Goal: Task Accomplishment & Management: Complete application form

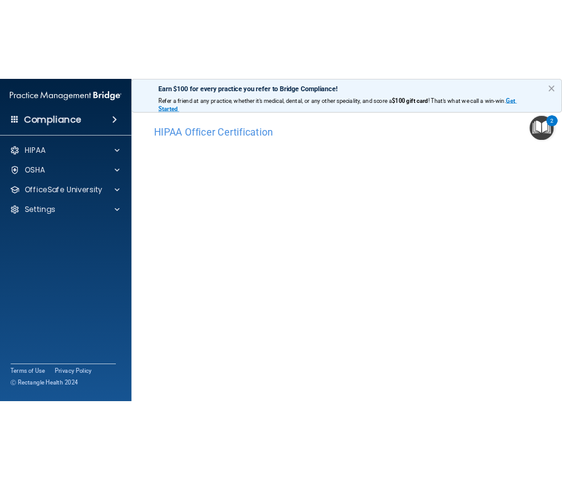
scroll to position [27, 0]
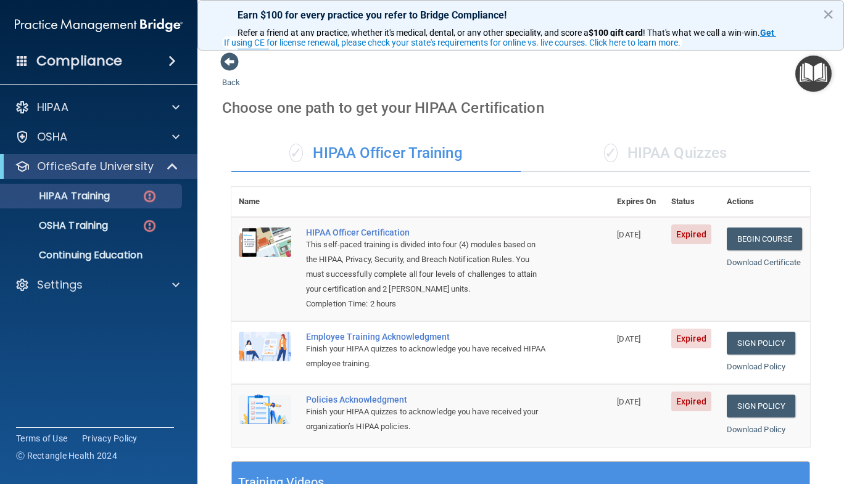
scroll to position [83, 0]
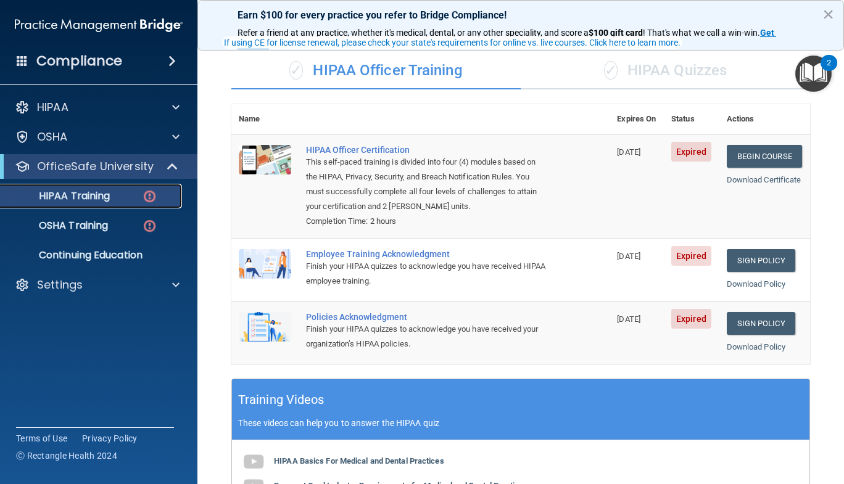
click at [152, 196] on img at bounding box center [149, 196] width 15 height 15
click at [752, 154] on link "Begin Course" at bounding box center [763, 156] width 75 height 23
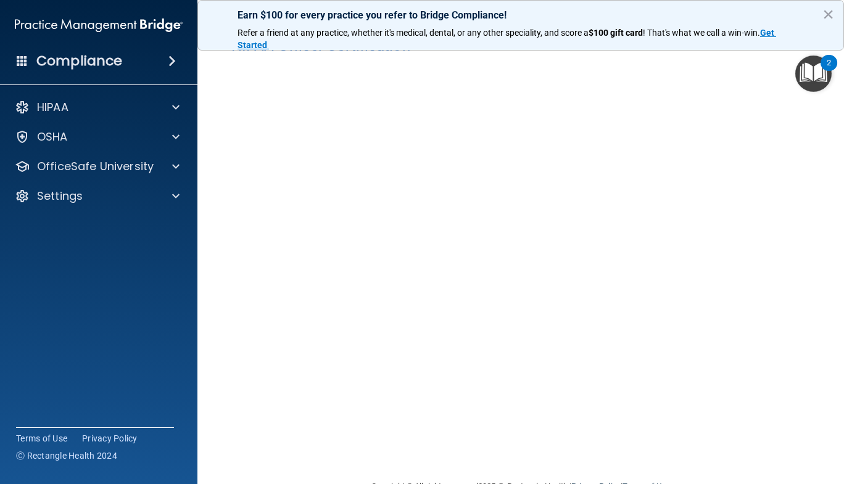
scroll to position [35, 0]
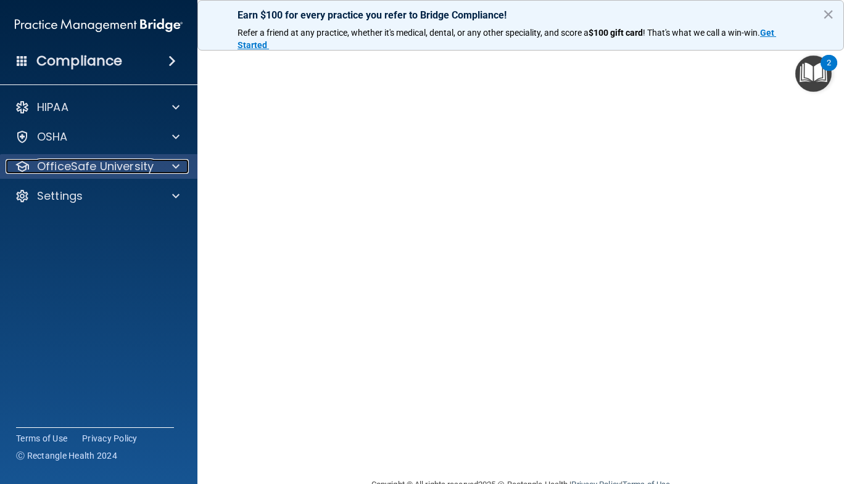
click at [176, 159] on span at bounding box center [175, 166] width 7 height 15
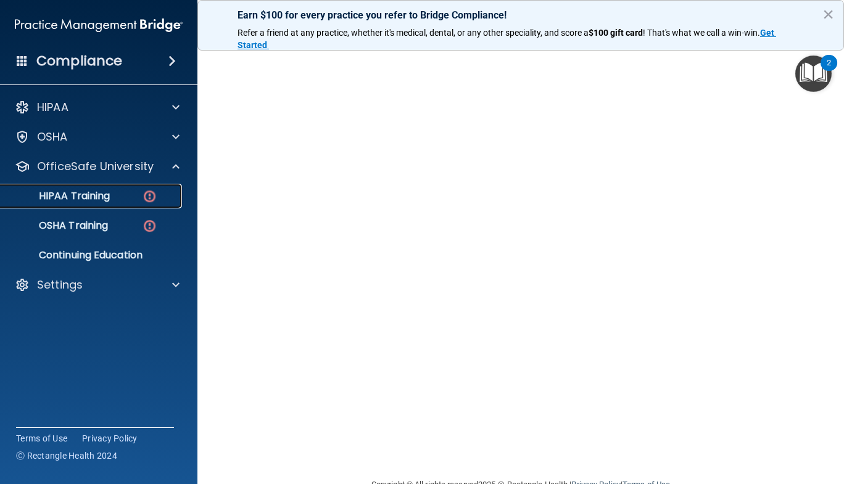
click at [143, 199] on img at bounding box center [149, 196] width 15 height 15
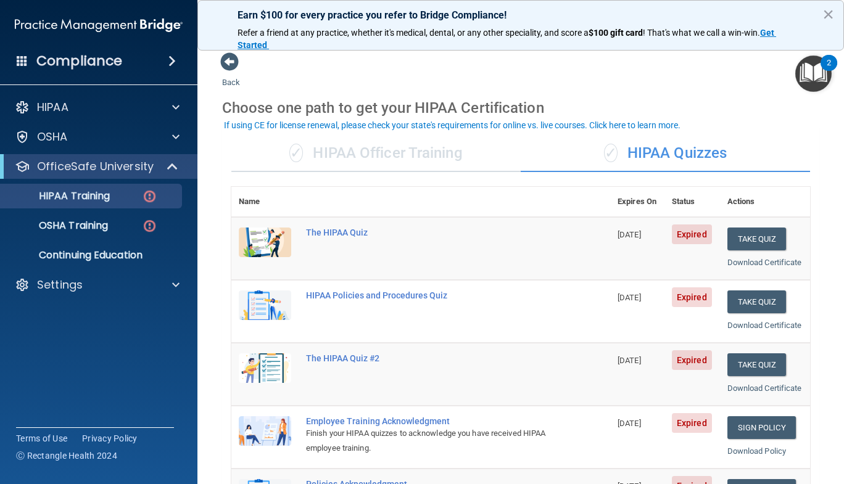
click at [454, 161] on div "✓ HIPAA Officer Training" at bounding box center [375, 153] width 289 height 37
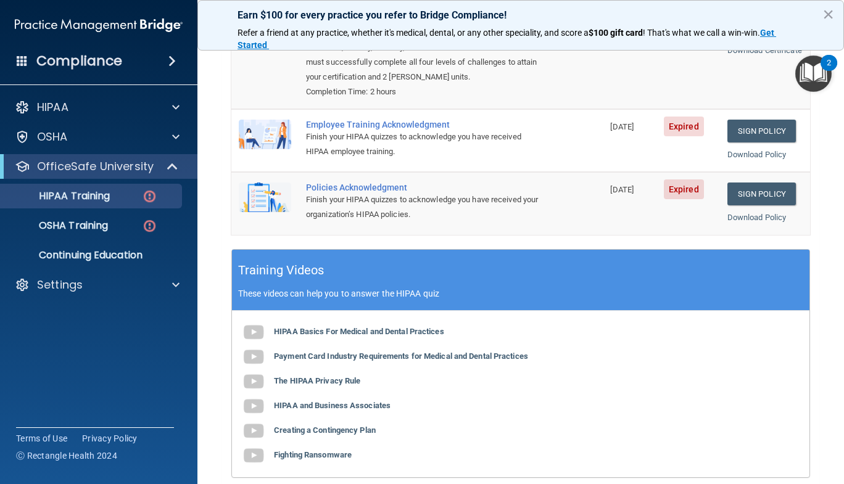
scroll to position [232, 0]
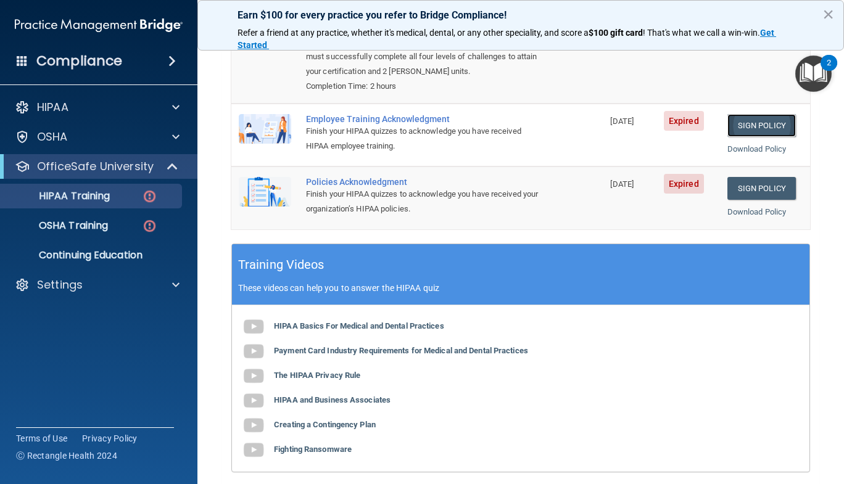
click at [759, 126] on link "Sign Policy" at bounding box center [761, 125] width 68 height 23
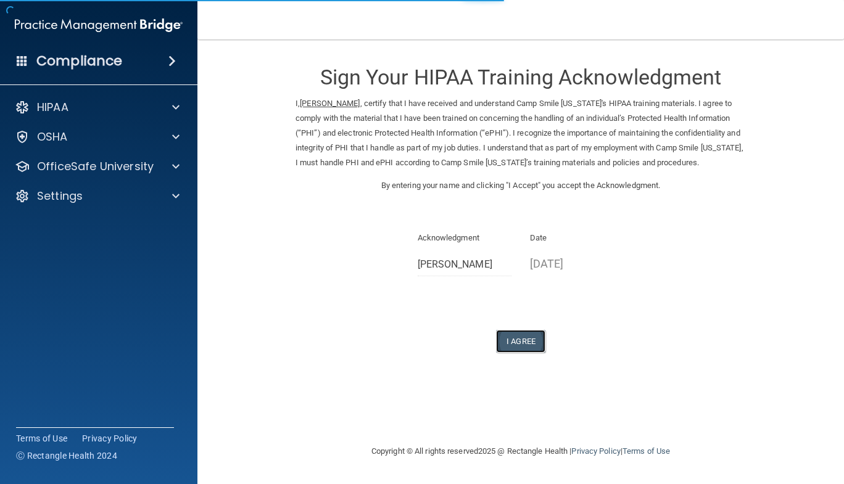
click at [516, 353] on button "I Agree" at bounding box center [520, 341] width 49 height 23
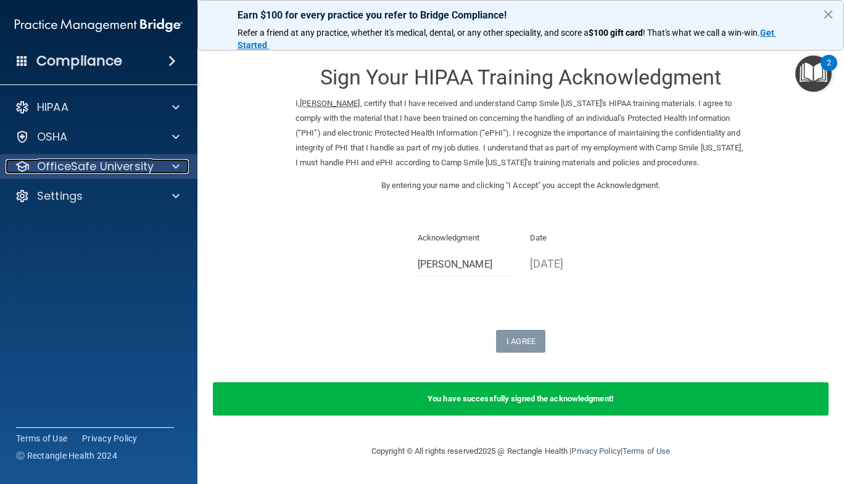
click at [130, 167] on p "OfficeSafe University" at bounding box center [95, 166] width 117 height 15
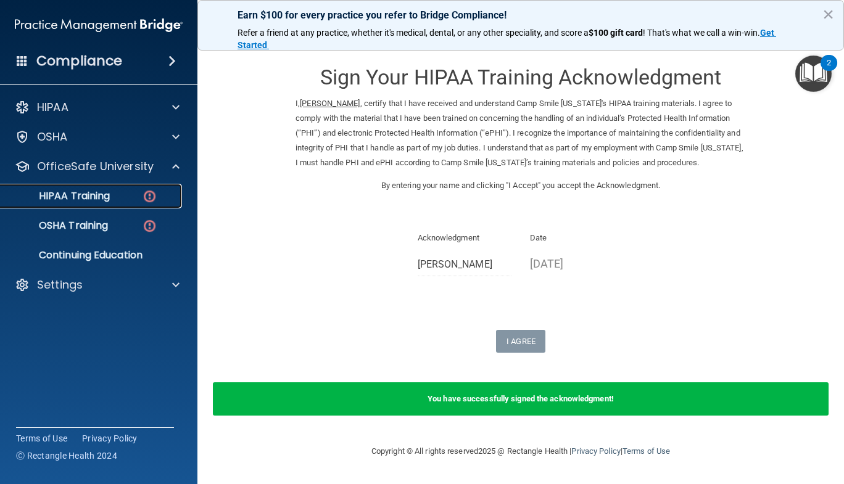
click at [94, 200] on p "HIPAA Training" at bounding box center [59, 196] width 102 height 12
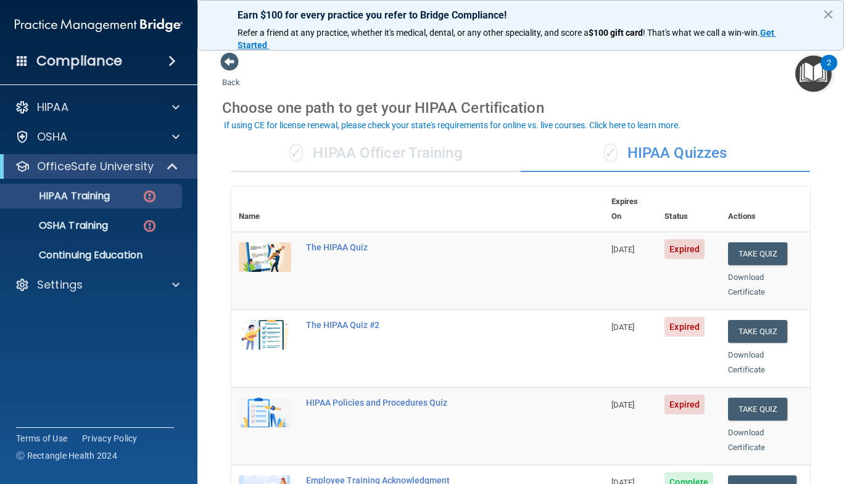
click at [426, 157] on div "✓ HIPAA Officer Training" at bounding box center [375, 153] width 289 height 37
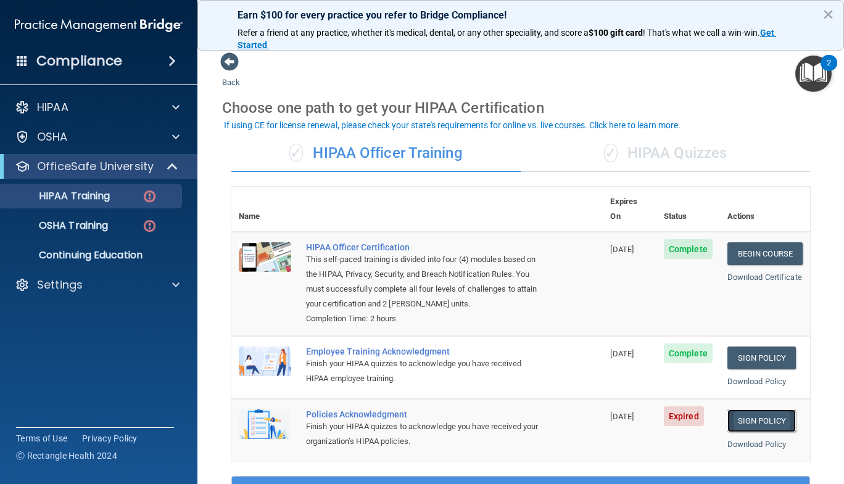
click at [741, 424] on link "Sign Policy" at bounding box center [761, 420] width 68 height 23
click at [411, 157] on div "✓ HIPAA Officer Training" at bounding box center [375, 153] width 289 height 37
click at [626, 159] on div "✓ HIPAA Quizzes" at bounding box center [664, 153] width 289 height 37
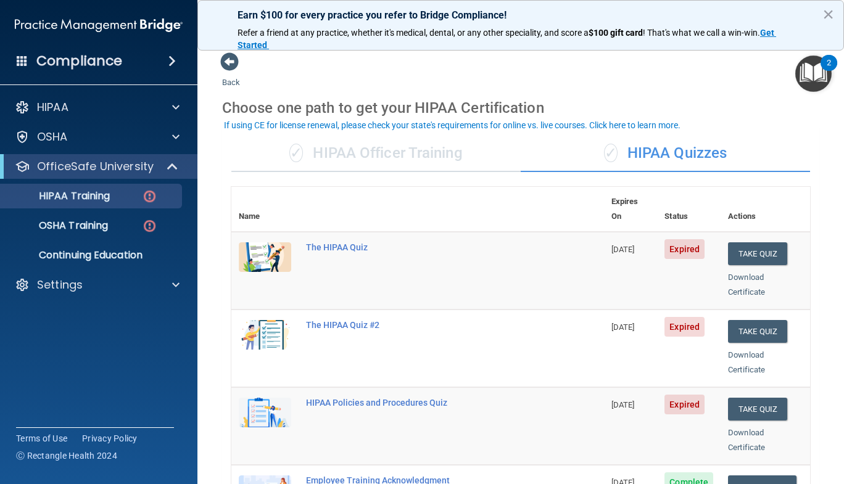
click at [307, 151] on div "✓ HIPAA Officer Training" at bounding box center [375, 153] width 289 height 37
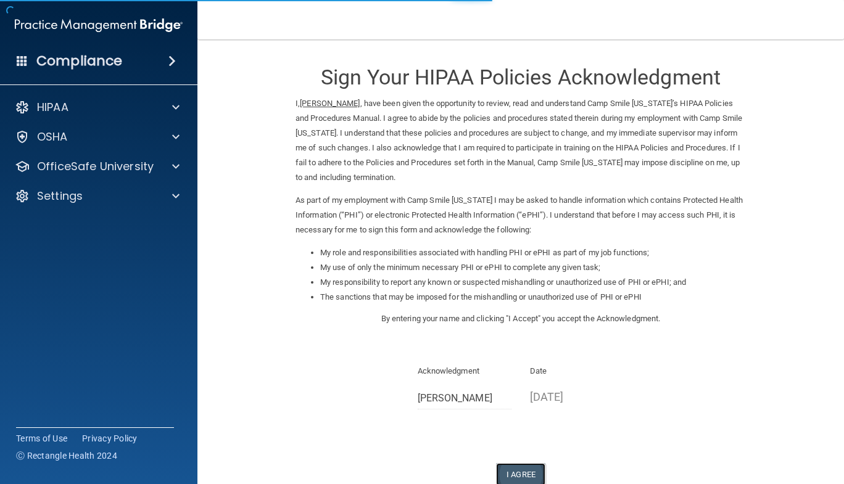
click at [510, 469] on button "I Agree" at bounding box center [520, 474] width 49 height 23
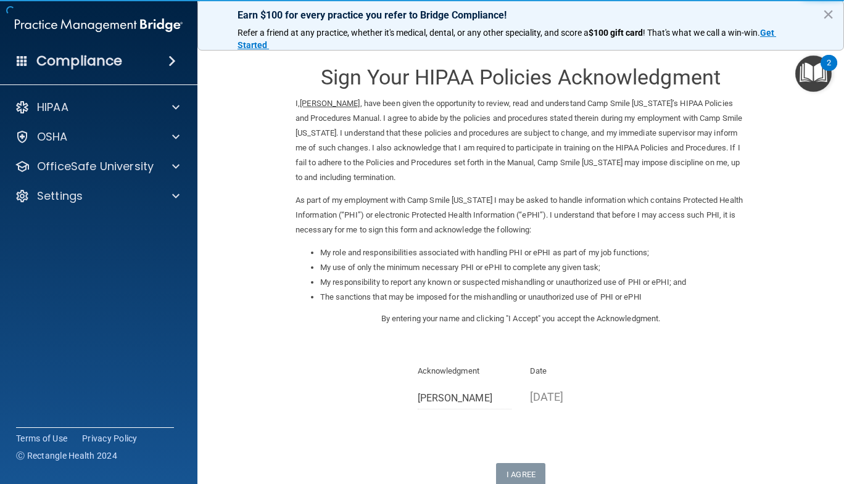
scroll to position [129, 0]
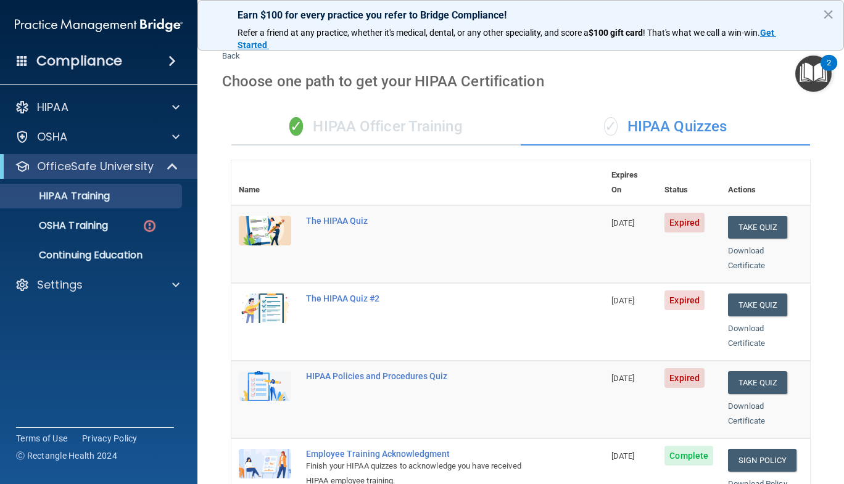
scroll to position [26, 0]
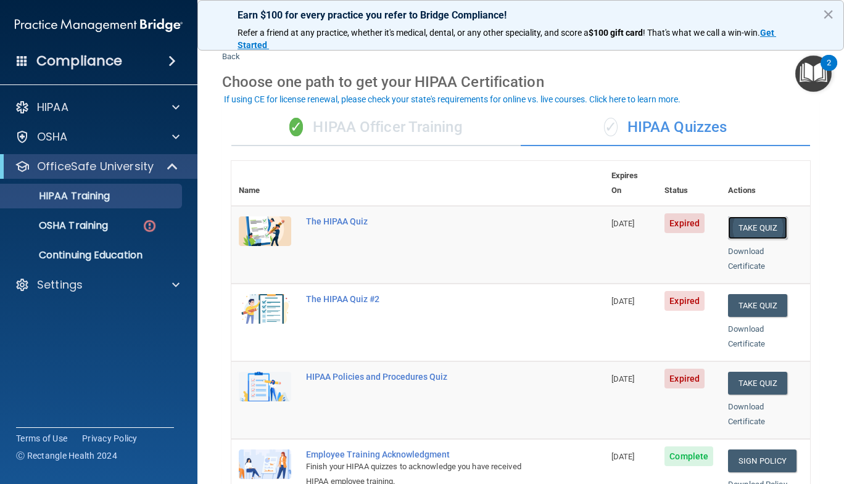
click at [739, 216] on button "Take Quiz" at bounding box center [757, 227] width 59 height 23
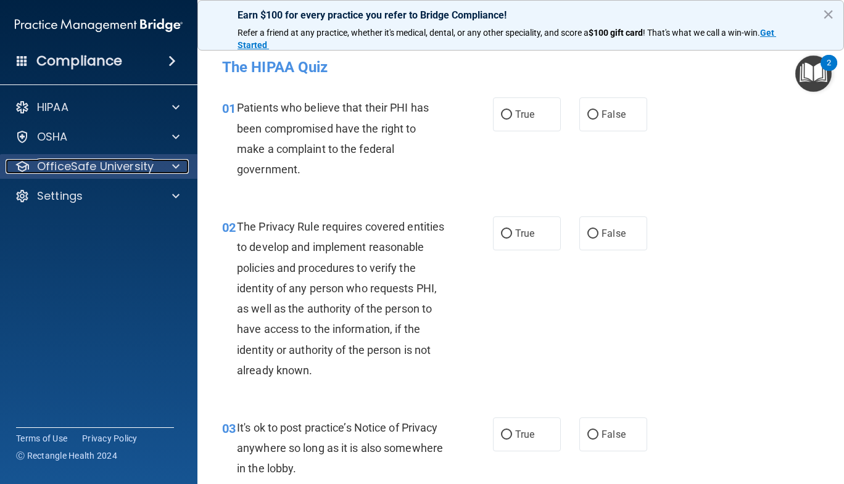
click at [134, 164] on p "OfficeSafe University" at bounding box center [95, 166] width 117 height 15
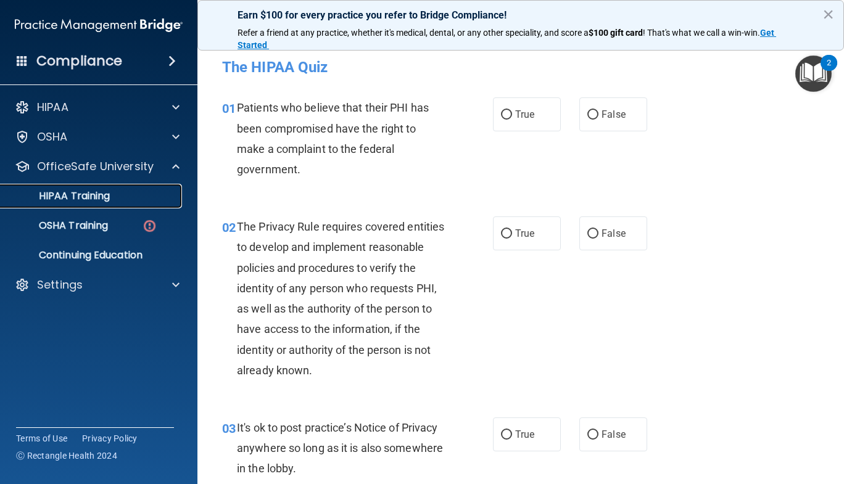
click at [105, 199] on p "HIPAA Training" at bounding box center [59, 196] width 102 height 12
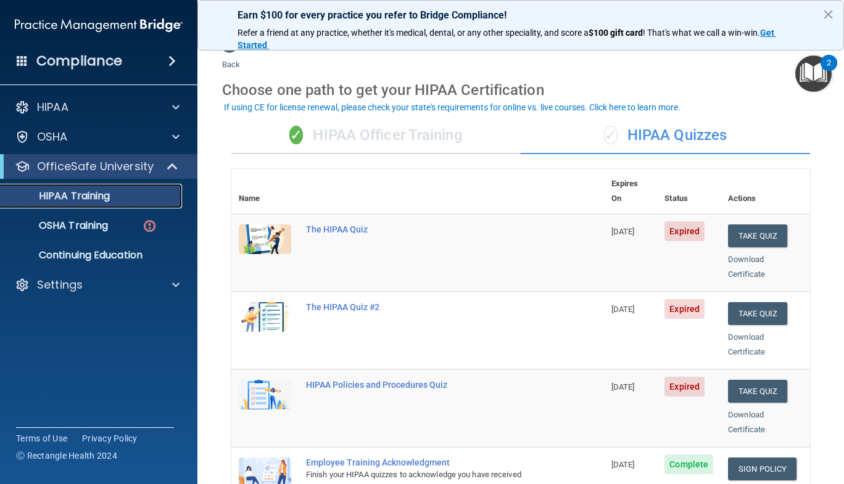
scroll to position [21, 0]
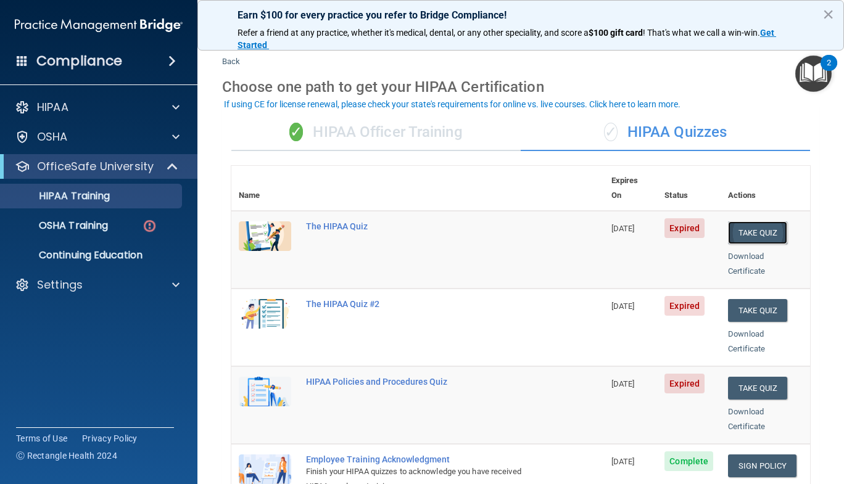
click at [741, 221] on button "Take Quiz" at bounding box center [757, 232] width 59 height 23
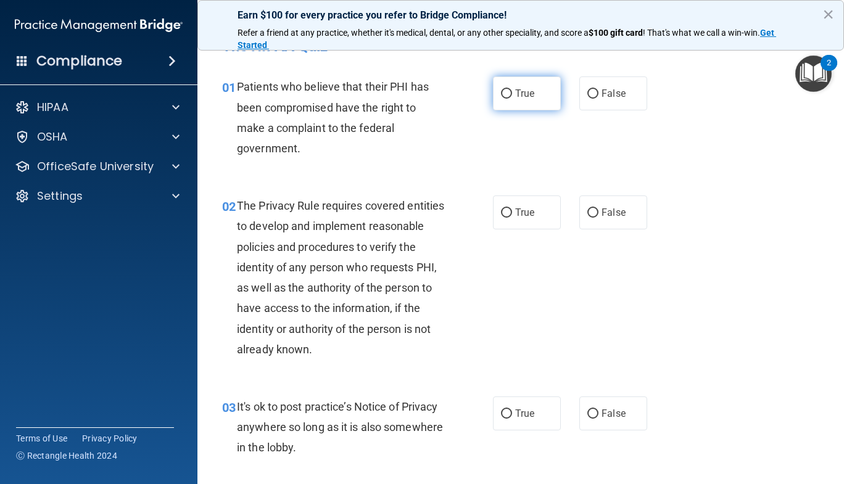
click at [525, 90] on span "True" at bounding box center [524, 94] width 19 height 12
click at [512, 90] on input "True" at bounding box center [506, 93] width 11 height 9
radio input "true"
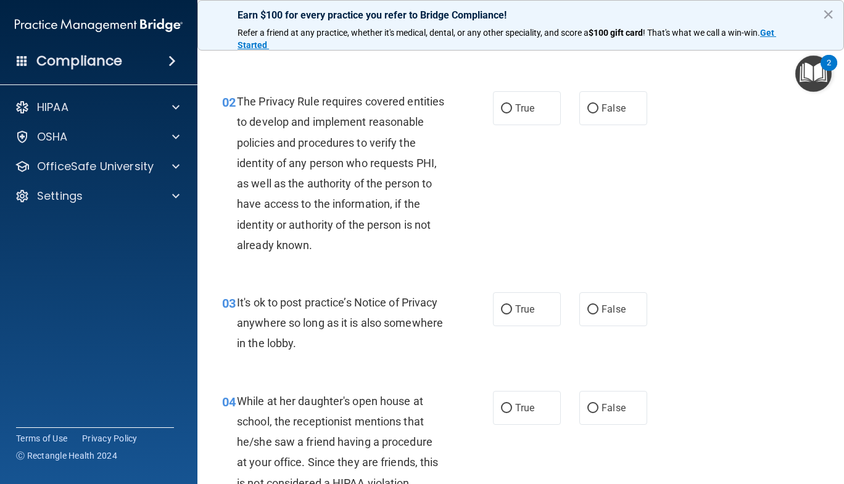
scroll to position [126, 0]
click at [503, 109] on input "True" at bounding box center [506, 108] width 11 height 9
radio input "true"
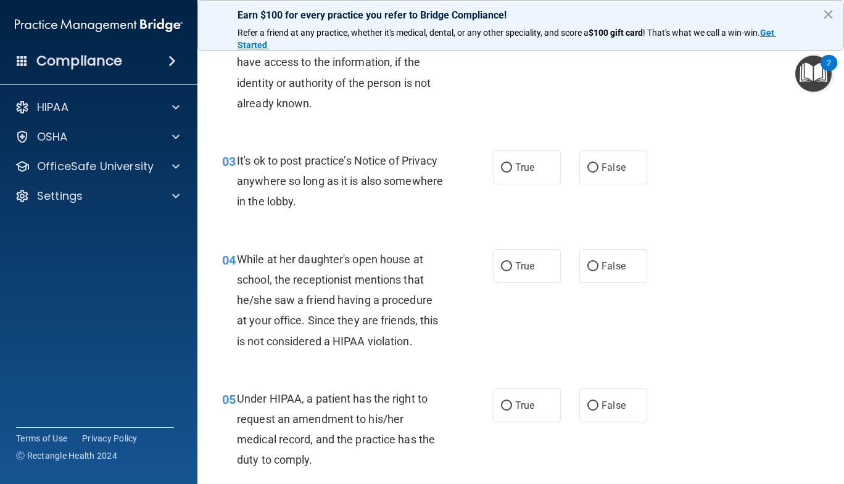
scroll to position [268, 0]
click at [519, 168] on span "True" at bounding box center [524, 167] width 19 height 12
click at [512, 168] on input "True" at bounding box center [506, 167] width 11 height 9
radio input "true"
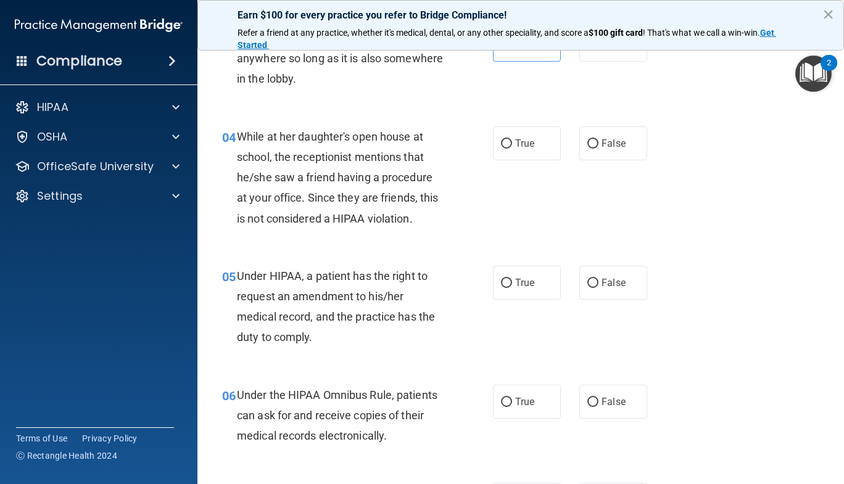
scroll to position [395, 0]
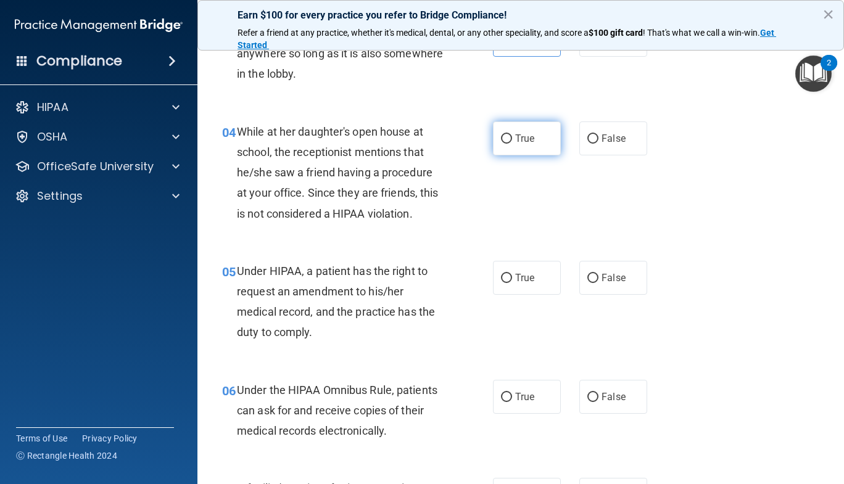
click at [535, 134] on label "True" at bounding box center [527, 138] width 68 height 34
click at [512, 134] on input "True" at bounding box center [506, 138] width 11 height 9
radio input "true"
click at [603, 131] on label "False" at bounding box center [613, 138] width 68 height 34
click at [598, 134] on input "False" at bounding box center [592, 138] width 11 height 9
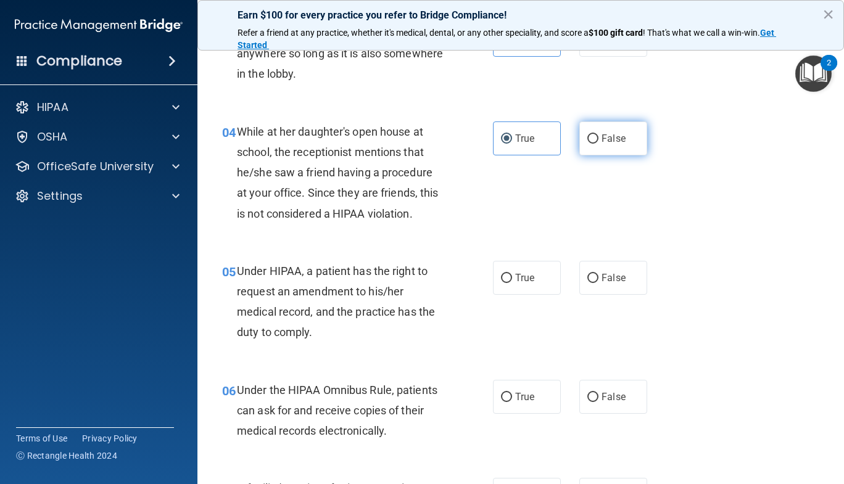
radio input "true"
radio input "false"
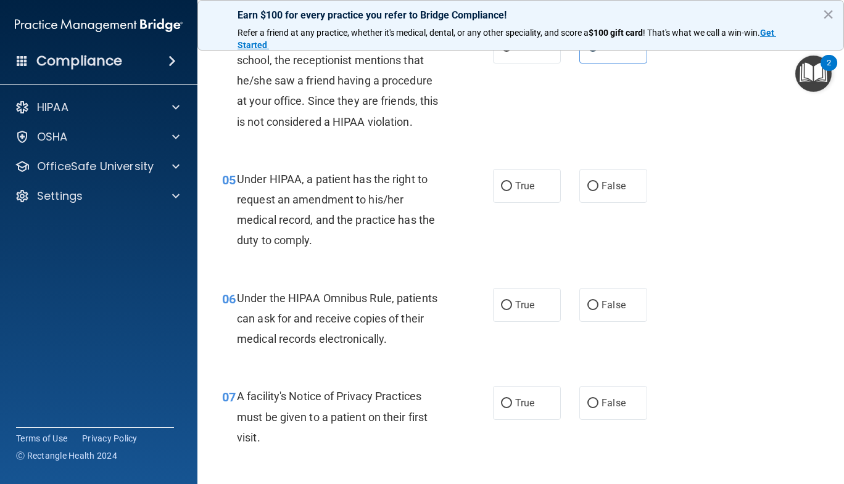
scroll to position [540, 0]
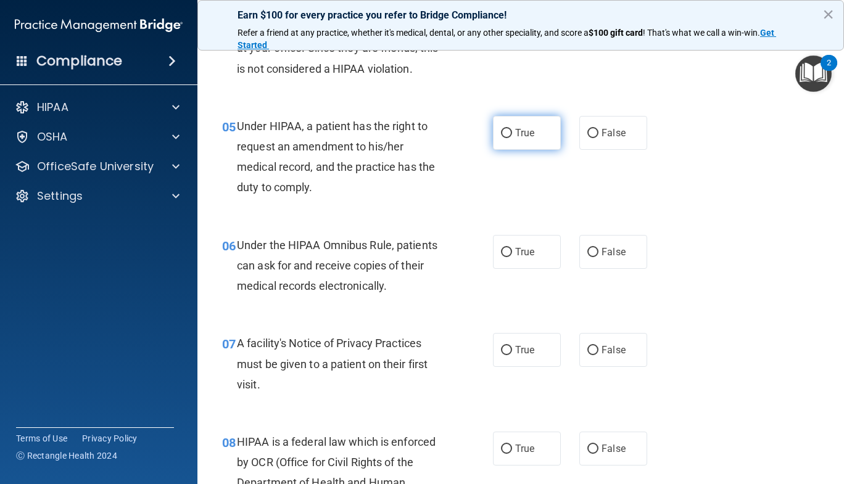
click at [512, 125] on label "True" at bounding box center [527, 133] width 68 height 34
click at [512, 129] on input "True" at bounding box center [506, 133] width 11 height 9
radio input "true"
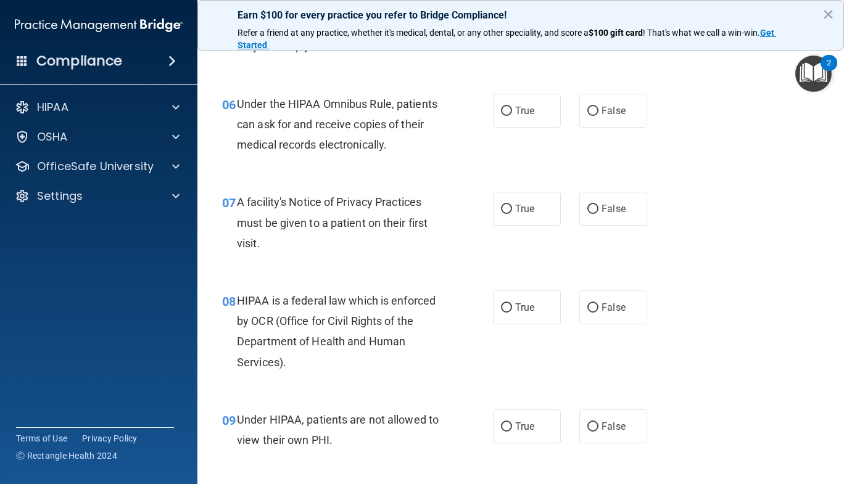
scroll to position [694, 0]
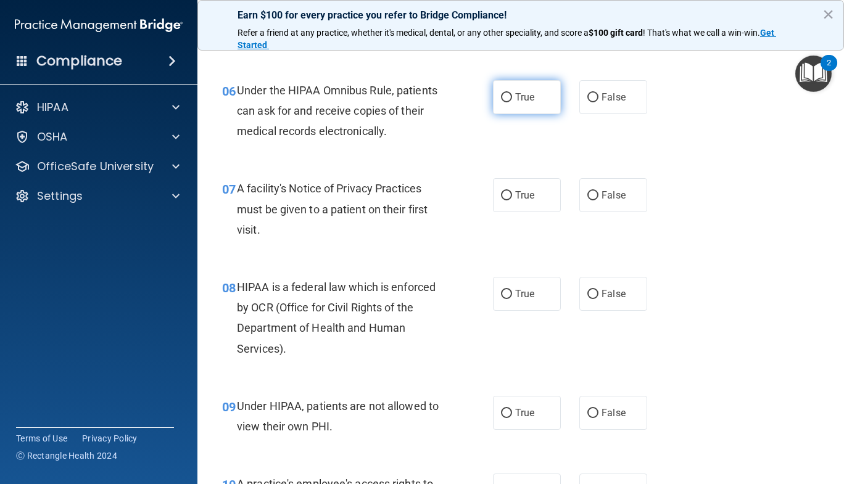
click at [515, 95] on span "True" at bounding box center [524, 97] width 19 height 12
click at [512, 95] on input "True" at bounding box center [506, 97] width 11 height 9
radio input "true"
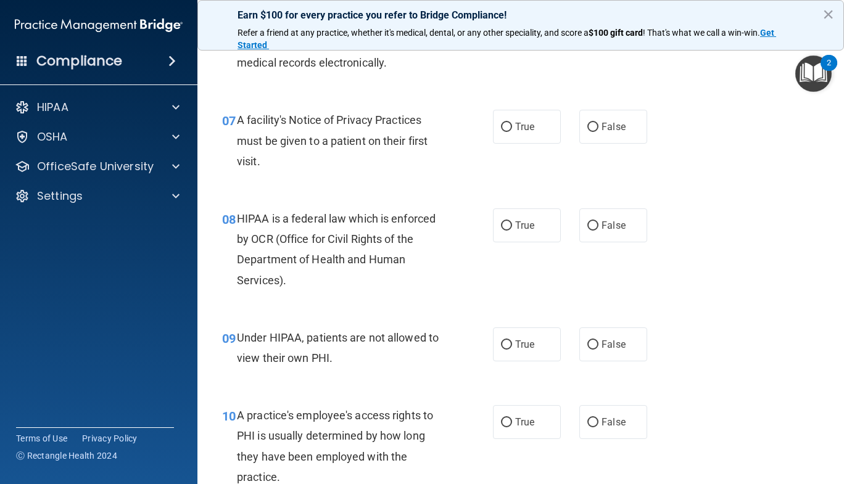
scroll to position [765, 0]
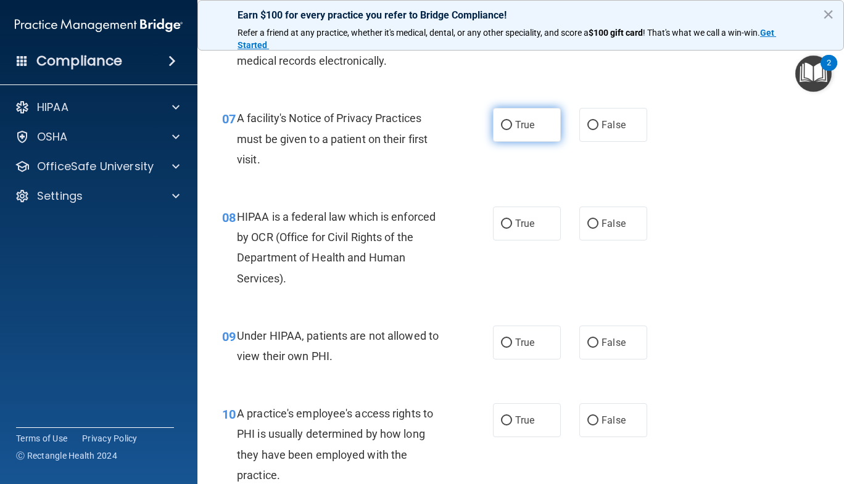
click at [513, 131] on label "True" at bounding box center [527, 125] width 68 height 34
click at [512, 130] on input "True" at bounding box center [506, 125] width 11 height 9
radio input "true"
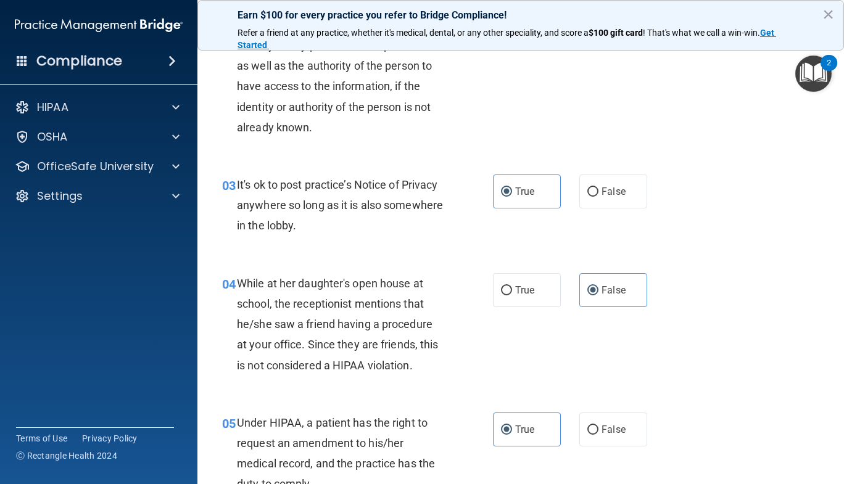
scroll to position [0, 0]
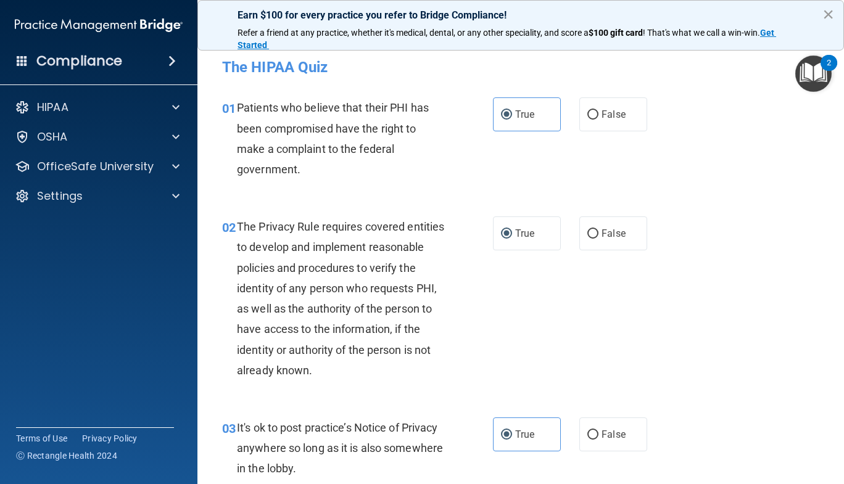
click at [823, 14] on button "×" at bounding box center [828, 14] width 12 height 20
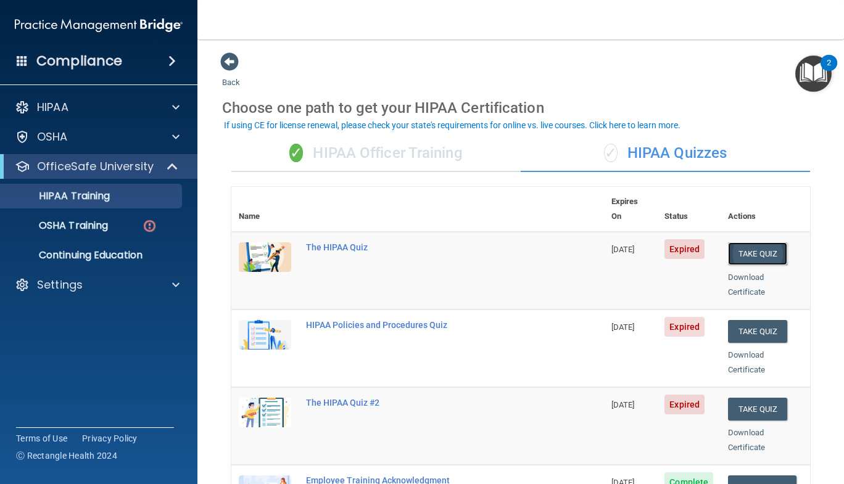
click at [732, 244] on button "Take Quiz" at bounding box center [757, 253] width 59 height 23
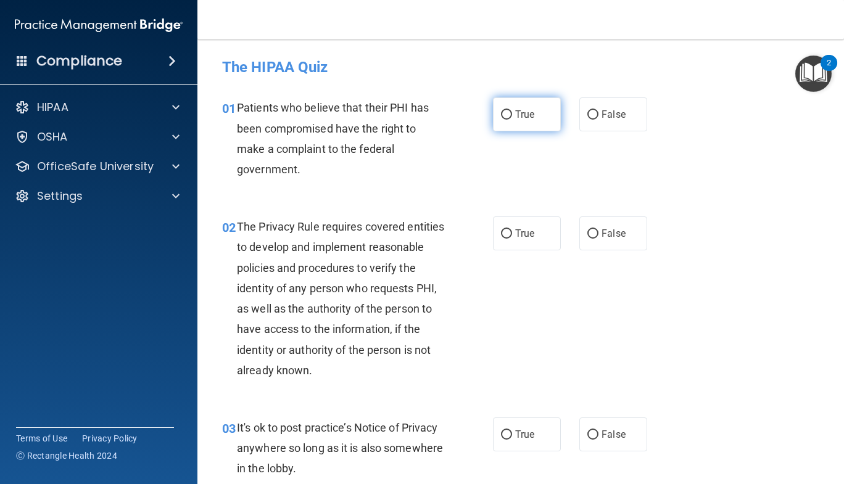
click at [516, 117] on span "True" at bounding box center [524, 115] width 19 height 12
click at [512, 117] on input "True" at bounding box center [506, 114] width 11 height 9
radio input "true"
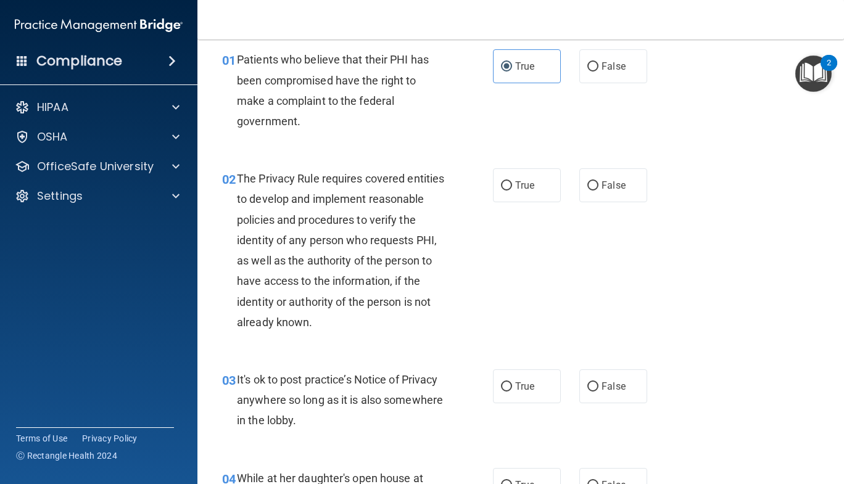
scroll to position [49, 0]
click at [515, 185] on span "True" at bounding box center [524, 185] width 19 height 12
click at [512, 185] on input "True" at bounding box center [506, 185] width 11 height 9
radio input "true"
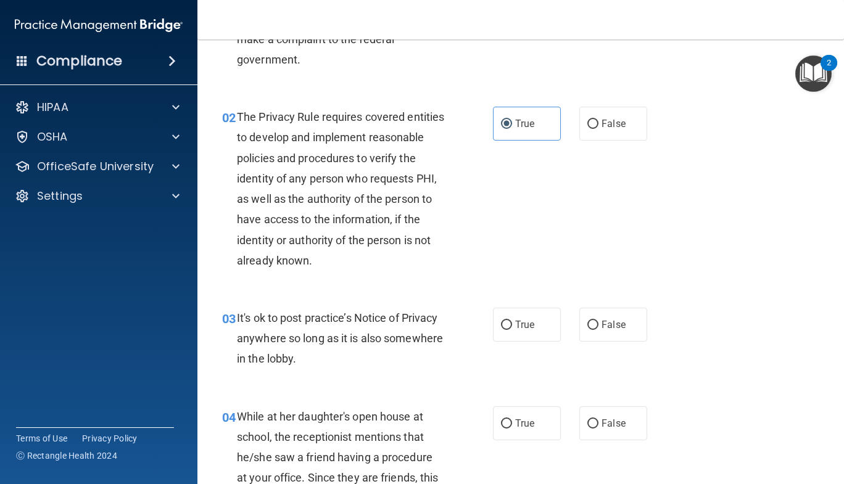
scroll to position [232, 0]
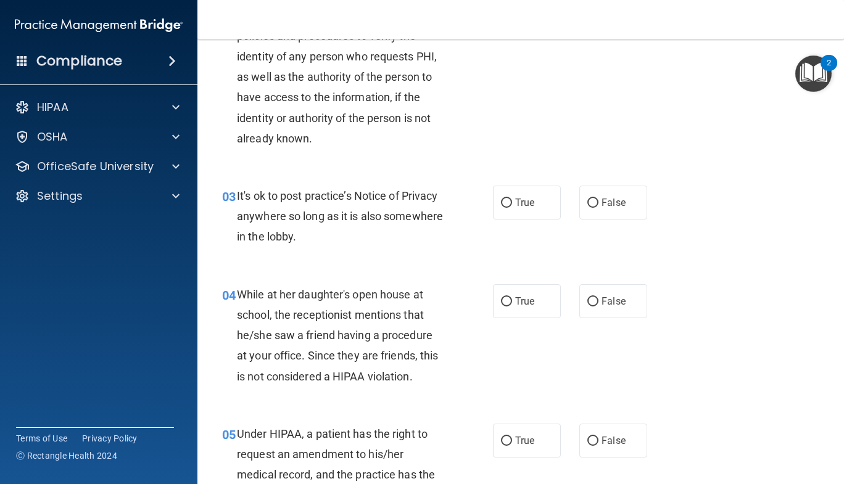
click at [803, 77] on img "Open Resource Center, 2 new notifications" at bounding box center [813, 74] width 36 height 36
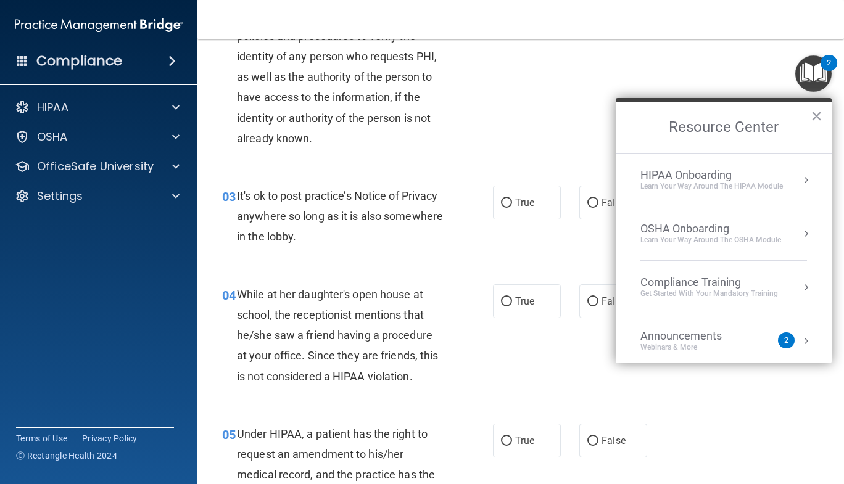
click at [702, 72] on div "02 The Privacy Rule requires covered entities to develop and implement reasonab…" at bounding box center [520, 69] width 615 height 201
click at [519, 205] on span "True" at bounding box center [524, 203] width 19 height 12
click at [512, 205] on input "True" at bounding box center [506, 203] width 11 height 9
radio input "true"
click at [815, 110] on button "×" at bounding box center [816, 116] width 12 height 20
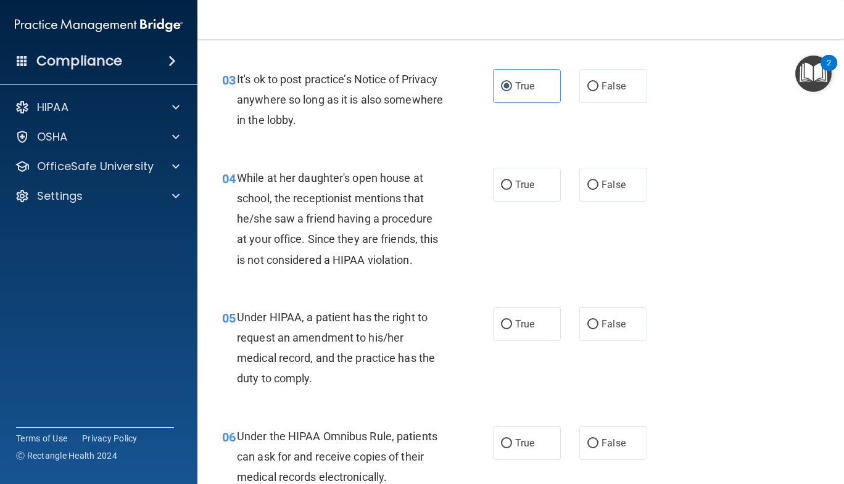
scroll to position [364, 0]
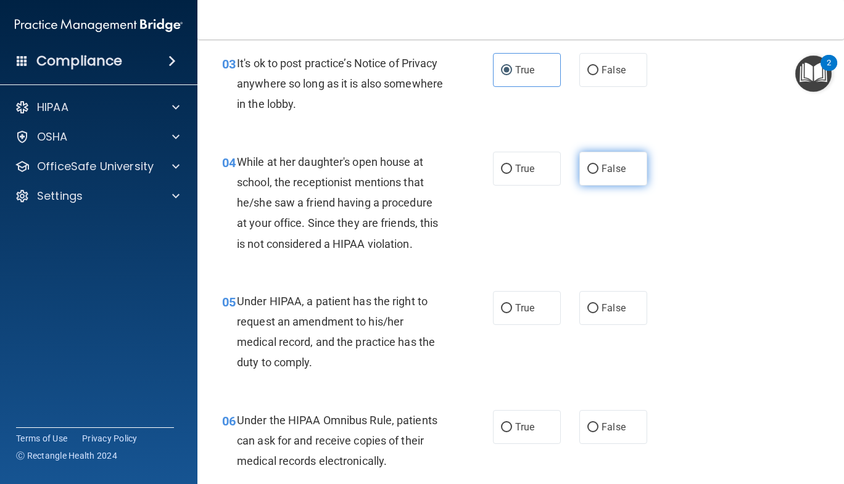
click at [601, 173] on span "False" at bounding box center [613, 169] width 24 height 12
click at [598, 173] on input "False" at bounding box center [592, 169] width 11 height 9
radio input "true"
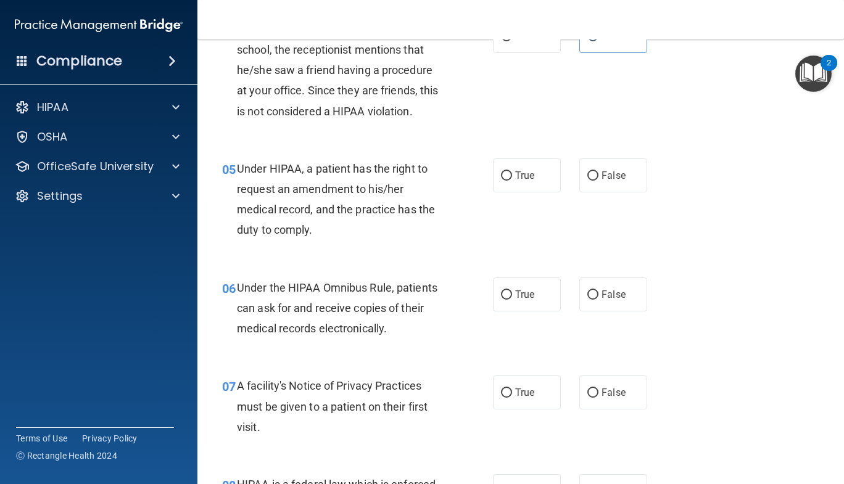
scroll to position [498, 0]
click at [501, 178] on input "True" at bounding box center [506, 175] width 11 height 9
radio input "true"
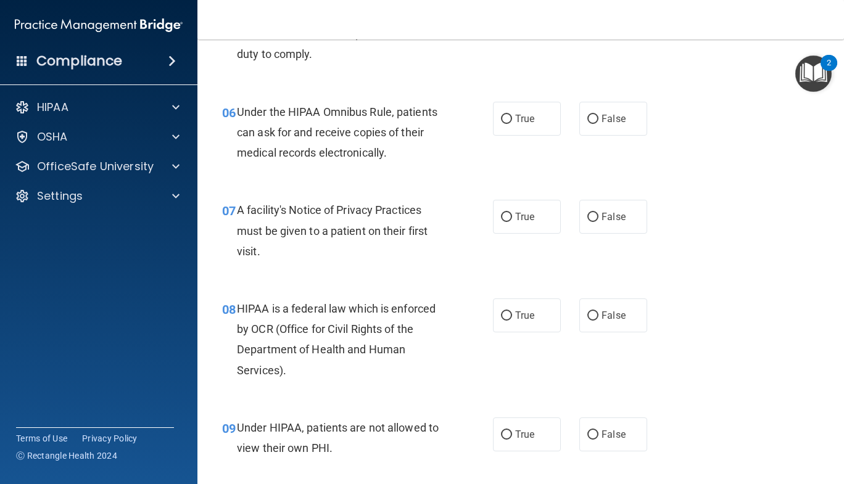
scroll to position [673, 0]
click at [527, 122] on span "True" at bounding box center [524, 118] width 19 height 12
click at [512, 122] on input "True" at bounding box center [506, 118] width 11 height 9
radio input "true"
click at [601, 129] on label "False" at bounding box center [613, 118] width 68 height 34
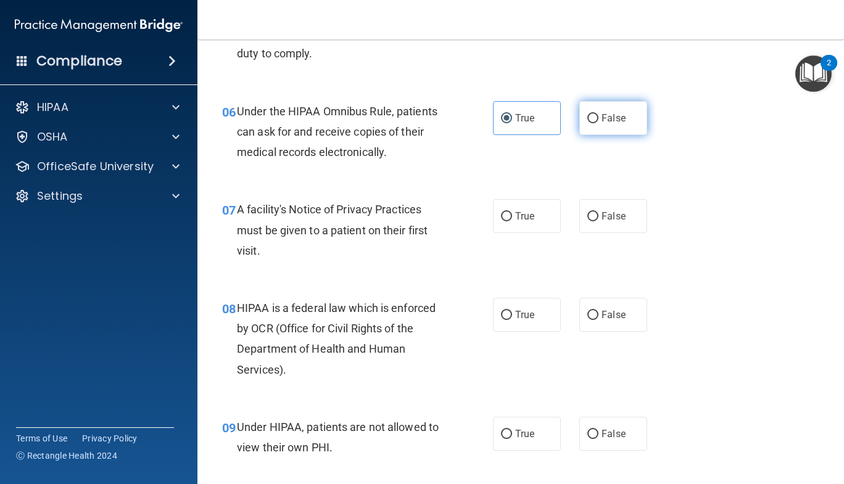
click at [598, 123] on input "False" at bounding box center [592, 118] width 11 height 9
radio input "true"
radio input "false"
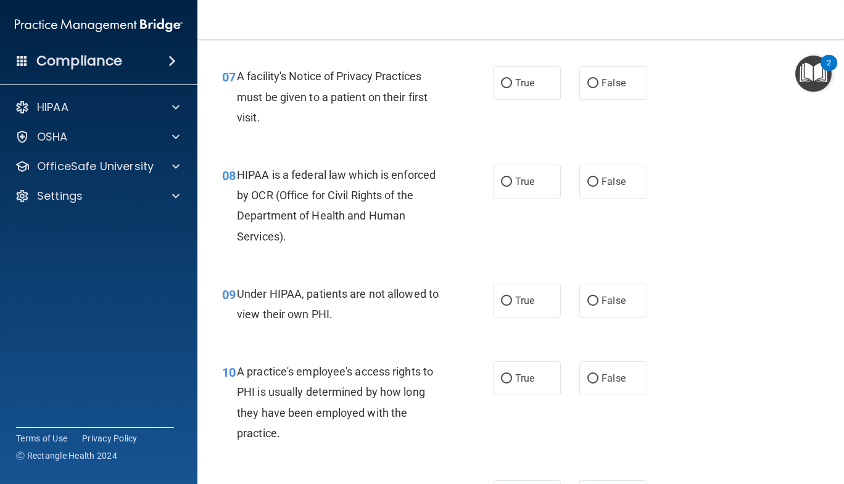
scroll to position [810, 0]
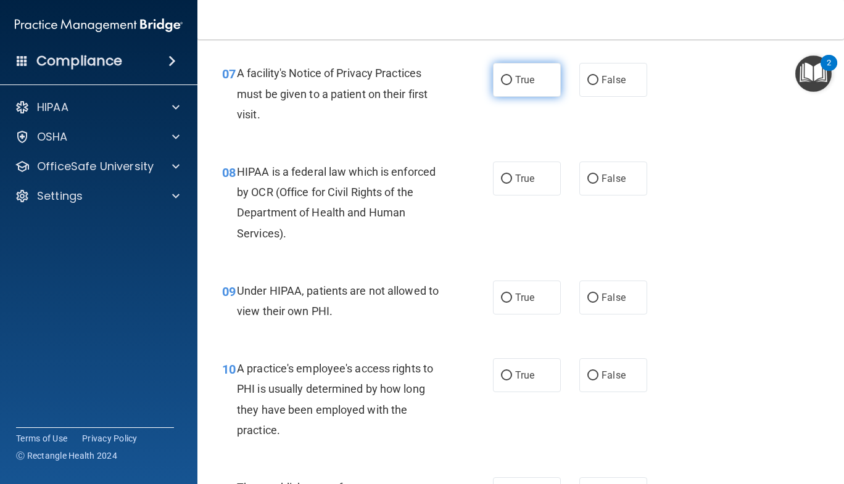
click at [508, 83] on label "True" at bounding box center [527, 80] width 68 height 34
click at [508, 83] on input "True" at bounding box center [506, 80] width 11 height 9
radio input "true"
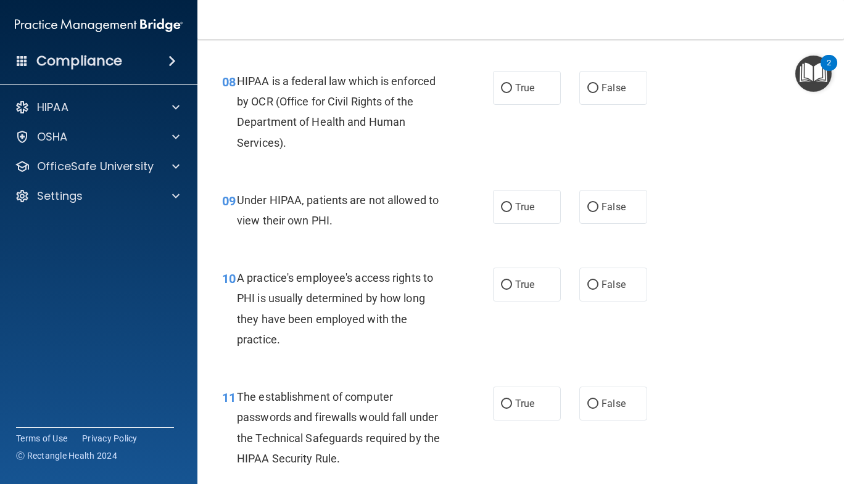
scroll to position [906, 0]
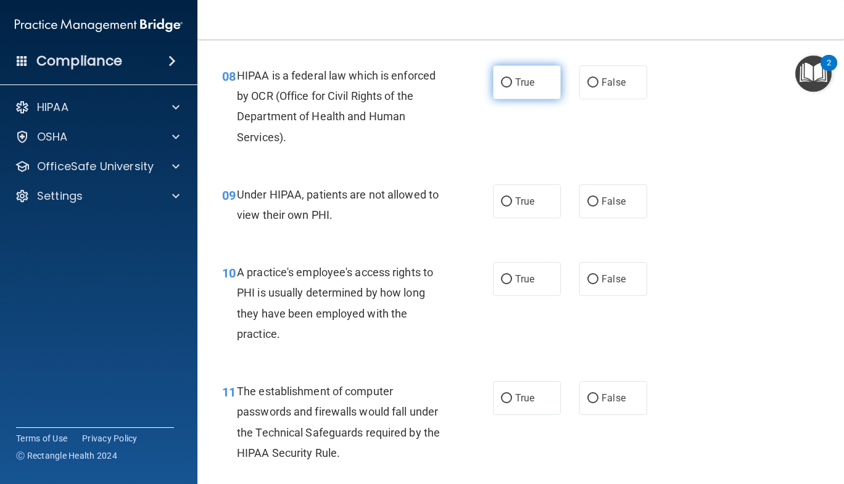
click at [515, 81] on span "True" at bounding box center [524, 82] width 19 height 12
click at [512, 81] on input "True" at bounding box center [506, 82] width 11 height 9
radio input "true"
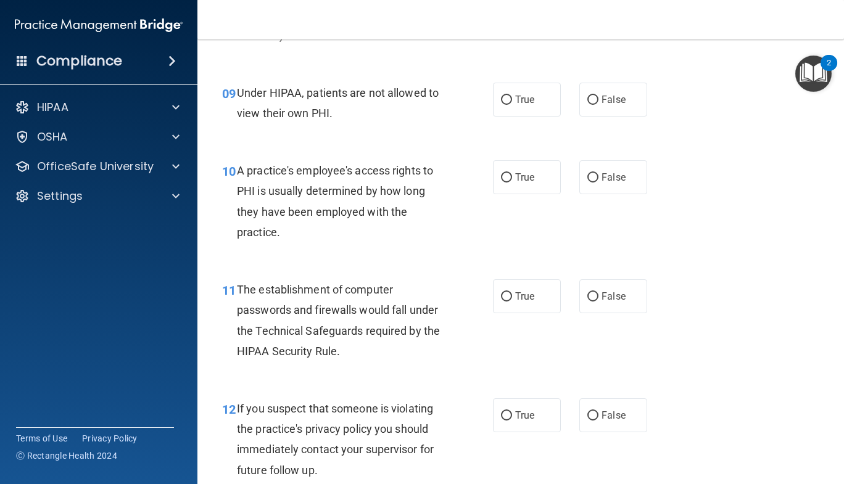
scroll to position [1010, 0]
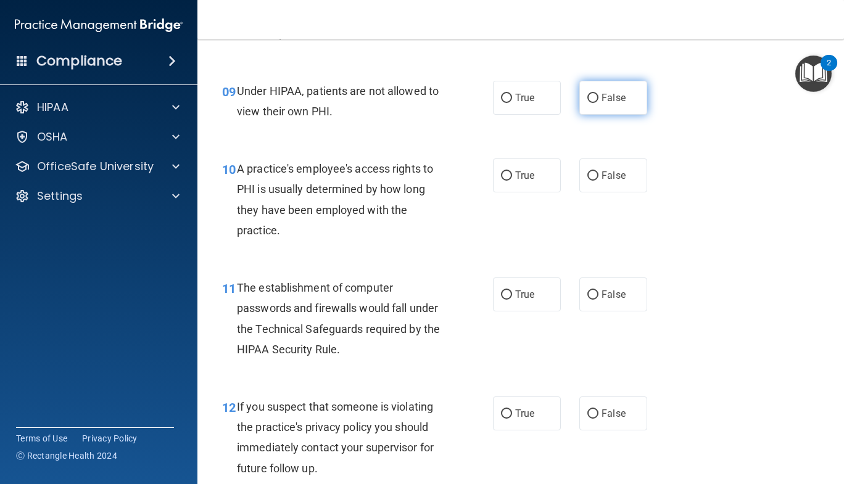
click at [587, 96] on input "False" at bounding box center [592, 98] width 11 height 9
radio input "true"
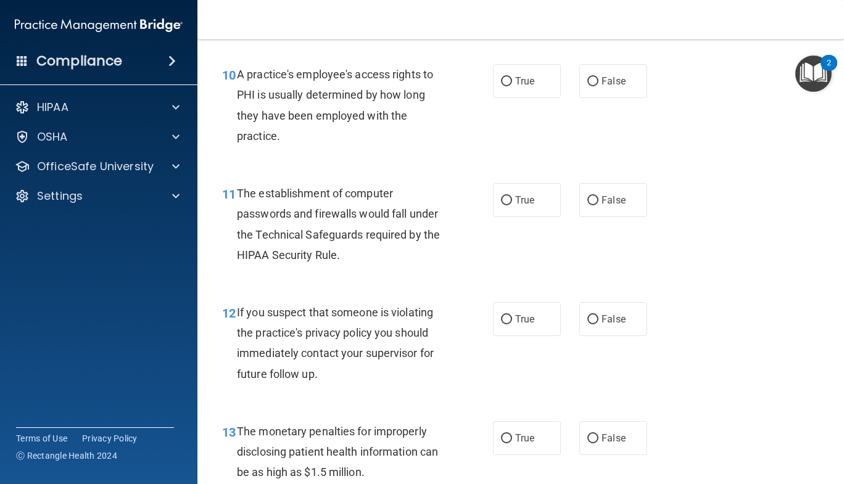
scroll to position [1105, 0]
click at [599, 74] on label "False" at bounding box center [613, 81] width 68 height 34
click at [598, 76] on input "False" at bounding box center [592, 80] width 11 height 9
radio input "true"
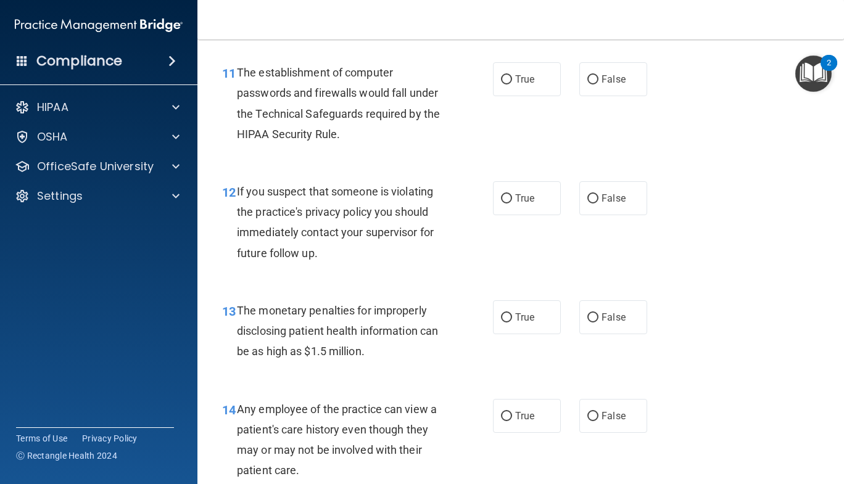
scroll to position [1228, 0]
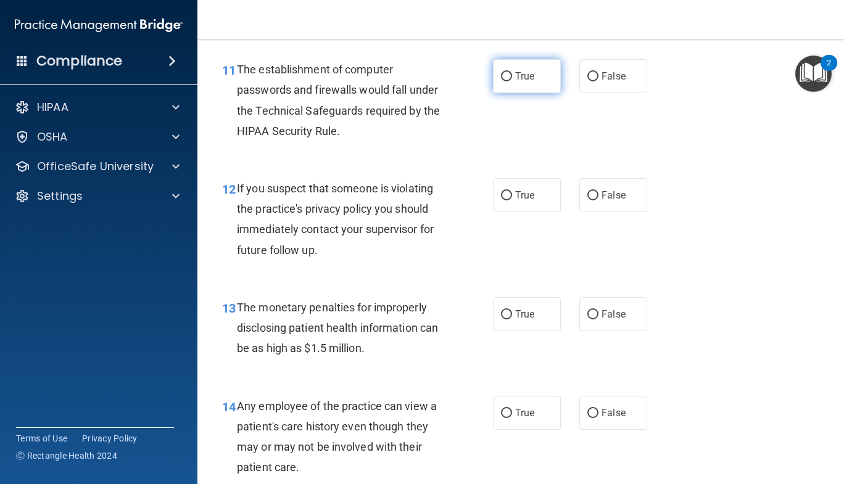
click at [515, 71] on span "True" at bounding box center [524, 76] width 19 height 12
click at [510, 72] on input "True" at bounding box center [506, 76] width 11 height 9
radio input "true"
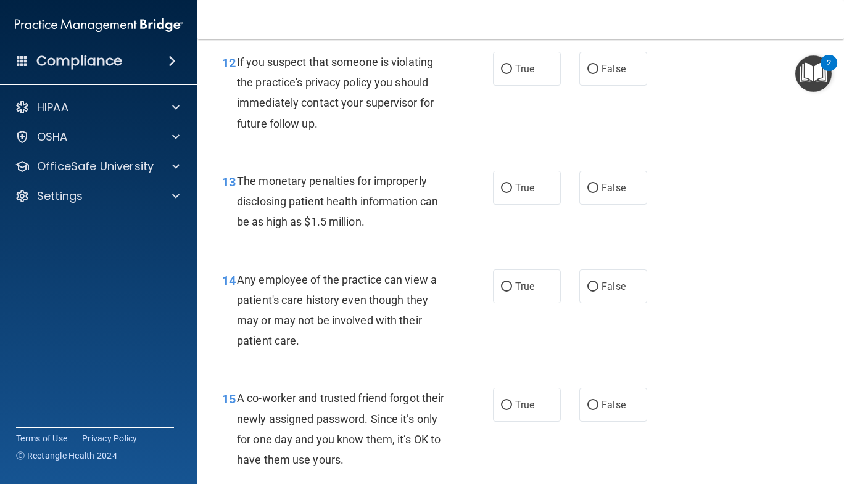
scroll to position [1359, 0]
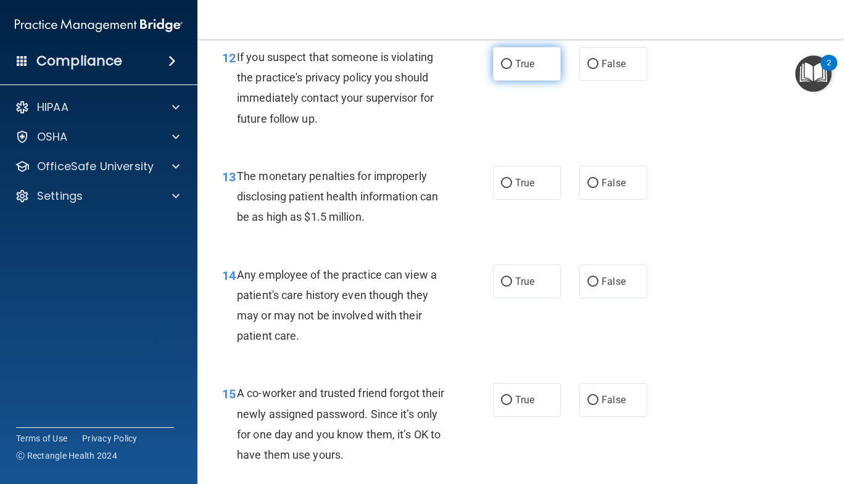
click at [517, 65] on span "True" at bounding box center [524, 64] width 19 height 12
click at [512, 65] on input "True" at bounding box center [506, 64] width 11 height 9
radio input "true"
click at [495, 183] on label "True" at bounding box center [527, 183] width 68 height 34
click at [501, 183] on input "True" at bounding box center [506, 183] width 11 height 9
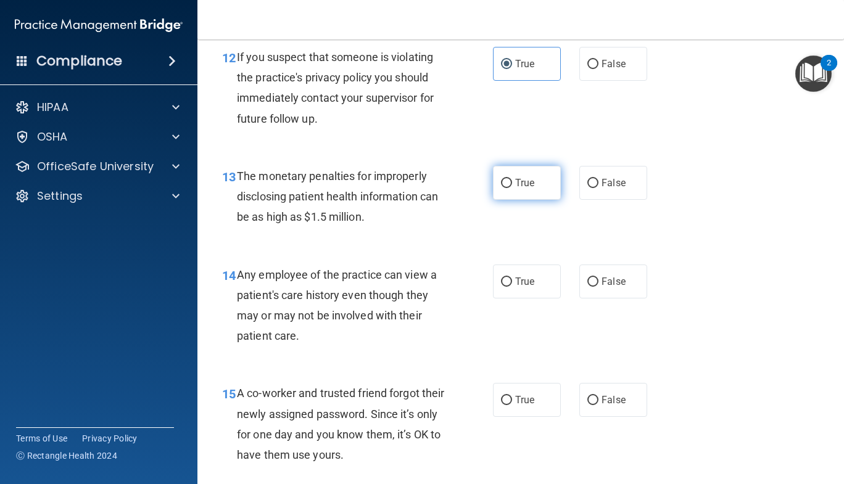
radio input "true"
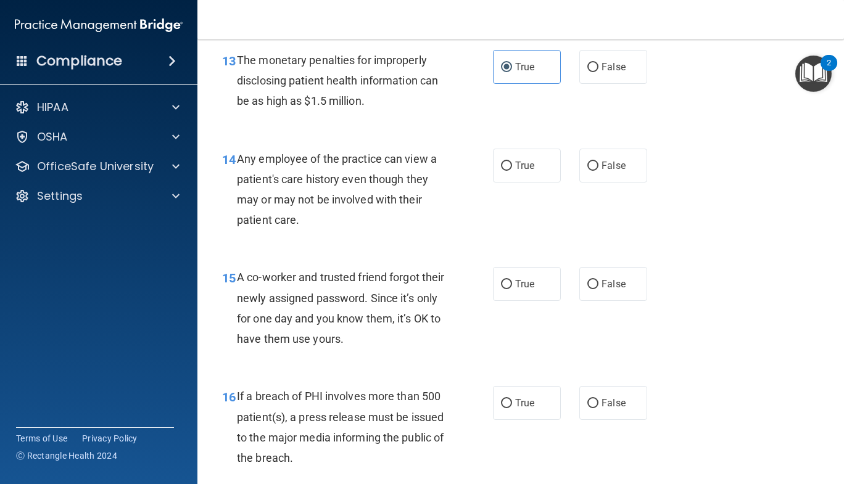
scroll to position [1488, 0]
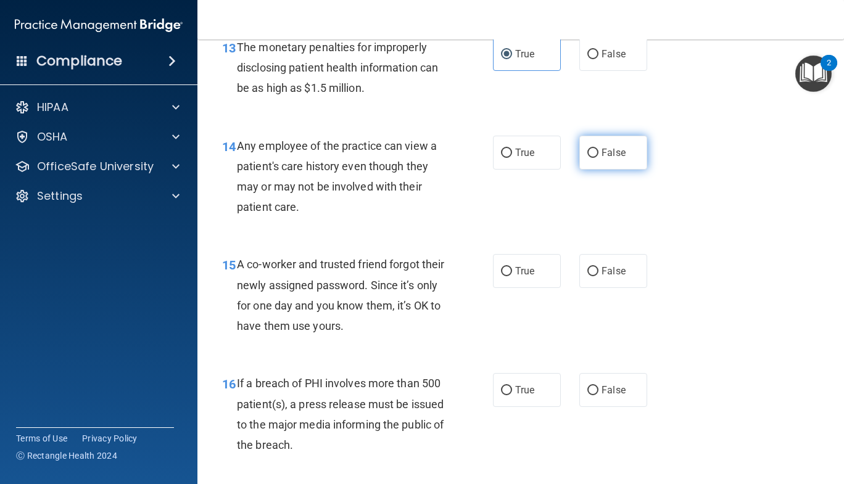
click at [604, 154] on span "False" at bounding box center [613, 153] width 24 height 12
click at [598, 154] on input "False" at bounding box center [592, 153] width 11 height 9
radio input "true"
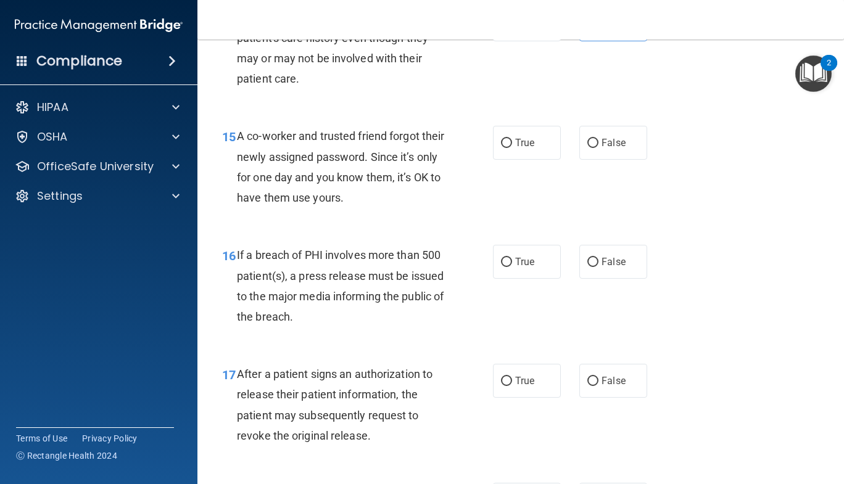
scroll to position [1630, 0]
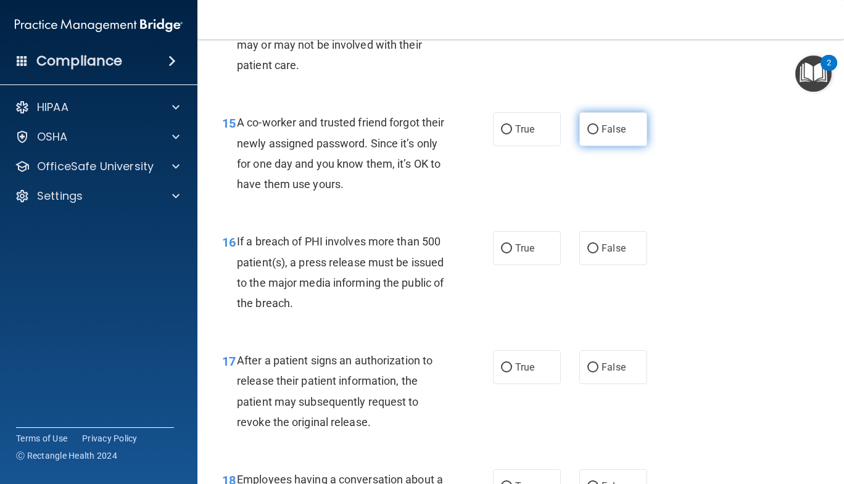
click at [591, 131] on input "False" at bounding box center [592, 129] width 11 height 9
radio input "true"
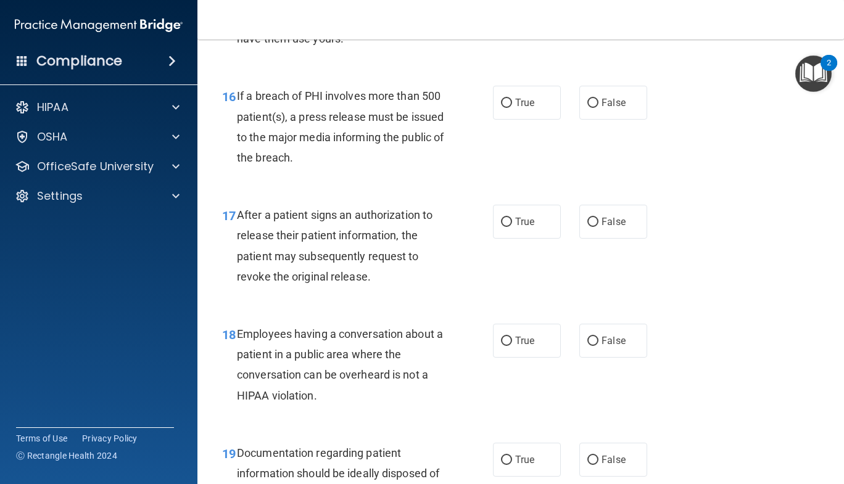
scroll to position [1776, 0]
click at [601, 98] on span "False" at bounding box center [613, 102] width 24 height 12
click at [597, 98] on input "False" at bounding box center [592, 102] width 11 height 9
radio input "true"
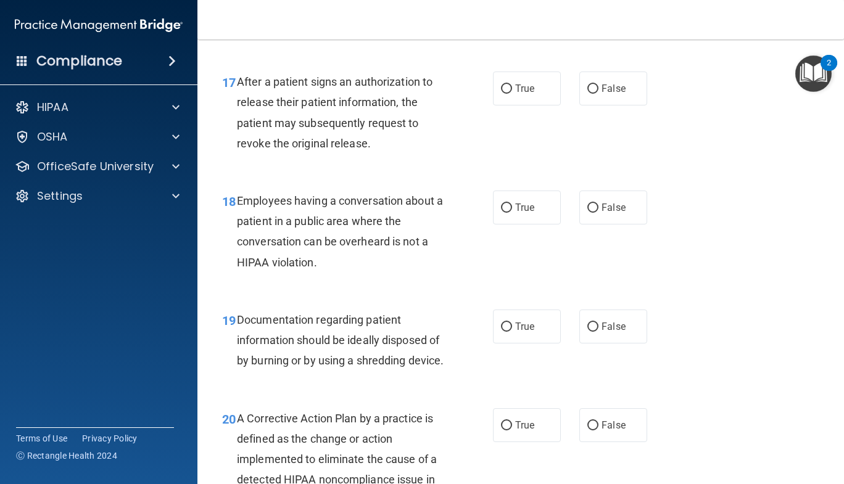
scroll to position [1909, 0]
click at [520, 92] on span "True" at bounding box center [524, 88] width 19 height 12
click at [512, 92] on input "True" at bounding box center [506, 88] width 11 height 9
radio input "true"
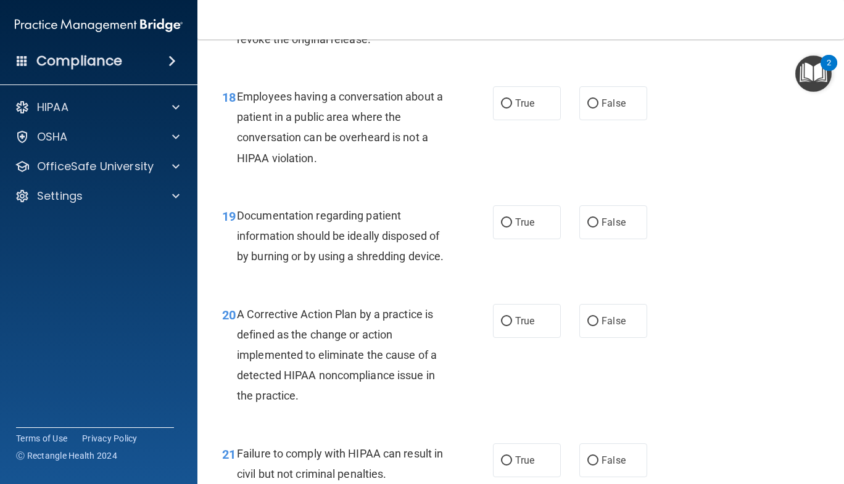
scroll to position [2015, 0]
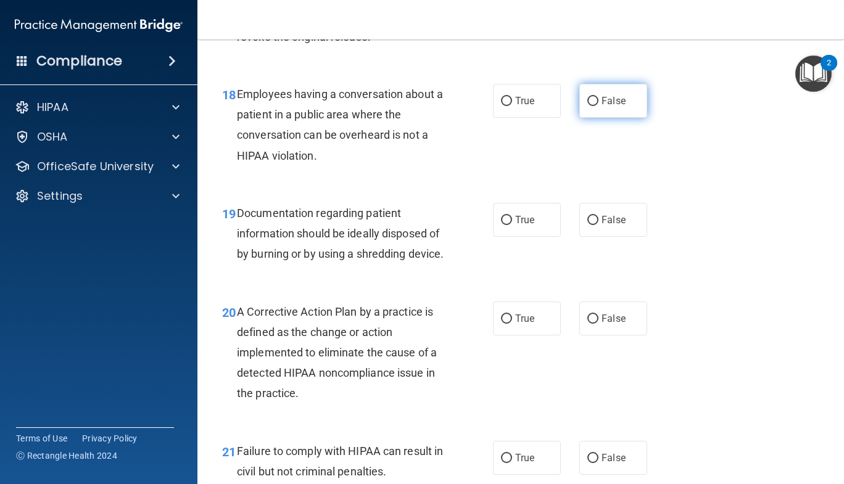
click at [587, 102] on input "False" at bounding box center [592, 101] width 11 height 9
radio input "true"
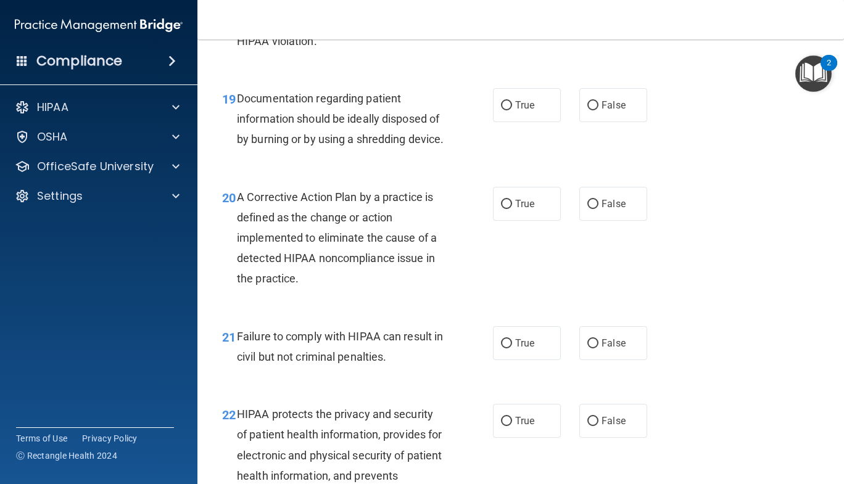
scroll to position [2131, 0]
click at [518, 92] on label "True" at bounding box center [527, 105] width 68 height 34
click at [512, 101] on input "True" at bounding box center [506, 105] width 11 height 9
radio input "true"
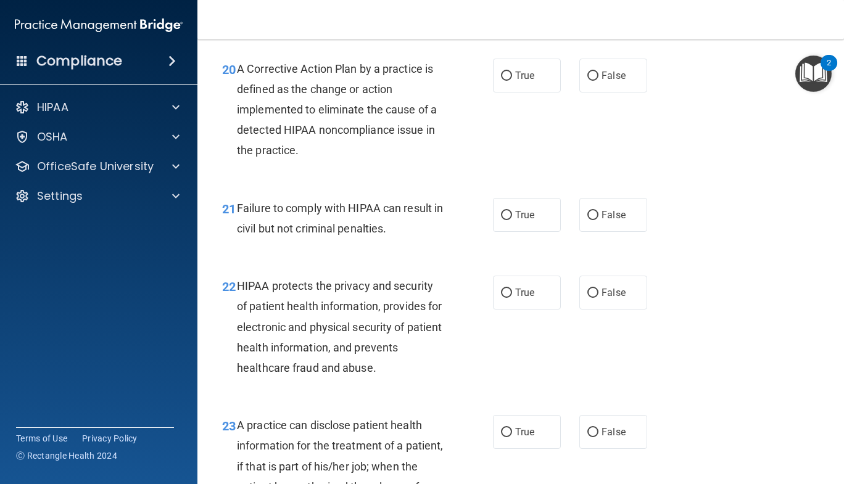
scroll to position [2259, 0]
click at [518, 81] on span "True" at bounding box center [524, 75] width 19 height 12
click at [512, 80] on input "True" at bounding box center [506, 75] width 11 height 9
radio input "true"
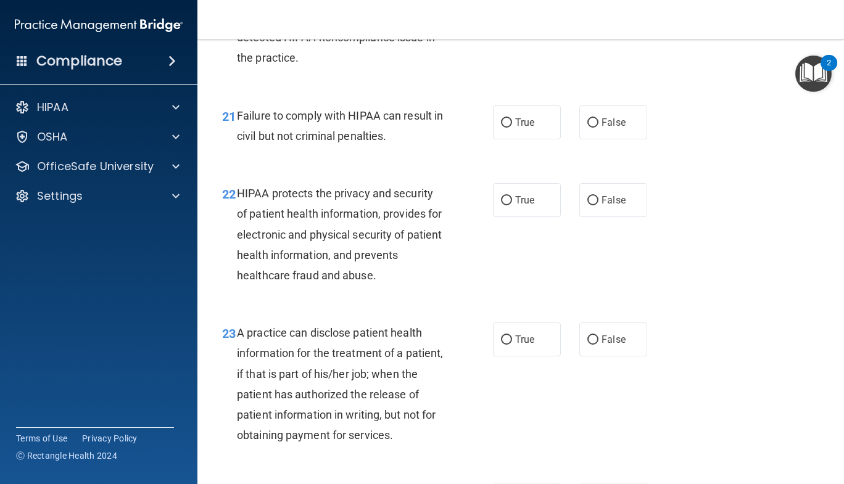
scroll to position [2356, 0]
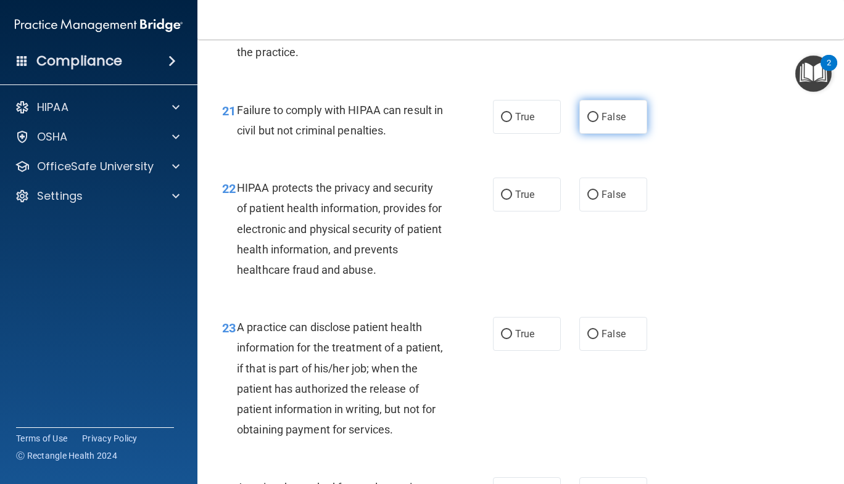
click at [597, 125] on label "False" at bounding box center [613, 117] width 68 height 34
click at [597, 122] on input "False" at bounding box center [592, 117] width 11 height 9
radio input "true"
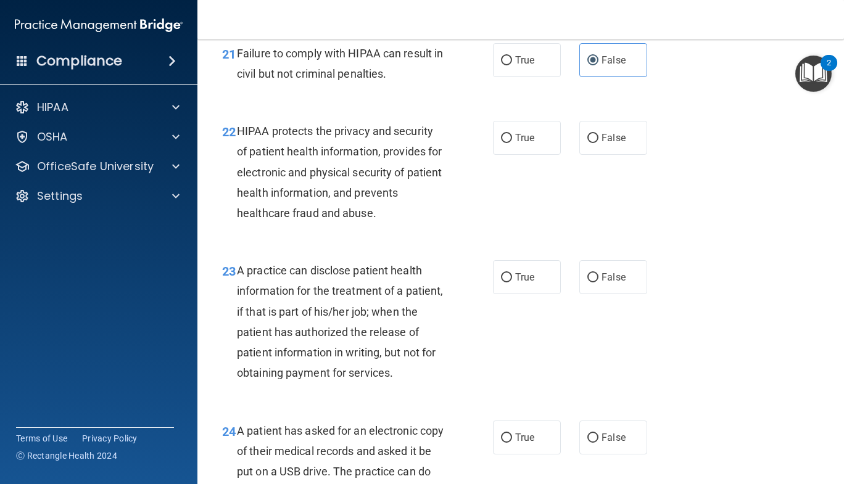
scroll to position [2417, 0]
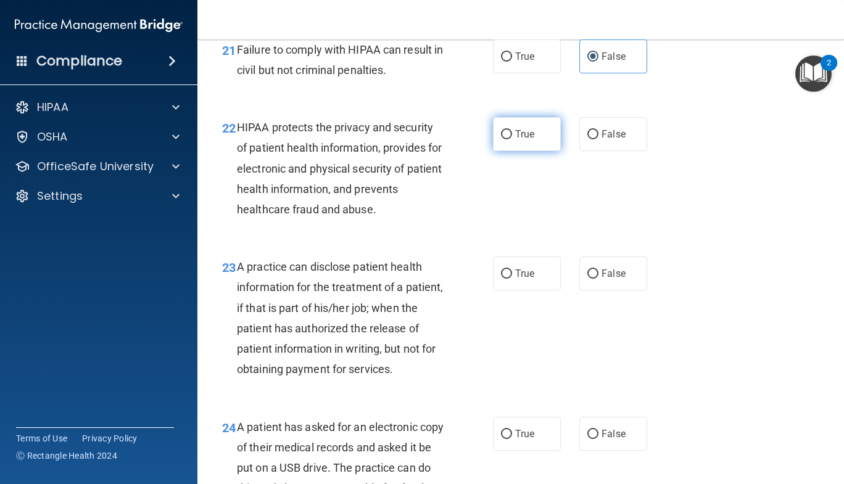
click at [503, 138] on label "True" at bounding box center [527, 134] width 68 height 34
click at [503, 138] on input "True" at bounding box center [506, 134] width 11 height 9
radio input "true"
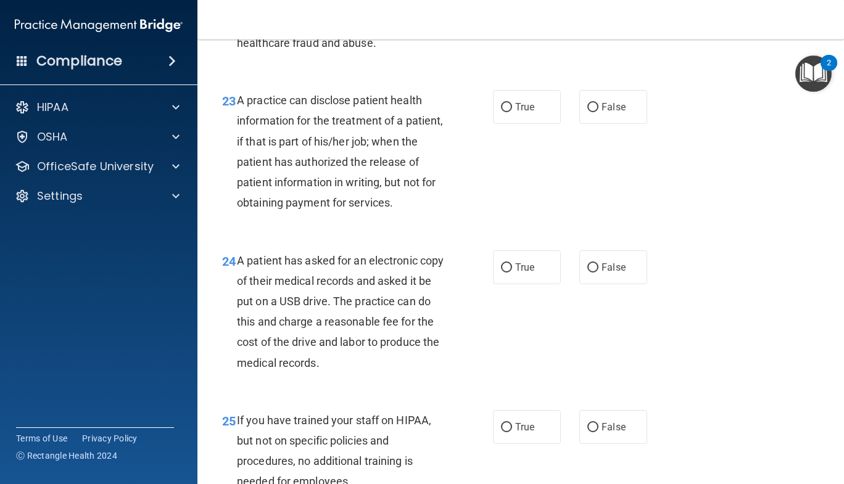
scroll to position [2586, 0]
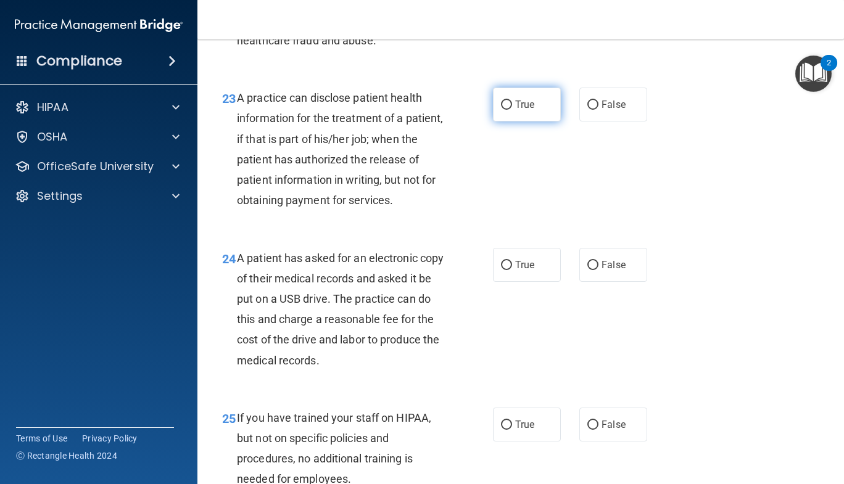
click at [520, 110] on span "True" at bounding box center [524, 105] width 19 height 12
click at [512, 110] on input "True" at bounding box center [506, 105] width 11 height 9
radio input "true"
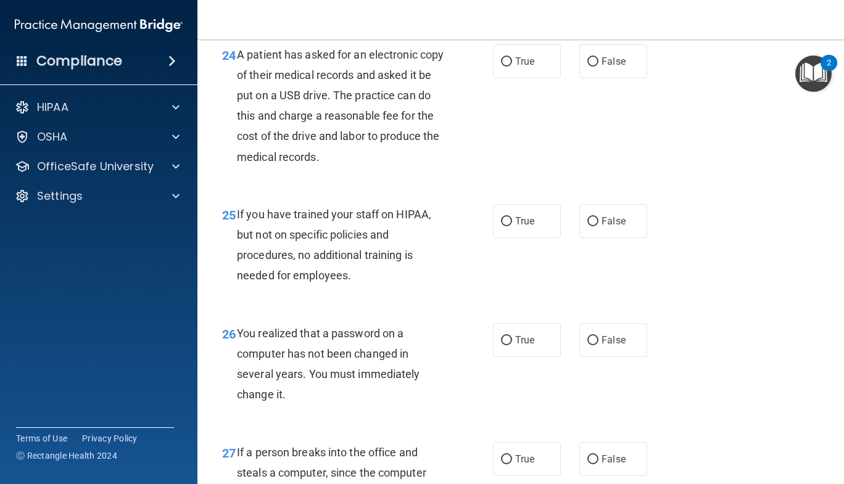
scroll to position [2790, 0]
click at [603, 67] on span "False" at bounding box center [613, 61] width 24 height 12
click at [598, 66] on input "False" at bounding box center [592, 61] width 11 height 9
radio input "true"
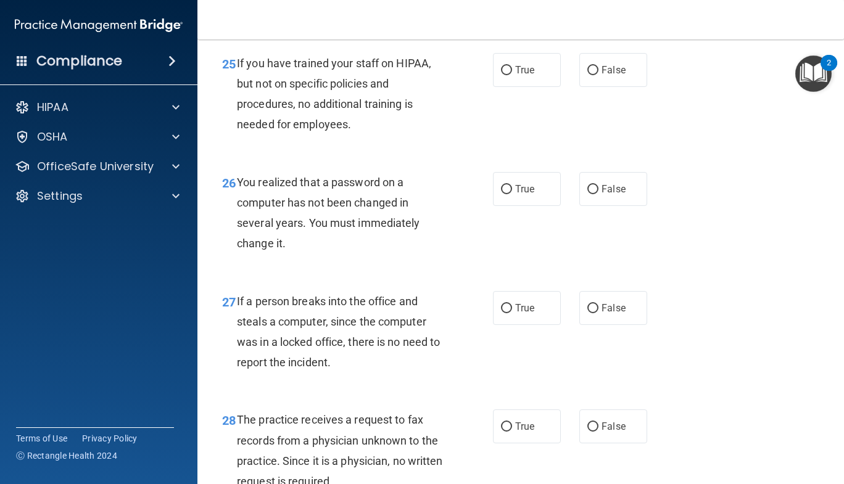
scroll to position [2952, 0]
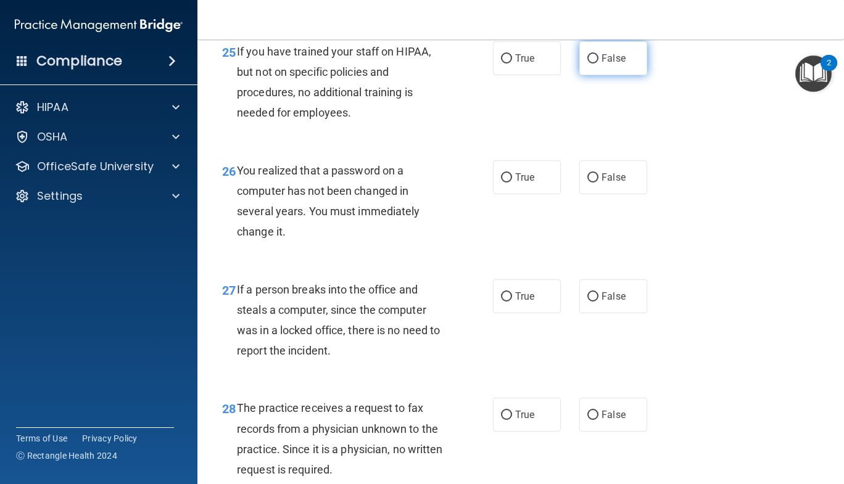
click at [579, 75] on label "False" at bounding box center [613, 58] width 68 height 34
click at [587, 64] on input "False" at bounding box center [592, 58] width 11 height 9
radio input "true"
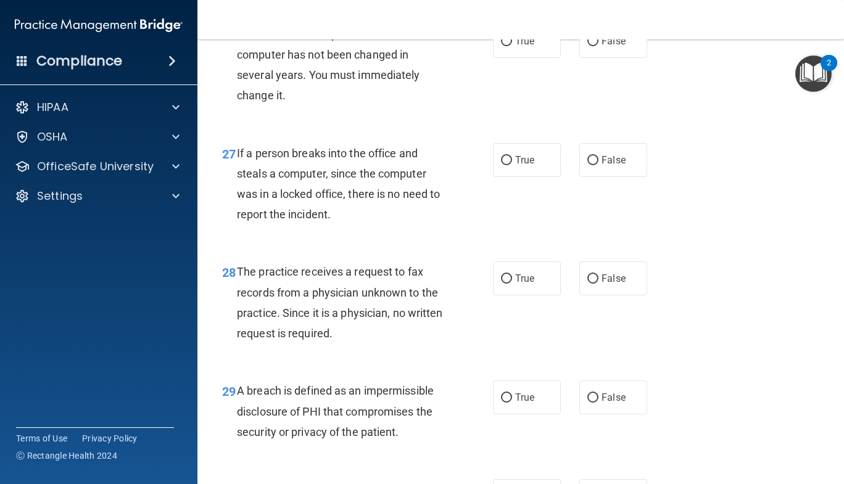
scroll to position [3089, 0]
click at [522, 46] on span "True" at bounding box center [524, 41] width 19 height 12
click at [512, 46] on input "True" at bounding box center [506, 40] width 11 height 9
radio input "true"
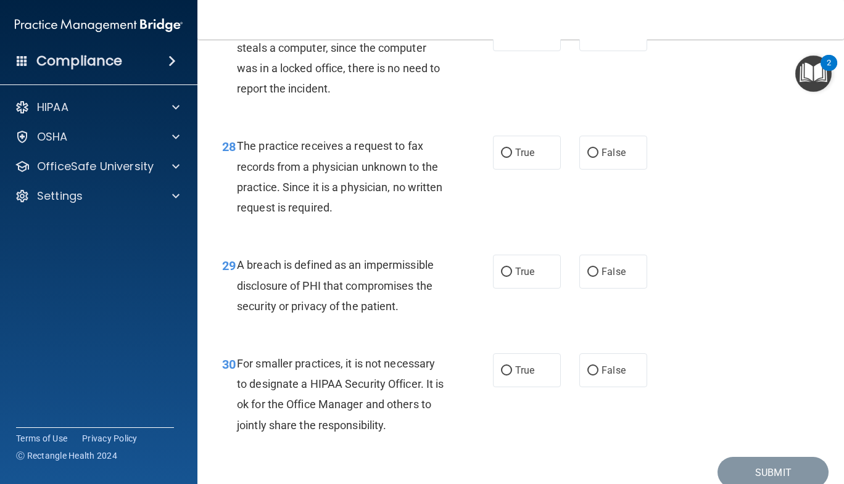
scroll to position [3216, 0]
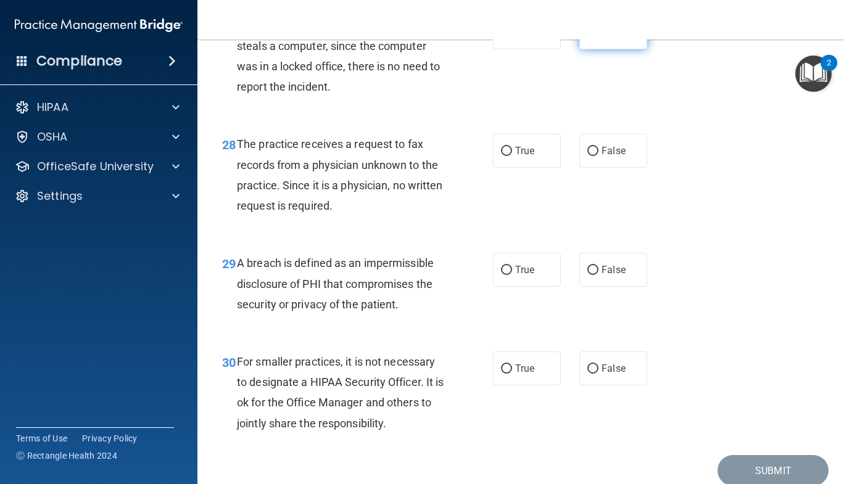
click at [601, 38] on span "False" at bounding box center [613, 33] width 24 height 12
click at [596, 38] on input "False" at bounding box center [592, 32] width 11 height 9
radio input "true"
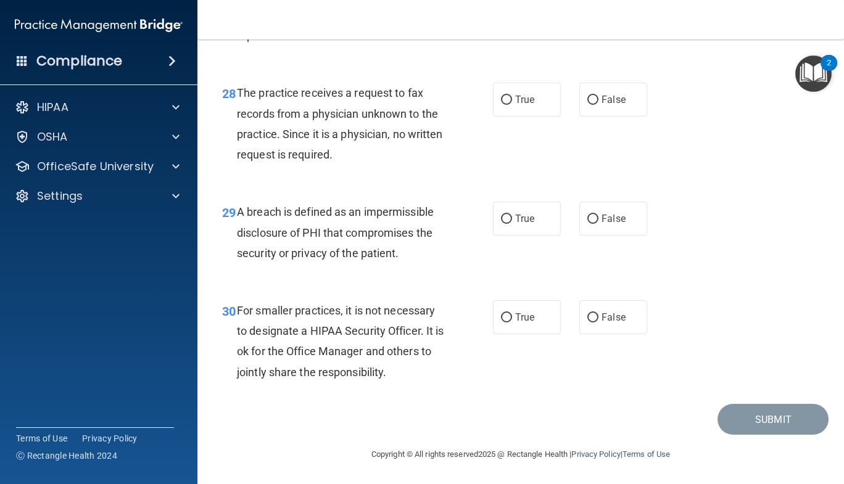
scroll to position [3309, 0]
click at [611, 104] on span "False" at bounding box center [613, 100] width 24 height 12
click at [598, 104] on input "False" at bounding box center [592, 100] width 11 height 9
radio input "true"
click at [529, 208] on label "True" at bounding box center [527, 219] width 68 height 34
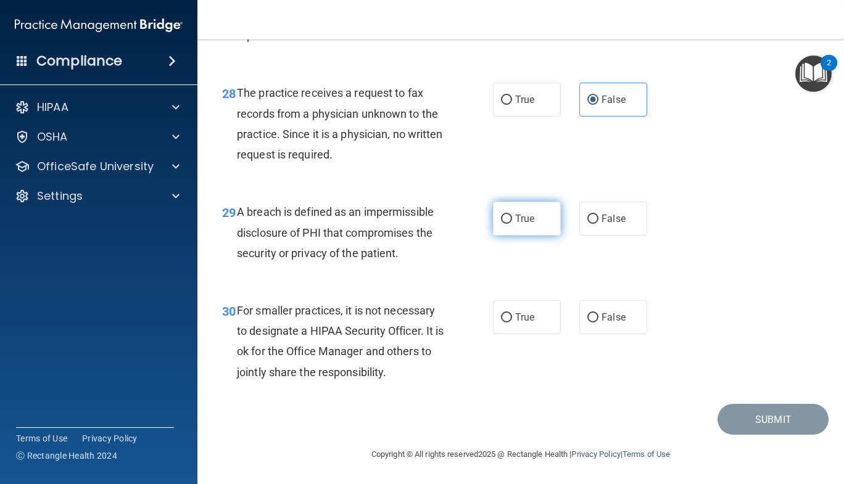
click at [512, 215] on input "True" at bounding box center [506, 219] width 11 height 9
radio input "true"
click at [589, 313] on input "False" at bounding box center [592, 317] width 11 height 9
radio input "true"
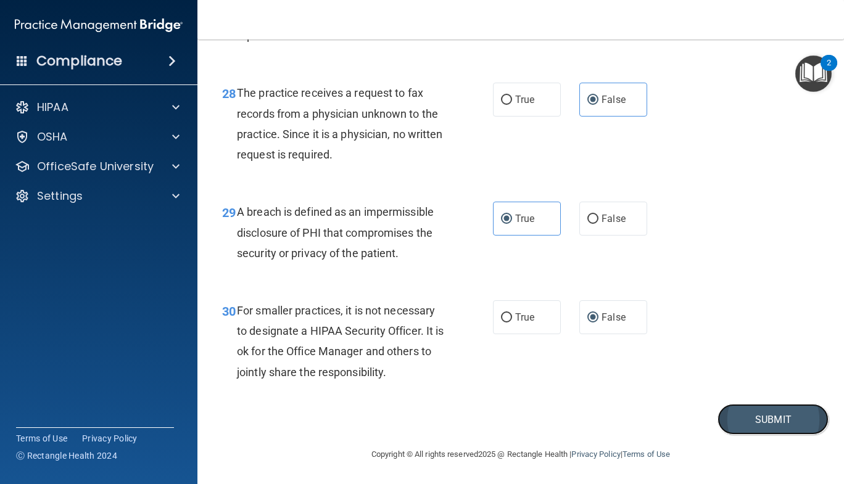
click at [725, 417] on button "Submit" at bounding box center [772, 419] width 111 height 31
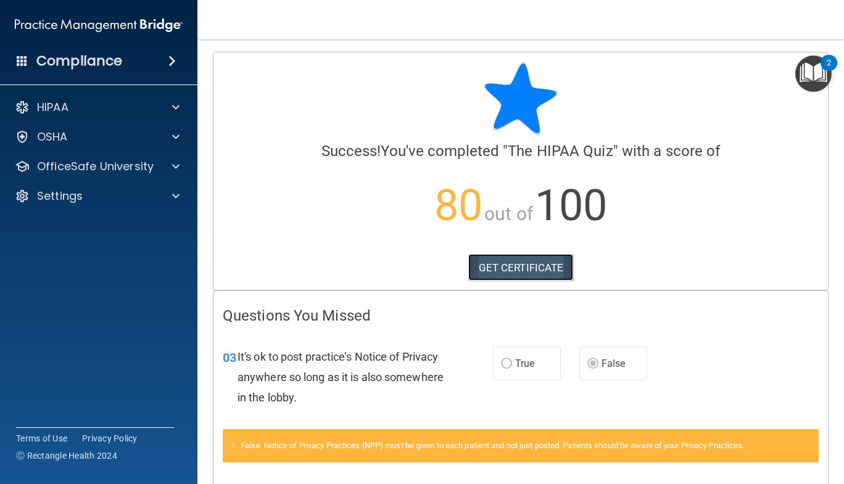
click at [495, 257] on link "GET CERTIFICATE" at bounding box center [520, 267] width 105 height 27
click at [180, 101] on div at bounding box center [173, 107] width 31 height 15
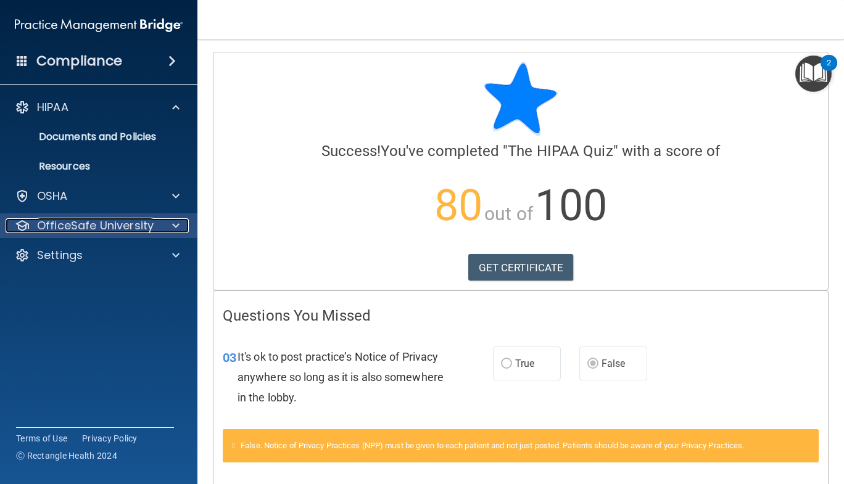
click at [155, 221] on div "OfficeSafe University" at bounding box center [82, 225] width 153 height 15
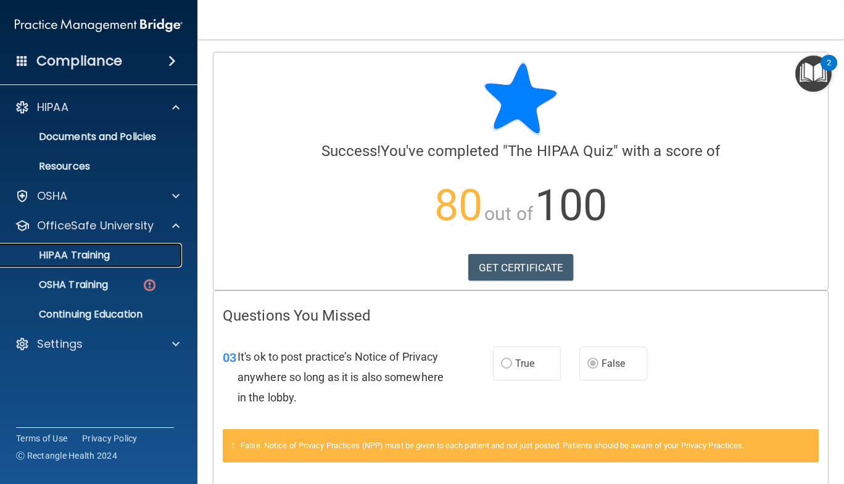
click at [98, 259] on p "HIPAA Training" at bounding box center [59, 255] width 102 height 12
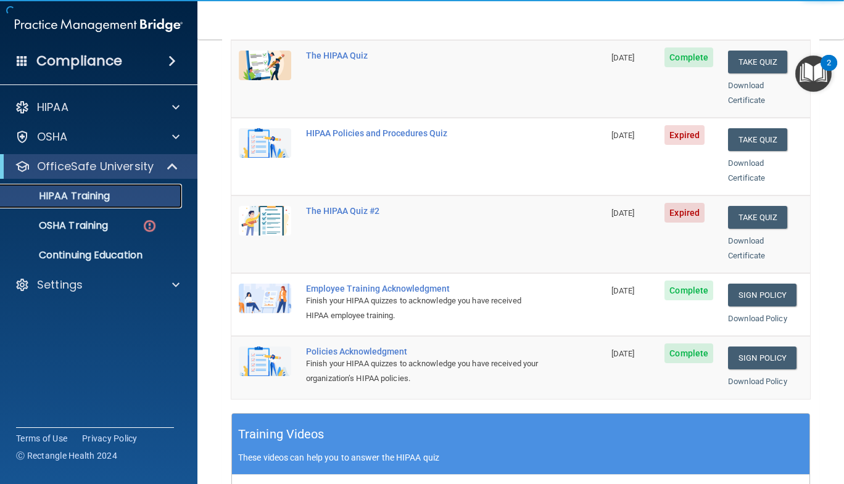
scroll to position [195, 0]
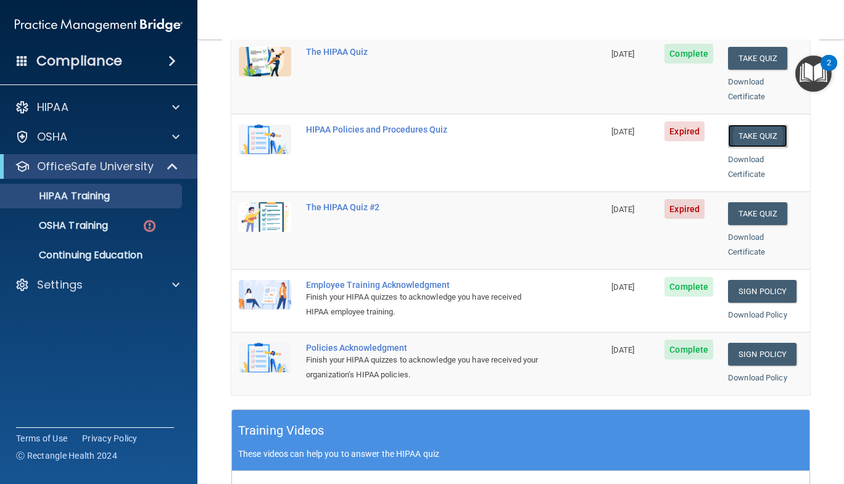
click at [747, 125] on button "Take Quiz" at bounding box center [757, 136] width 59 height 23
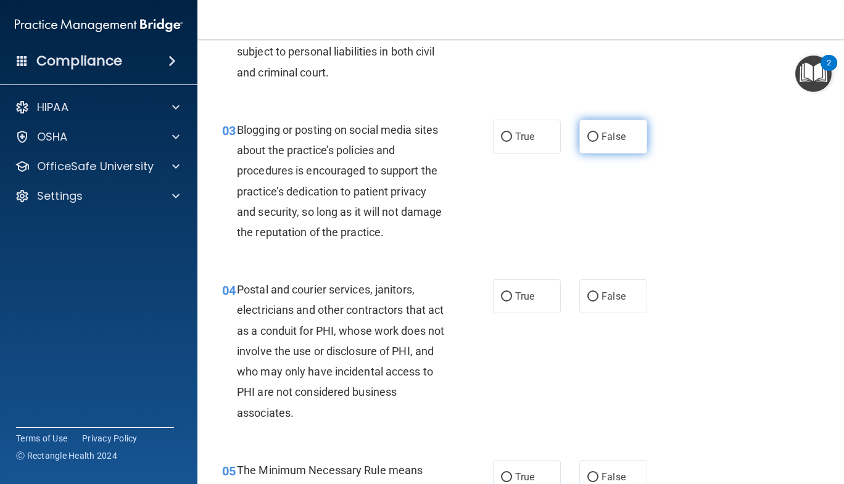
click at [579, 139] on label "False" at bounding box center [613, 137] width 68 height 34
click at [587, 139] on input "False" at bounding box center [592, 137] width 11 height 9
radio input "true"
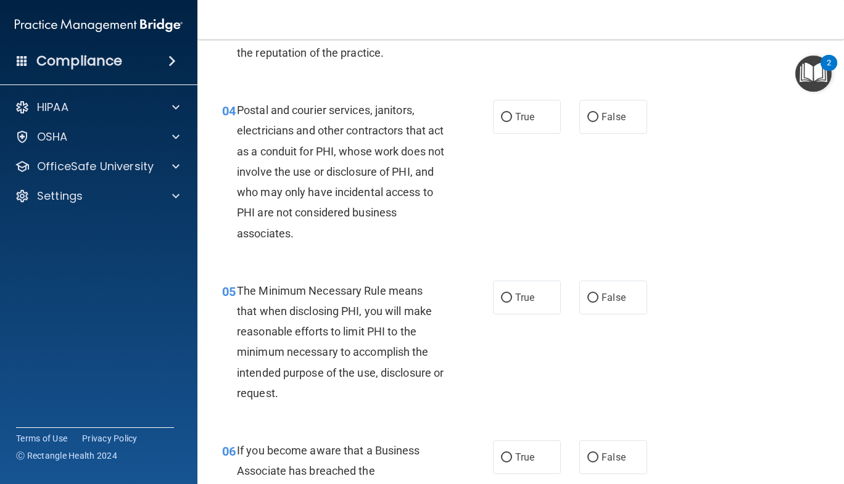
scroll to position [376, 0]
click at [530, 115] on label "True" at bounding box center [527, 116] width 68 height 34
click at [512, 115] on input "True" at bounding box center [506, 116] width 11 height 9
radio input "true"
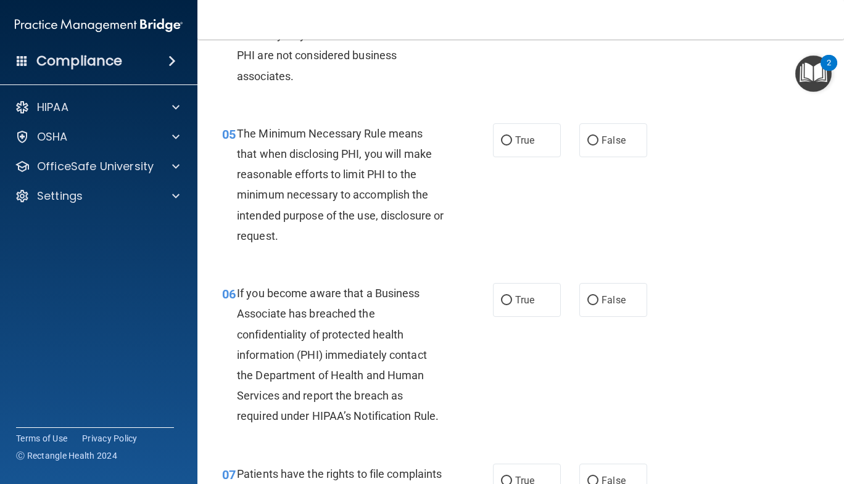
scroll to position [563, 0]
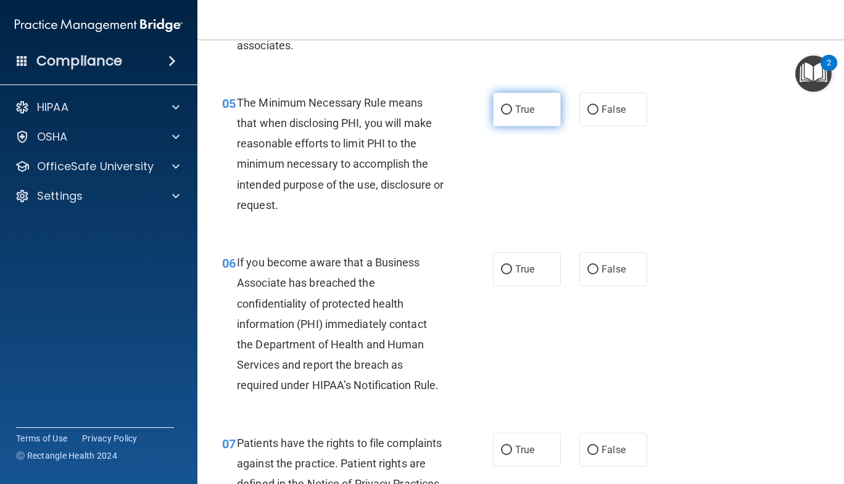
click at [517, 121] on label "True" at bounding box center [527, 110] width 68 height 34
click at [512, 115] on input "True" at bounding box center [506, 109] width 11 height 9
radio input "true"
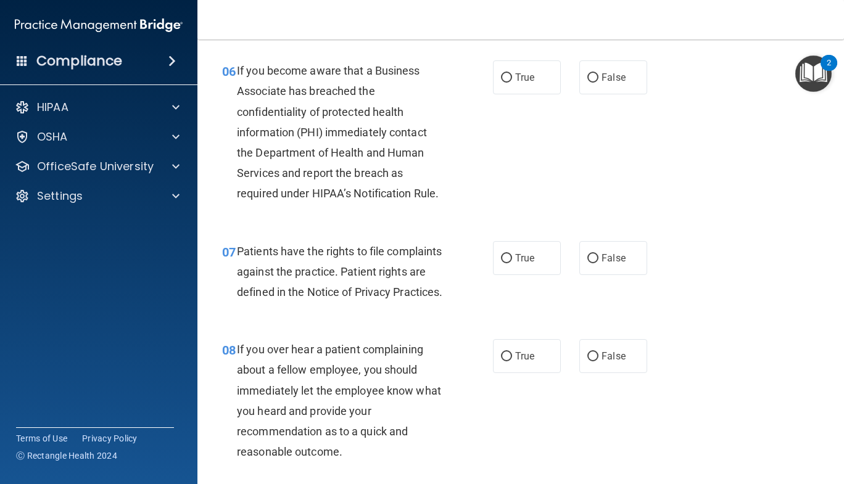
scroll to position [755, 0]
click at [615, 76] on span "False" at bounding box center [613, 77] width 24 height 12
click at [598, 76] on input "False" at bounding box center [592, 77] width 11 height 9
radio input "true"
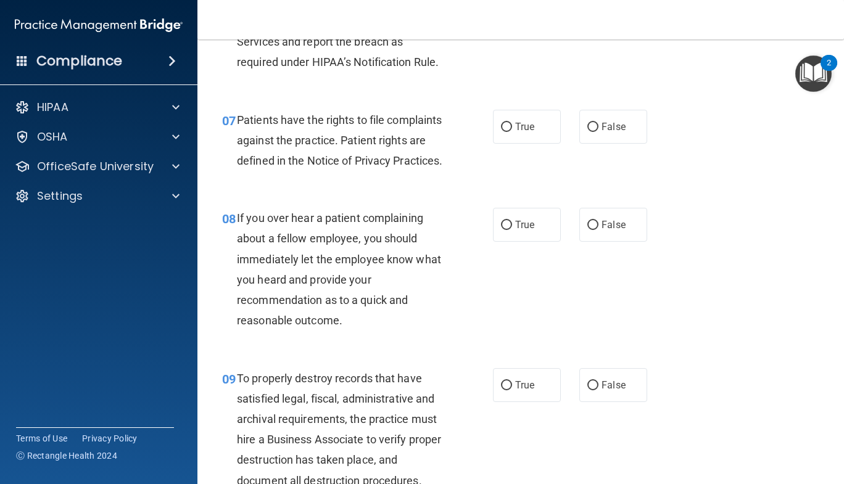
scroll to position [887, 0]
click at [507, 124] on label "True" at bounding box center [527, 126] width 68 height 34
click at [507, 124] on input "True" at bounding box center [506, 126] width 11 height 9
radio input "true"
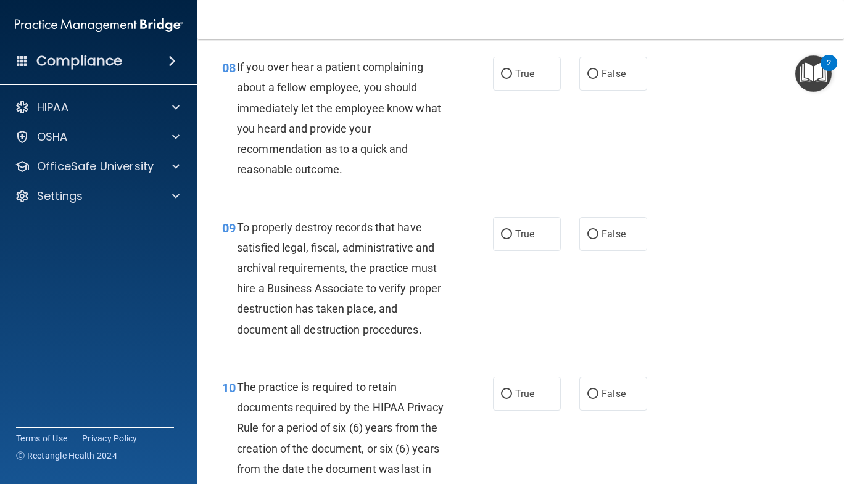
scroll to position [1040, 0]
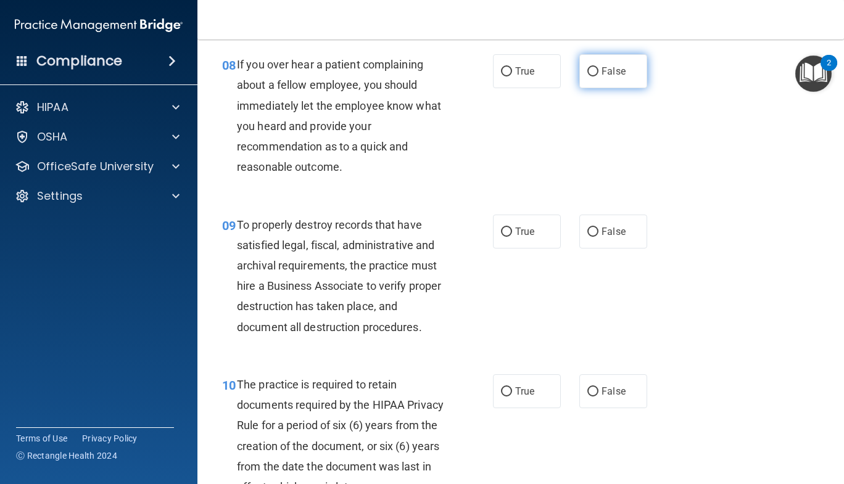
click at [587, 76] on input "False" at bounding box center [592, 71] width 11 height 9
radio input "true"
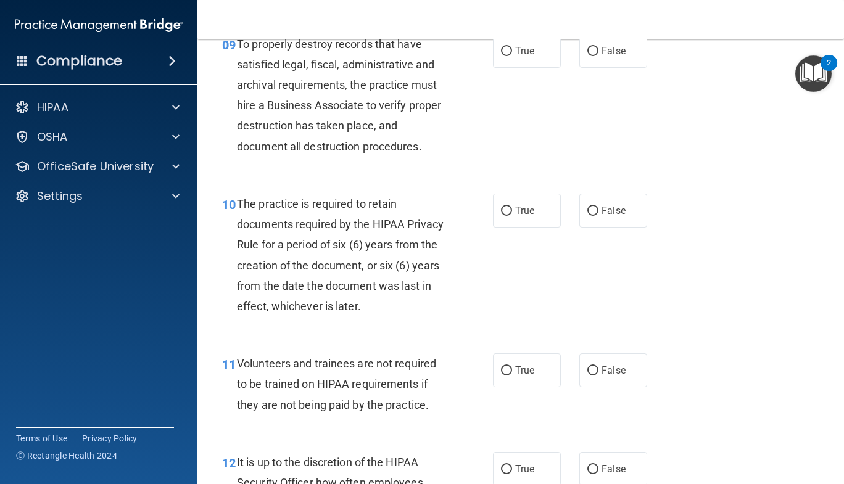
scroll to position [1221, 0]
click at [516, 67] on label "True" at bounding box center [527, 50] width 68 height 34
click at [512, 56] on input "True" at bounding box center [506, 50] width 11 height 9
radio input "true"
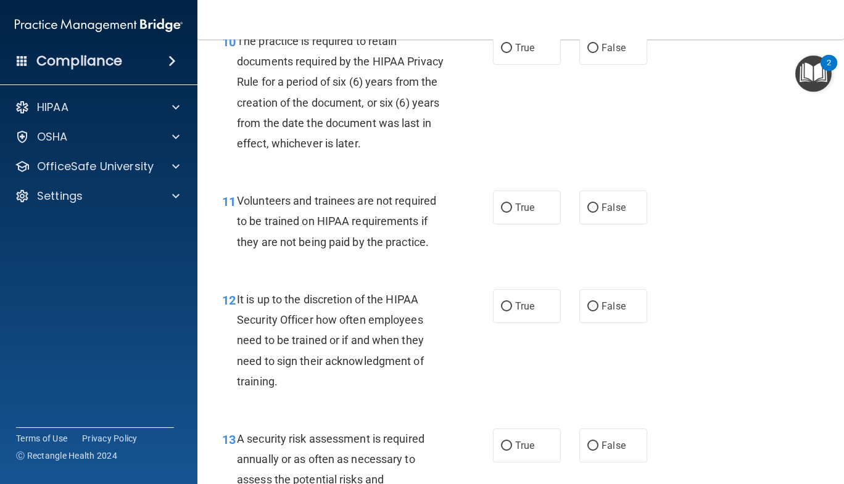
scroll to position [1384, 0]
click at [509, 64] on label "True" at bounding box center [527, 47] width 68 height 34
click at [509, 52] on input "True" at bounding box center [506, 47] width 11 height 9
radio input "true"
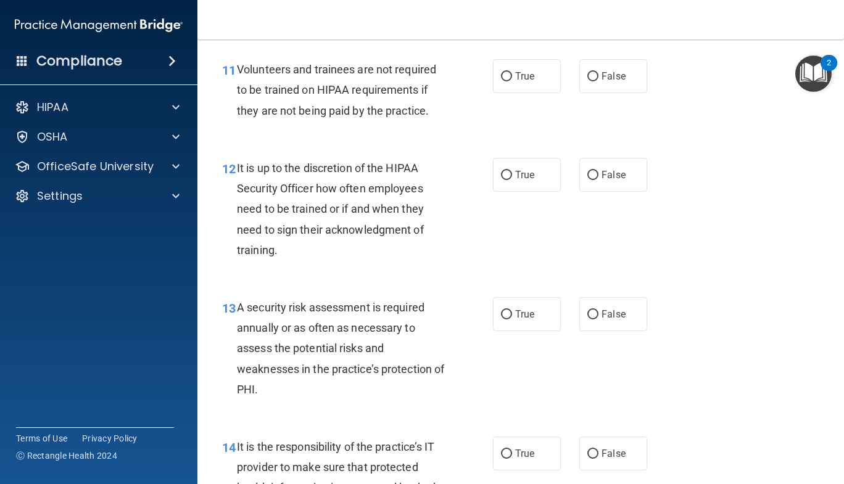
scroll to position [1532, 0]
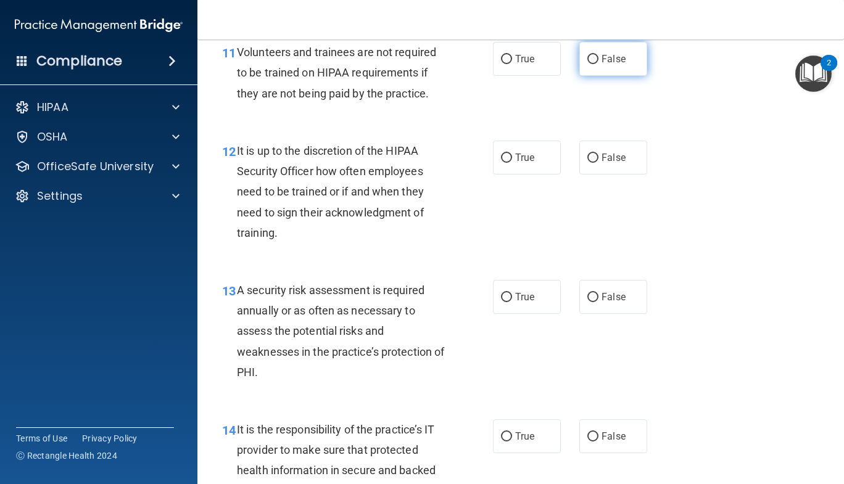
click at [620, 74] on label "False" at bounding box center [613, 59] width 68 height 34
click at [598, 64] on input "False" at bounding box center [592, 59] width 11 height 9
radio input "true"
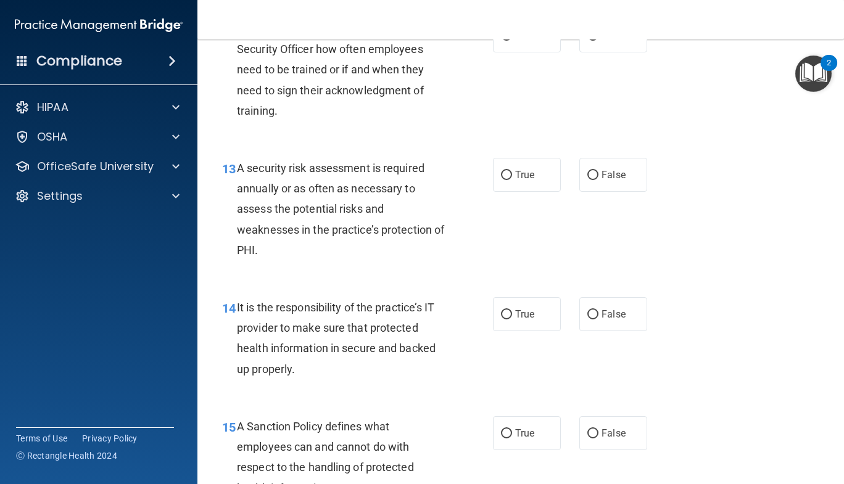
scroll to position [1655, 0]
click at [586, 52] on label "False" at bounding box center [613, 35] width 68 height 34
click at [587, 40] on input "False" at bounding box center [592, 35] width 11 height 9
radio input "true"
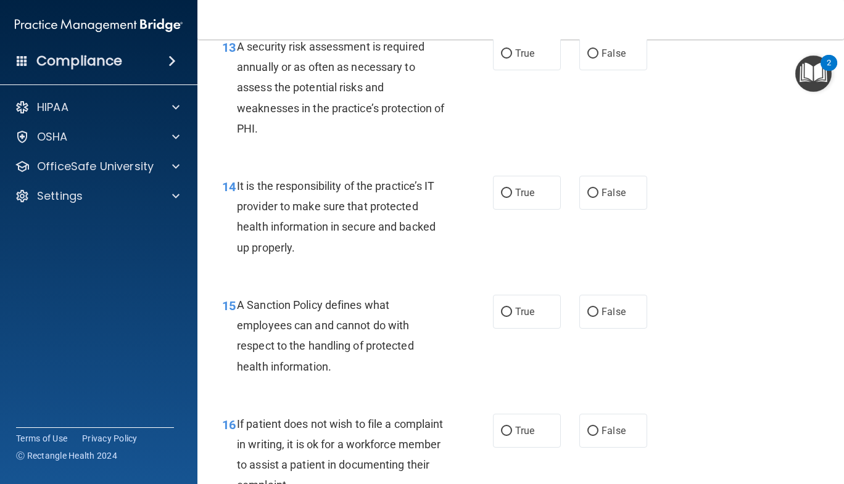
scroll to position [1778, 0]
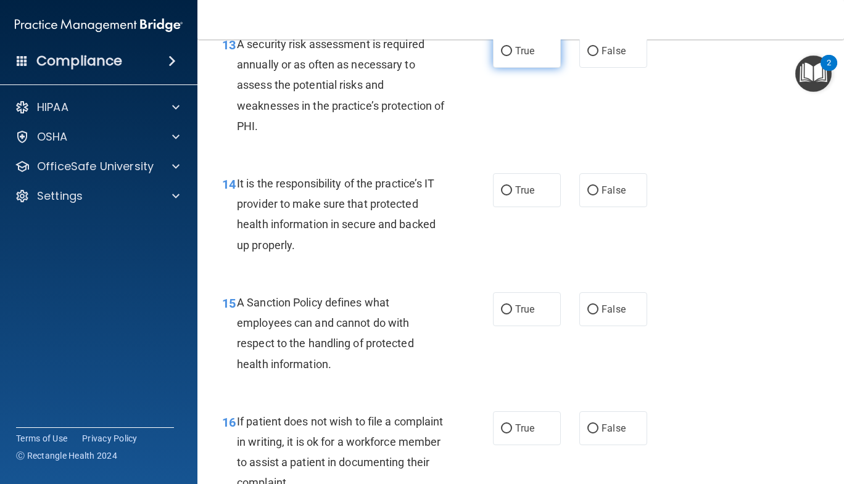
click at [493, 68] on label "True" at bounding box center [527, 51] width 68 height 34
click at [501, 56] on input "True" at bounding box center [506, 51] width 11 height 9
radio input "true"
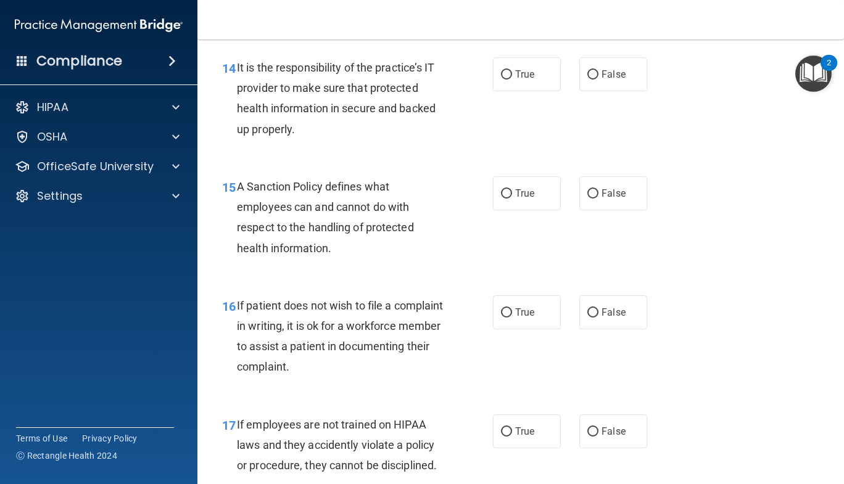
scroll to position [1906, 0]
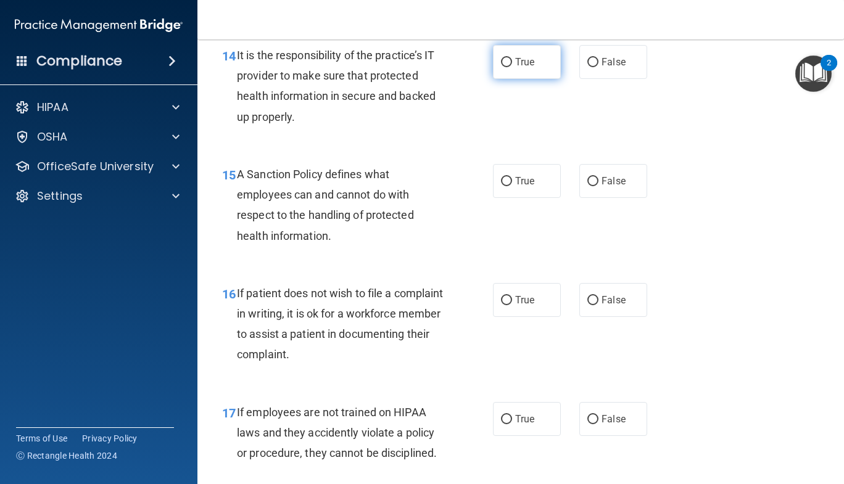
click at [530, 79] on label "True" at bounding box center [527, 62] width 68 height 34
click at [512, 67] on input "True" at bounding box center [506, 62] width 11 height 9
radio input "true"
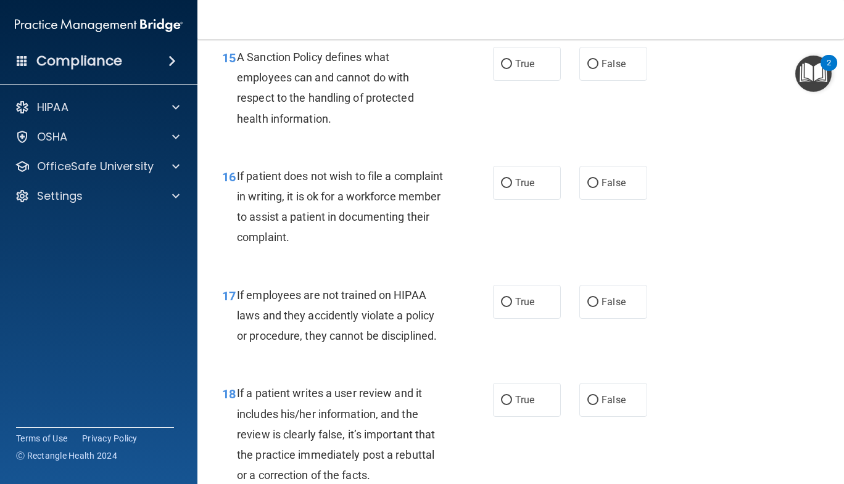
scroll to position [2028, 0]
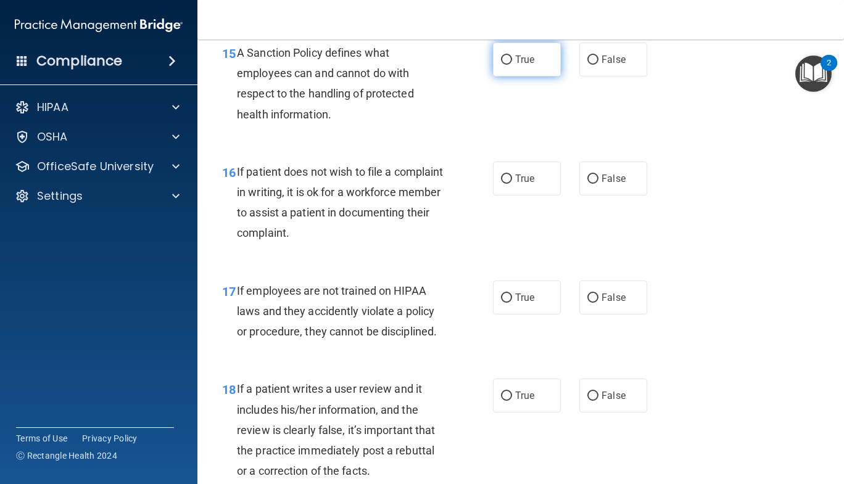
click at [509, 76] on label "True" at bounding box center [527, 60] width 68 height 34
click at [509, 65] on input "True" at bounding box center [506, 60] width 11 height 9
radio input "true"
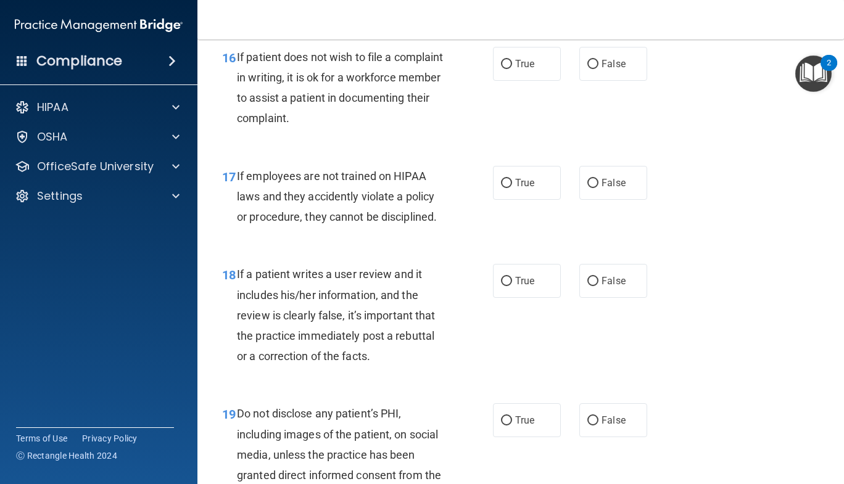
scroll to position [2147, 0]
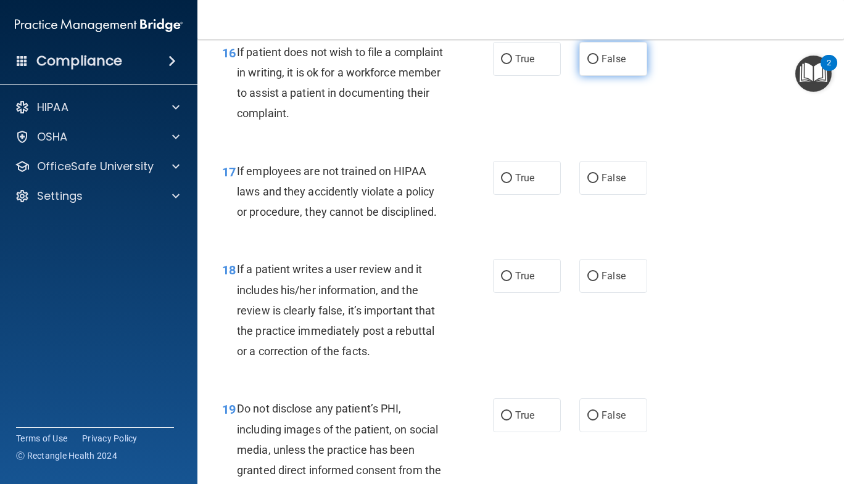
click at [601, 65] on span "False" at bounding box center [613, 59] width 24 height 12
click at [596, 64] on input "False" at bounding box center [592, 59] width 11 height 9
radio input "true"
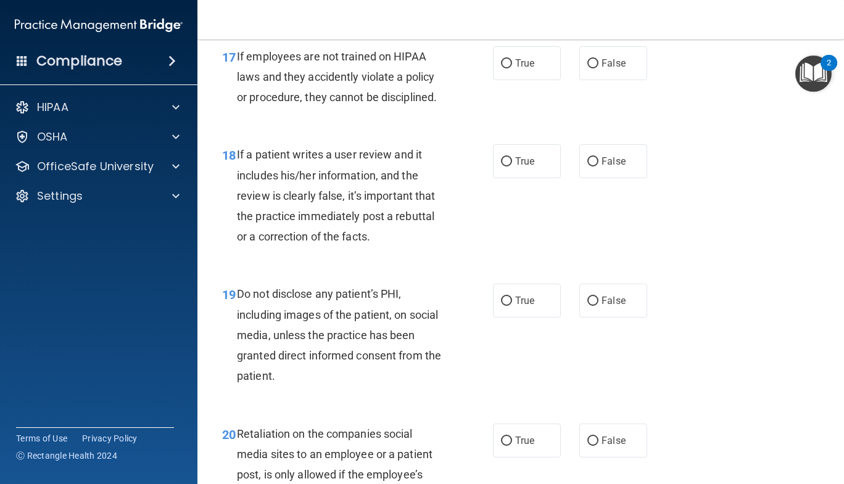
scroll to position [2263, 0]
click at [580, 80] on label "False" at bounding box center [613, 63] width 68 height 34
click at [587, 68] on input "False" at bounding box center [592, 63] width 11 height 9
radio input "true"
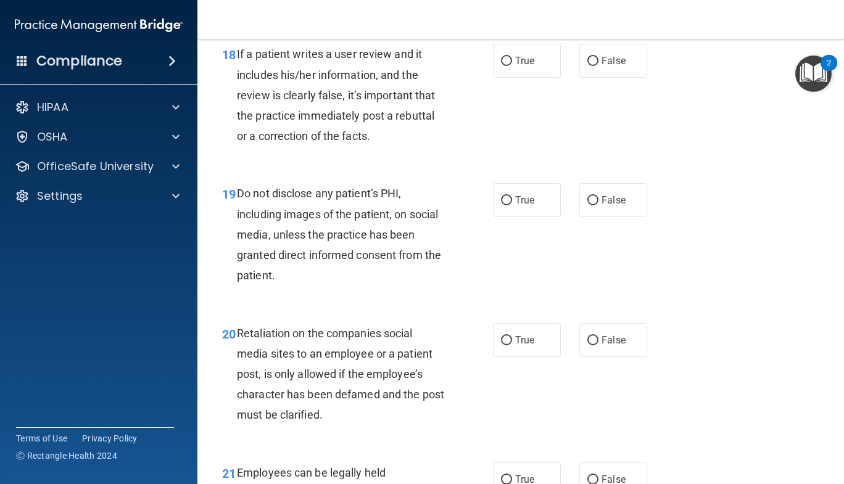
scroll to position [2369, 0]
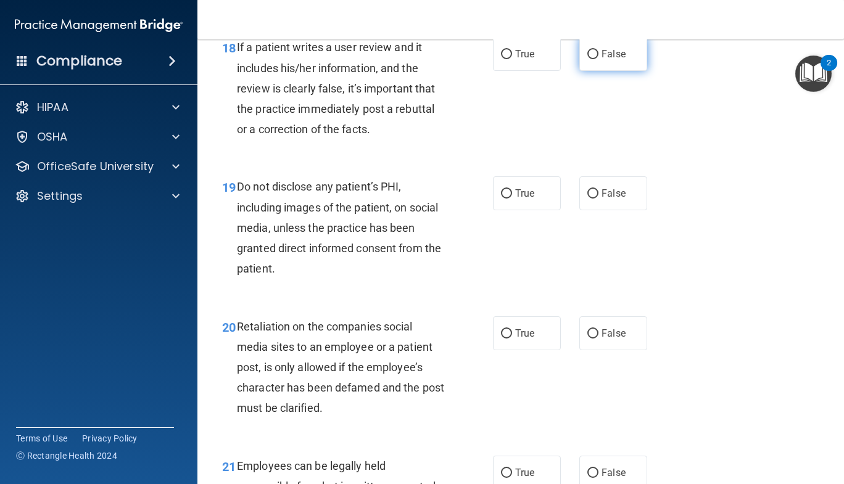
click at [593, 59] on input "False" at bounding box center [592, 54] width 11 height 9
radio input "true"
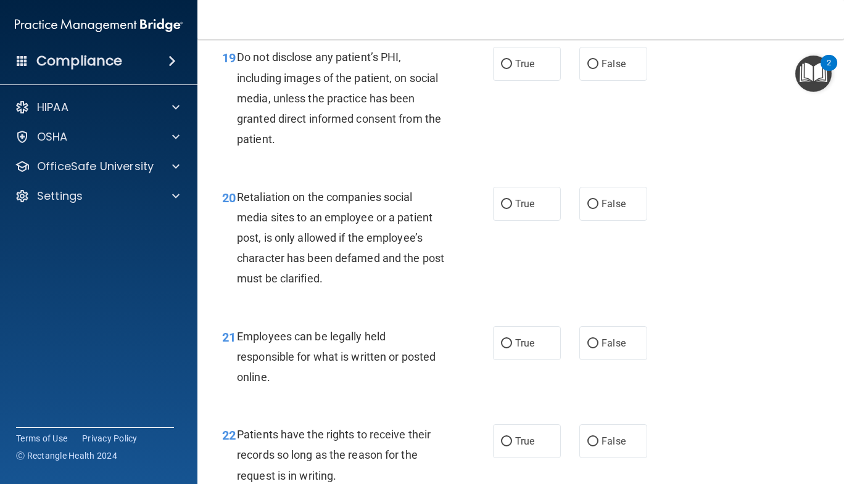
scroll to position [2504, 0]
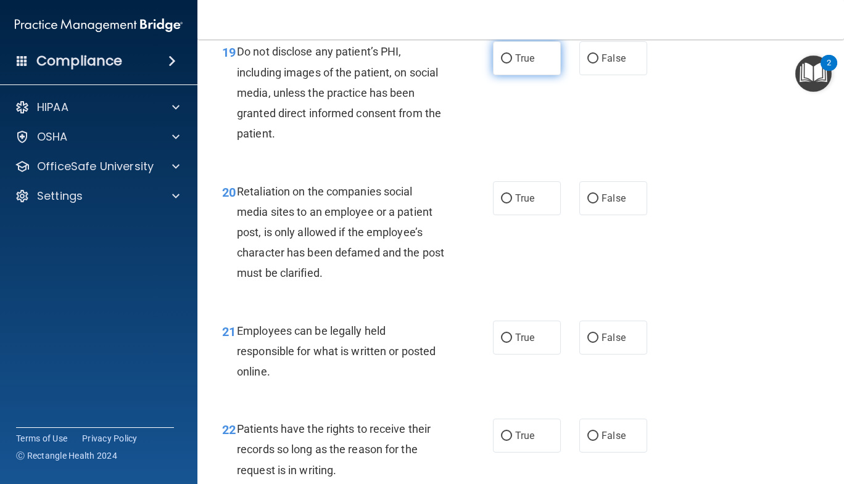
click at [509, 75] on label "True" at bounding box center [527, 58] width 68 height 34
click at [509, 64] on input "True" at bounding box center [506, 58] width 11 height 9
radio input "true"
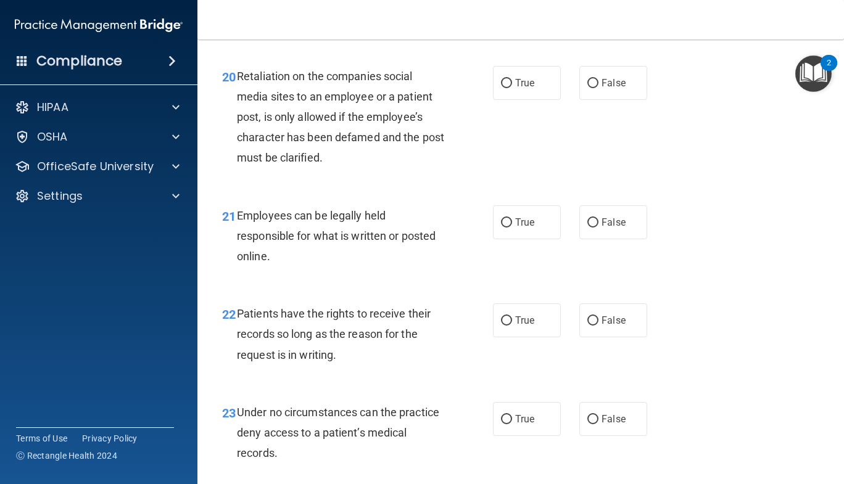
scroll to position [2622, 0]
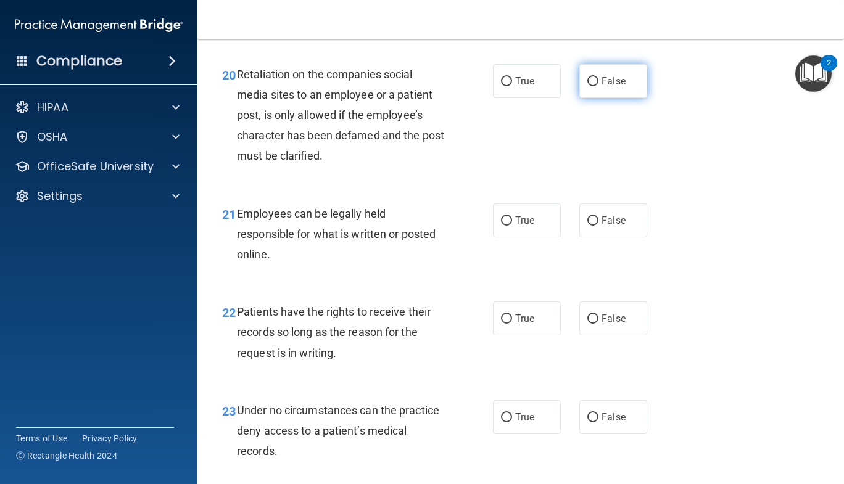
click at [603, 87] on span "False" at bounding box center [613, 81] width 24 height 12
click at [598, 86] on input "False" at bounding box center [592, 81] width 11 height 9
radio input "true"
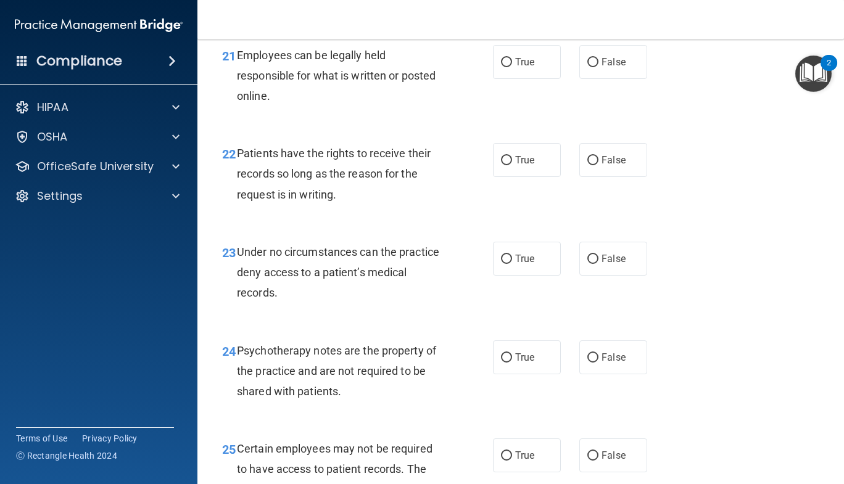
scroll to position [2781, 0]
click at [522, 67] on span "True" at bounding box center [524, 62] width 19 height 12
click at [512, 67] on input "True" at bounding box center [506, 61] width 11 height 9
radio input "true"
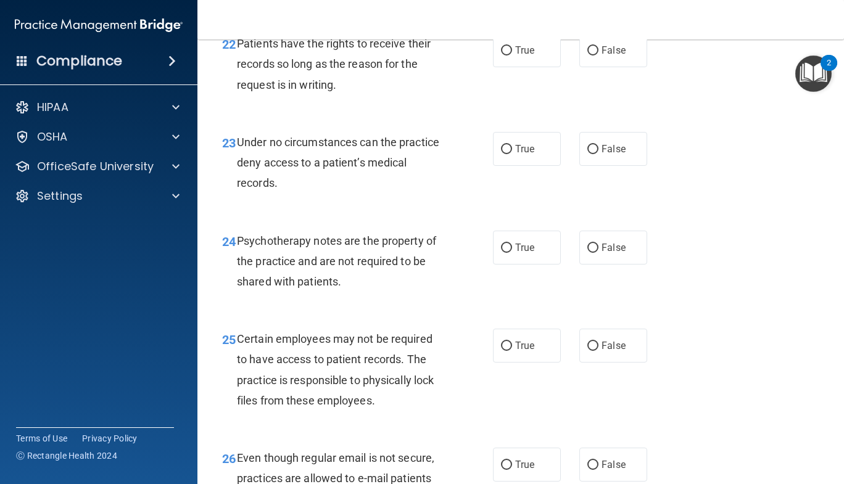
scroll to position [2892, 0]
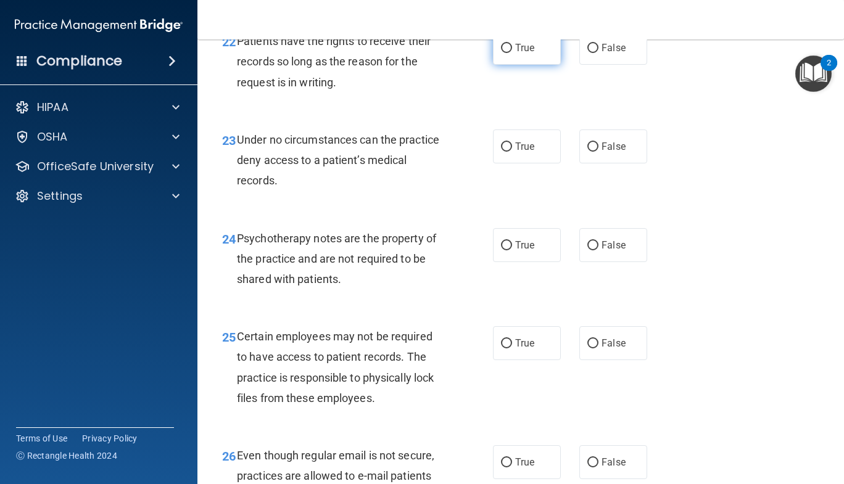
click at [527, 54] on span "True" at bounding box center [524, 48] width 19 height 12
click at [512, 53] on input "True" at bounding box center [506, 48] width 11 height 9
radio input "true"
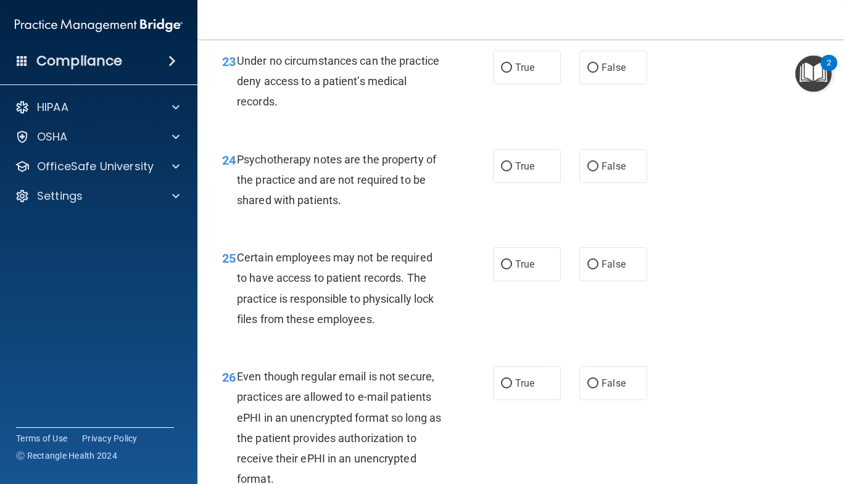
scroll to position [2972, 0]
click at [511, 84] on label "True" at bounding box center [527, 67] width 68 height 34
click at [511, 72] on input "True" at bounding box center [506, 67] width 11 height 9
radio input "true"
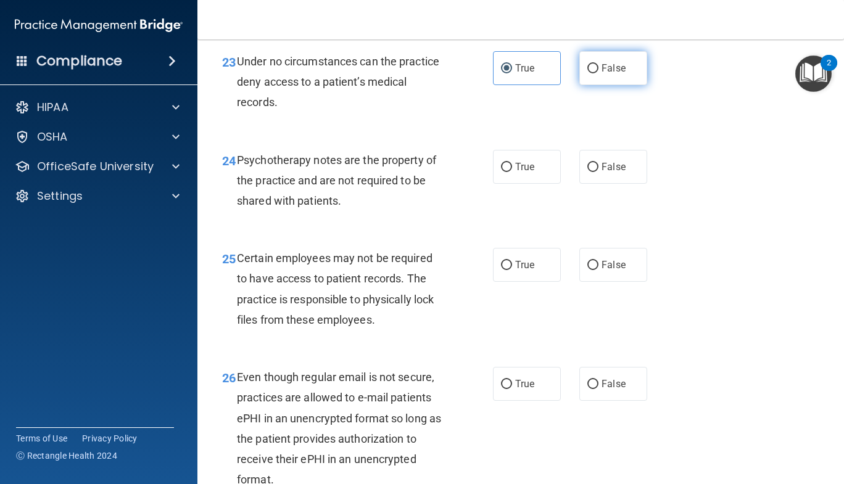
click at [617, 74] on span "False" at bounding box center [613, 68] width 24 height 12
click at [598, 73] on input "False" at bounding box center [592, 68] width 11 height 9
radio input "true"
radio input "false"
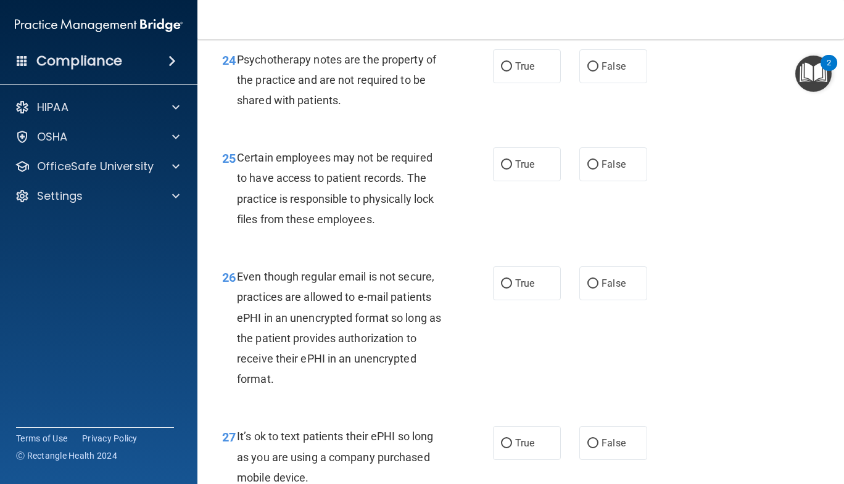
scroll to position [3090, 0]
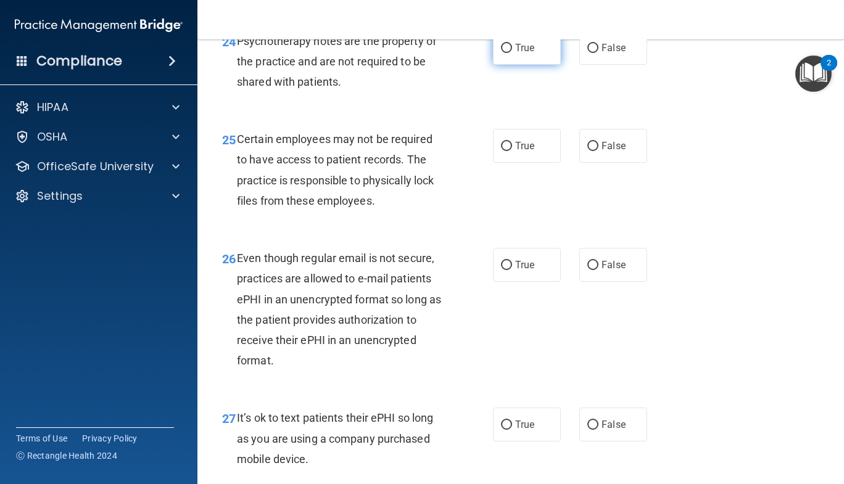
click at [502, 53] on input "True" at bounding box center [506, 48] width 11 height 9
radio input "true"
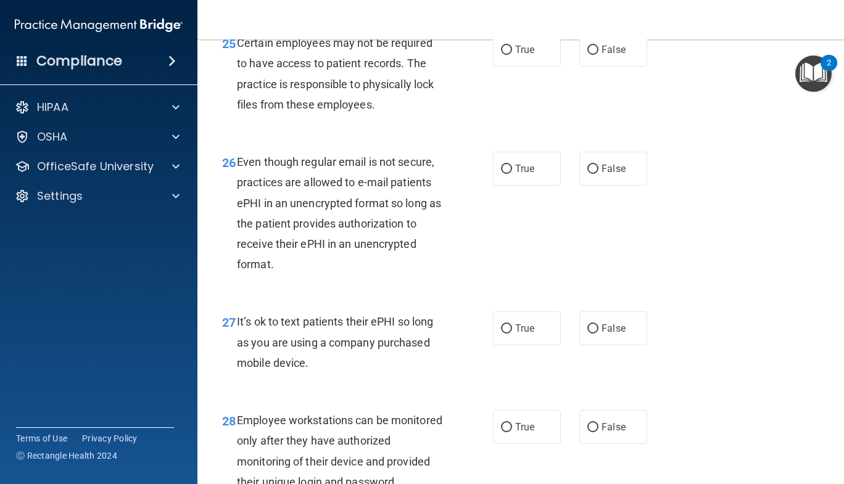
scroll to position [3187, 0]
click at [524, 55] on span "True" at bounding box center [524, 49] width 19 height 12
click at [512, 54] on input "True" at bounding box center [506, 49] width 11 height 9
radio input "true"
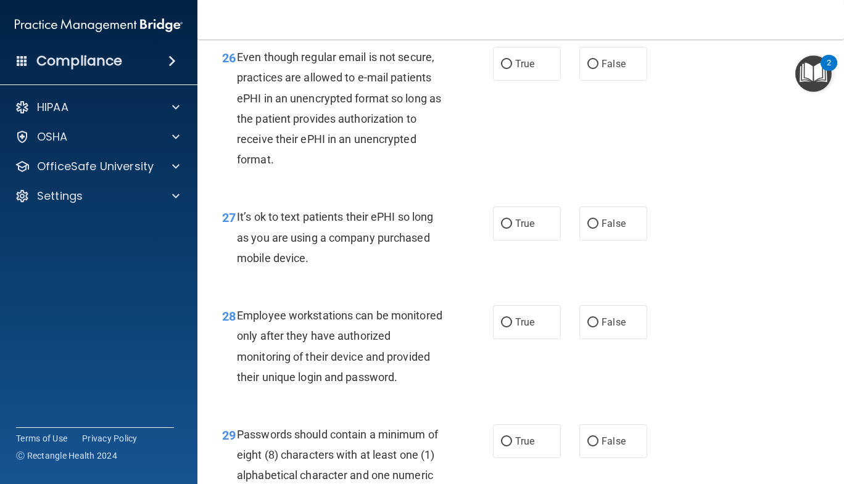
scroll to position [3296, 0]
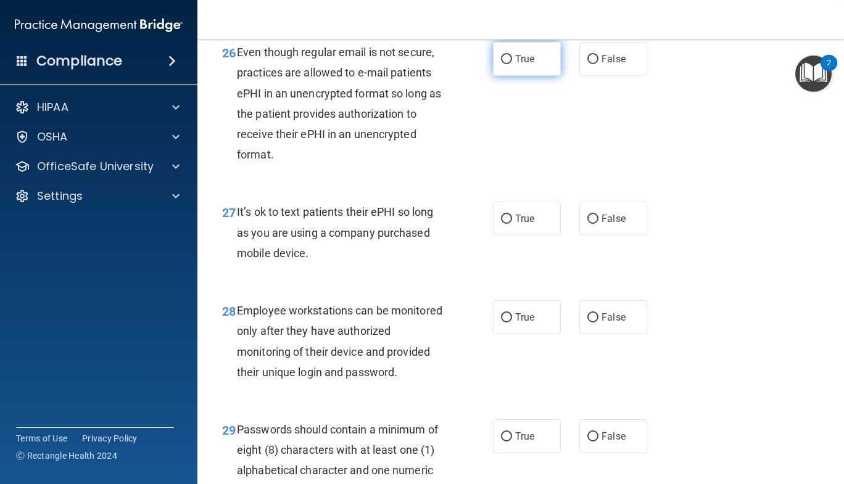
click at [508, 73] on label "True" at bounding box center [527, 59] width 68 height 34
click at [508, 64] on input "True" at bounding box center [506, 59] width 11 height 9
radio input "true"
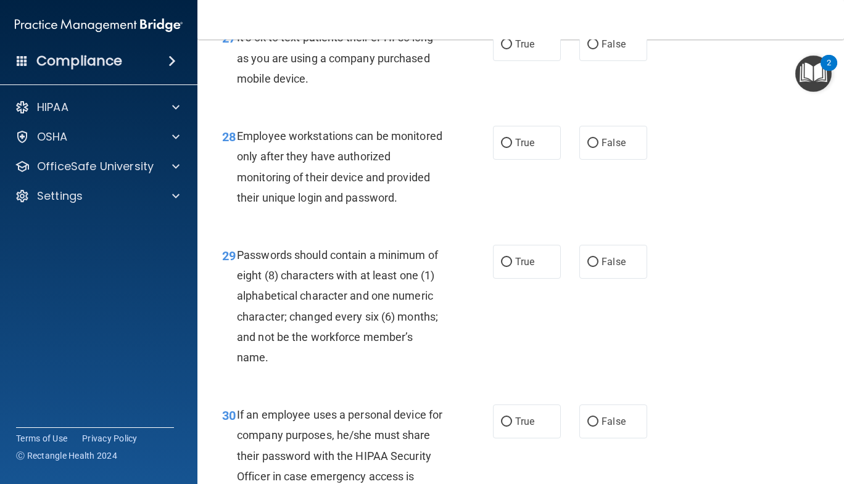
scroll to position [3475, 0]
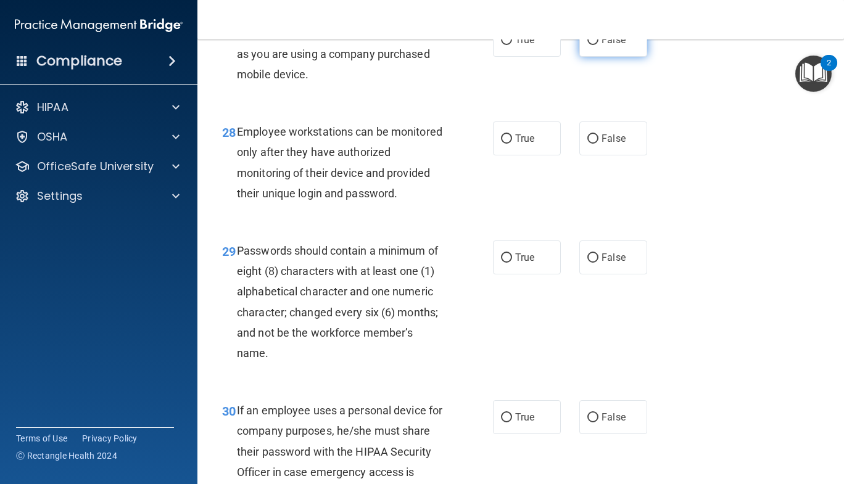
click at [588, 50] on label "False" at bounding box center [613, 40] width 68 height 34
click at [588, 45] on input "False" at bounding box center [592, 40] width 11 height 9
radio input "true"
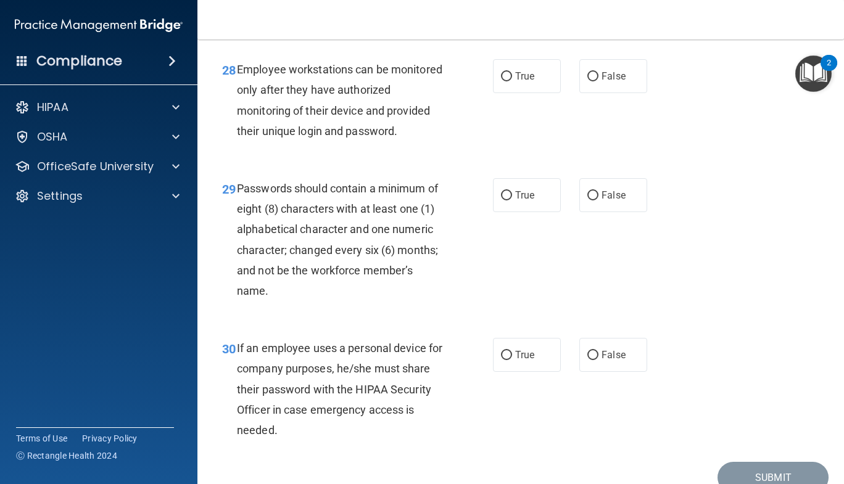
scroll to position [3547, 0]
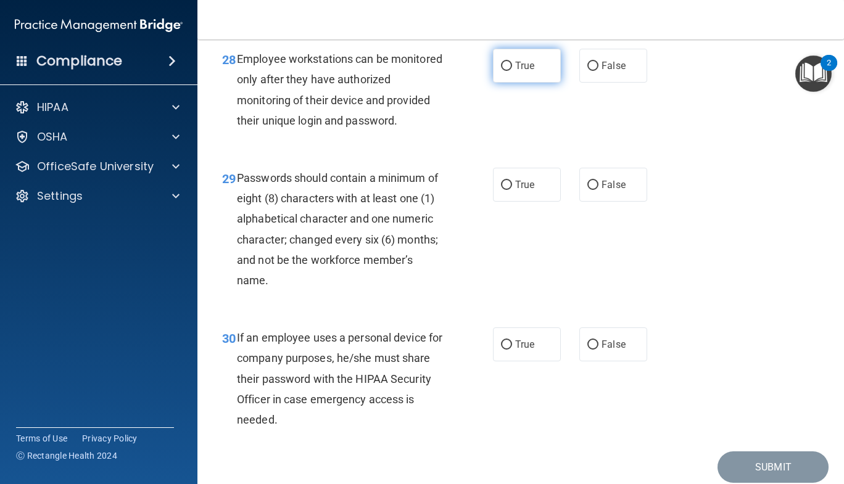
click at [529, 72] on span "True" at bounding box center [524, 66] width 19 height 12
click at [512, 71] on input "True" at bounding box center [506, 66] width 11 height 9
radio input "true"
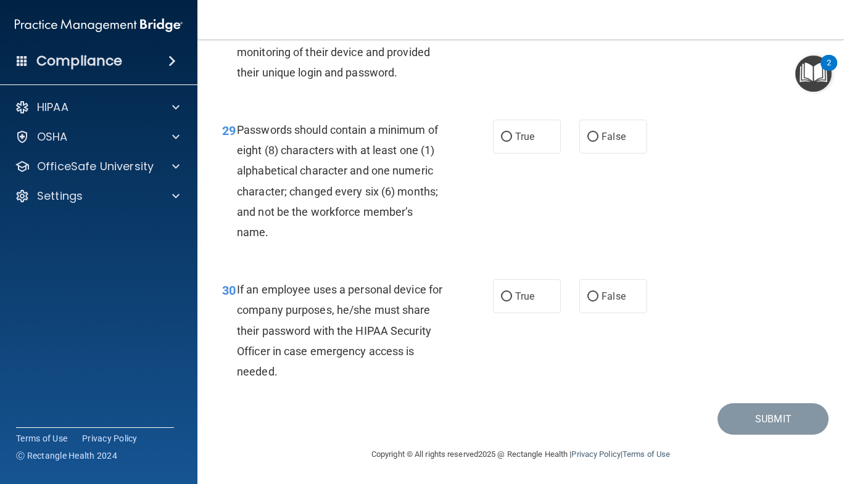
click at [493, 136] on label "True" at bounding box center [527, 137] width 68 height 34
click at [501, 136] on input "True" at bounding box center [506, 137] width 11 height 9
radio input "true"
click at [525, 301] on span "True" at bounding box center [524, 296] width 19 height 12
click at [512, 301] on input "True" at bounding box center [506, 296] width 11 height 9
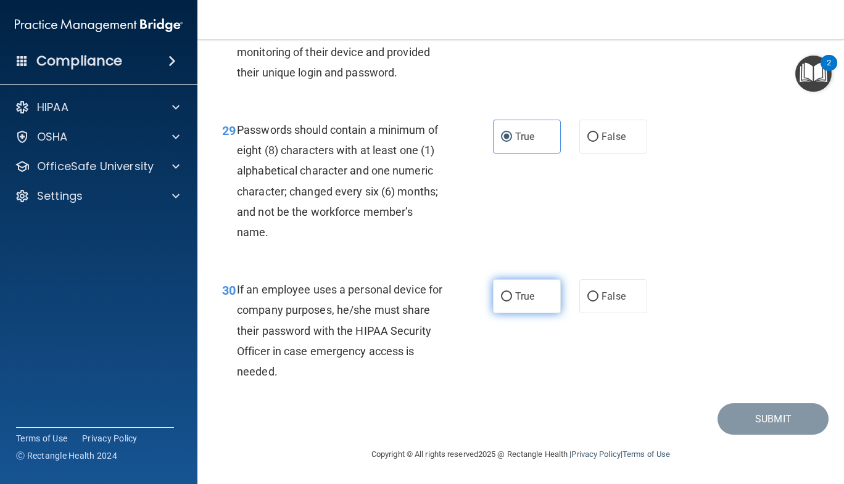
radio input "true"
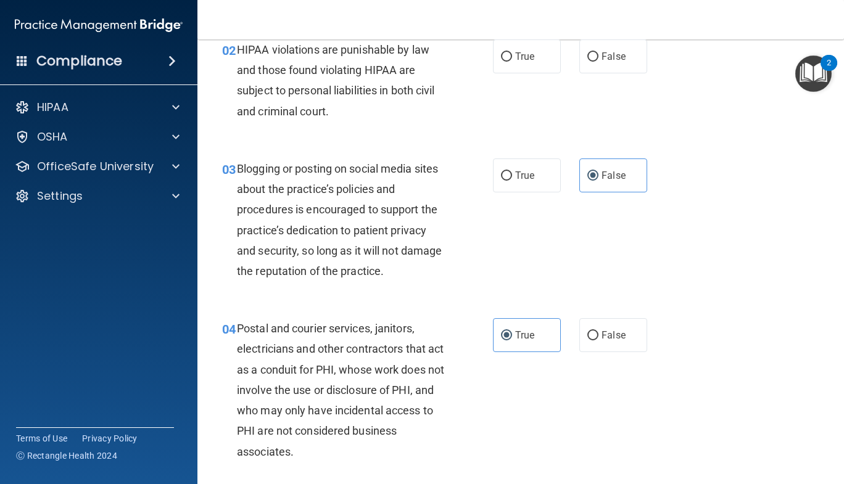
scroll to position [0, 0]
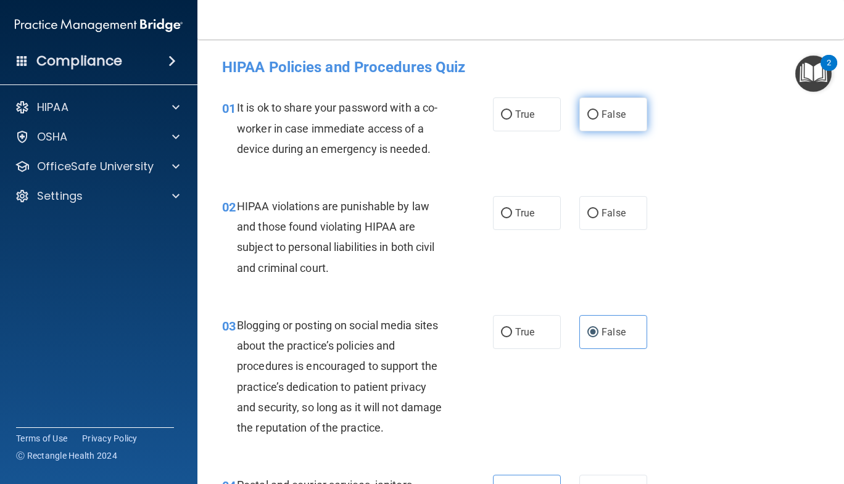
click at [597, 97] on label "False" at bounding box center [613, 114] width 68 height 34
click at [597, 110] on input "False" at bounding box center [592, 114] width 11 height 9
radio input "true"
click at [515, 210] on span "True" at bounding box center [524, 213] width 19 height 12
click at [512, 210] on input "True" at bounding box center [506, 213] width 11 height 9
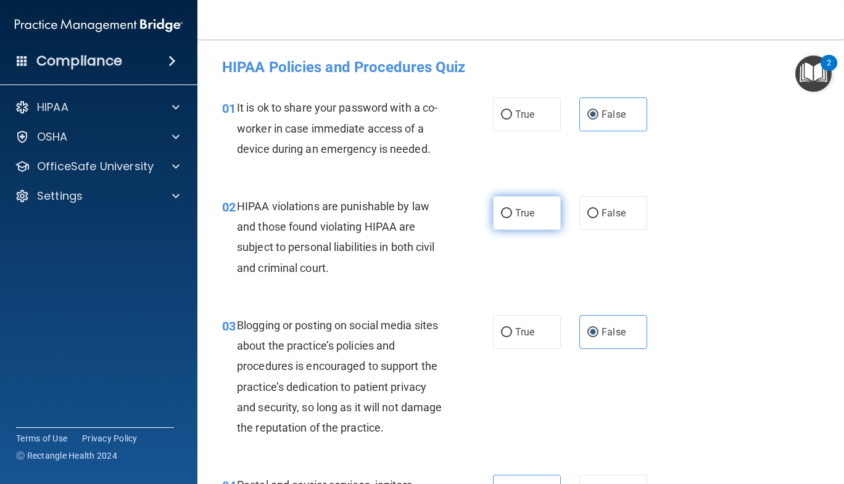
radio input "true"
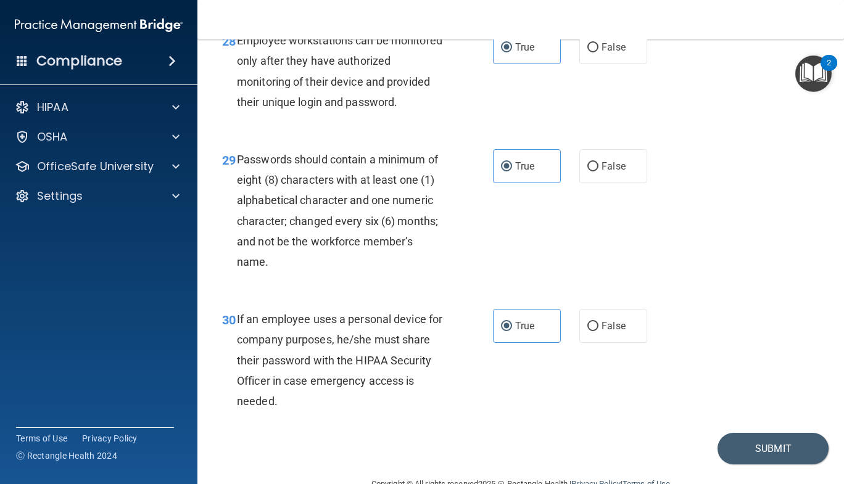
scroll to position [3637, 0]
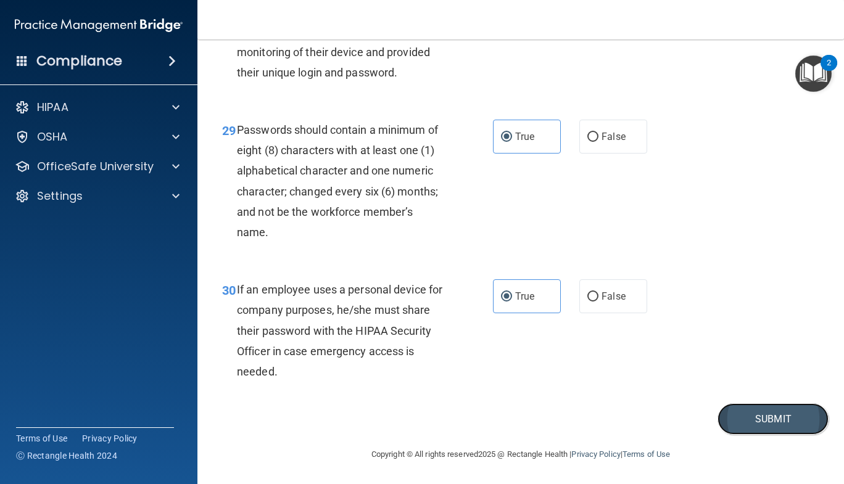
click at [758, 415] on button "Submit" at bounding box center [772, 418] width 111 height 31
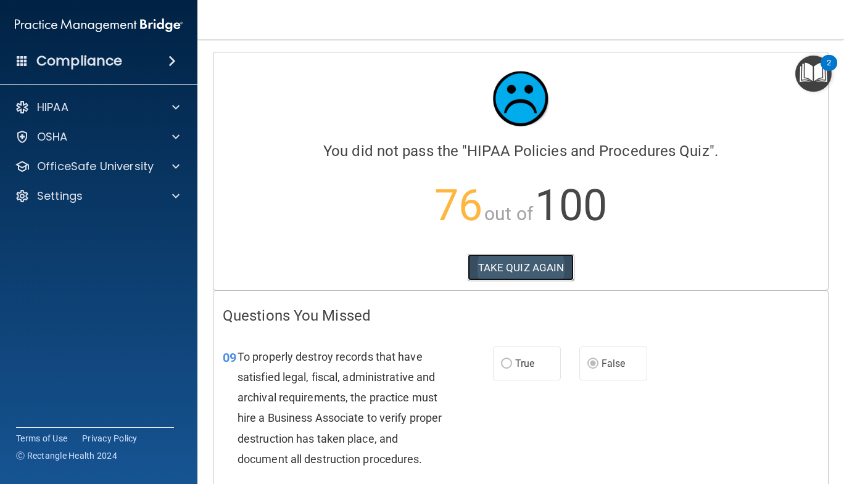
click at [498, 266] on button "TAKE QUIZ AGAIN" at bounding box center [520, 267] width 107 height 27
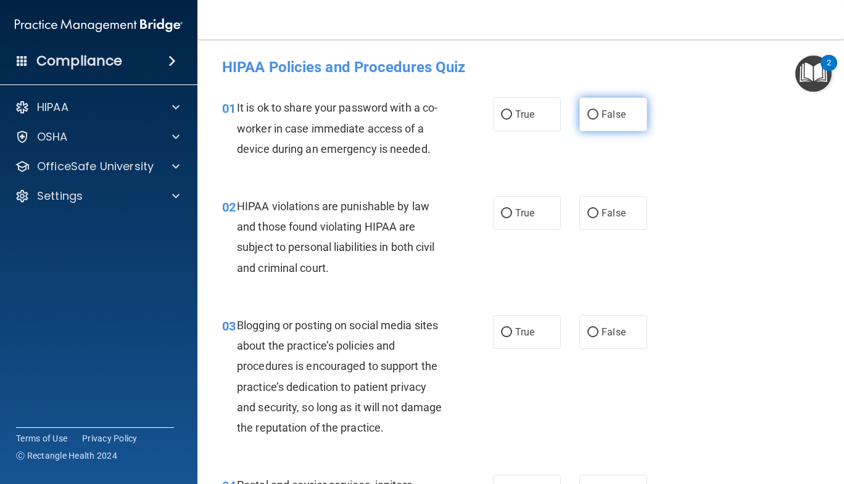
click at [590, 112] on input "False" at bounding box center [592, 114] width 11 height 9
radio input "true"
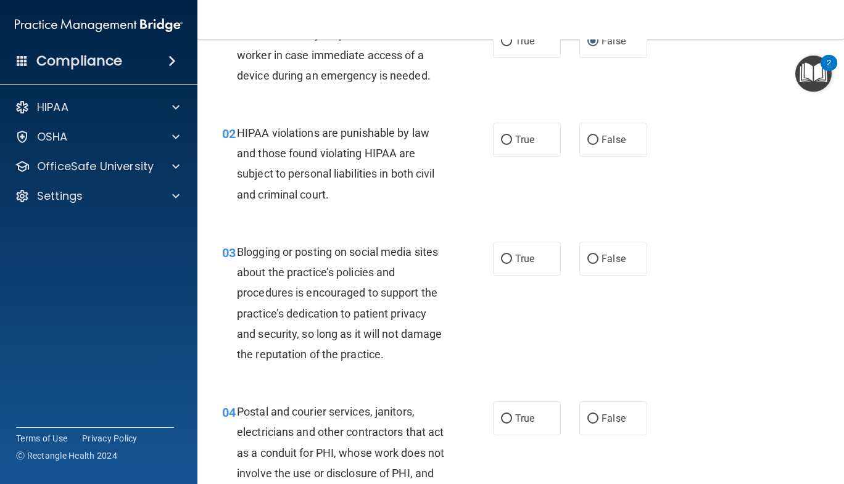
scroll to position [79, 0]
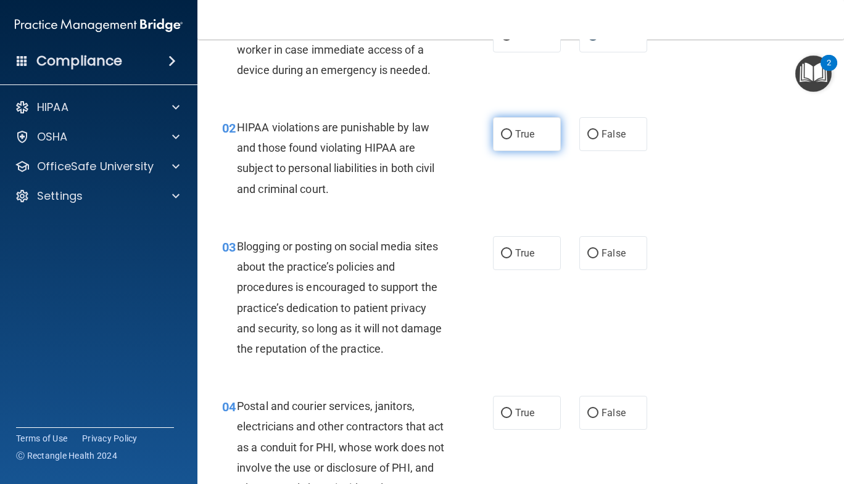
click at [504, 142] on label "True" at bounding box center [527, 134] width 68 height 34
click at [504, 139] on input "True" at bounding box center [506, 134] width 11 height 9
radio input "true"
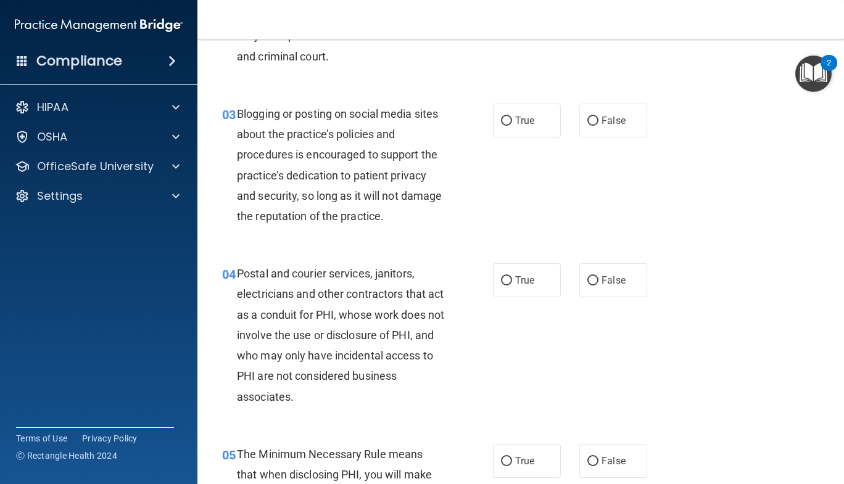
scroll to position [231, 0]
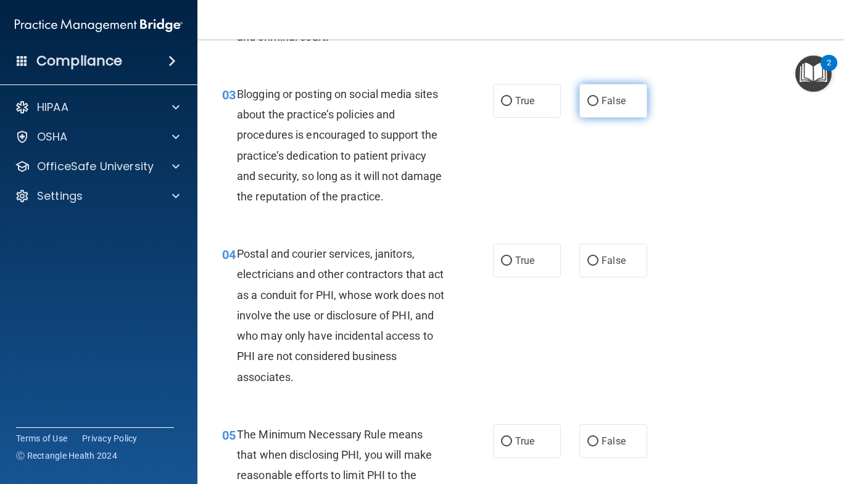
click at [595, 101] on label "False" at bounding box center [613, 101] width 68 height 34
click at [595, 101] on input "False" at bounding box center [592, 101] width 11 height 9
radio input "true"
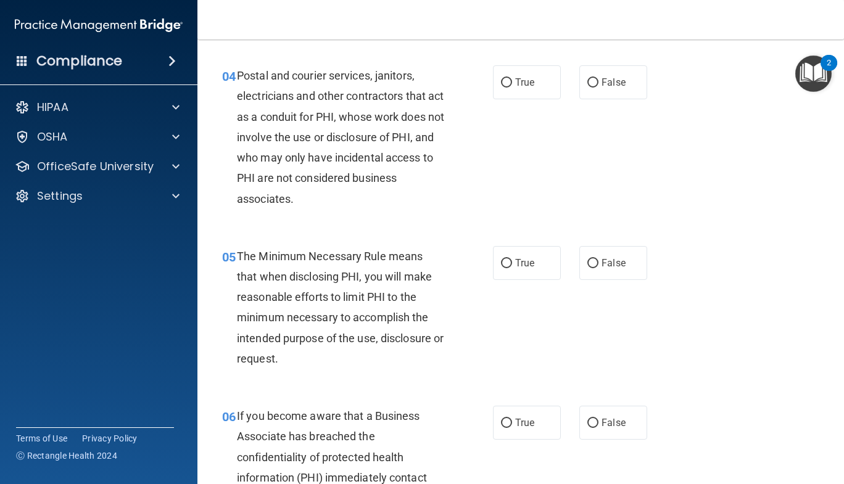
scroll to position [423, 0]
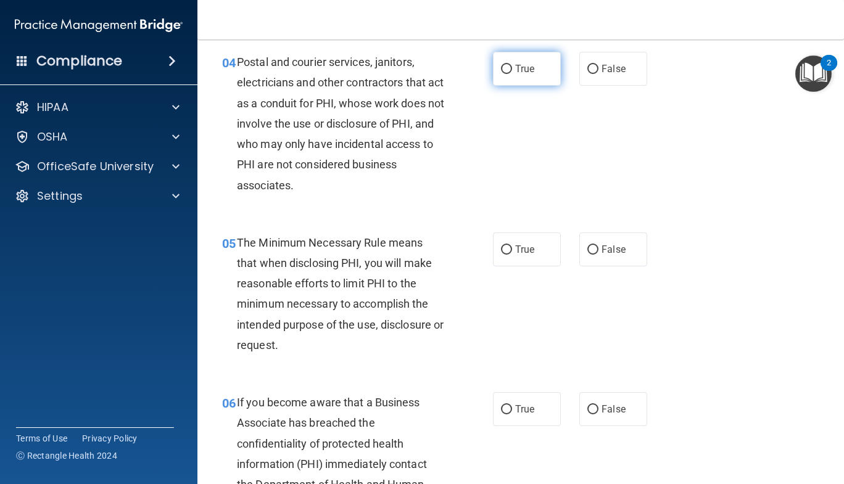
click at [522, 58] on label "True" at bounding box center [527, 69] width 68 height 34
click at [512, 65] on input "True" at bounding box center [506, 69] width 11 height 9
radio input "true"
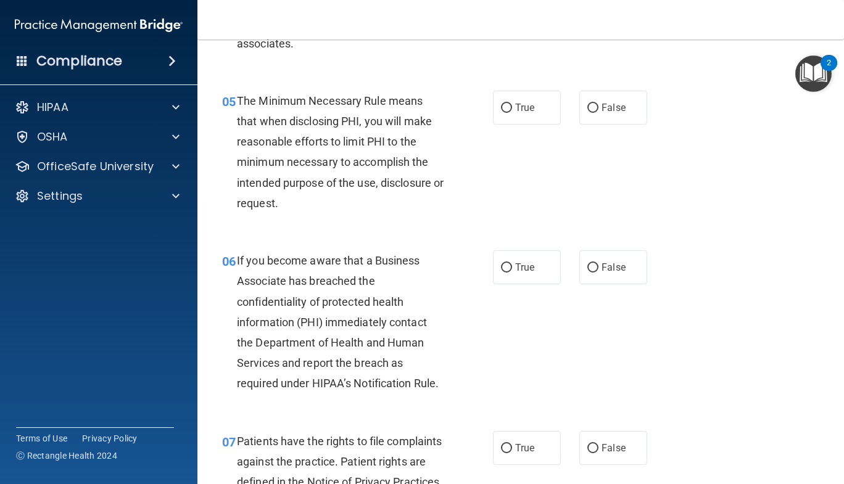
scroll to position [578, 0]
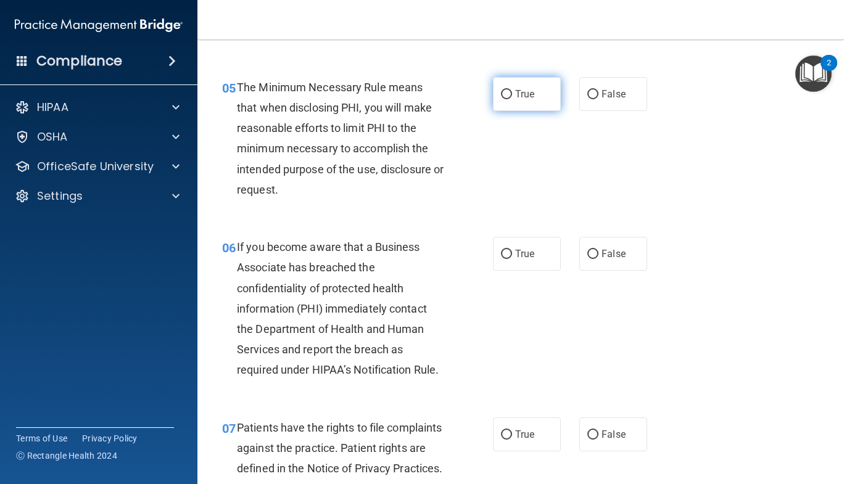
click at [519, 83] on label "True" at bounding box center [527, 94] width 68 height 34
click at [512, 90] on input "True" at bounding box center [506, 94] width 11 height 9
radio input "true"
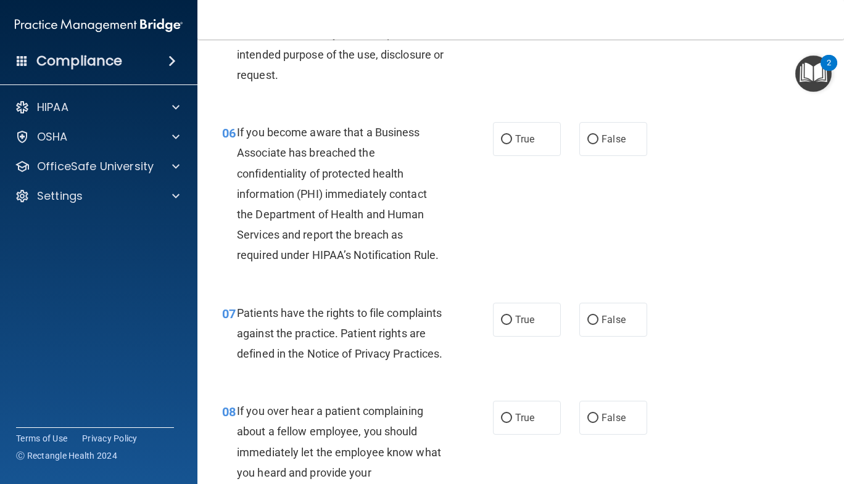
scroll to position [707, 0]
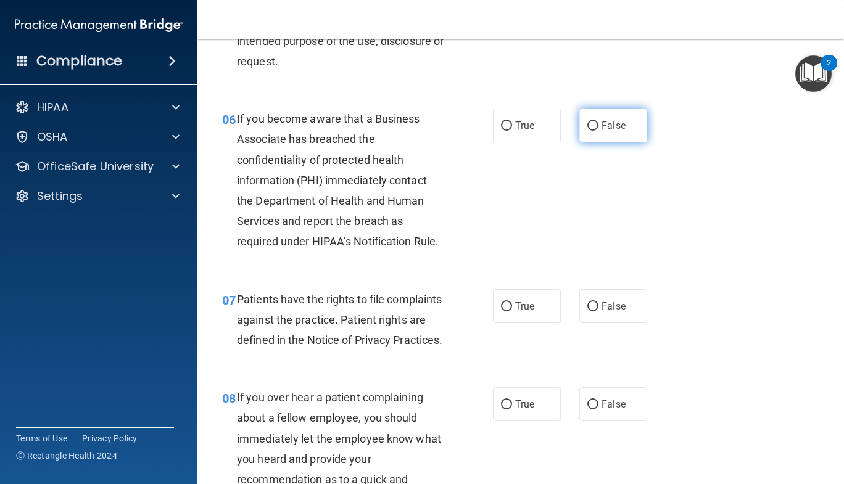
click at [615, 115] on label "False" at bounding box center [613, 126] width 68 height 34
click at [598, 121] on input "False" at bounding box center [592, 125] width 11 height 9
radio input "true"
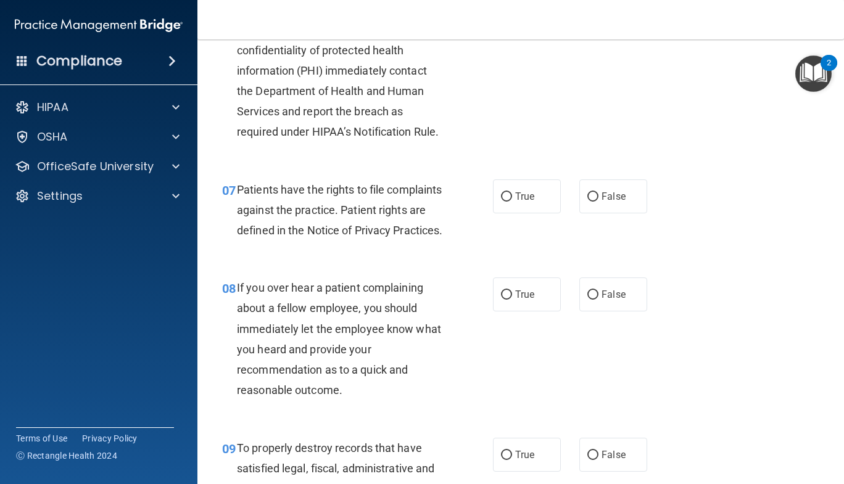
scroll to position [846, 0]
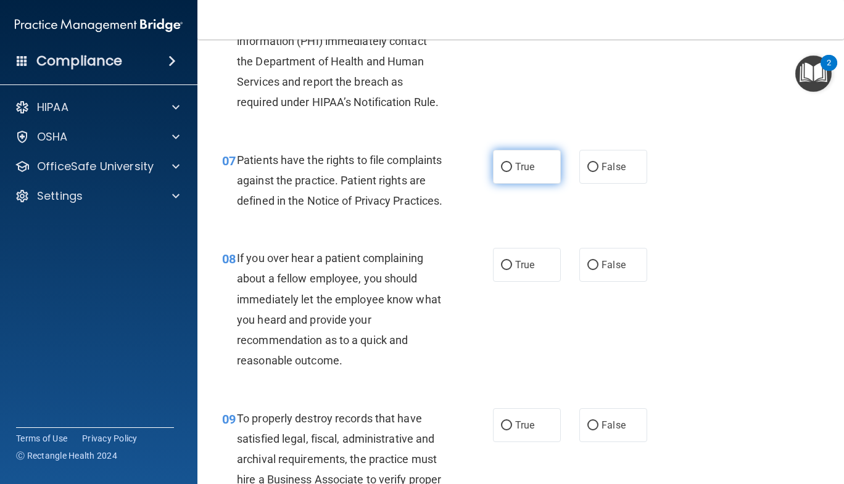
click at [496, 173] on label "True" at bounding box center [527, 167] width 68 height 34
click at [501, 172] on input "True" at bounding box center [506, 167] width 11 height 9
radio input "true"
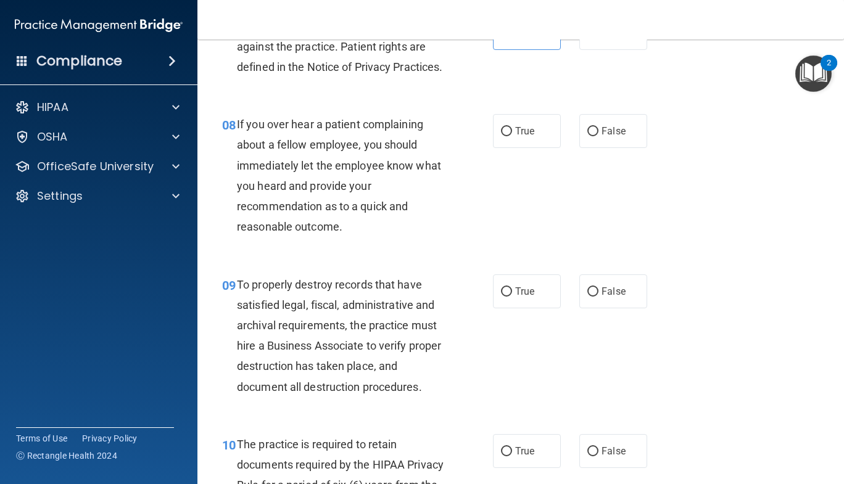
scroll to position [981, 0]
click at [587, 136] on input "False" at bounding box center [592, 130] width 11 height 9
radio input "true"
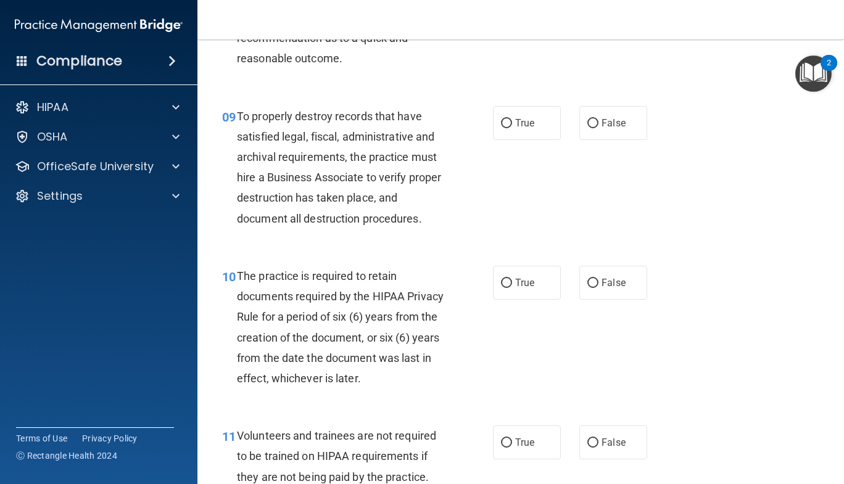
scroll to position [1151, 0]
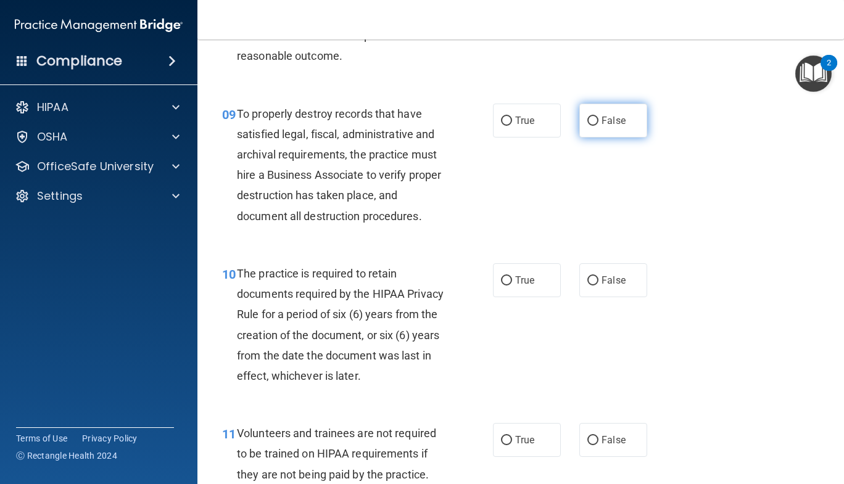
click at [603, 126] on span "False" at bounding box center [613, 121] width 24 height 12
click at [598, 126] on input "False" at bounding box center [592, 121] width 11 height 9
radio input "true"
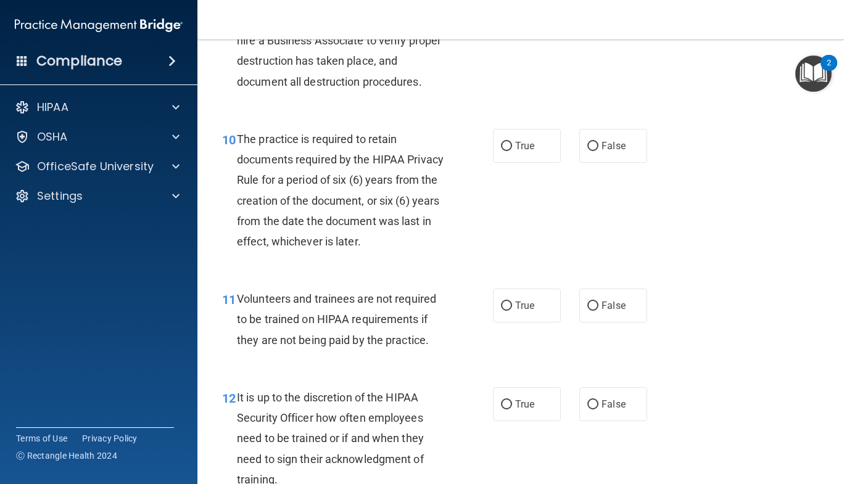
scroll to position [1313, 0]
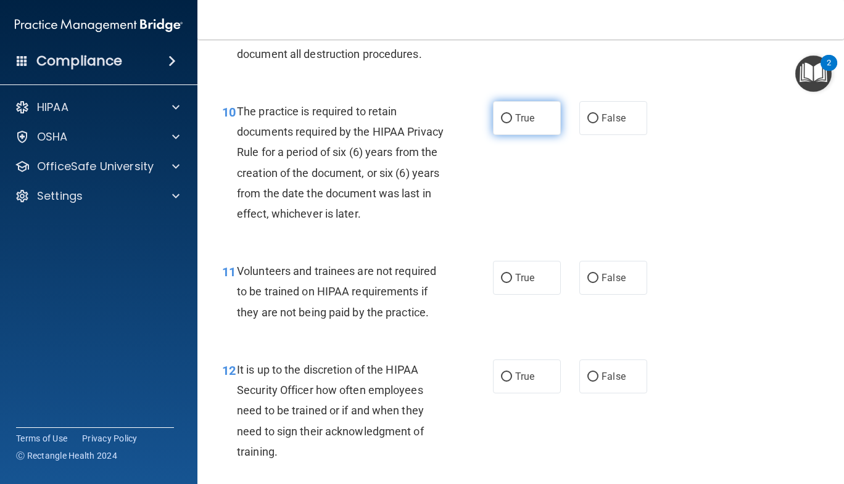
click at [515, 135] on label "True" at bounding box center [527, 118] width 68 height 34
click at [512, 123] on input "True" at bounding box center [506, 118] width 11 height 9
radio input "true"
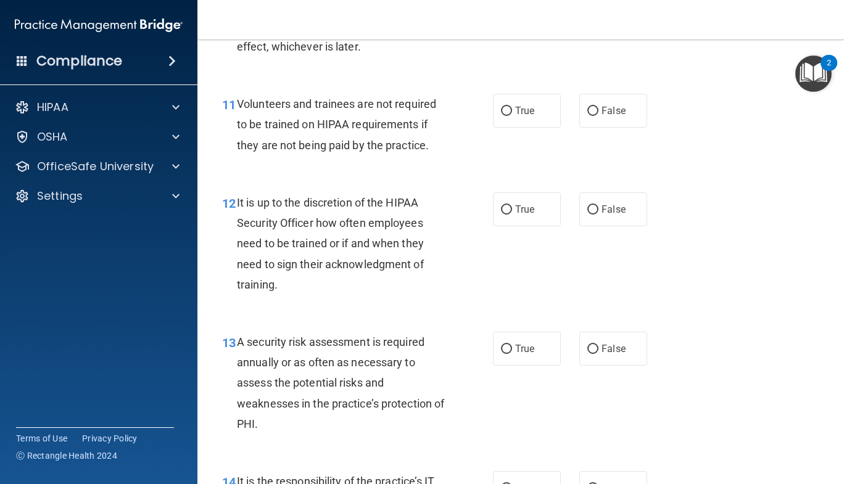
scroll to position [1481, 0]
click at [601, 116] on span "False" at bounding box center [613, 110] width 24 height 12
click at [598, 115] on input "False" at bounding box center [592, 110] width 11 height 9
radio input "true"
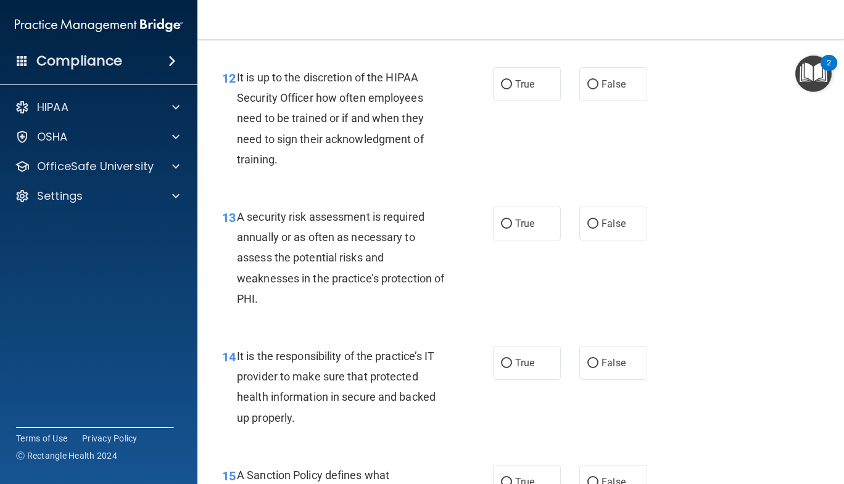
scroll to position [1606, 0]
click at [617, 89] on span "False" at bounding box center [613, 84] width 24 height 12
click at [598, 89] on input "False" at bounding box center [592, 84] width 11 height 9
radio input "true"
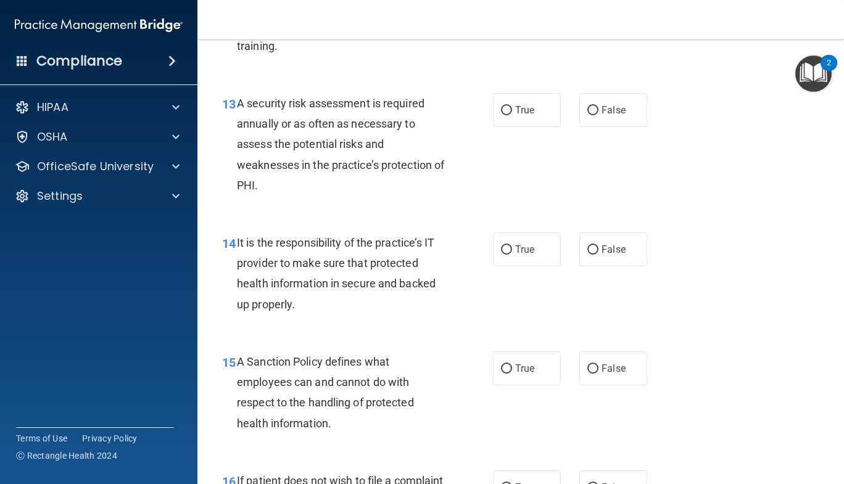
scroll to position [1728, 0]
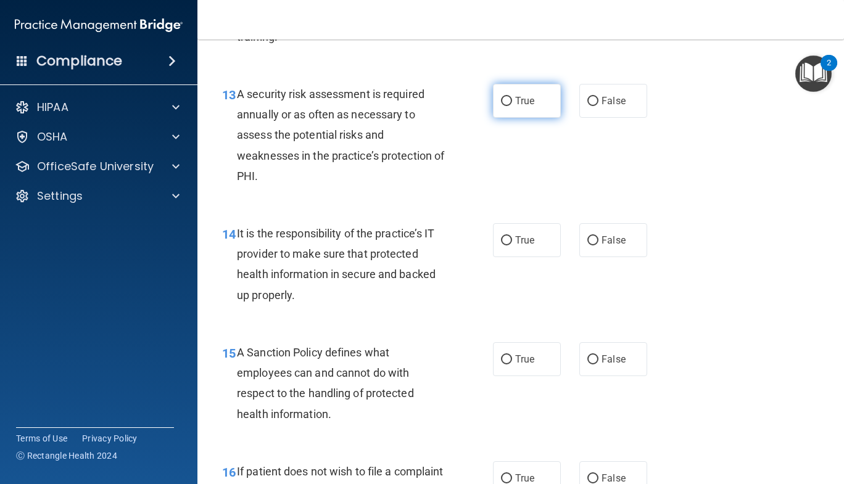
click at [523, 109] on label "True" at bounding box center [527, 101] width 68 height 34
click at [512, 106] on input "True" at bounding box center [506, 101] width 11 height 9
radio input "true"
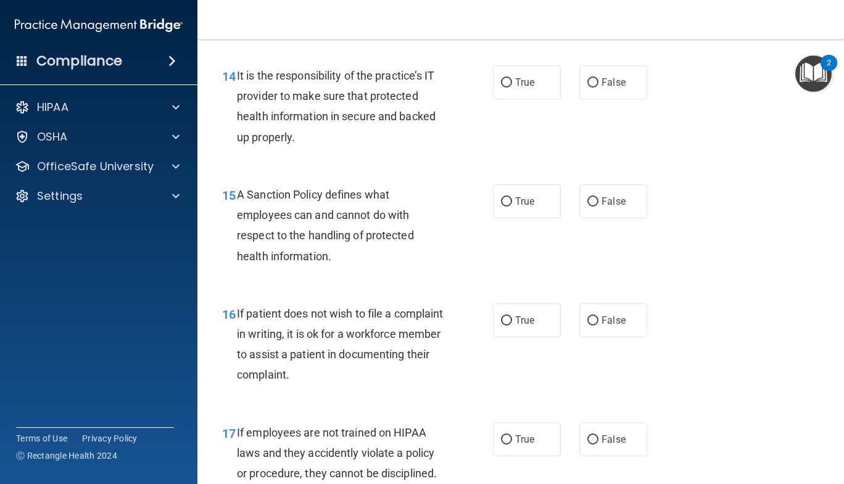
scroll to position [1886, 0]
click at [598, 99] on label "False" at bounding box center [613, 82] width 68 height 34
click at [598, 87] on input "False" at bounding box center [592, 82] width 11 height 9
radio input "true"
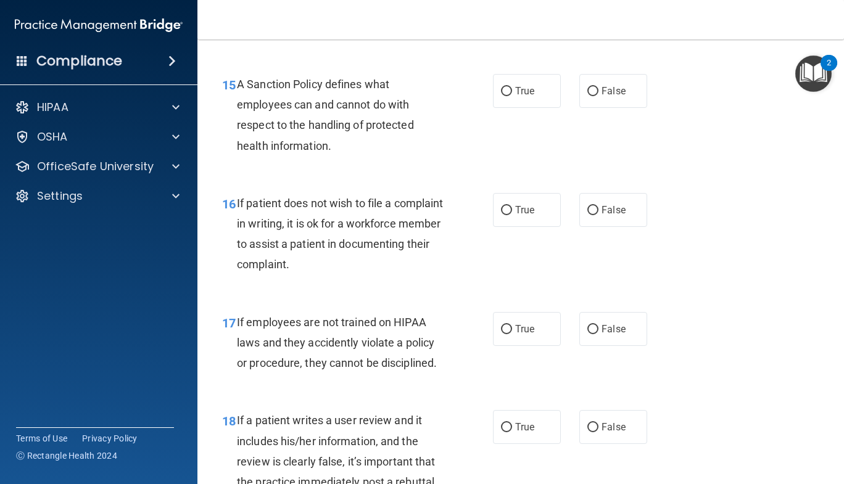
scroll to position [1997, 0]
click at [604, 96] on span "False" at bounding box center [613, 90] width 24 height 12
click at [598, 96] on input "False" at bounding box center [592, 90] width 11 height 9
radio input "true"
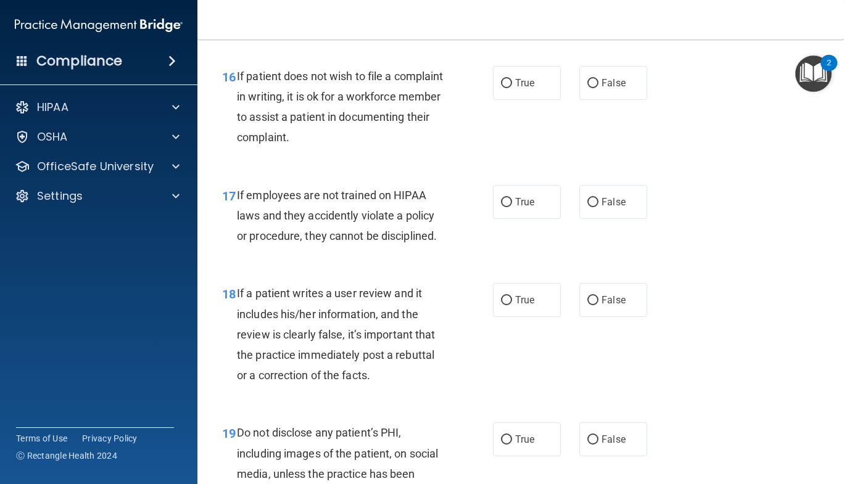
scroll to position [2132, 0]
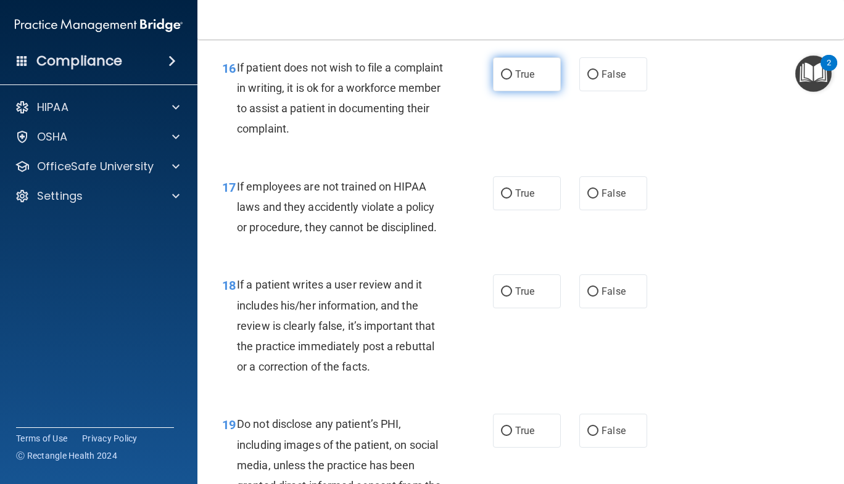
click at [515, 80] on span "True" at bounding box center [524, 74] width 19 height 12
click at [511, 80] on input "True" at bounding box center [506, 74] width 11 height 9
radio input "true"
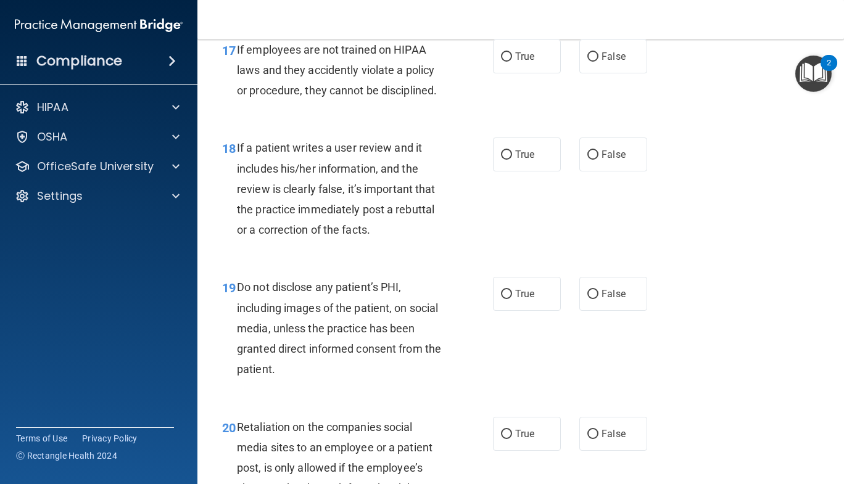
scroll to position [2269, 0]
click at [594, 68] on label "False" at bounding box center [613, 56] width 68 height 34
click at [594, 61] on input "False" at bounding box center [592, 56] width 11 height 9
radio input "true"
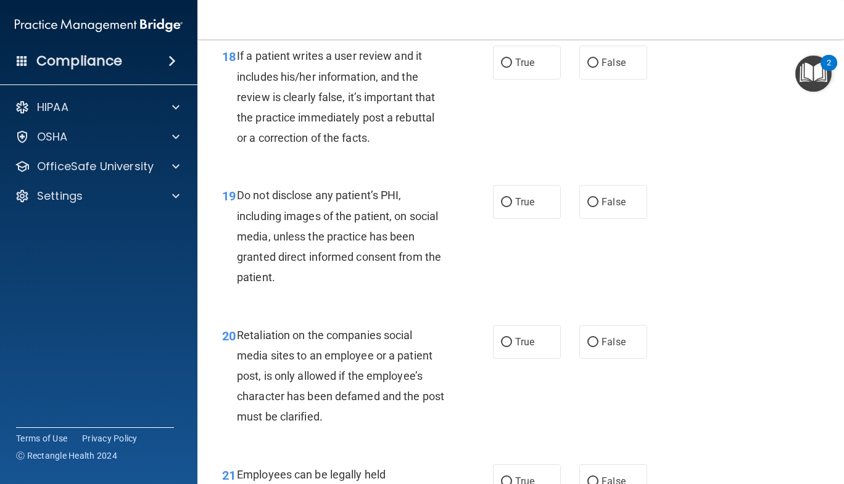
scroll to position [2380, 0]
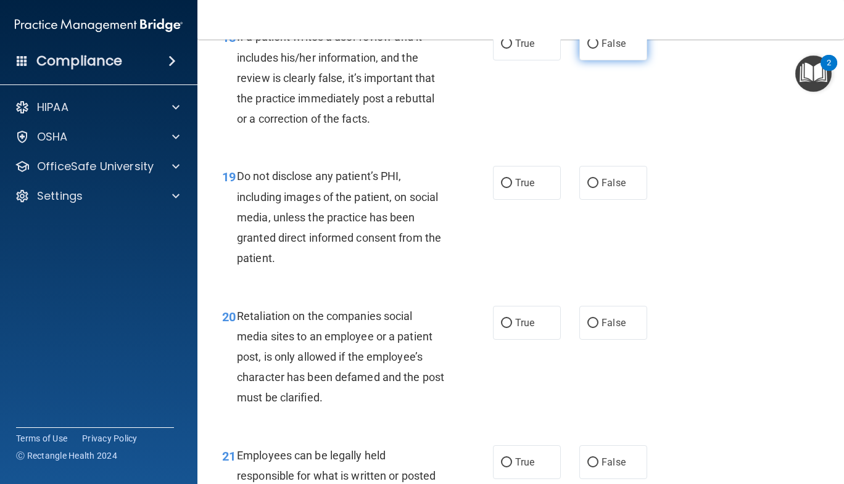
click at [599, 60] on label "False" at bounding box center [613, 44] width 68 height 34
click at [598, 49] on input "False" at bounding box center [592, 43] width 11 height 9
radio input "true"
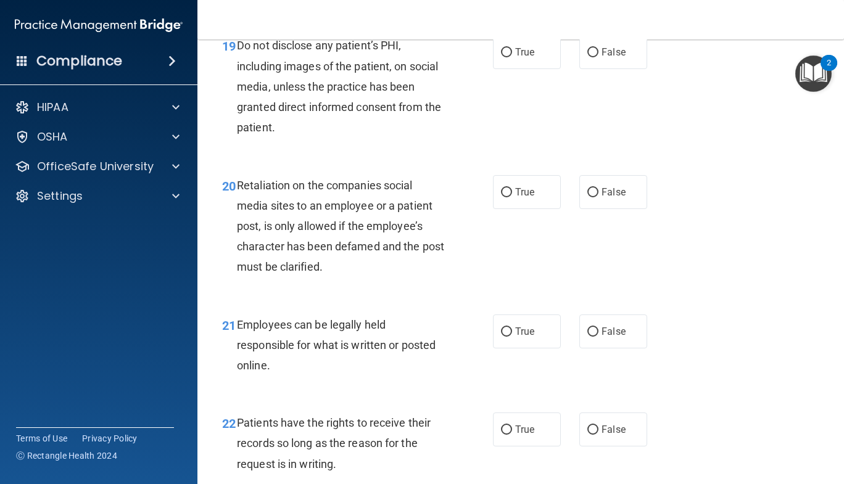
scroll to position [2525, 0]
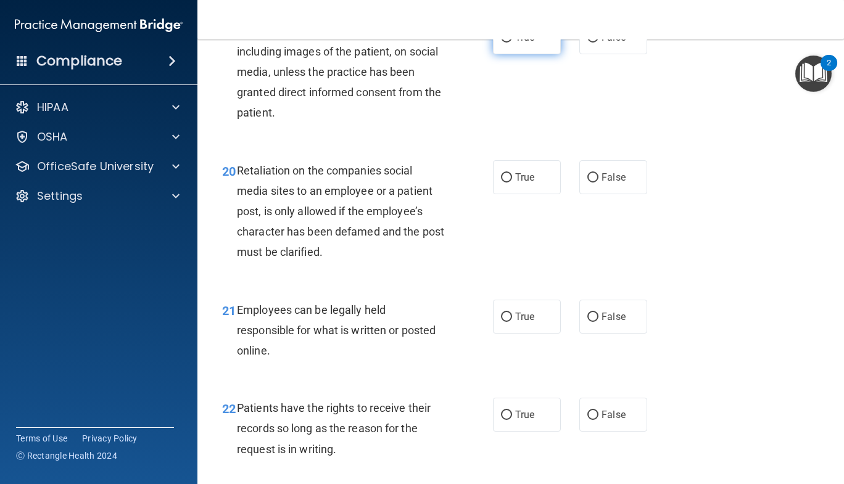
click at [503, 43] on input "True" at bounding box center [506, 37] width 11 height 9
radio input "true"
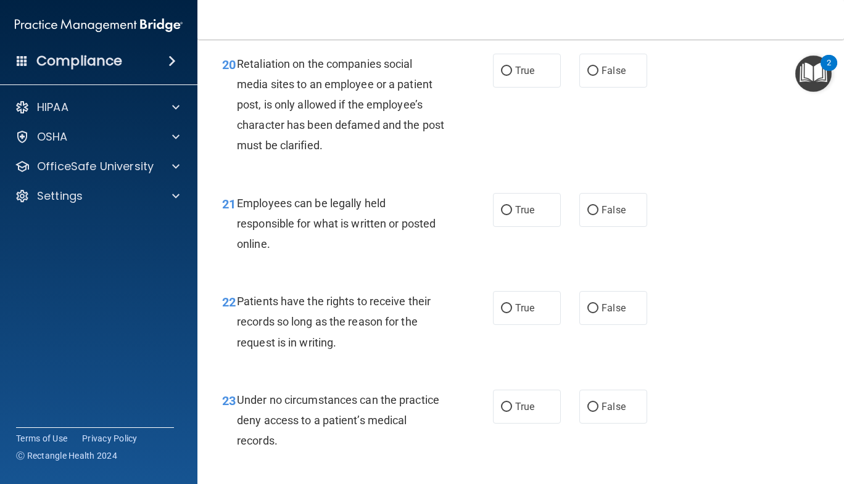
scroll to position [2649, 0]
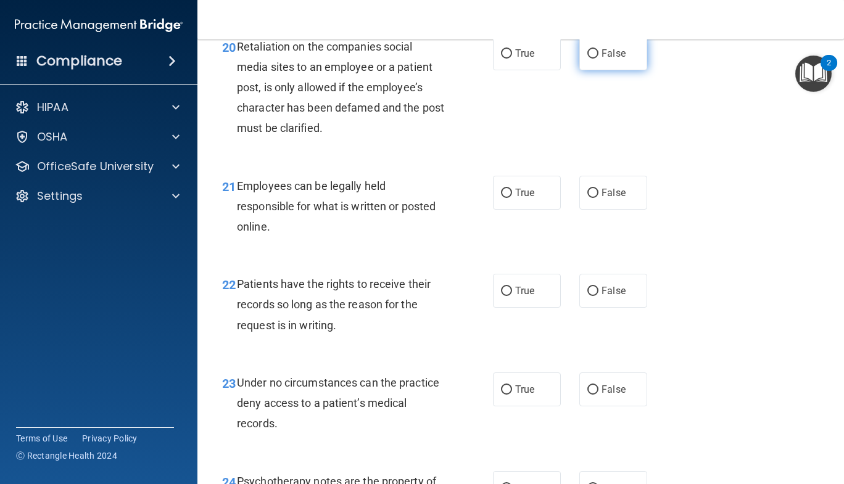
click at [590, 59] on input "False" at bounding box center [592, 53] width 11 height 9
radio input "true"
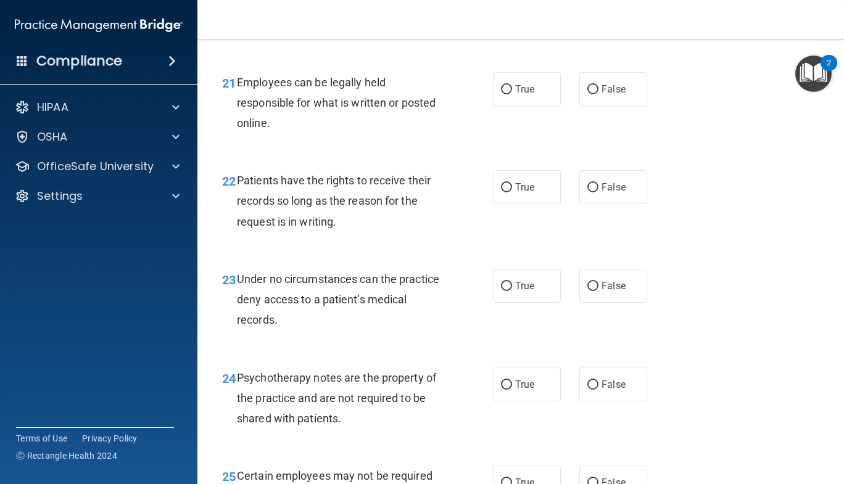
scroll to position [2760, 0]
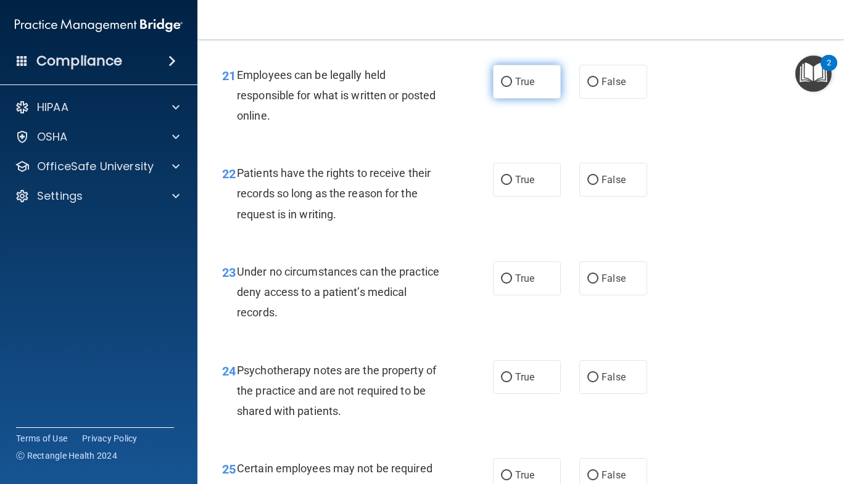
click at [515, 88] on span "True" at bounding box center [524, 82] width 19 height 12
click at [511, 87] on input "True" at bounding box center [506, 82] width 11 height 9
radio input "true"
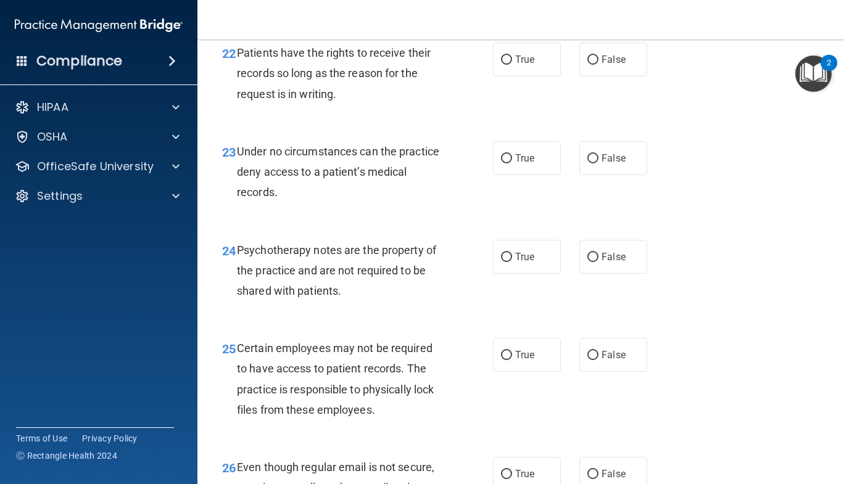
scroll to position [2881, 0]
click at [593, 76] on label "False" at bounding box center [613, 59] width 68 height 34
click at [593, 64] on input "False" at bounding box center [592, 59] width 11 height 9
radio input "true"
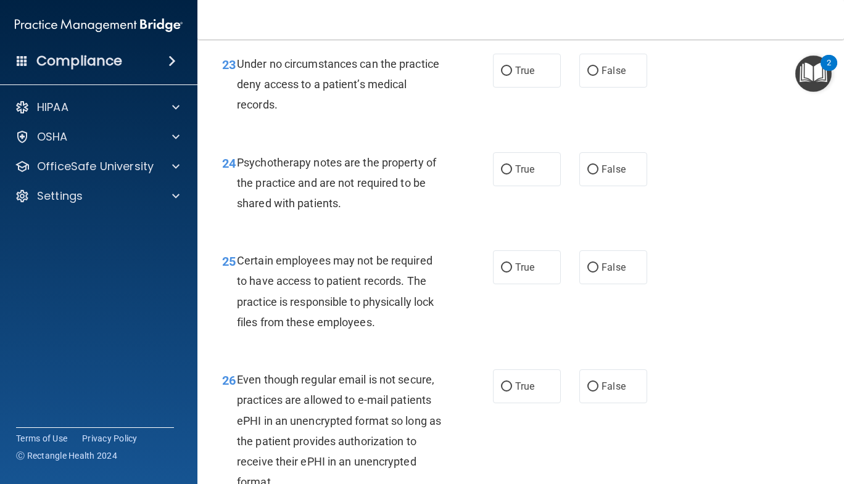
scroll to position [2980, 0]
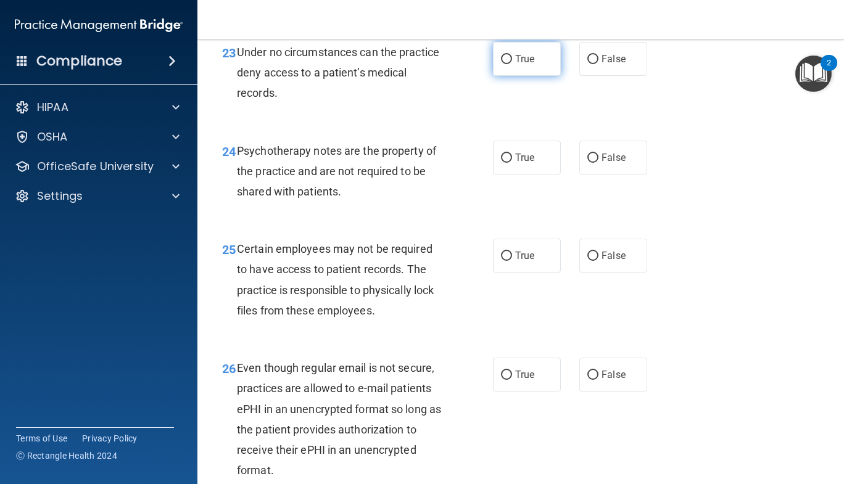
click at [509, 76] on label "True" at bounding box center [527, 59] width 68 height 34
click at [509, 64] on input "True" at bounding box center [506, 59] width 11 height 9
radio input "true"
click at [587, 64] on input "False" at bounding box center [592, 59] width 11 height 9
radio input "true"
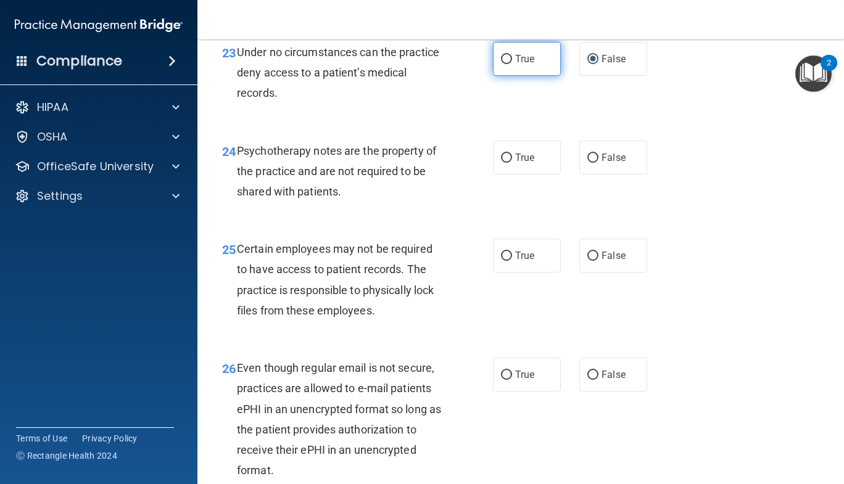
click at [501, 64] on input "True" at bounding box center [506, 59] width 11 height 9
radio input "true"
radio input "false"
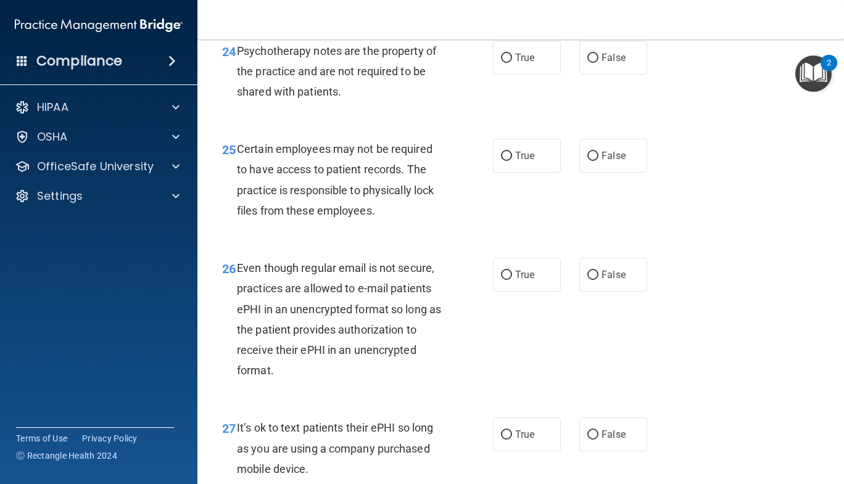
scroll to position [3080, 0]
click at [588, 70] on label "False" at bounding box center [613, 57] width 68 height 34
click at [588, 62] on input "False" at bounding box center [592, 57] width 11 height 9
radio input "true"
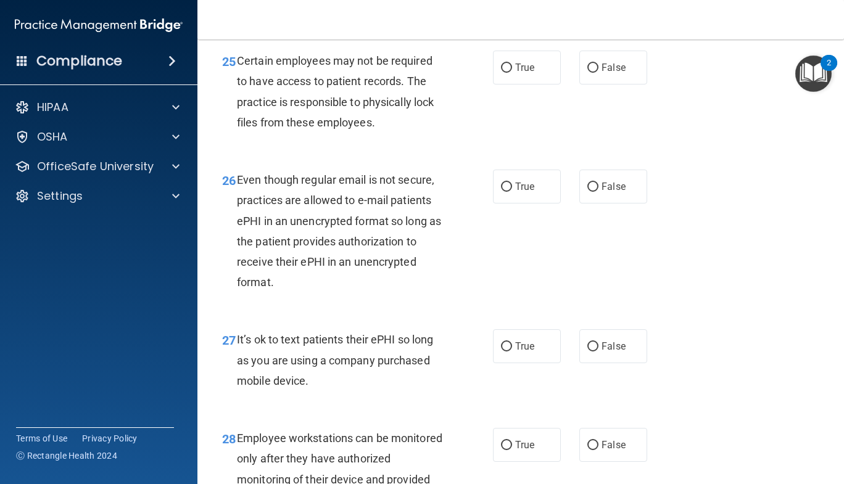
scroll to position [3180, 0]
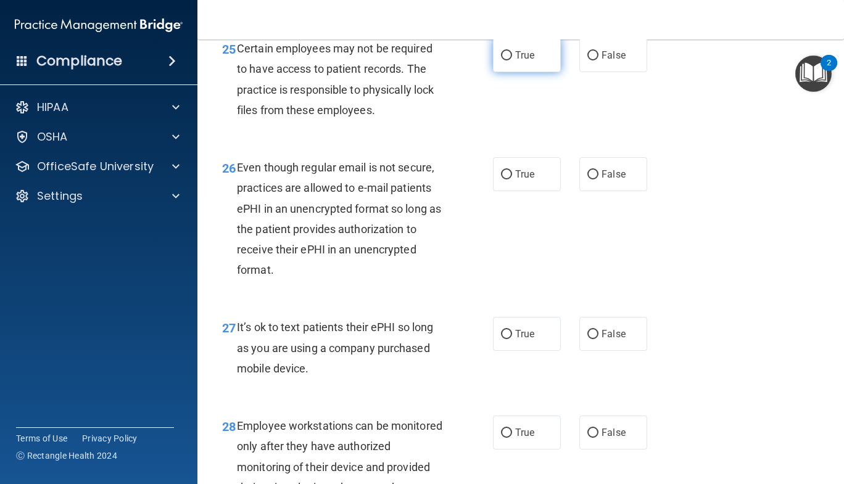
click at [515, 61] on span "True" at bounding box center [524, 55] width 19 height 12
click at [512, 60] on input "True" at bounding box center [506, 55] width 11 height 9
radio input "true"
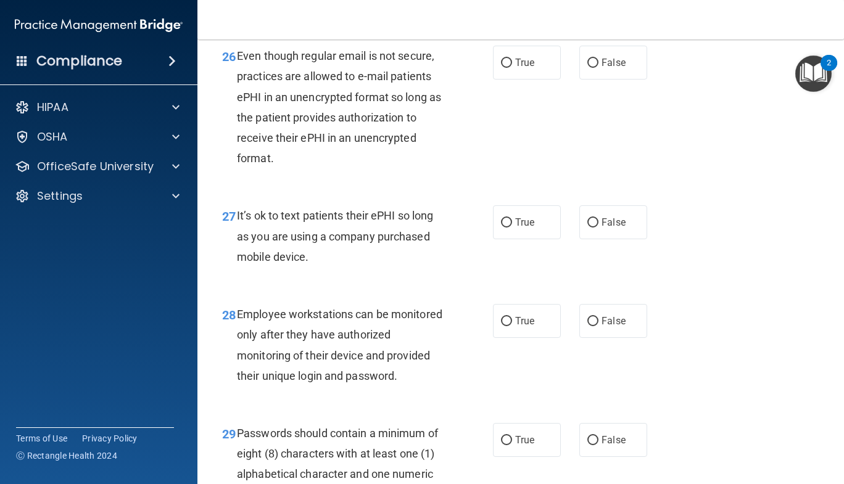
scroll to position [3293, 0]
click at [525, 68] on span "True" at bounding box center [524, 62] width 19 height 12
click at [512, 67] on input "True" at bounding box center [506, 62] width 11 height 9
radio input "true"
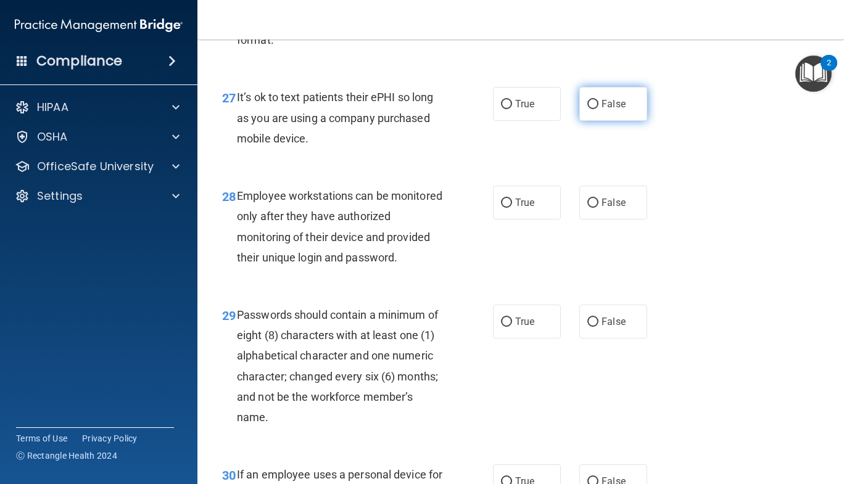
scroll to position [3411, 0]
click at [605, 112] on label "False" at bounding box center [613, 103] width 68 height 34
click at [598, 109] on input "False" at bounding box center [592, 103] width 11 height 9
radio input "true"
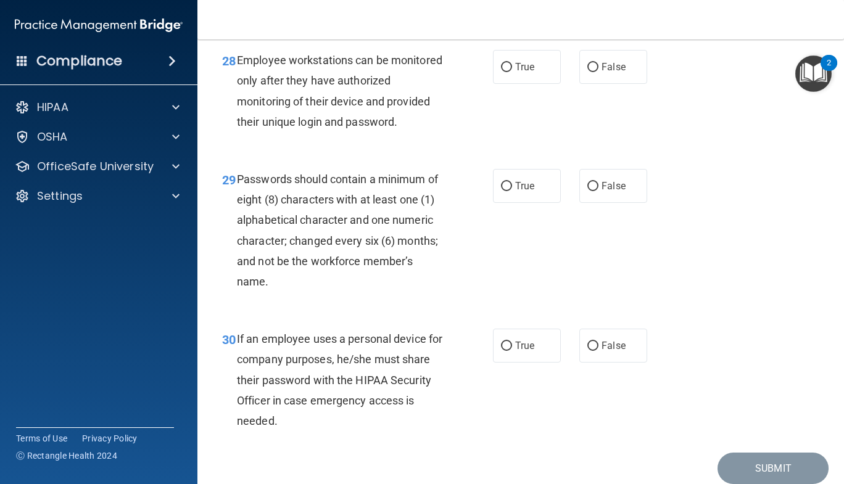
scroll to position [3547, 0]
click at [581, 83] on label "False" at bounding box center [613, 66] width 68 height 34
click at [587, 72] on input "False" at bounding box center [592, 66] width 11 height 9
radio input "true"
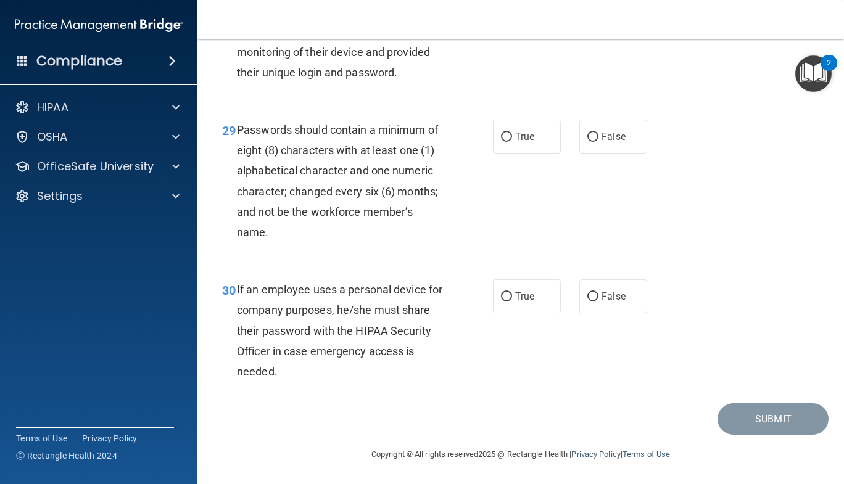
scroll to position [3637, 0]
click at [503, 140] on input "True" at bounding box center [506, 137] width 11 height 9
radio input "true"
click at [601, 293] on span "False" at bounding box center [613, 296] width 24 height 12
click at [598, 293] on input "False" at bounding box center [592, 296] width 11 height 9
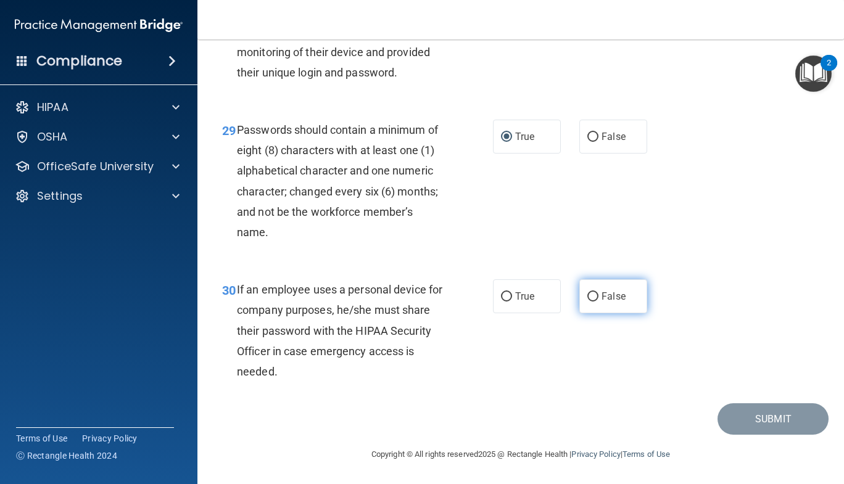
radio input "true"
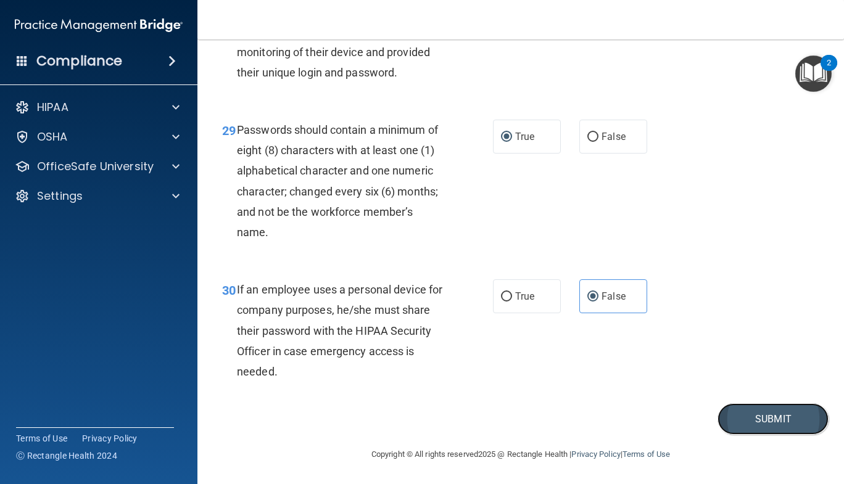
click at [731, 418] on button "Submit" at bounding box center [772, 418] width 111 height 31
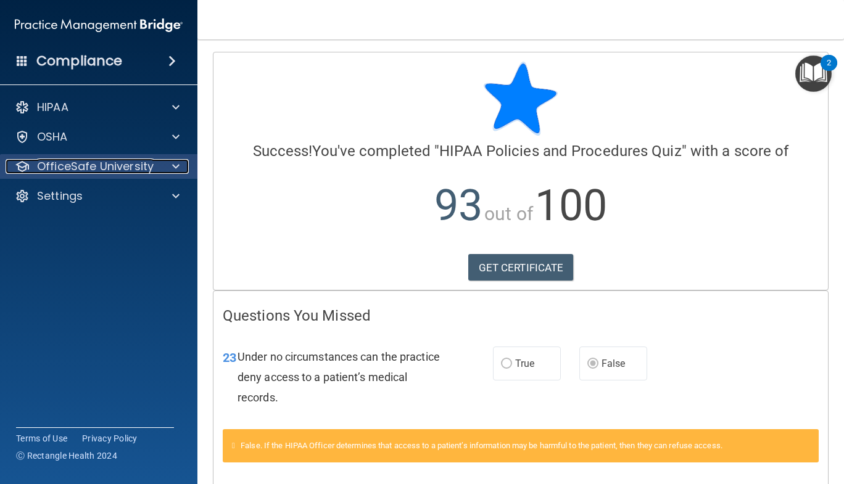
click at [130, 173] on p "OfficeSafe University" at bounding box center [95, 166] width 117 height 15
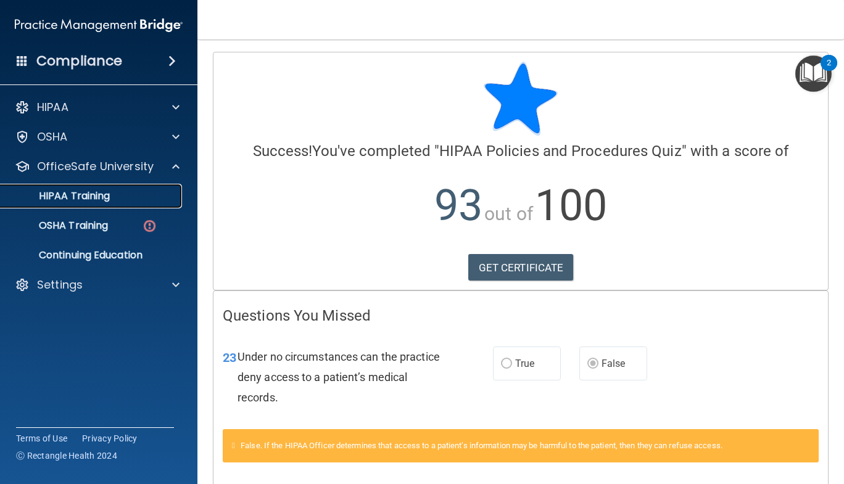
click at [102, 191] on p "HIPAA Training" at bounding box center [59, 196] width 102 height 12
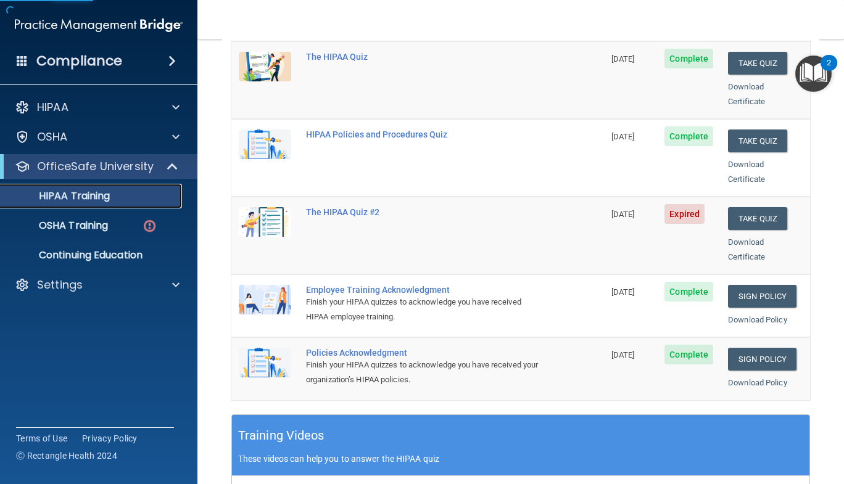
scroll to position [192, 0]
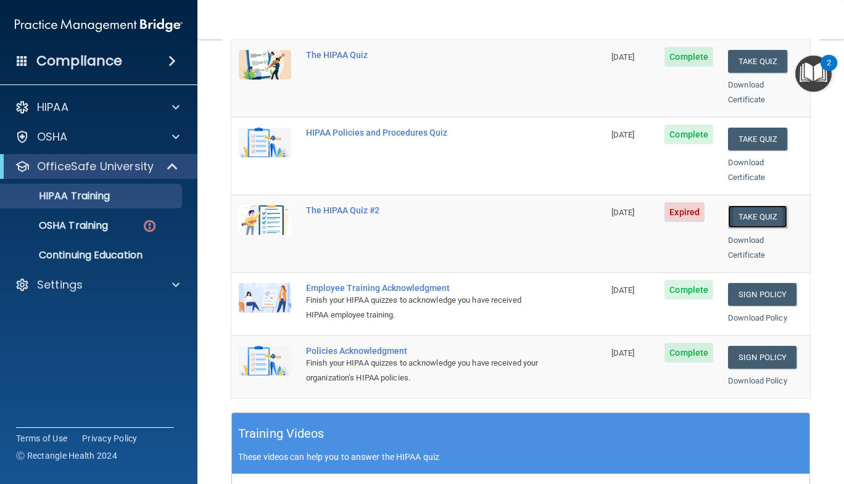
click at [757, 205] on button "Take Quiz" at bounding box center [757, 216] width 59 height 23
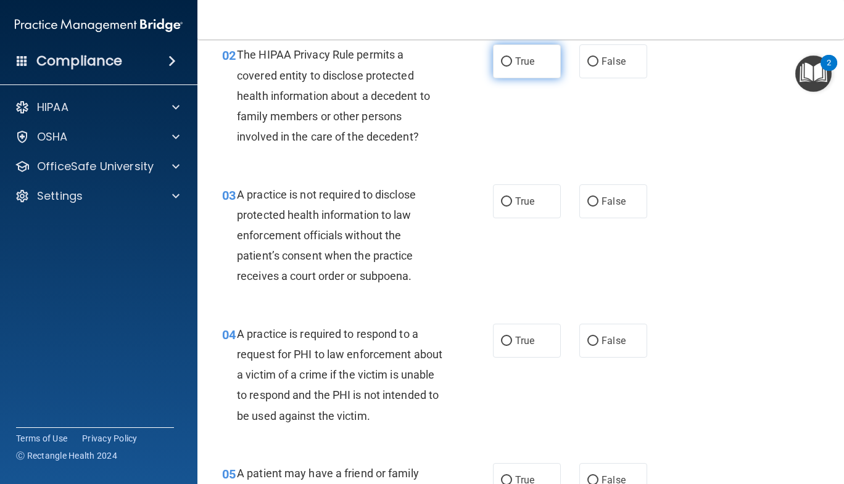
click at [511, 56] on label "True" at bounding box center [527, 61] width 68 height 34
click at [511, 57] on input "True" at bounding box center [506, 61] width 11 height 9
radio input "true"
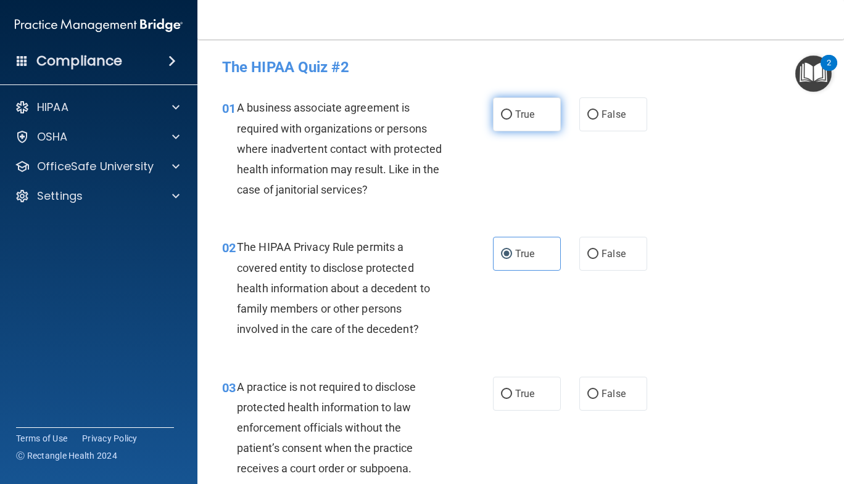
click at [510, 114] on label "True" at bounding box center [527, 114] width 68 height 34
click at [510, 114] on input "True" at bounding box center [506, 114] width 11 height 9
radio input "true"
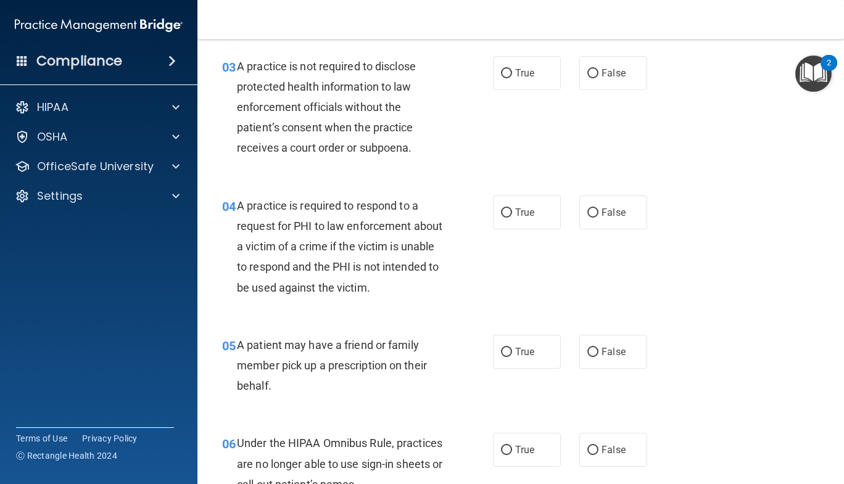
scroll to position [321, 0]
click at [507, 72] on input "True" at bounding box center [506, 72] width 11 height 9
radio input "true"
click at [582, 65] on label "False" at bounding box center [613, 73] width 68 height 34
click at [587, 68] on input "False" at bounding box center [592, 72] width 11 height 9
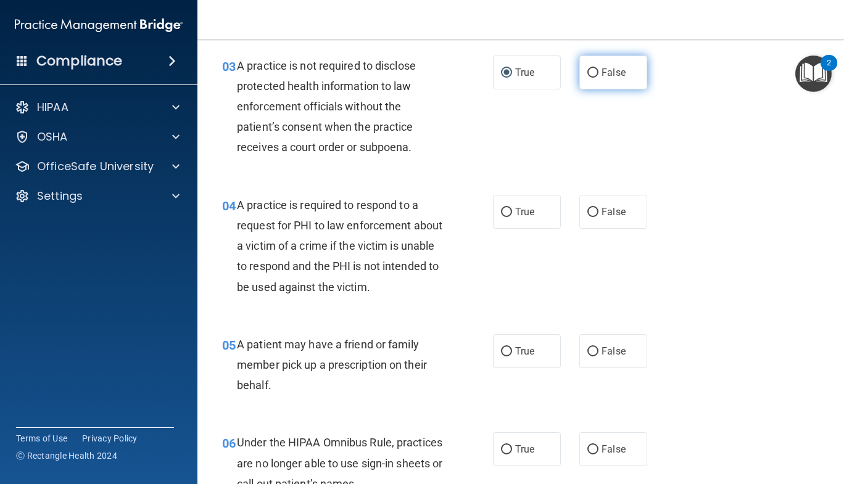
radio input "true"
radio input "false"
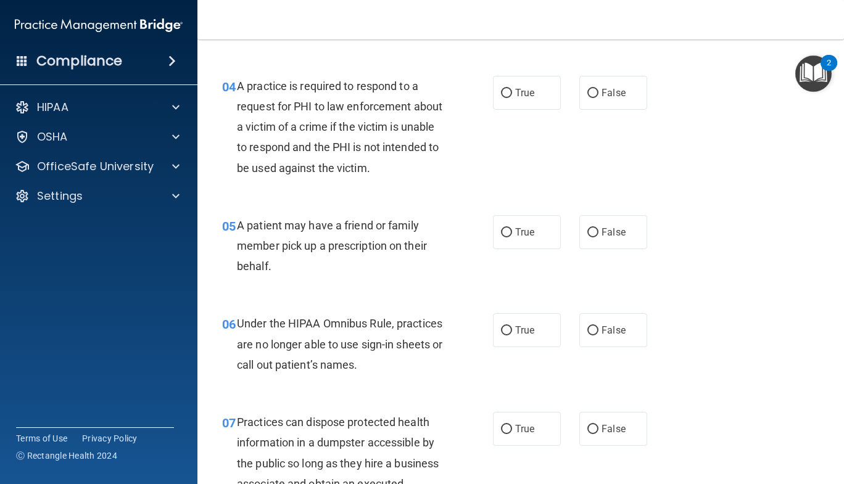
scroll to position [441, 0]
click at [515, 93] on span "True" at bounding box center [524, 92] width 19 height 12
click at [512, 93] on input "True" at bounding box center [506, 92] width 11 height 9
radio input "true"
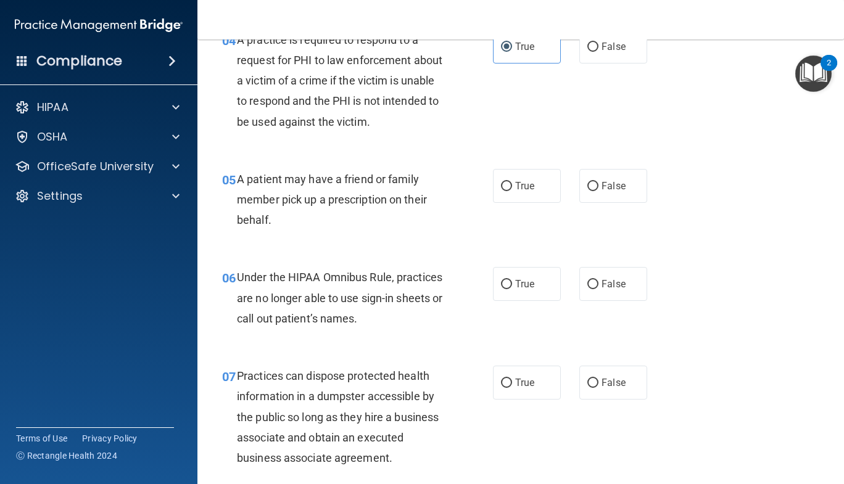
scroll to position [486, 0]
click at [585, 57] on label "False" at bounding box center [613, 47] width 68 height 34
click at [587, 52] on input "False" at bounding box center [592, 47] width 11 height 9
radio input "true"
radio input "false"
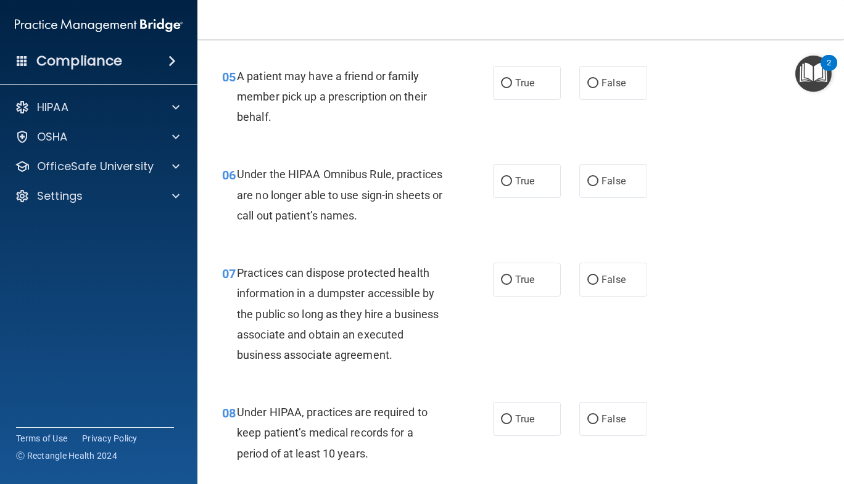
scroll to position [590, 0]
click at [521, 80] on span "True" at bounding box center [524, 82] width 19 height 12
click at [512, 80] on input "True" at bounding box center [506, 82] width 11 height 9
radio input "true"
click at [587, 80] on input "False" at bounding box center [592, 82] width 11 height 9
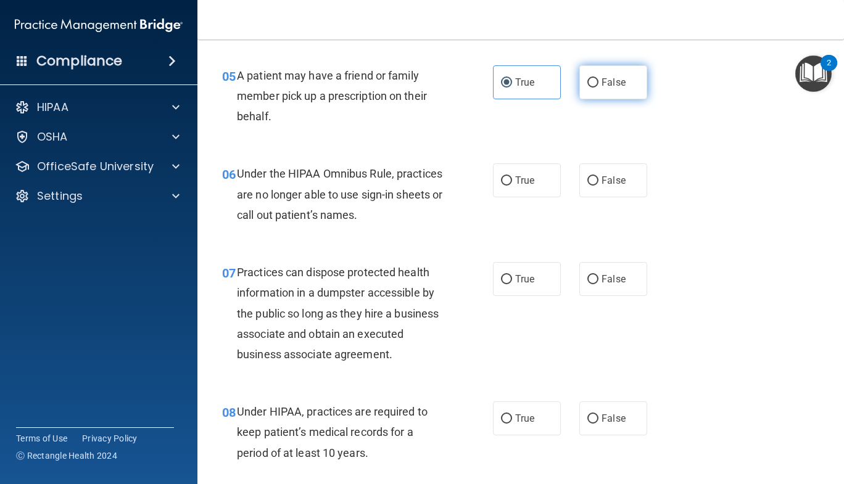
radio input "true"
radio input "false"
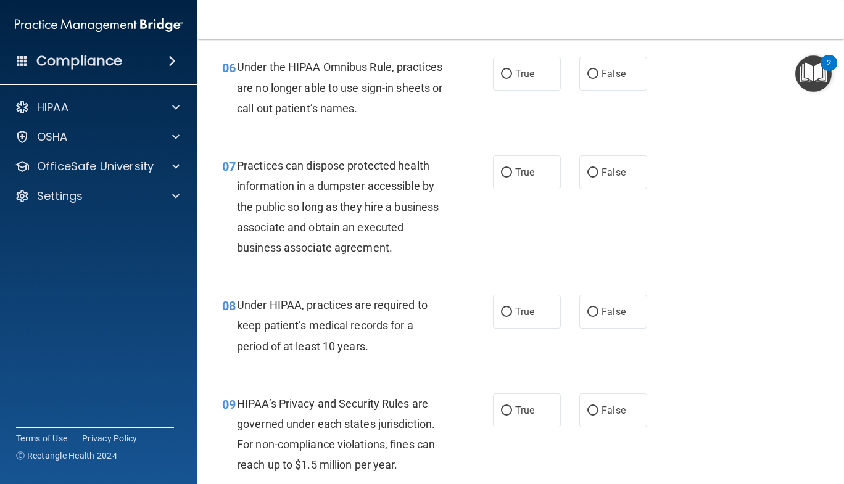
scroll to position [700, 0]
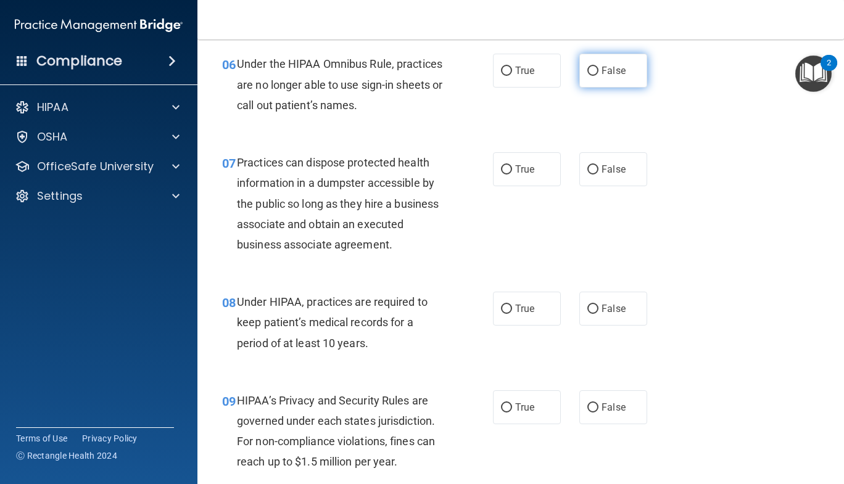
click at [589, 68] on input "False" at bounding box center [592, 71] width 11 height 9
radio input "true"
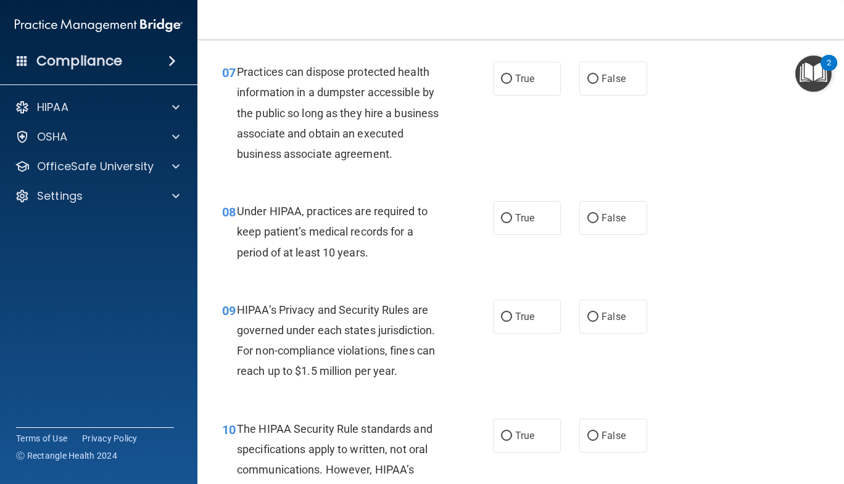
scroll to position [799, 0]
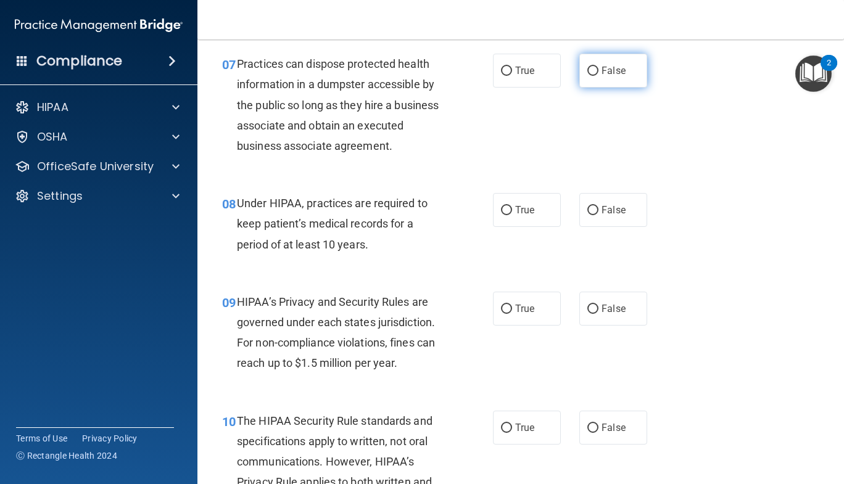
click at [589, 72] on input "False" at bounding box center [592, 71] width 11 height 9
radio input "true"
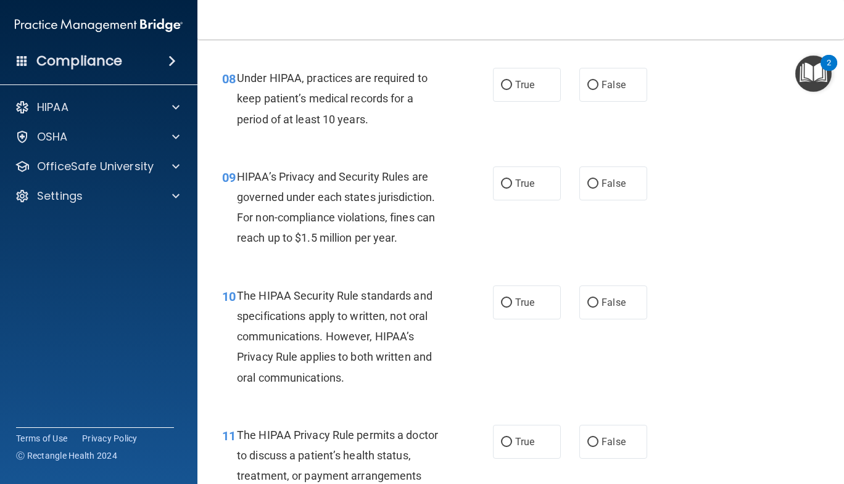
scroll to position [924, 0]
click at [599, 78] on label "False" at bounding box center [613, 84] width 68 height 34
click at [598, 80] on input "False" at bounding box center [592, 84] width 11 height 9
radio input "true"
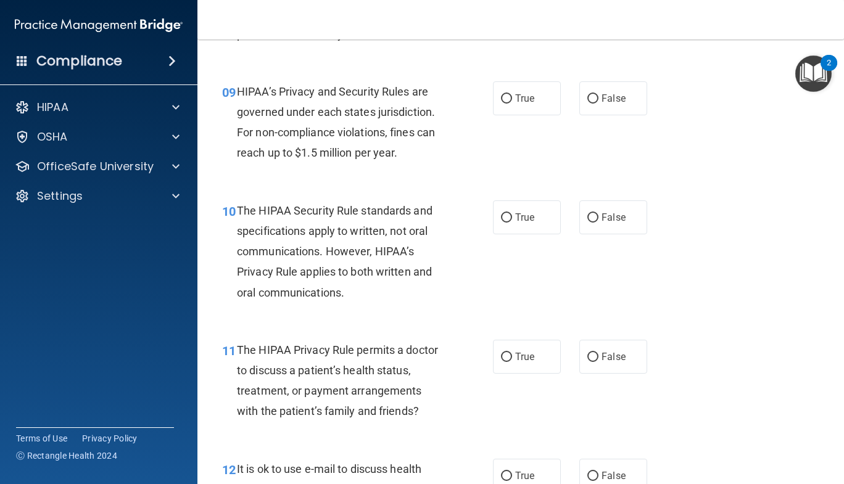
scroll to position [1031, 0]
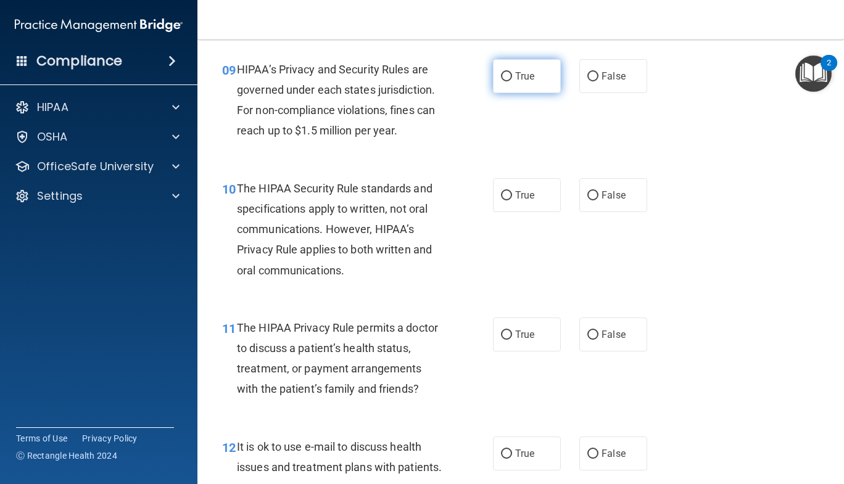
click at [505, 80] on input "True" at bounding box center [506, 76] width 11 height 9
radio input "true"
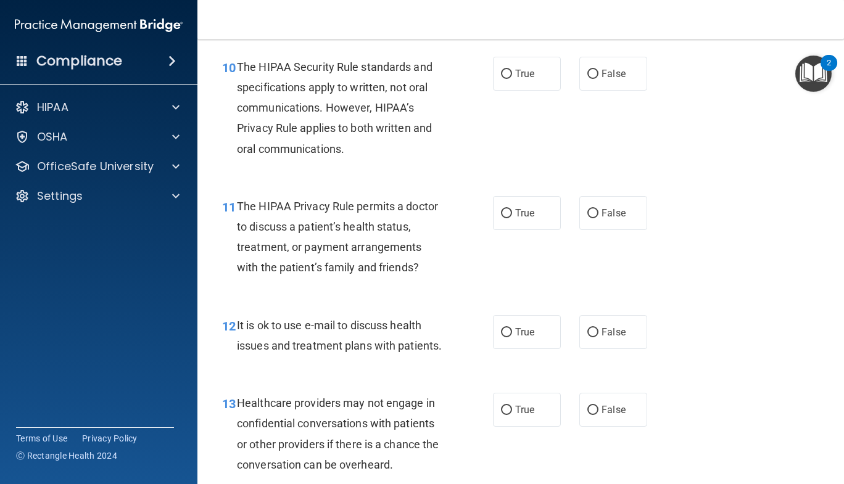
scroll to position [1152, 0]
click at [519, 71] on span "True" at bounding box center [524, 74] width 19 height 12
click at [512, 71] on input "True" at bounding box center [506, 74] width 11 height 9
radio input "true"
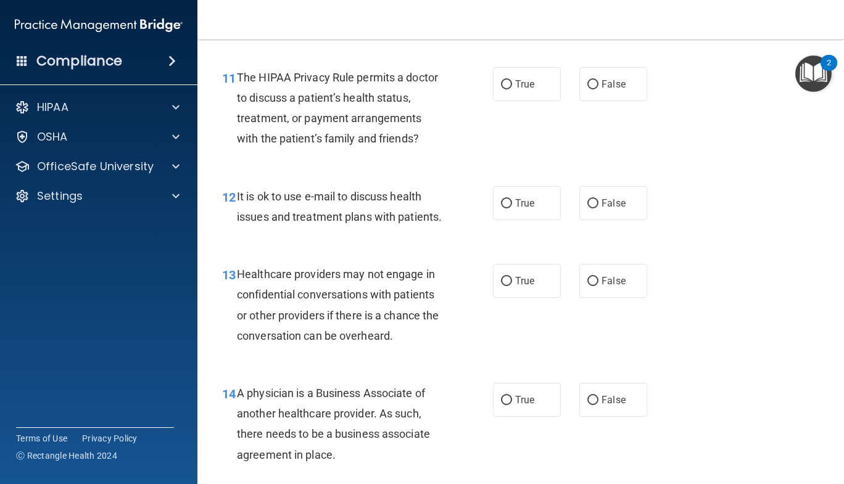
scroll to position [1282, 0]
click at [602, 87] on span "False" at bounding box center [613, 84] width 24 height 12
click at [598, 87] on input "False" at bounding box center [592, 84] width 11 height 9
radio input "true"
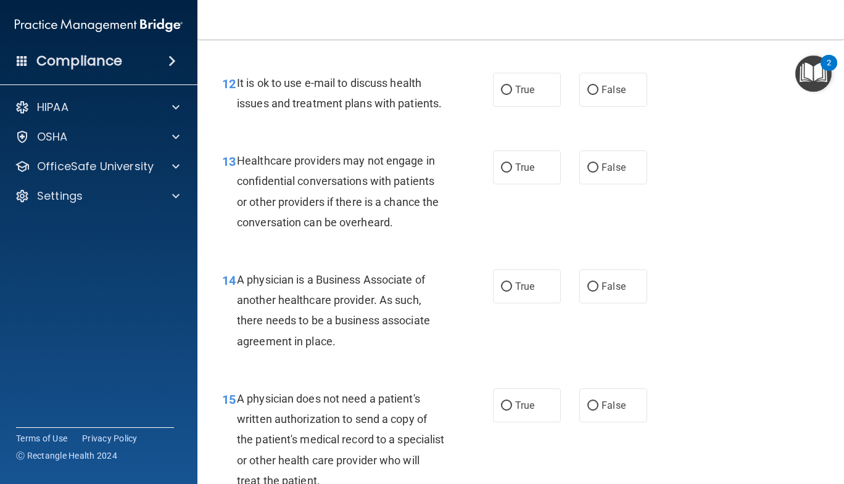
scroll to position [1407, 0]
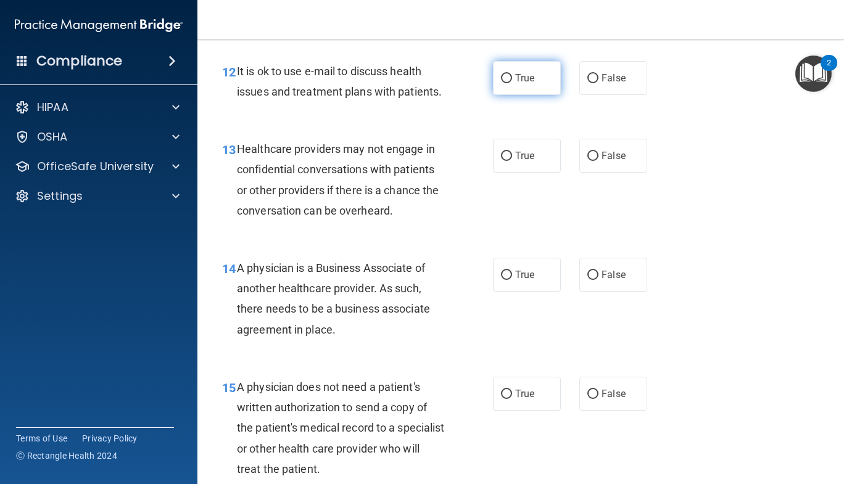
click at [522, 83] on span "True" at bounding box center [524, 78] width 19 height 12
click at [512, 83] on input "True" at bounding box center [506, 78] width 11 height 9
radio input "true"
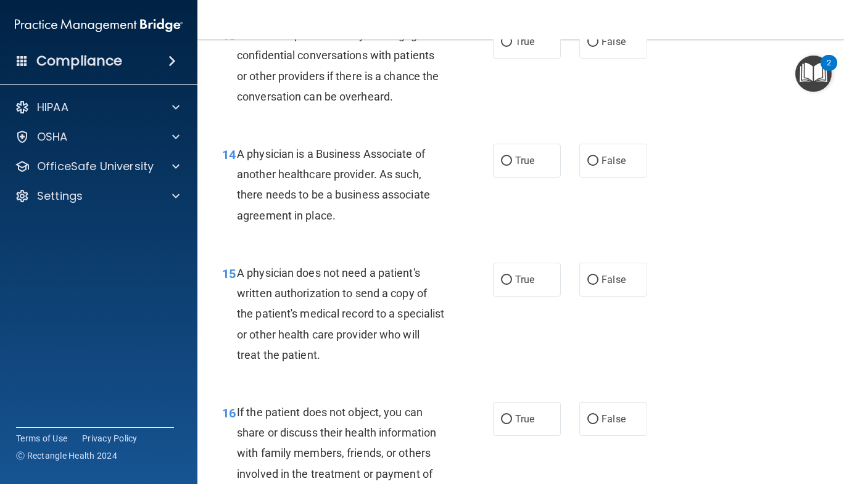
scroll to position [1521, 0]
click at [520, 47] on span "True" at bounding box center [524, 41] width 19 height 12
click at [512, 46] on input "True" at bounding box center [506, 41] width 11 height 9
radio input "true"
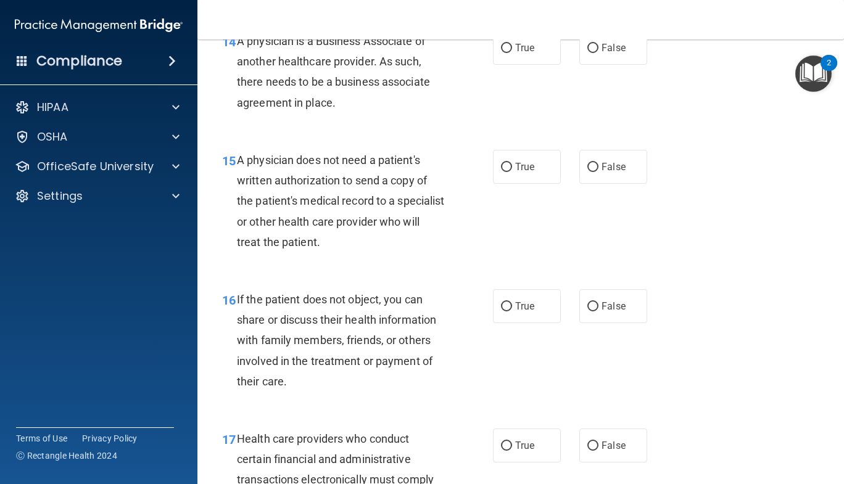
scroll to position [1635, 0]
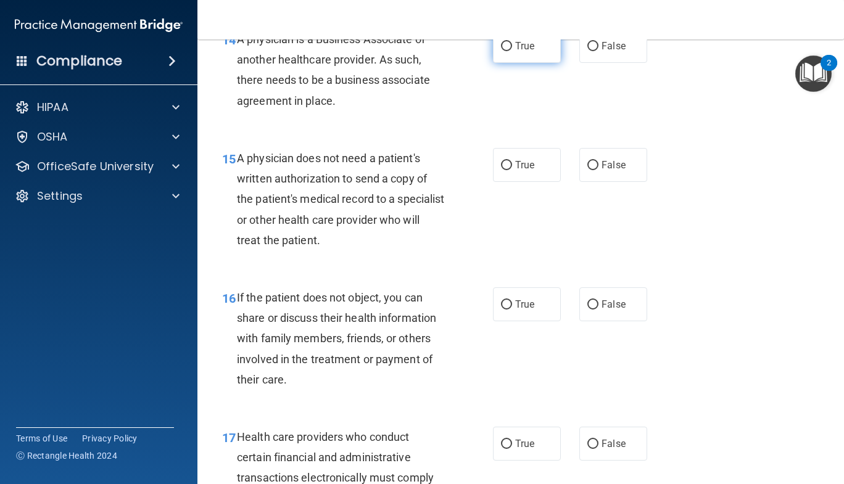
click at [523, 52] on span "True" at bounding box center [524, 46] width 19 height 12
click at [512, 51] on input "True" at bounding box center [506, 46] width 11 height 9
radio input "true"
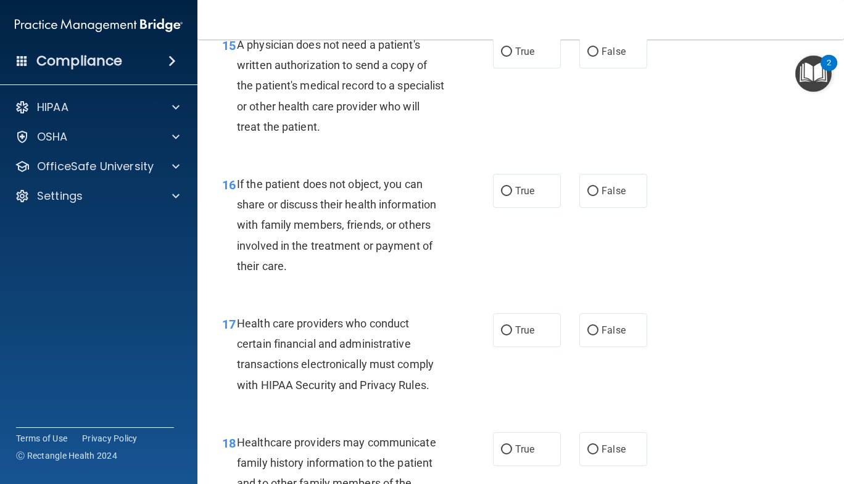
scroll to position [1751, 0]
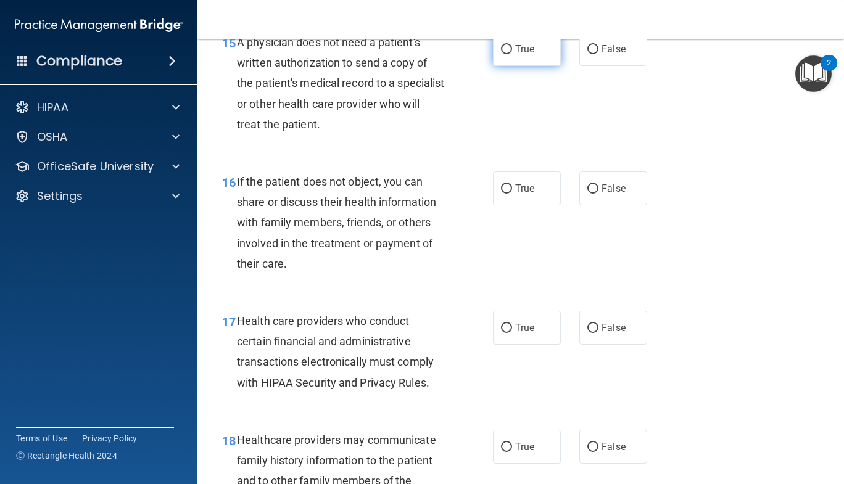
click at [506, 54] on input "True" at bounding box center [506, 49] width 11 height 9
radio input "true"
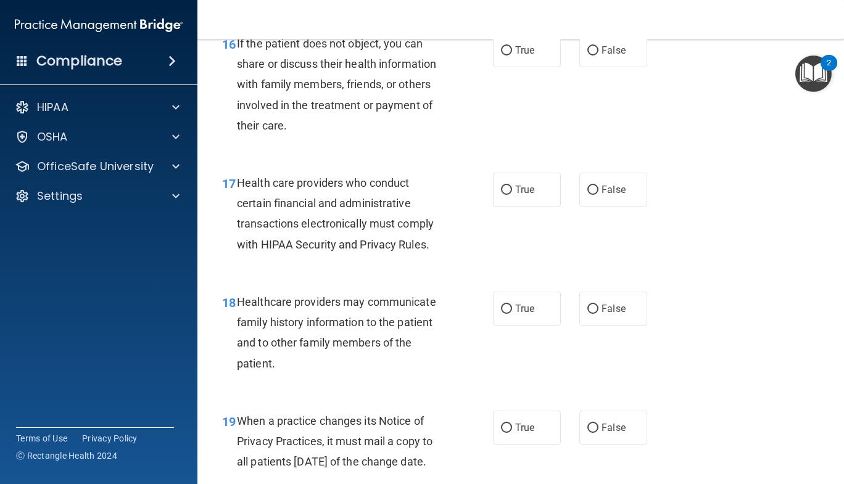
scroll to position [1899, 0]
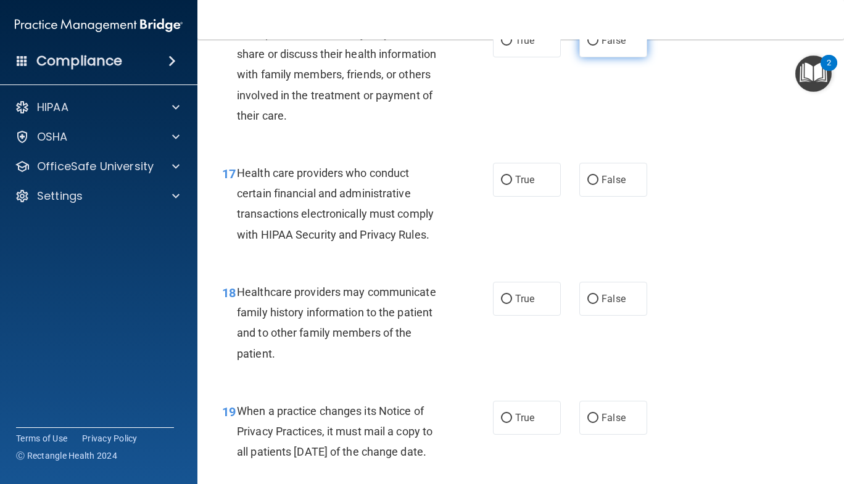
click at [598, 51] on label "False" at bounding box center [613, 40] width 68 height 34
click at [598, 46] on input "False" at bounding box center [592, 40] width 11 height 9
radio input "true"
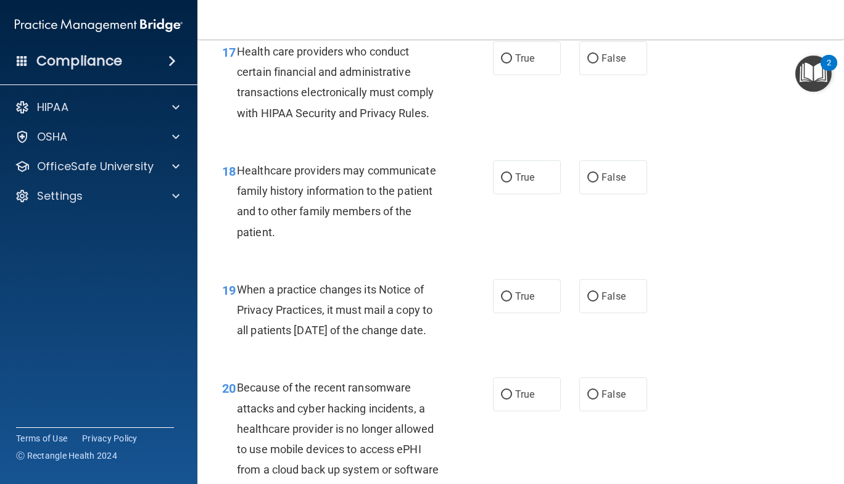
scroll to position [2027, 0]
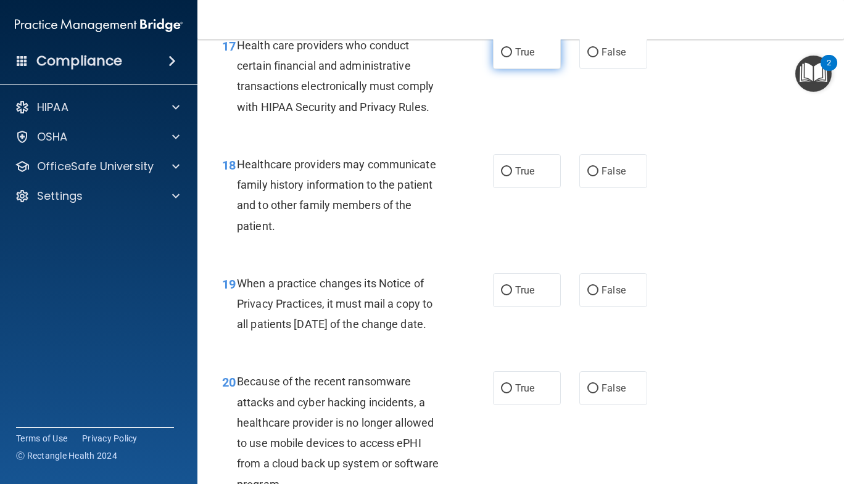
click at [501, 66] on label "True" at bounding box center [527, 52] width 68 height 34
click at [501, 57] on input "True" at bounding box center [506, 52] width 11 height 9
radio input "true"
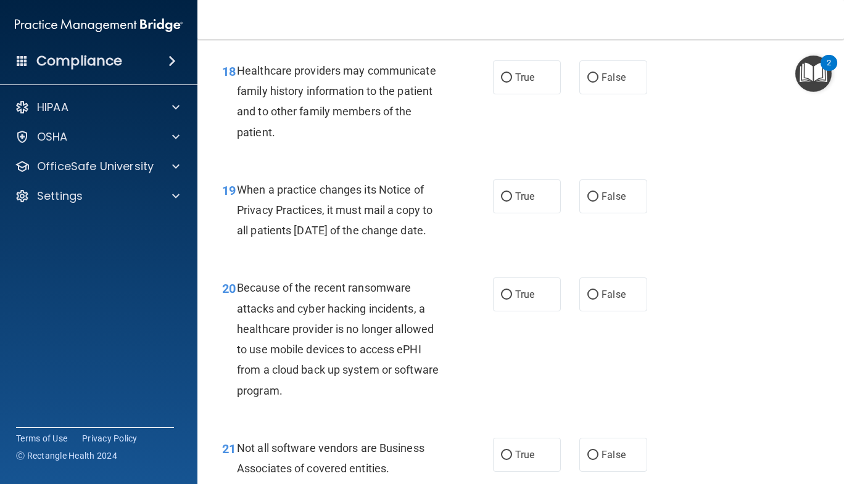
scroll to position [2128, 0]
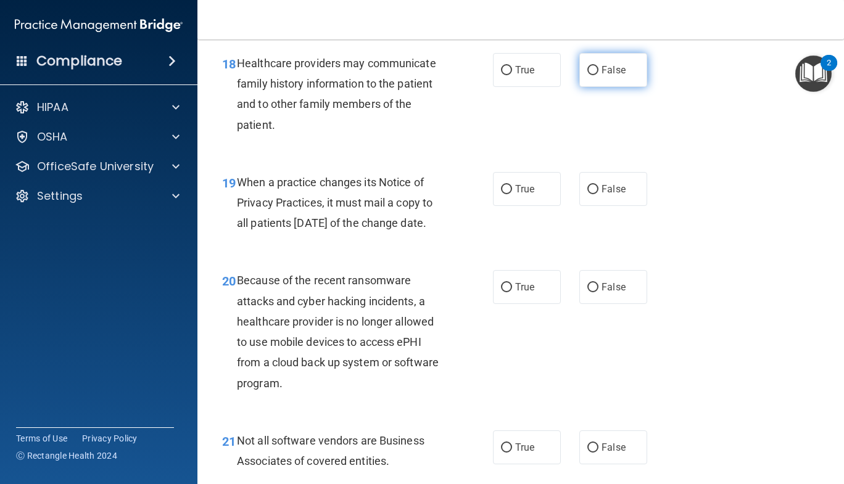
click at [601, 76] on span "False" at bounding box center [613, 70] width 24 height 12
click at [596, 75] on input "False" at bounding box center [592, 70] width 11 height 9
radio input "true"
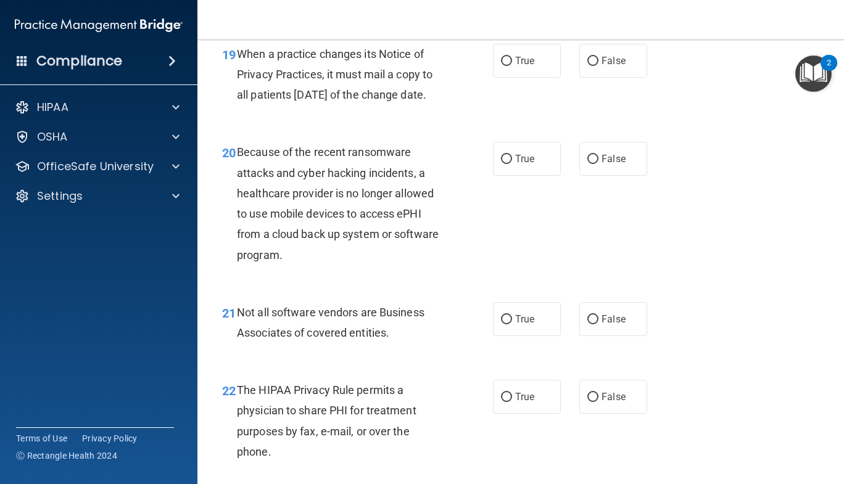
scroll to position [2257, 0]
click at [510, 77] on label "True" at bounding box center [527, 60] width 68 height 34
click at [510, 65] on input "True" at bounding box center [506, 60] width 11 height 9
radio input "true"
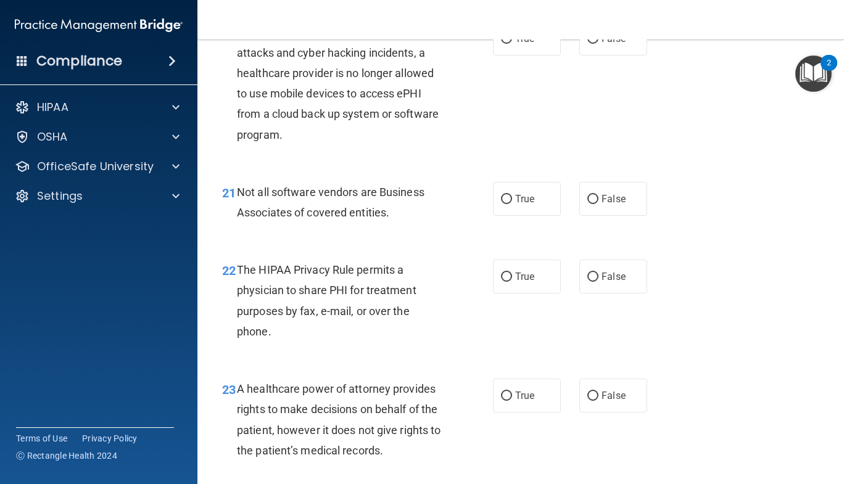
scroll to position [2379, 0]
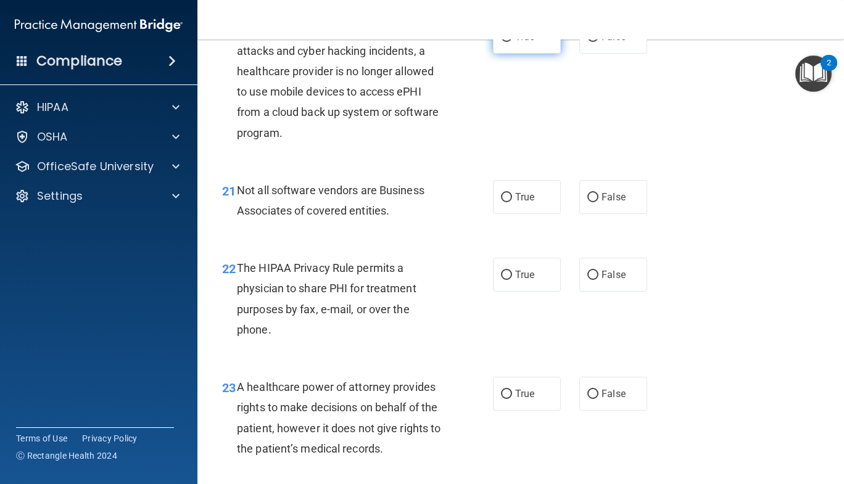
click at [495, 54] on label "True" at bounding box center [527, 37] width 68 height 34
click at [501, 42] on input "True" at bounding box center [506, 37] width 11 height 9
radio input "true"
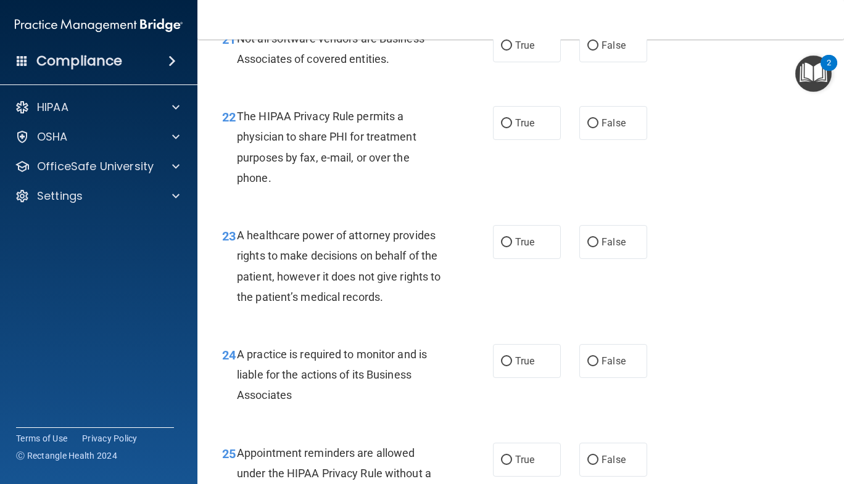
scroll to position [2531, 0]
click at [515, 51] on span "True" at bounding box center [524, 45] width 19 height 12
click at [512, 50] on input "True" at bounding box center [506, 45] width 11 height 9
radio input "true"
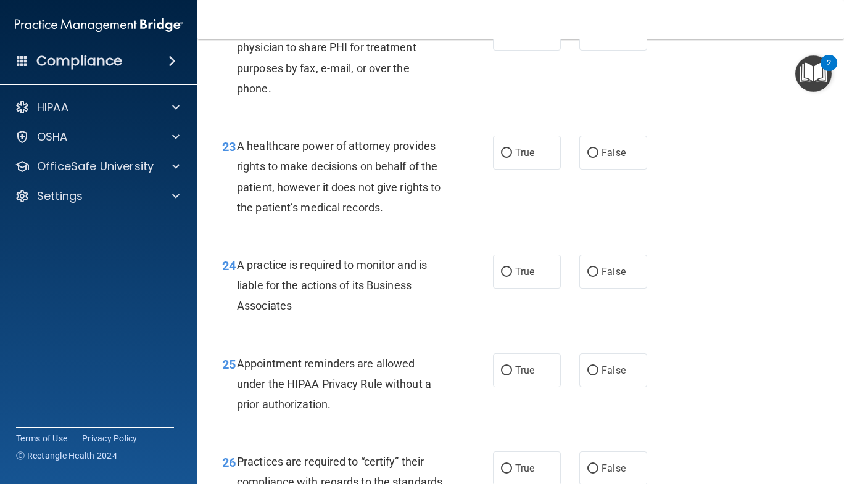
scroll to position [2620, 0]
click at [607, 50] on label "False" at bounding box center [613, 33] width 68 height 34
click at [598, 38] on input "False" at bounding box center [592, 33] width 11 height 9
radio input "true"
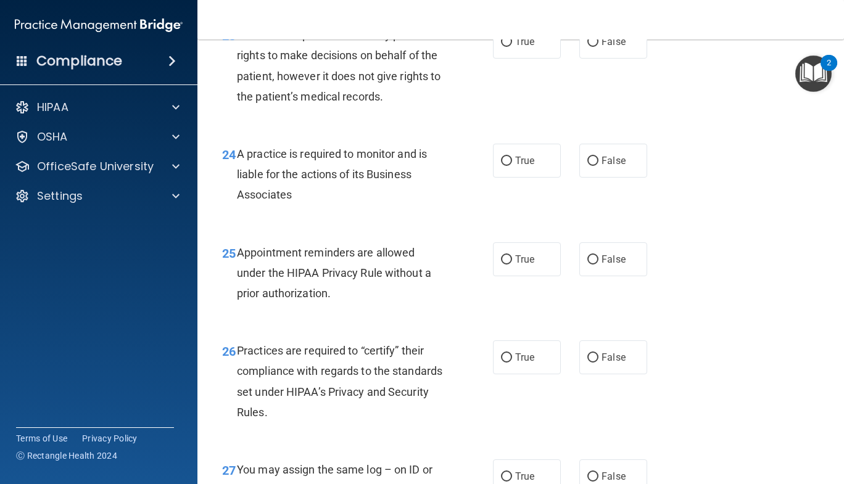
scroll to position [2734, 0]
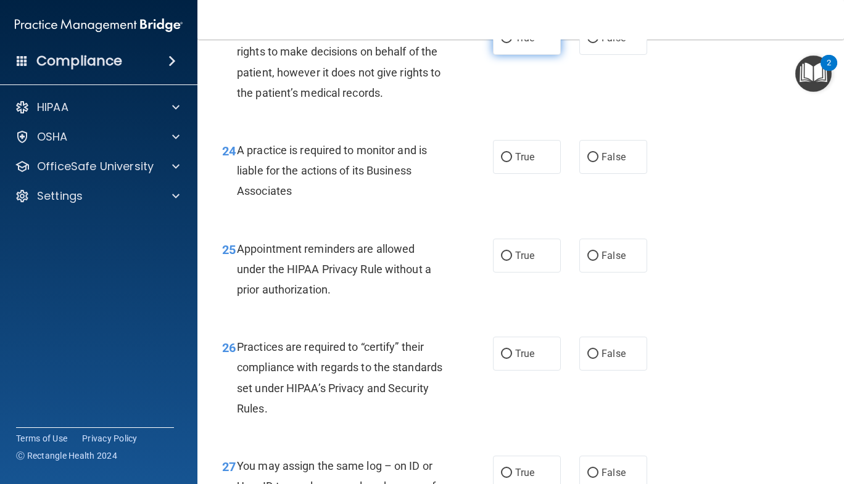
click at [525, 44] on span "True" at bounding box center [524, 38] width 19 height 12
click at [512, 43] on input "True" at bounding box center [506, 38] width 11 height 9
radio input "true"
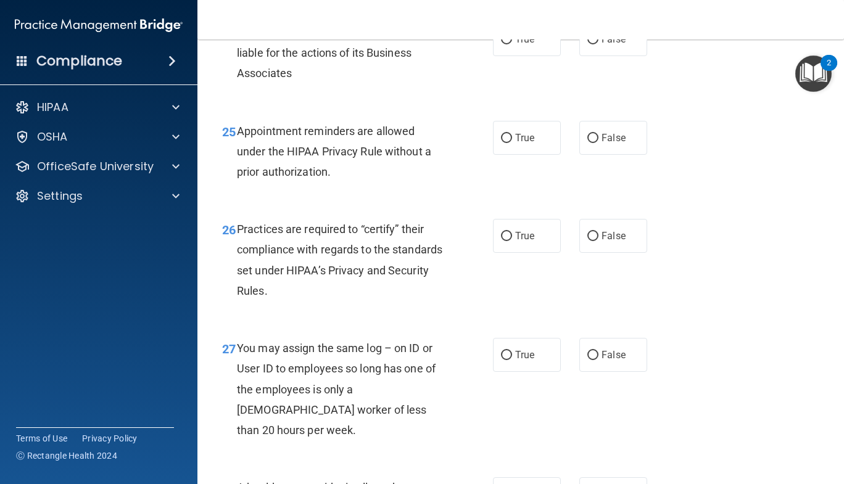
scroll to position [2853, 0]
click at [531, 56] on label "True" at bounding box center [527, 39] width 68 height 34
click at [512, 44] on input "True" at bounding box center [506, 39] width 11 height 9
radio input "true"
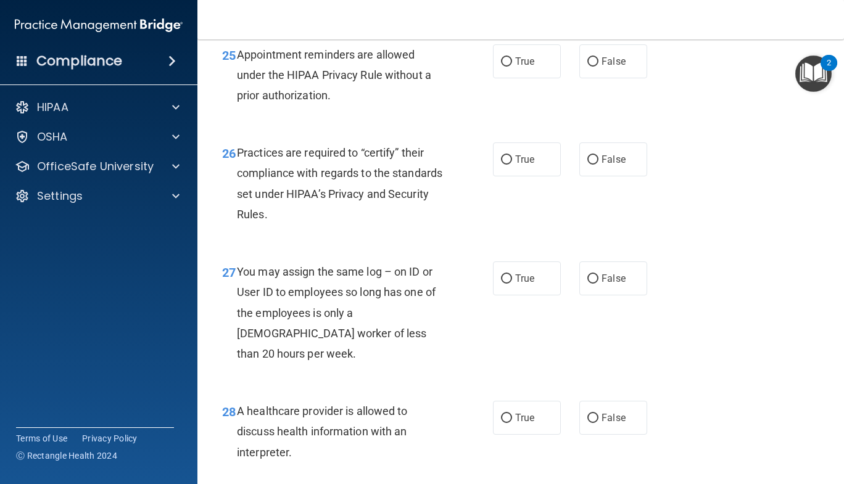
scroll to position [2930, 0]
click at [525, 66] on span "True" at bounding box center [524, 60] width 19 height 12
click at [512, 65] on input "True" at bounding box center [506, 60] width 11 height 9
radio input "true"
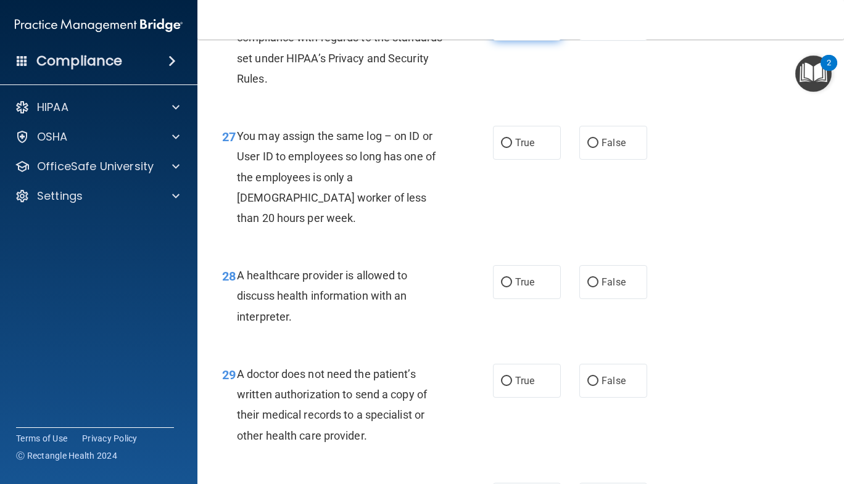
scroll to position [3065, 0]
click at [504, 28] on input "True" at bounding box center [506, 23] width 11 height 9
radio input "true"
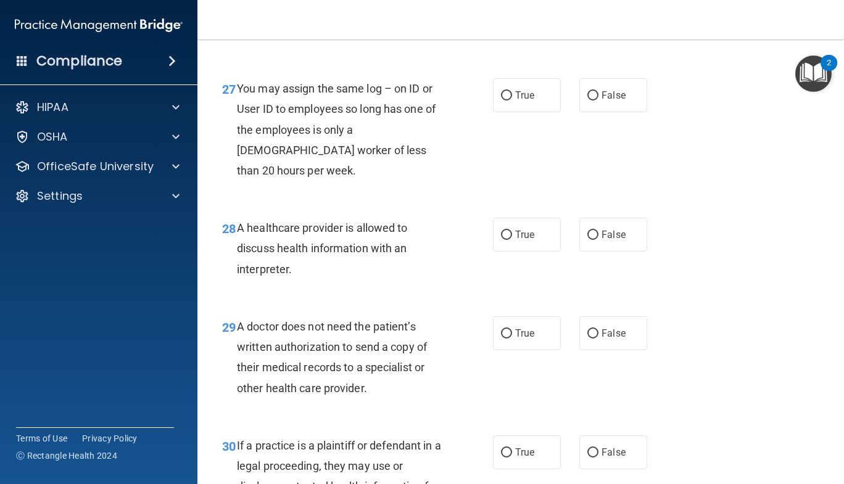
scroll to position [3129, 0]
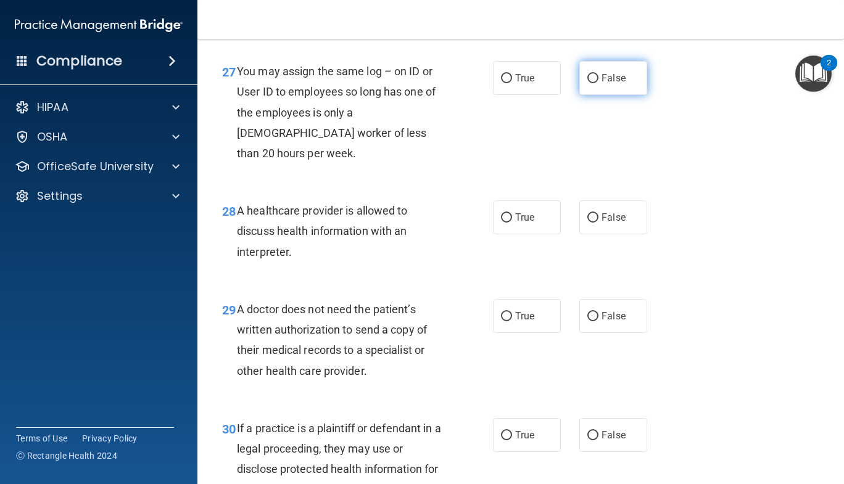
click at [595, 95] on label "False" at bounding box center [613, 78] width 68 height 34
click at [595, 83] on input "False" at bounding box center [592, 78] width 11 height 9
radio input "true"
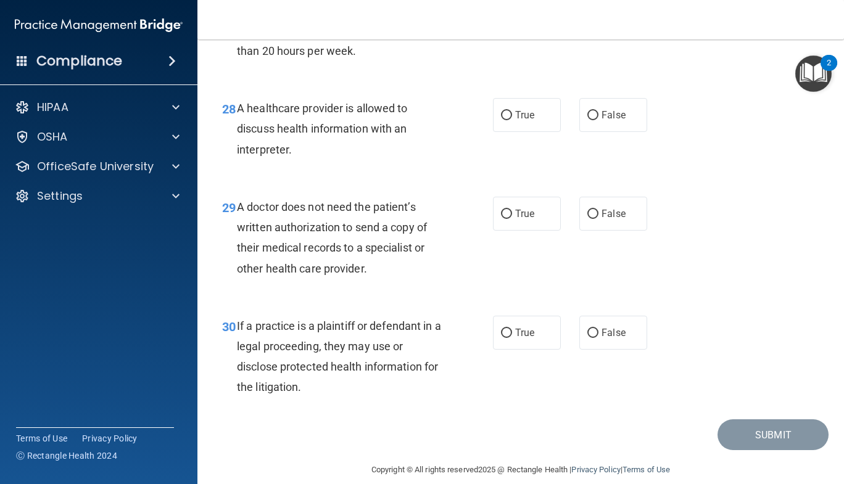
scroll to position [3234, 0]
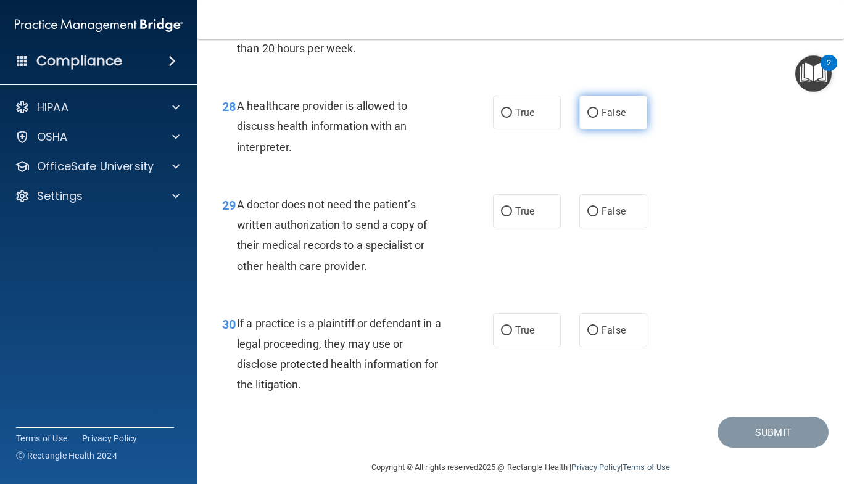
click at [601, 118] on span "False" at bounding box center [613, 113] width 24 height 12
click at [598, 118] on input "False" at bounding box center [592, 113] width 11 height 9
radio input "true"
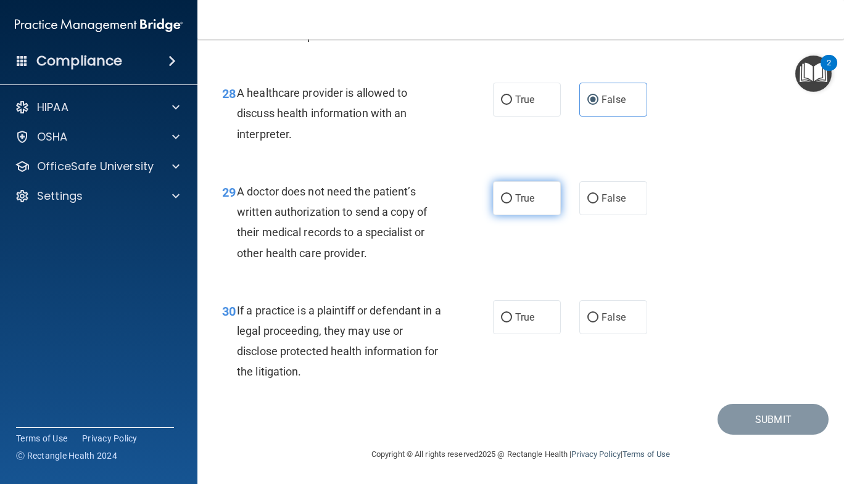
click at [521, 195] on span "True" at bounding box center [524, 198] width 19 height 12
click at [512, 195] on input "True" at bounding box center [506, 198] width 11 height 9
radio input "true"
click at [573, 326] on div "True False" at bounding box center [574, 317] width 163 height 34
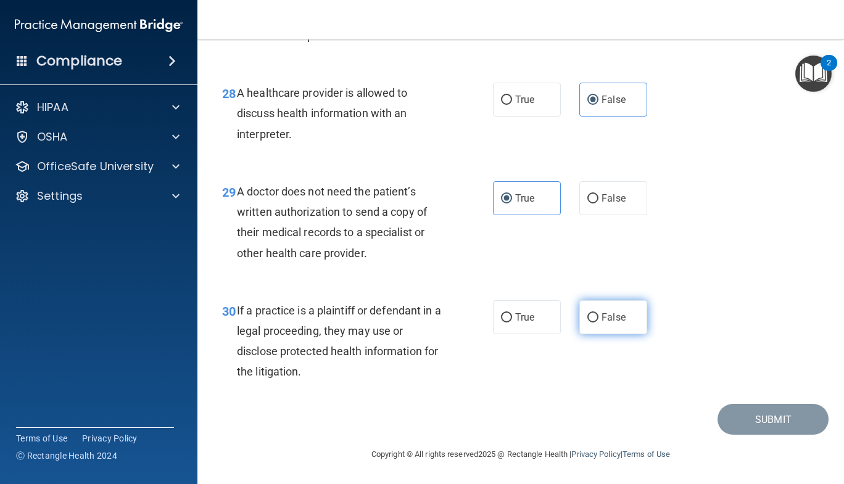
click at [579, 326] on label "False" at bounding box center [613, 317] width 68 height 34
click at [587, 323] on input "False" at bounding box center [592, 317] width 11 height 9
radio input "true"
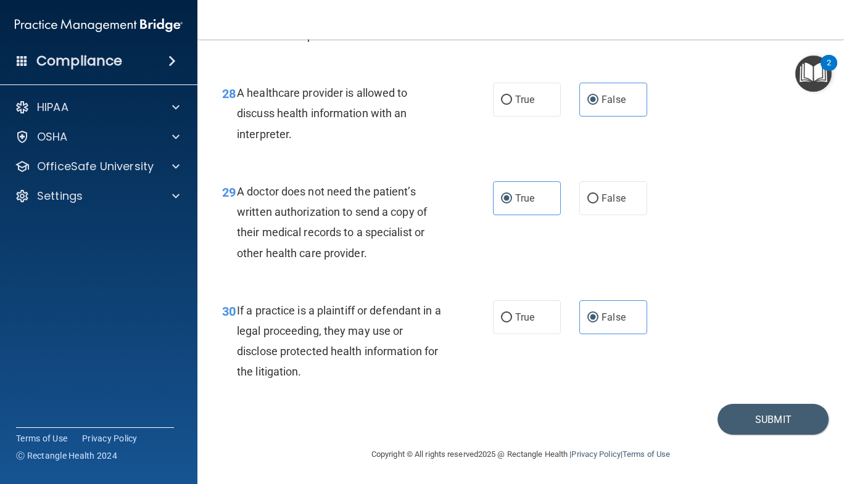
click at [707, 418] on div "Submit" at bounding box center [520, 419] width 615 height 31
click at [723, 419] on button "Submit" at bounding box center [772, 419] width 111 height 31
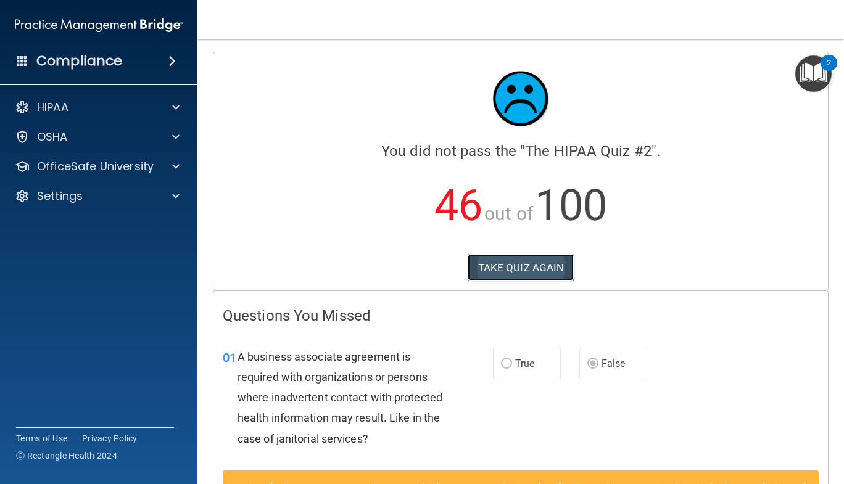
click at [534, 275] on button "TAKE QUIZ AGAIN" at bounding box center [520, 267] width 107 height 27
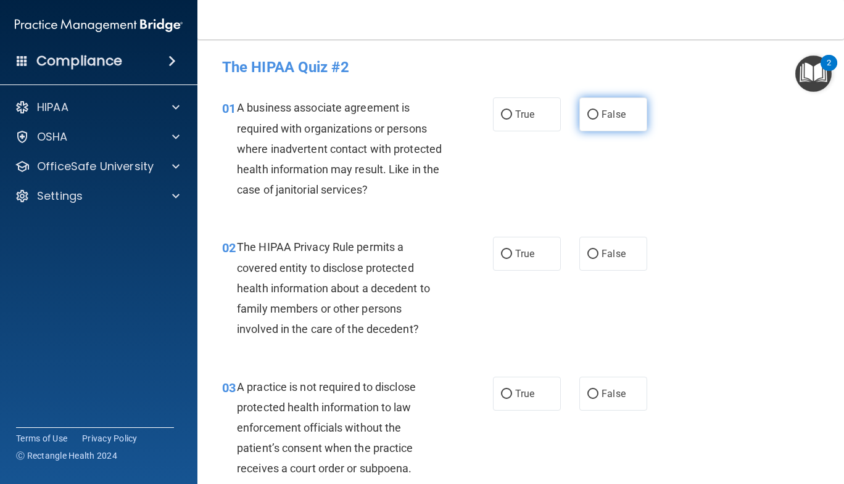
click at [601, 109] on span "False" at bounding box center [613, 115] width 24 height 12
click at [598, 110] on input "False" at bounding box center [592, 114] width 11 height 9
radio input "true"
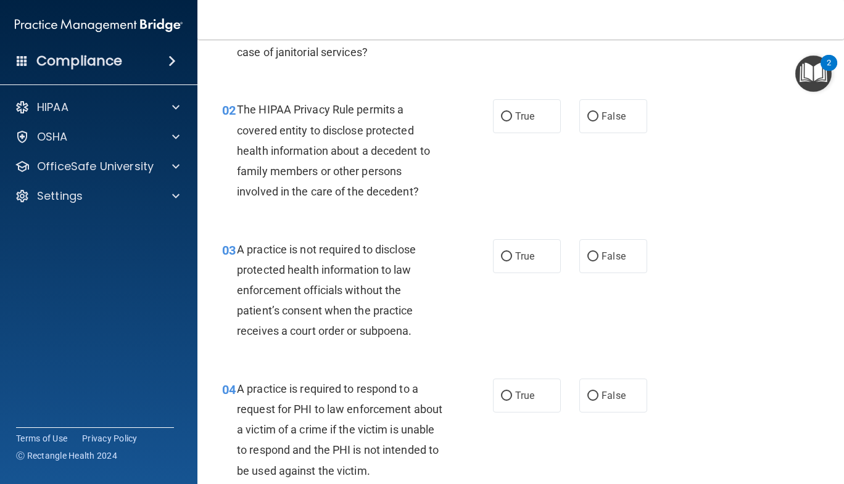
scroll to position [139, 0]
click at [524, 116] on span "True" at bounding box center [524, 115] width 19 height 12
click at [512, 116] on input "True" at bounding box center [506, 115] width 11 height 9
radio input "true"
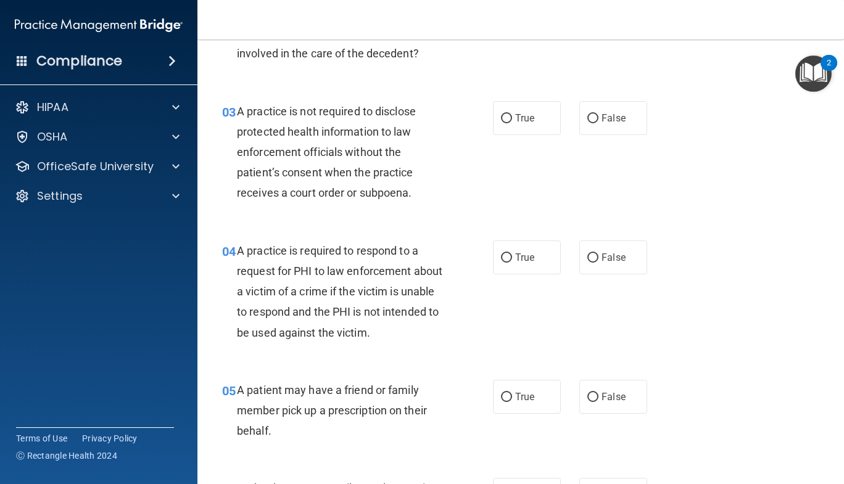
scroll to position [283, 0]
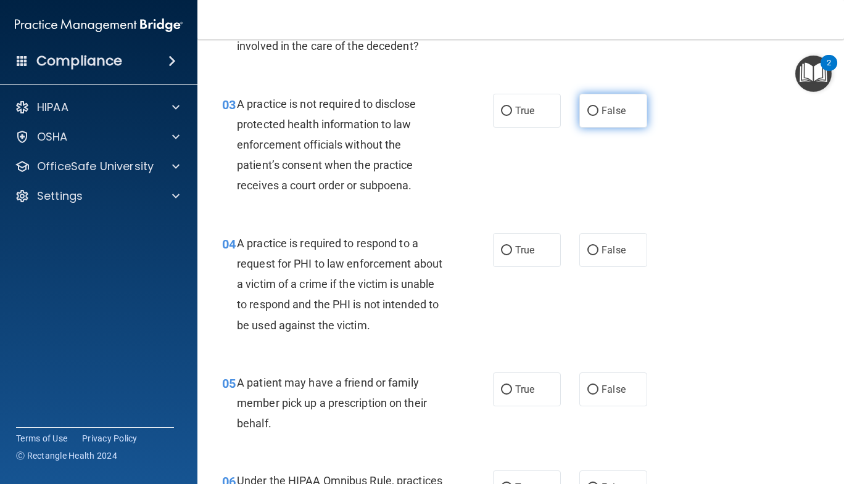
click at [601, 112] on span "False" at bounding box center [613, 111] width 24 height 12
click at [598, 112] on input "False" at bounding box center [592, 111] width 11 height 9
radio input "true"
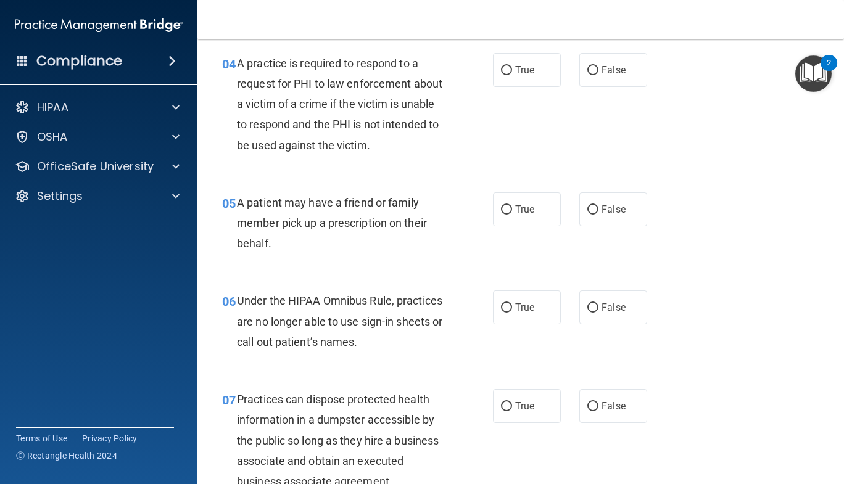
scroll to position [464, 0]
click at [515, 65] on span "True" at bounding box center [524, 70] width 19 height 12
click at [511, 65] on input "True" at bounding box center [506, 69] width 11 height 9
radio input "true"
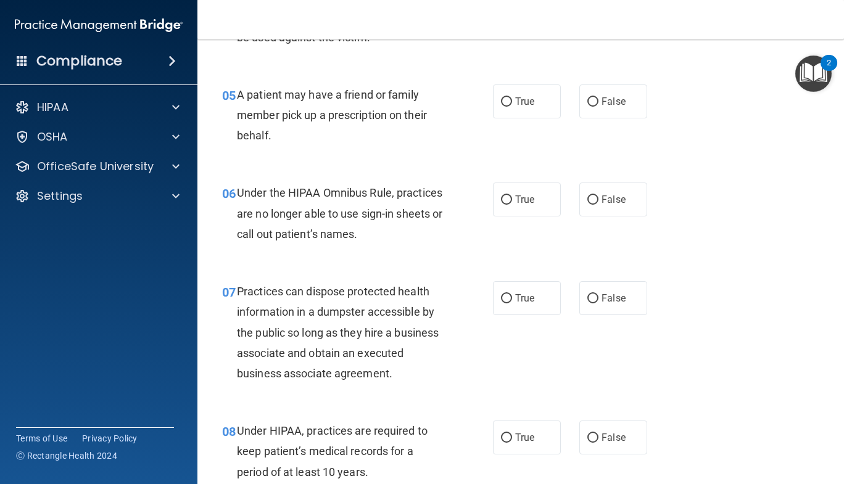
scroll to position [572, 0]
click at [496, 96] on label "True" at bounding box center [527, 101] width 68 height 34
click at [501, 97] on input "True" at bounding box center [506, 101] width 11 height 9
radio input "true"
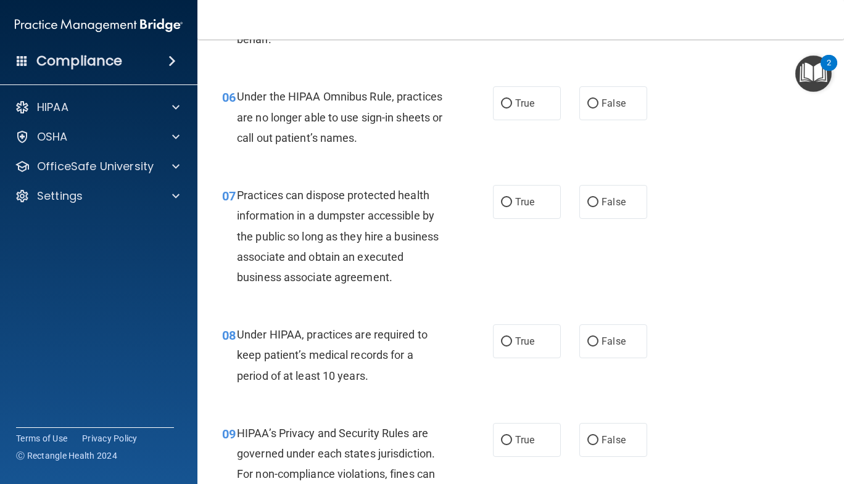
scroll to position [668, 0]
click at [604, 104] on span "False" at bounding box center [613, 103] width 24 height 12
click at [598, 104] on input "False" at bounding box center [592, 103] width 11 height 9
radio input "true"
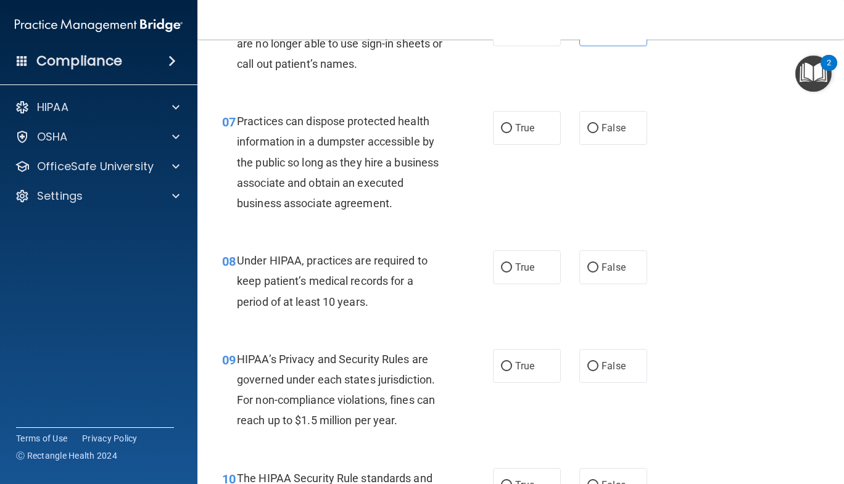
scroll to position [742, 0]
click at [580, 124] on label "False" at bounding box center [613, 127] width 68 height 34
click at [587, 124] on input "False" at bounding box center [592, 127] width 11 height 9
radio input "true"
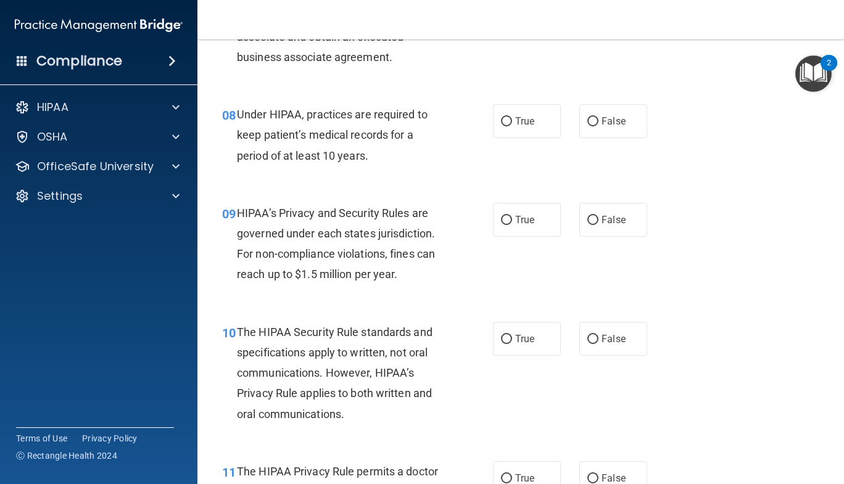
scroll to position [895, 0]
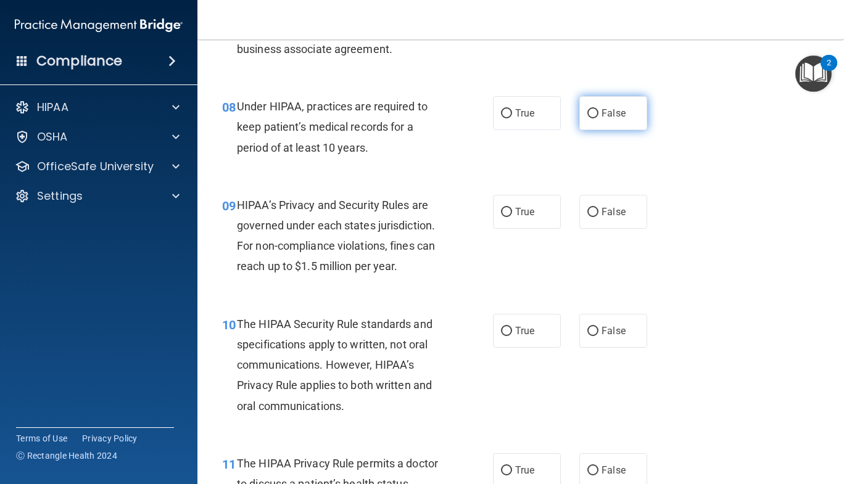
click at [597, 121] on label "False" at bounding box center [613, 113] width 68 height 34
click at [597, 118] on input "False" at bounding box center [592, 113] width 11 height 9
radio input "true"
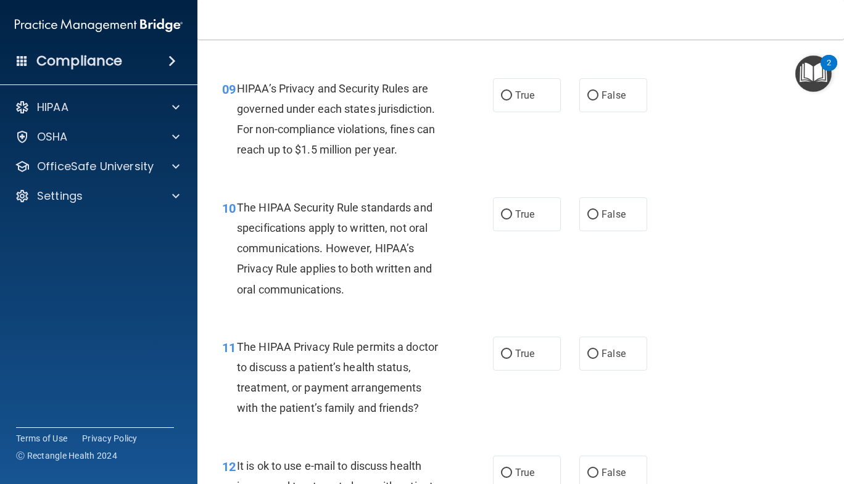
scroll to position [1013, 0]
click at [517, 84] on label "True" at bounding box center [527, 95] width 68 height 34
click at [512, 91] on input "True" at bounding box center [506, 95] width 11 height 9
radio input "true"
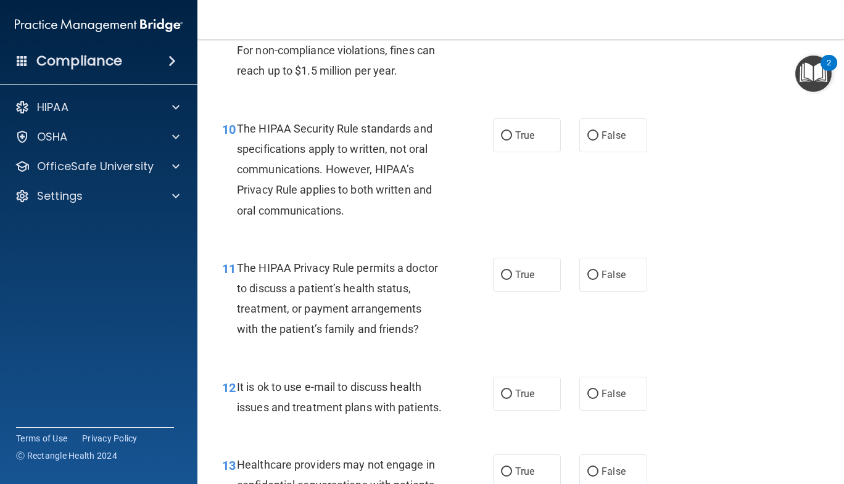
scroll to position [1092, 0]
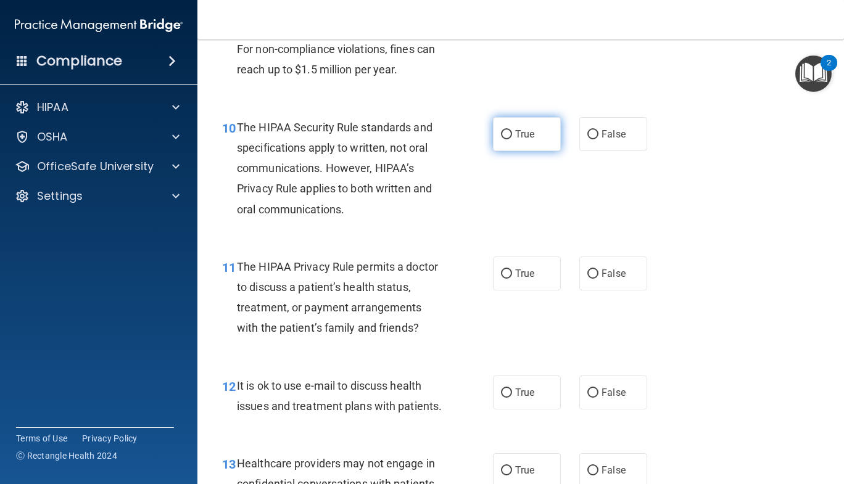
click at [493, 132] on label "True" at bounding box center [527, 134] width 68 height 34
click at [501, 132] on input "True" at bounding box center [506, 134] width 11 height 9
radio input "true"
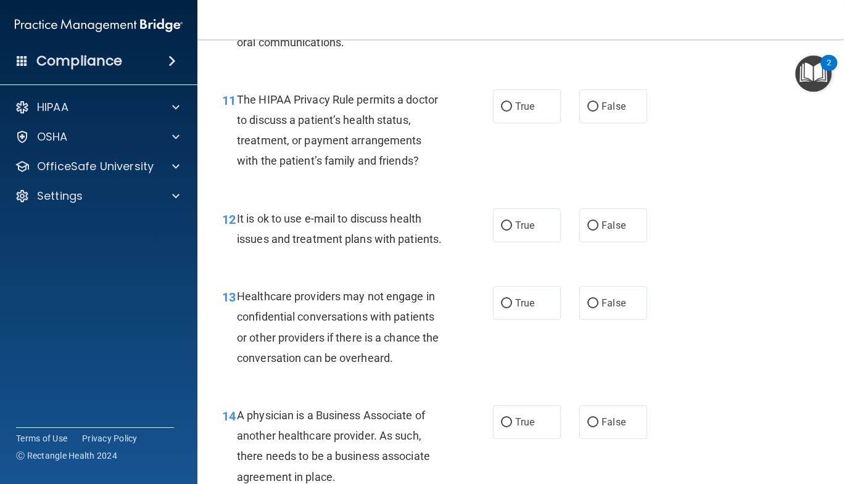
scroll to position [1267, 0]
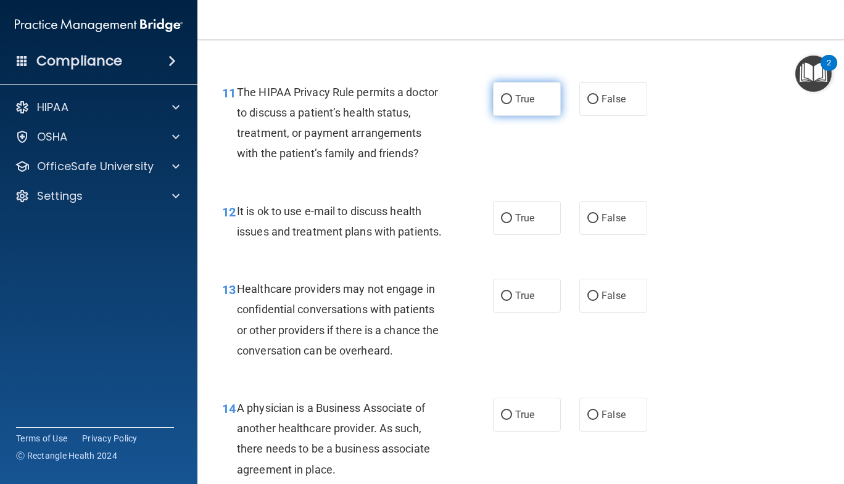
click at [515, 94] on span "True" at bounding box center [524, 99] width 19 height 12
click at [511, 95] on input "True" at bounding box center [506, 99] width 11 height 9
radio input "true"
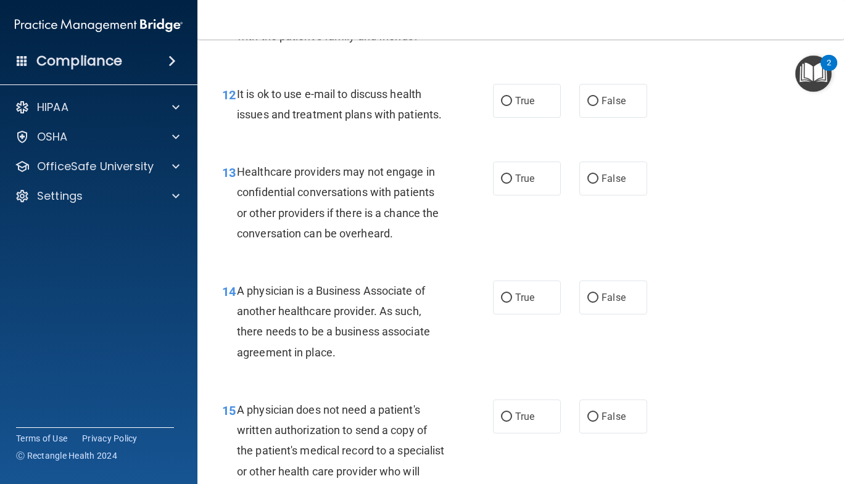
scroll to position [1384, 0]
click at [526, 109] on label "True" at bounding box center [527, 100] width 68 height 34
click at [512, 105] on input "True" at bounding box center [506, 100] width 11 height 9
radio input "true"
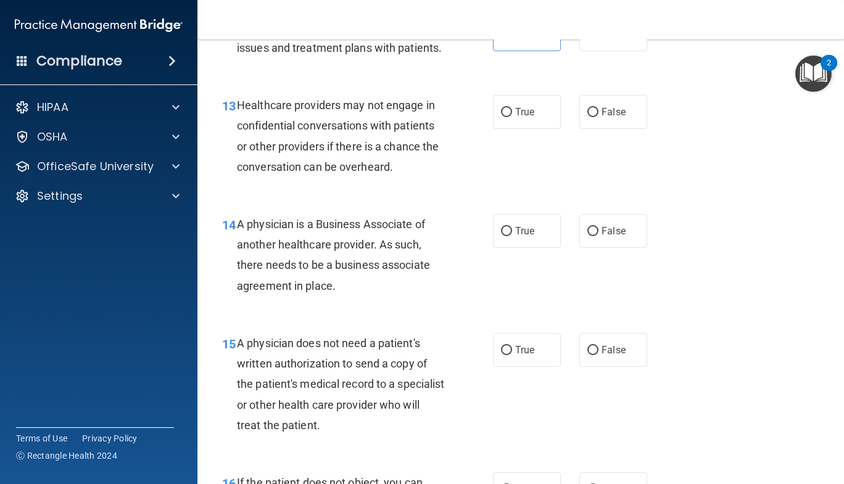
scroll to position [1462, 0]
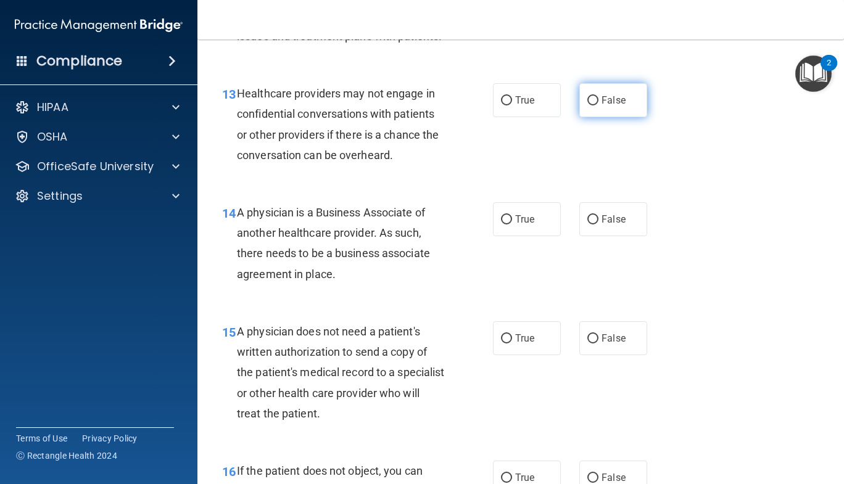
click at [591, 117] on label "False" at bounding box center [613, 100] width 68 height 34
click at [591, 105] on input "False" at bounding box center [592, 100] width 11 height 9
radio input "true"
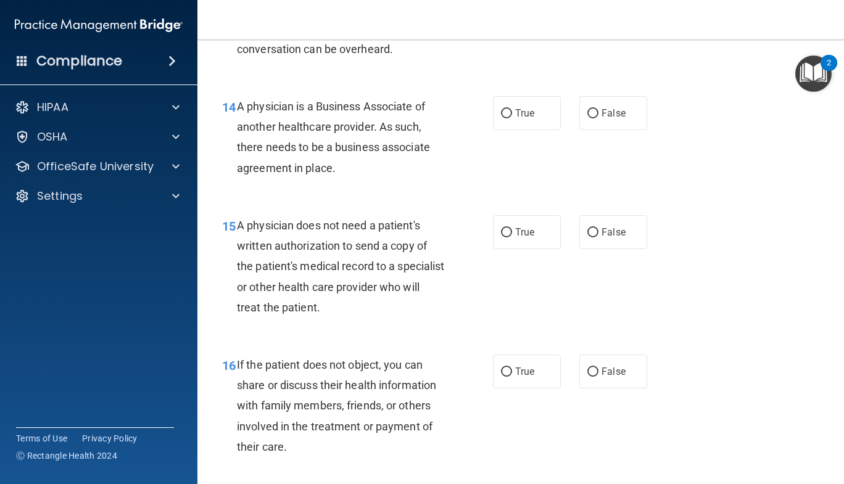
scroll to position [1578, 0]
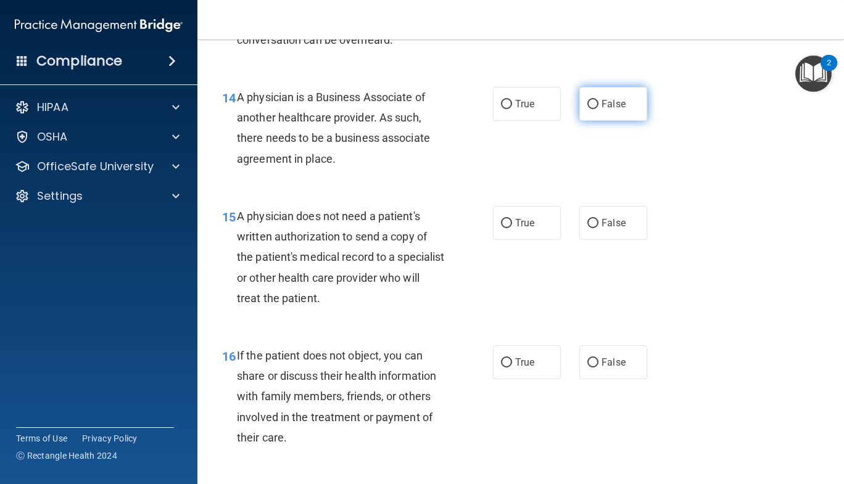
click at [601, 110] on span "False" at bounding box center [613, 104] width 24 height 12
click at [596, 109] on input "False" at bounding box center [592, 104] width 11 height 9
radio input "true"
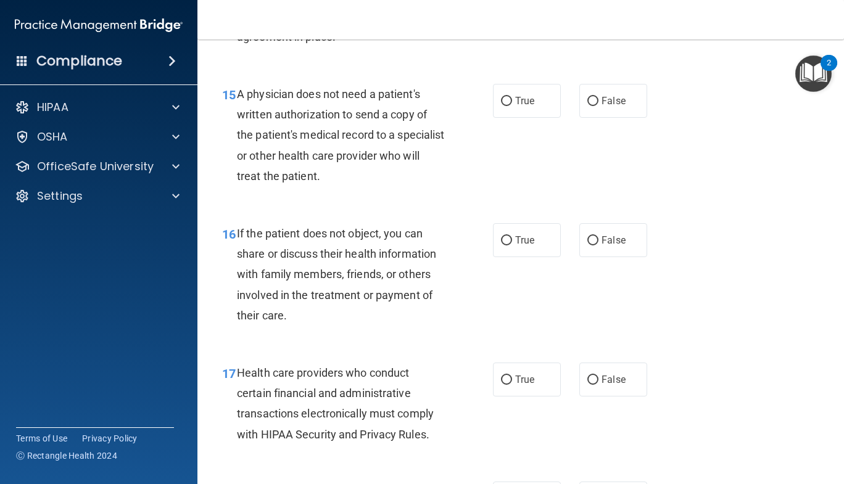
scroll to position [1700, 0]
click at [507, 105] on input "True" at bounding box center [506, 100] width 11 height 9
radio input "true"
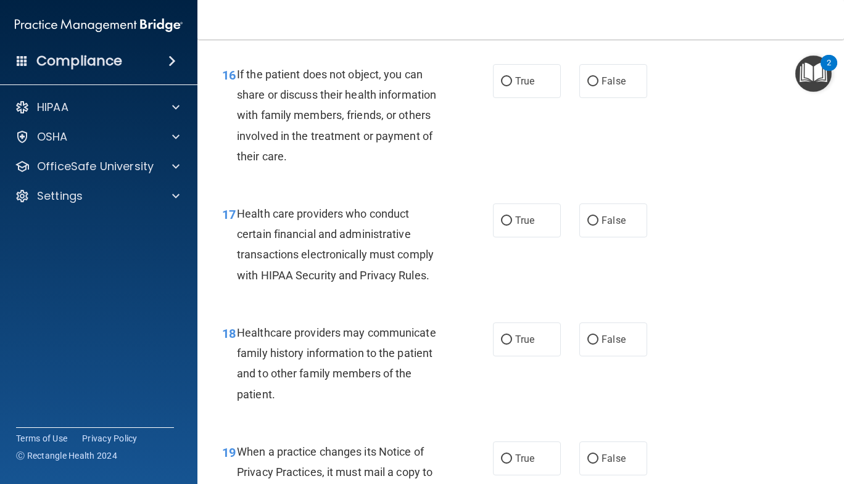
scroll to position [1866, 0]
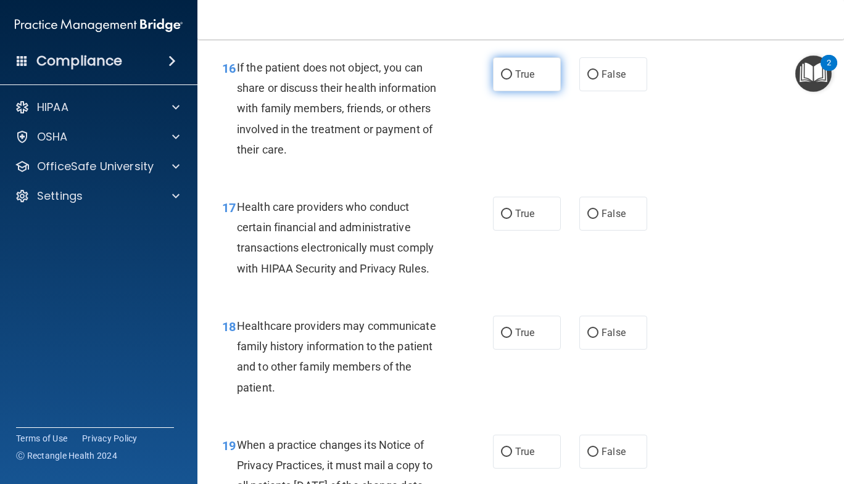
click at [510, 91] on label "True" at bounding box center [527, 74] width 68 height 34
click at [510, 80] on input "True" at bounding box center [506, 74] width 11 height 9
radio input "true"
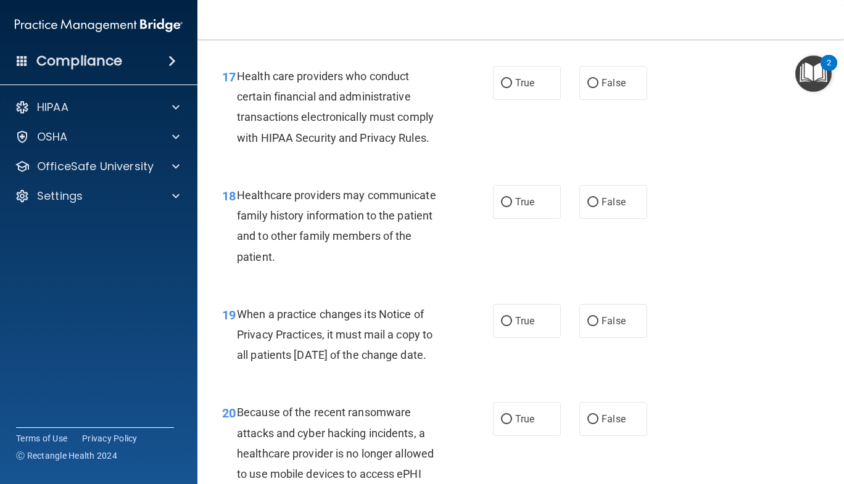
scroll to position [1999, 0]
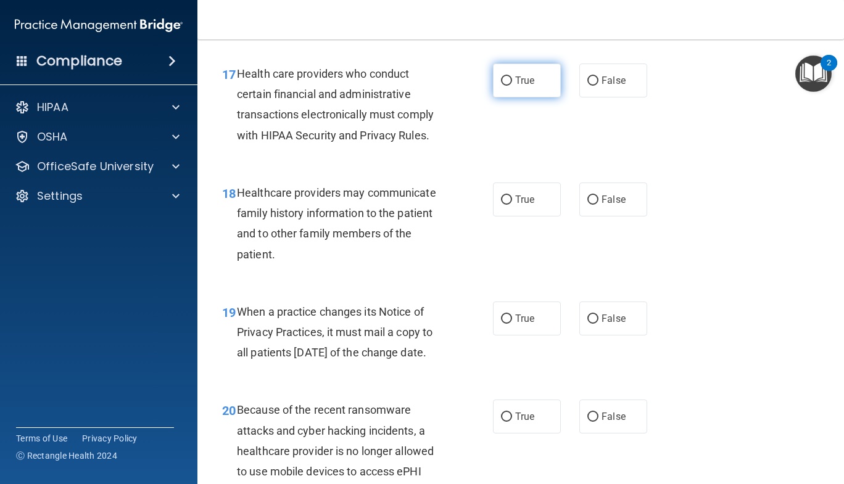
click at [515, 86] on span "True" at bounding box center [524, 81] width 19 height 12
click at [512, 86] on input "True" at bounding box center [506, 80] width 11 height 9
radio input "true"
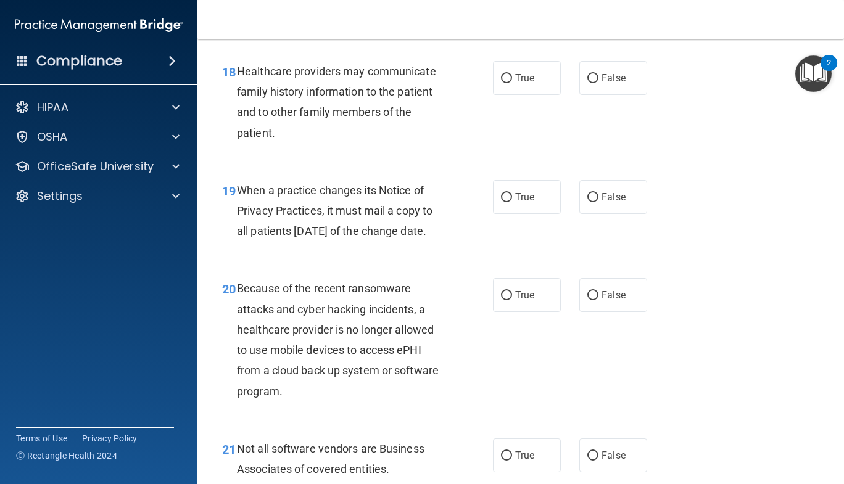
scroll to position [2121, 0]
click at [523, 83] on span "True" at bounding box center [524, 78] width 19 height 12
click at [512, 83] on input "True" at bounding box center [506, 77] width 11 height 9
radio input "true"
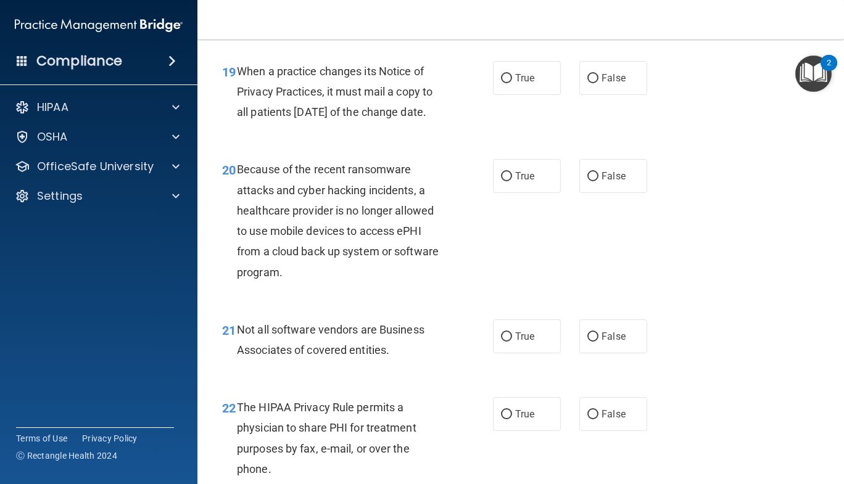
scroll to position [2244, 0]
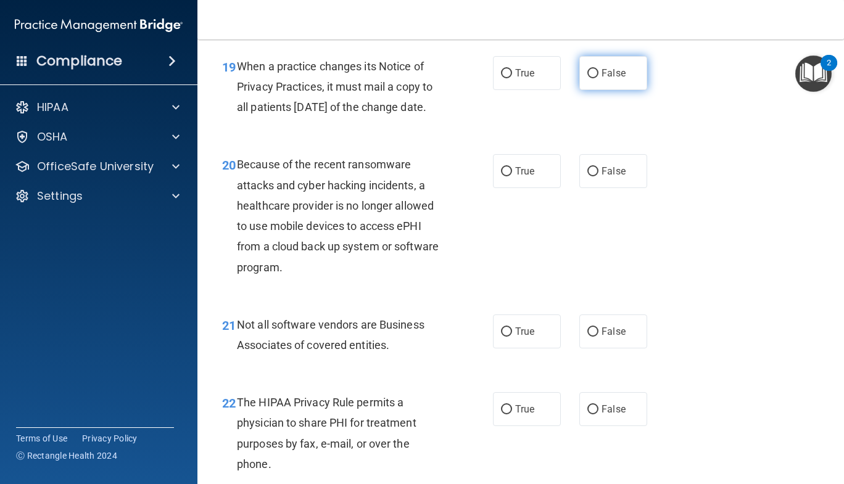
click at [583, 86] on label "False" at bounding box center [613, 73] width 68 height 34
click at [587, 78] on input "False" at bounding box center [592, 73] width 11 height 9
radio input "true"
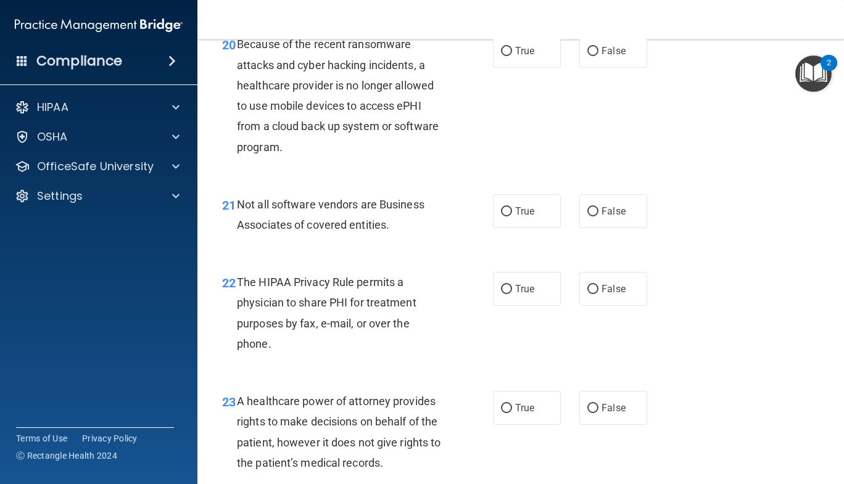
scroll to position [2372, 0]
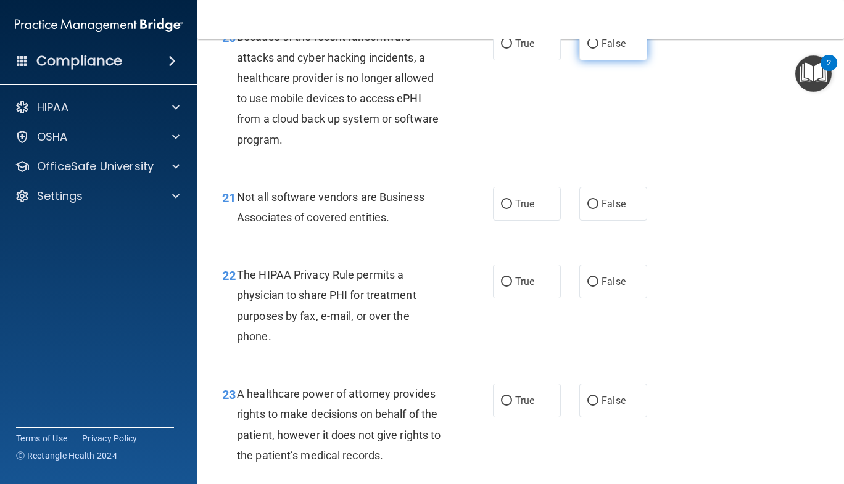
click at [586, 60] on label "False" at bounding box center [613, 44] width 68 height 34
click at [587, 49] on input "False" at bounding box center [592, 43] width 11 height 9
radio input "true"
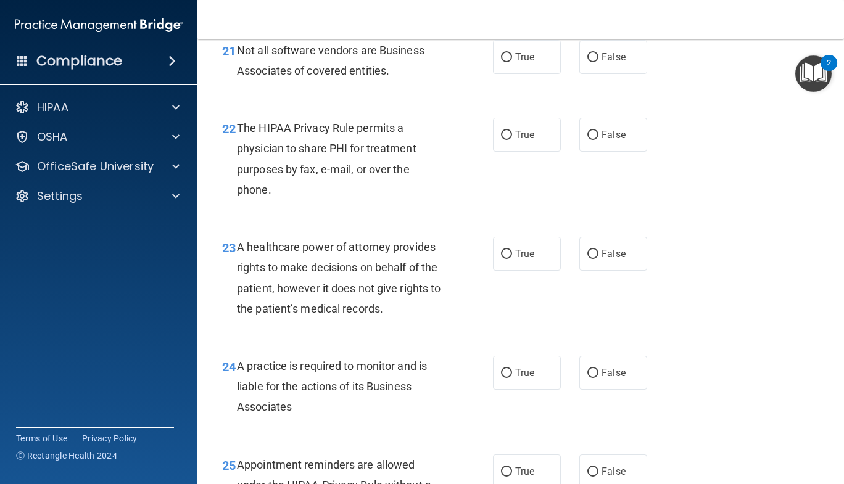
scroll to position [2519, 0]
click at [514, 73] on label "True" at bounding box center [527, 56] width 68 height 34
click at [512, 62] on input "True" at bounding box center [506, 56] width 11 height 9
radio input "true"
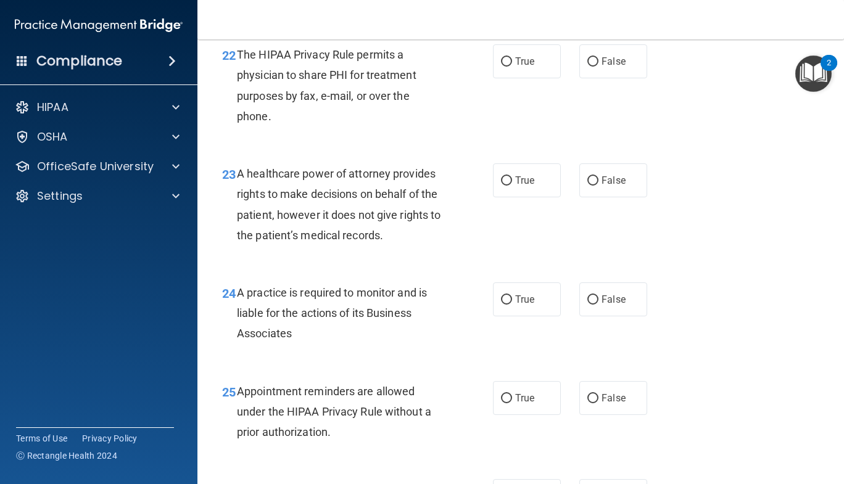
scroll to position [2611, 0]
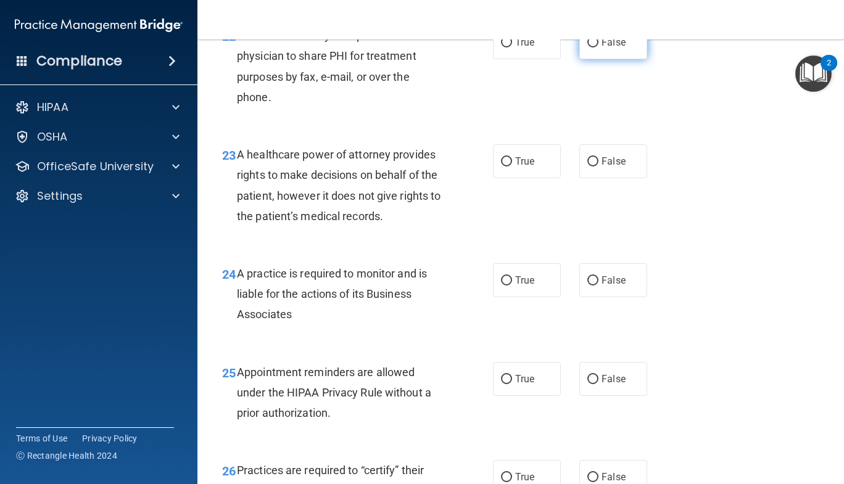
click at [593, 59] on label "False" at bounding box center [613, 42] width 68 height 34
click at [593, 47] on input "False" at bounding box center [592, 42] width 11 height 9
radio input "true"
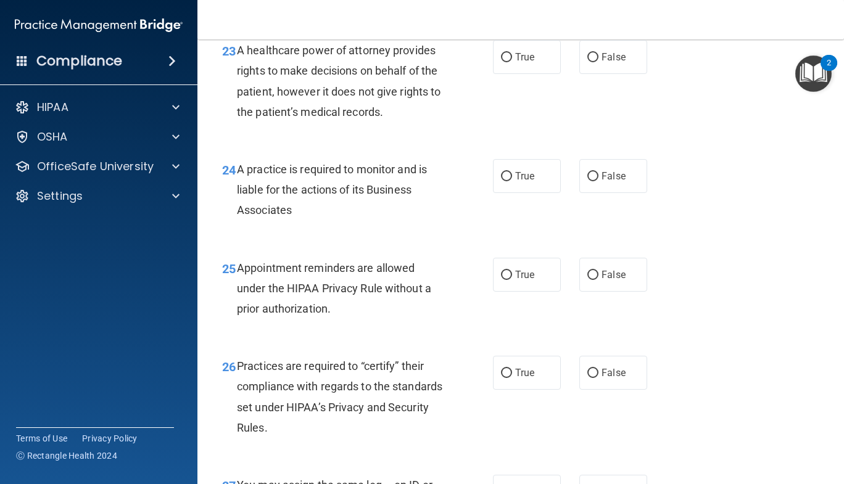
scroll to position [2723, 0]
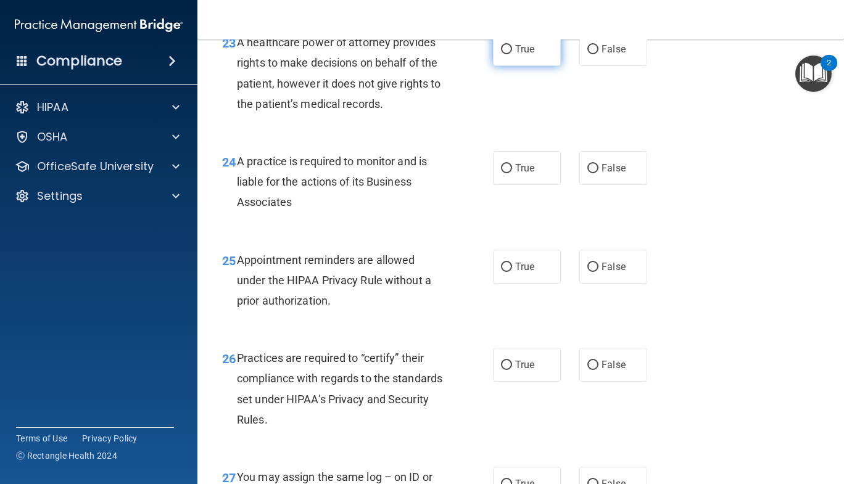
click at [510, 66] on label "True" at bounding box center [527, 49] width 68 height 34
click at [510, 54] on input "True" at bounding box center [506, 49] width 11 height 9
radio input "true"
click at [607, 55] on span "False" at bounding box center [613, 49] width 24 height 12
click at [598, 54] on input "False" at bounding box center [592, 49] width 11 height 9
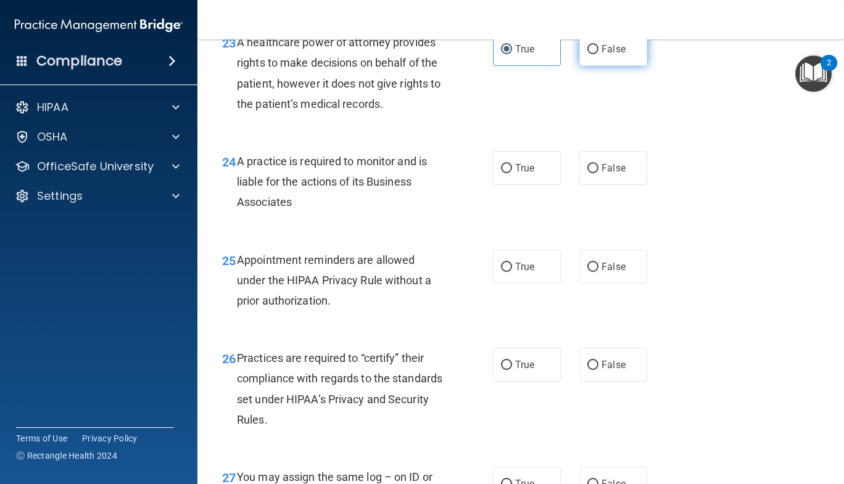
radio input "true"
radio input "false"
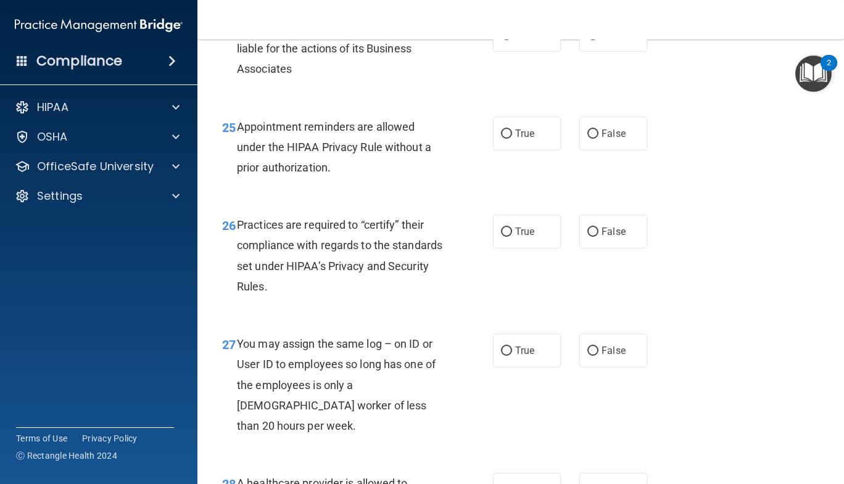
scroll to position [2857, 0]
click at [519, 40] on span "True" at bounding box center [524, 34] width 19 height 12
click at [512, 39] on input "True" at bounding box center [506, 34] width 11 height 9
radio input "true"
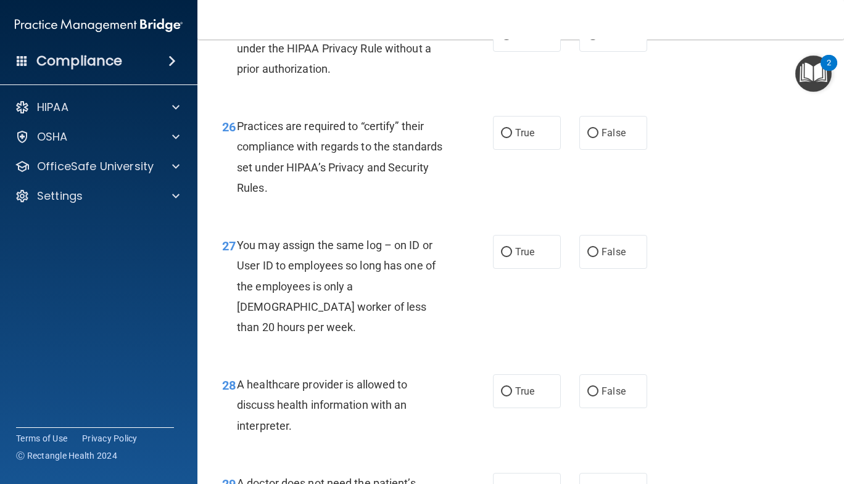
scroll to position [2956, 0]
click at [515, 40] on span "True" at bounding box center [524, 34] width 19 height 12
click at [512, 39] on input "True" at bounding box center [506, 34] width 11 height 9
radio input "true"
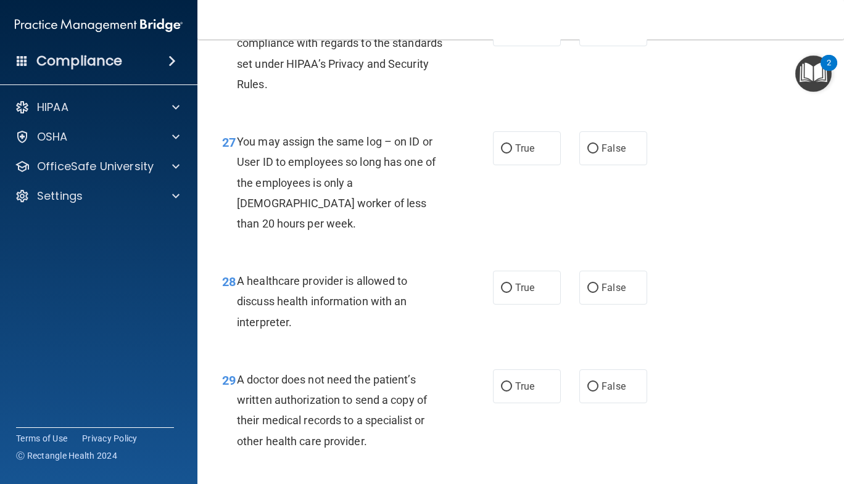
scroll to position [3059, 0]
click at [517, 46] on label "True" at bounding box center [527, 29] width 68 height 34
click at [512, 34] on input "True" at bounding box center [506, 29] width 11 height 9
radio input "true"
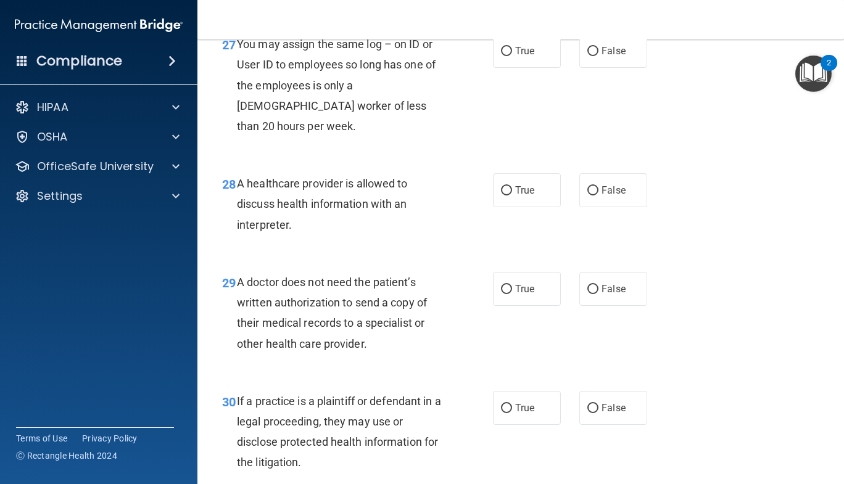
scroll to position [3162, 0]
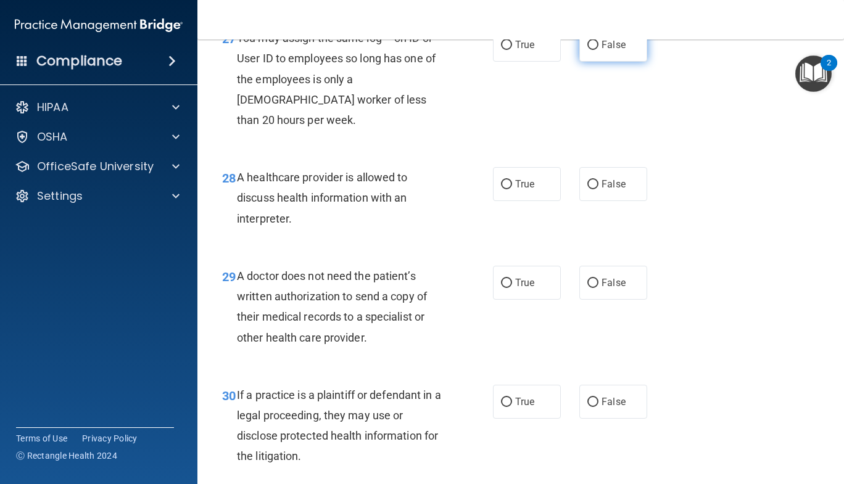
click at [594, 62] on label "False" at bounding box center [613, 45] width 68 height 34
click at [594, 50] on input "False" at bounding box center [592, 45] width 11 height 9
radio input "true"
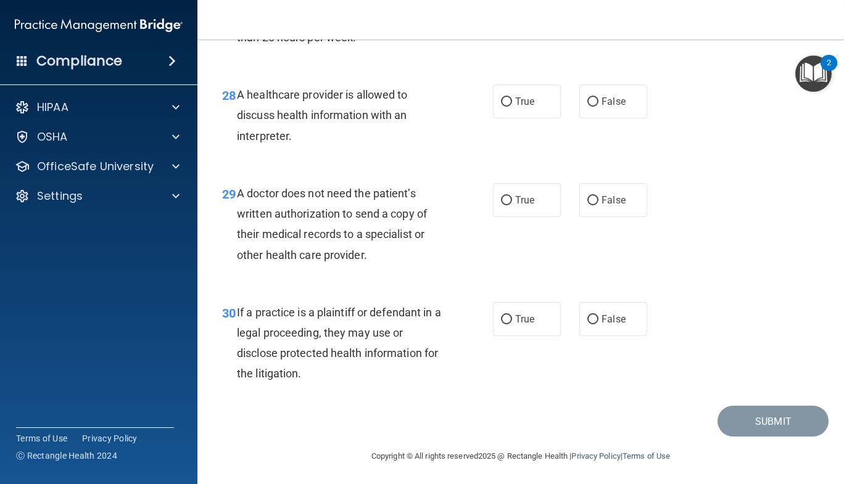
scroll to position [3248, 0]
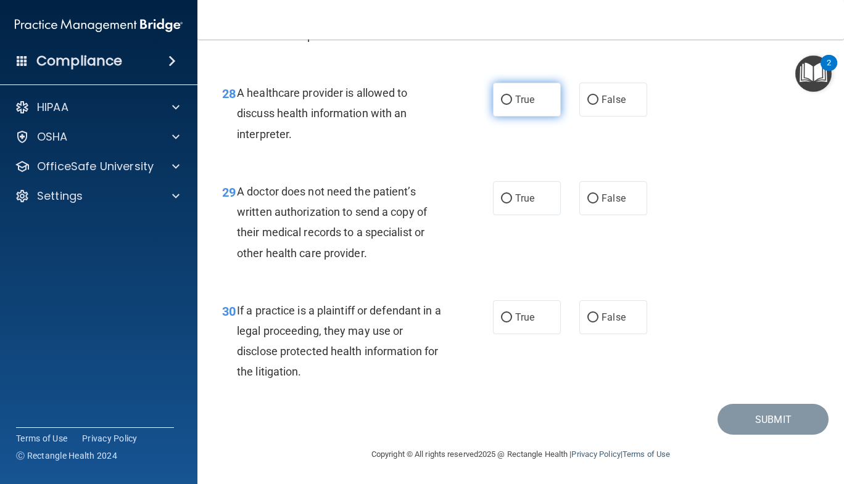
click at [519, 105] on span "True" at bounding box center [524, 100] width 19 height 12
click at [512, 105] on input "True" at bounding box center [506, 100] width 11 height 9
radio input "true"
click at [507, 195] on input "True" at bounding box center [506, 198] width 11 height 9
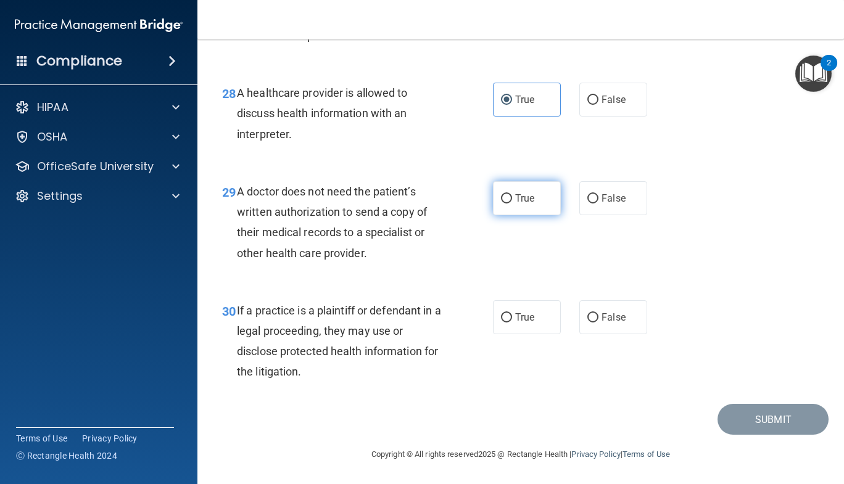
radio input "true"
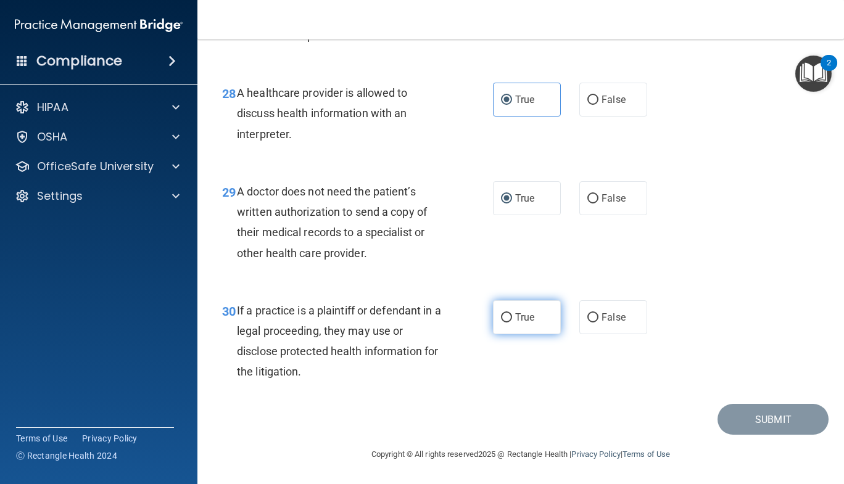
click at [524, 322] on span "True" at bounding box center [524, 317] width 19 height 12
click at [512, 322] on input "True" at bounding box center [506, 317] width 11 height 9
radio input "true"
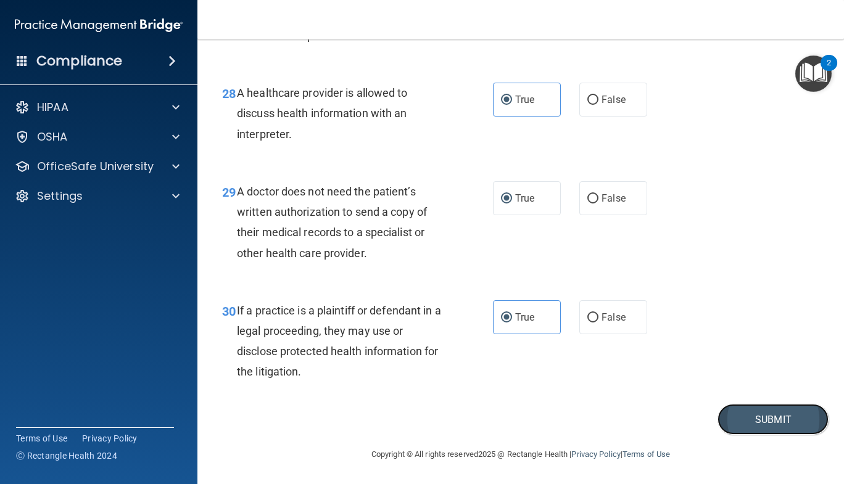
click at [726, 418] on button "Submit" at bounding box center [772, 419] width 111 height 31
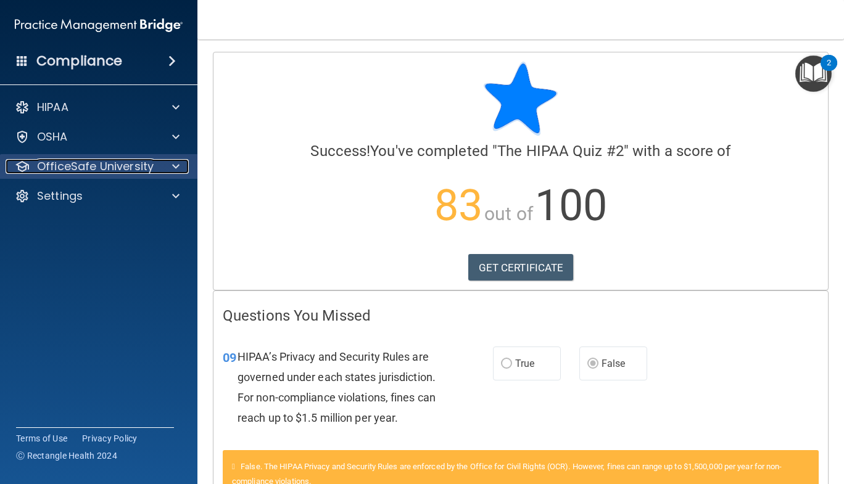
click at [93, 167] on p "OfficeSafe University" at bounding box center [95, 166] width 117 height 15
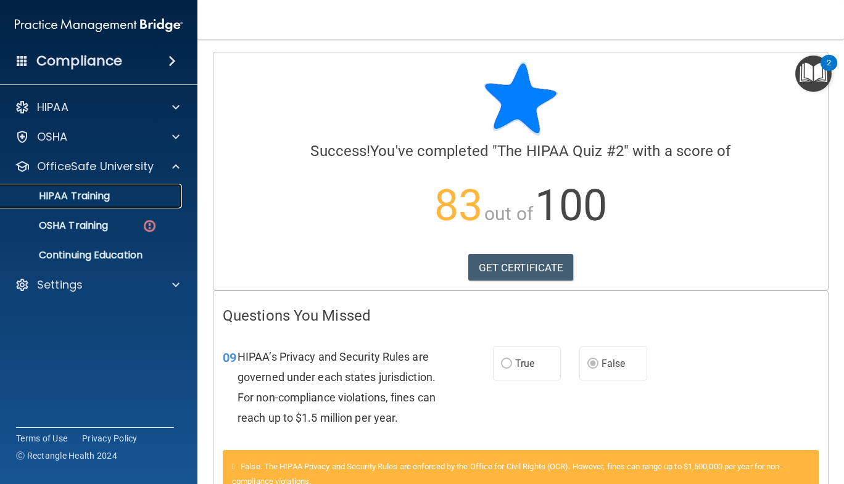
click at [79, 190] on p "HIPAA Training" at bounding box center [59, 196] width 102 height 12
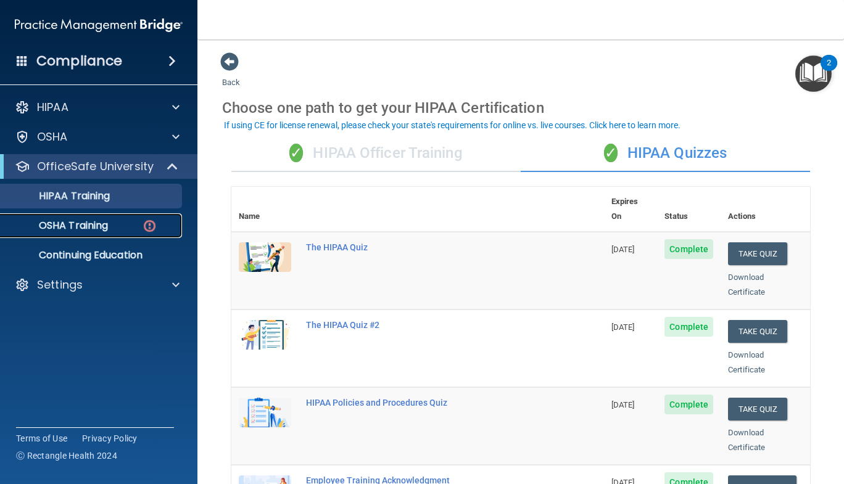
click at [107, 228] on p "OSHA Training" at bounding box center [58, 226] width 100 height 12
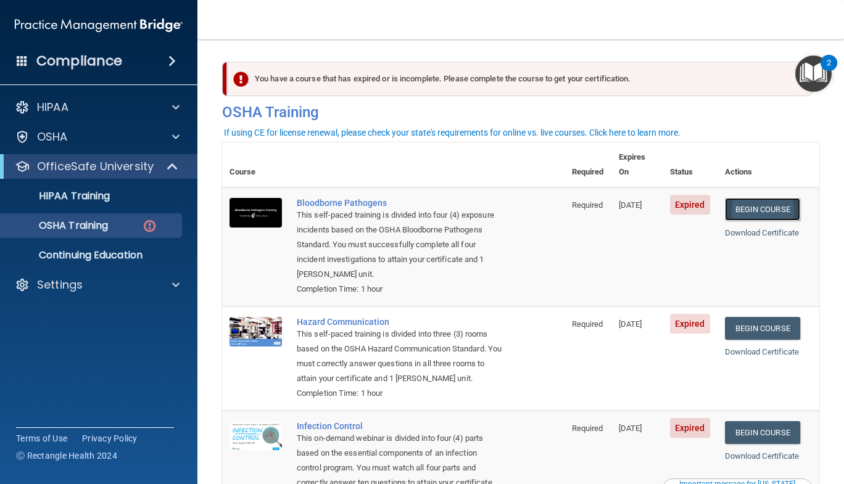
click at [759, 198] on link "Begin Course" at bounding box center [762, 209] width 75 height 23
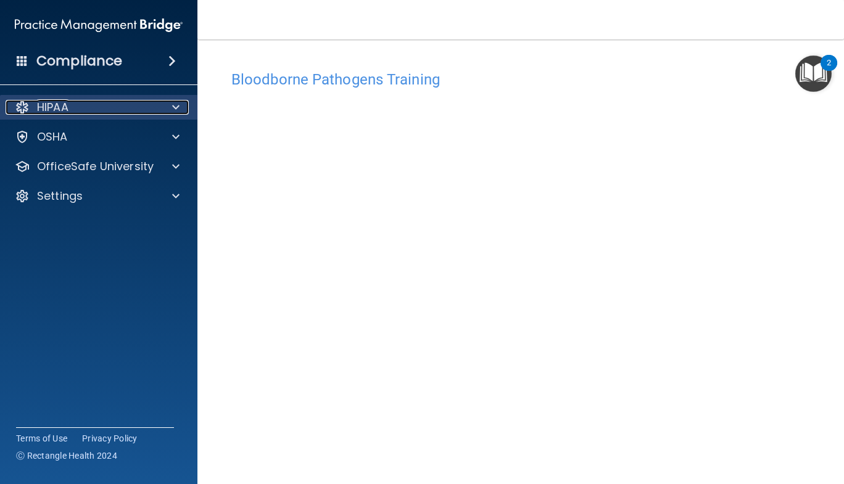
click at [149, 102] on div "HIPAA" at bounding box center [82, 107] width 153 height 15
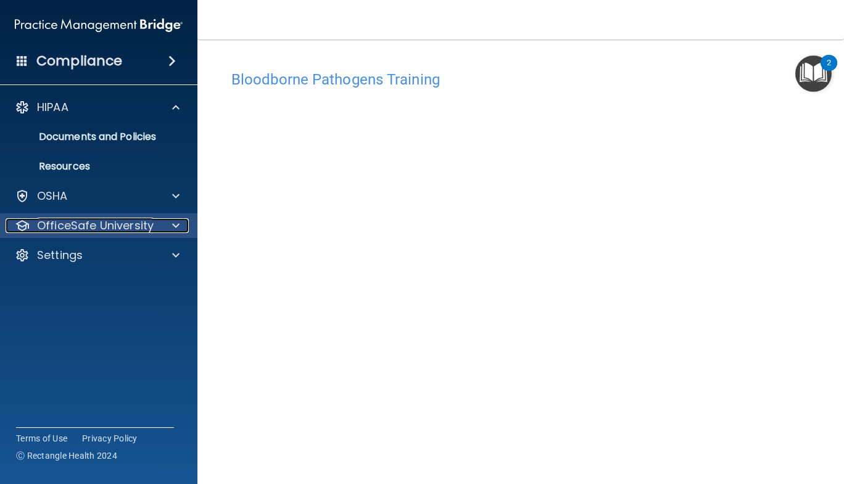
click at [123, 231] on p "OfficeSafe University" at bounding box center [95, 225] width 117 height 15
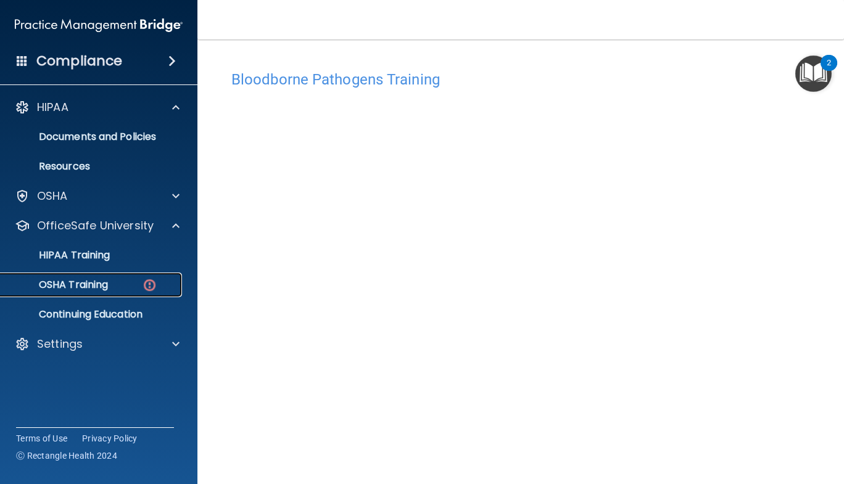
click at [134, 284] on div "OSHA Training" at bounding box center [92, 285] width 168 height 12
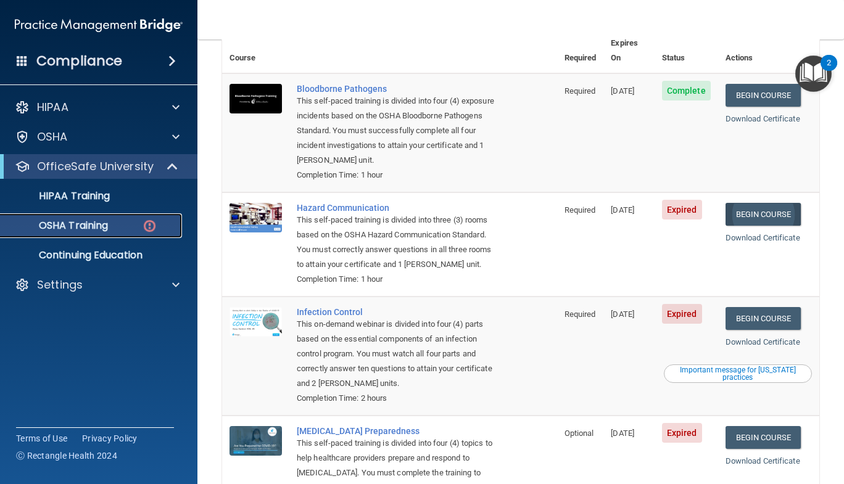
scroll to position [113, 0]
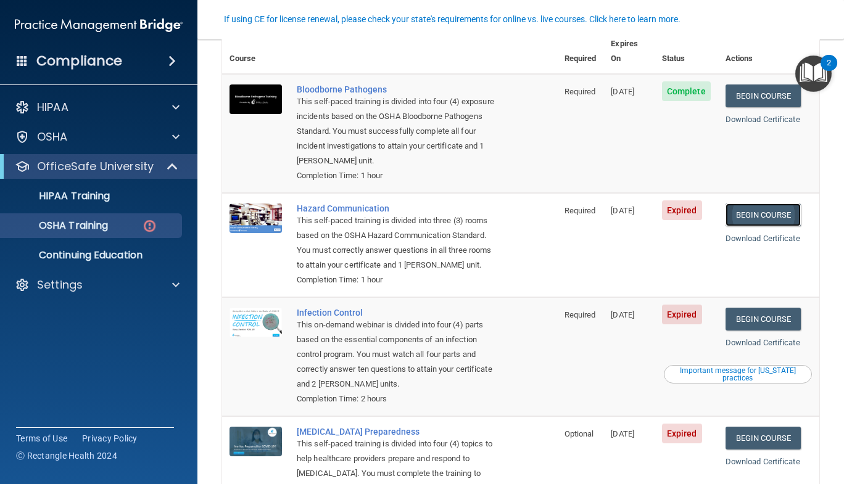
click at [757, 204] on link "Begin Course" at bounding box center [762, 215] width 75 height 23
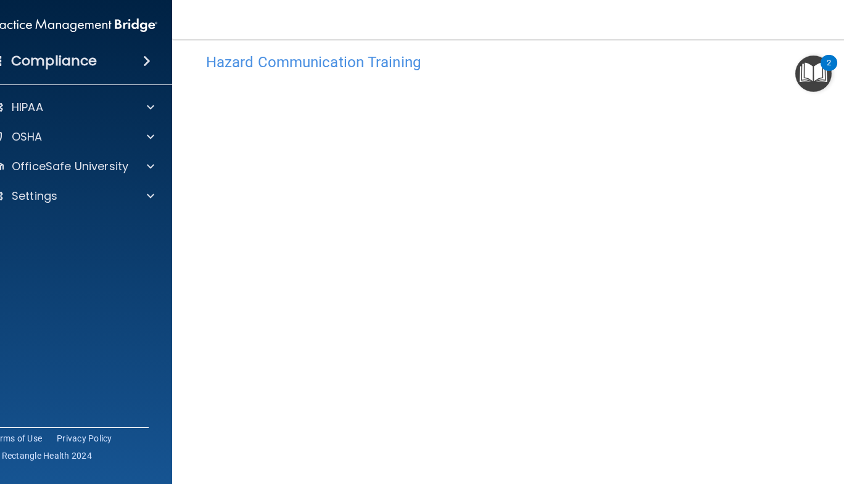
scroll to position [27, 0]
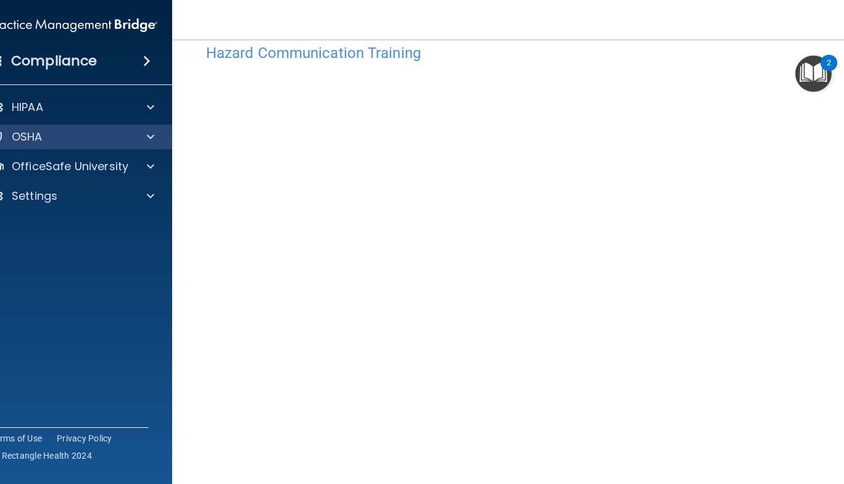
click at [147, 128] on div "OSHA" at bounding box center [74, 137] width 198 height 25
click at [147, 133] on span at bounding box center [150, 137] width 7 height 15
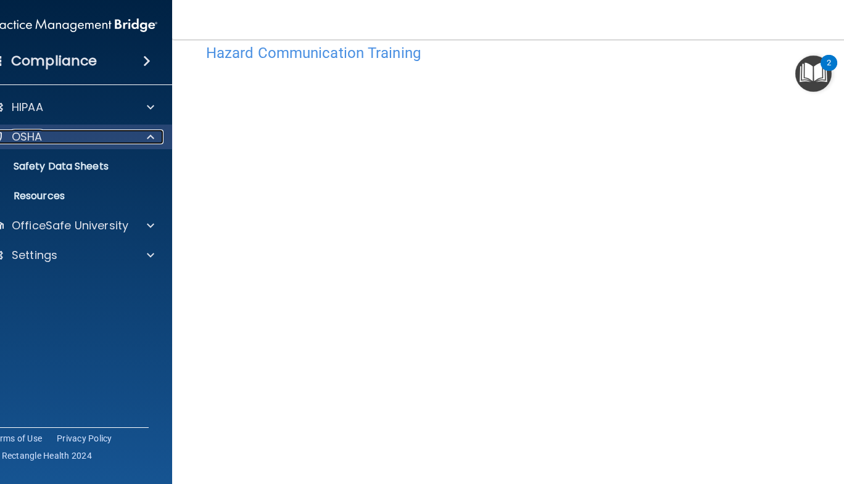
click at [147, 133] on span at bounding box center [150, 137] width 7 height 15
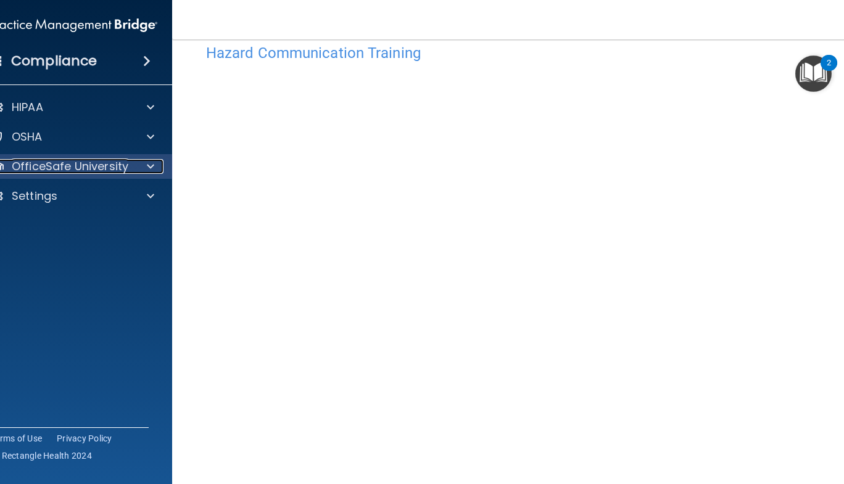
click at [147, 161] on span at bounding box center [150, 166] width 7 height 15
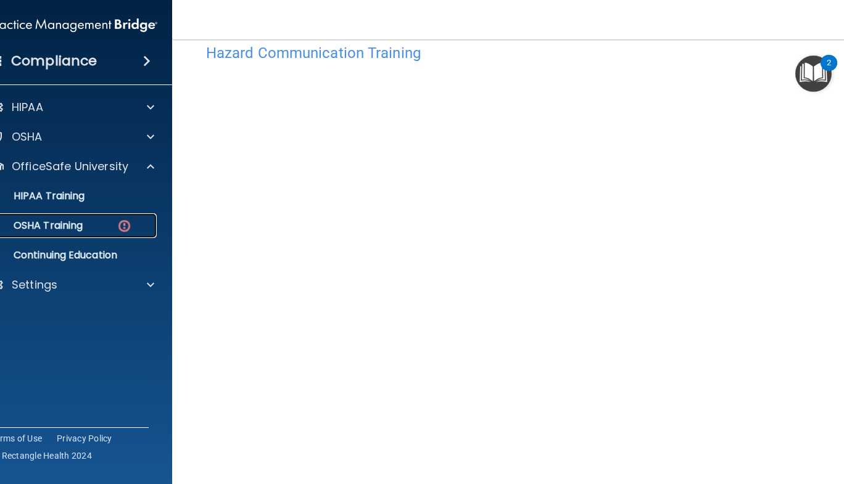
click at [86, 224] on div "OSHA Training" at bounding box center [67, 226] width 168 height 12
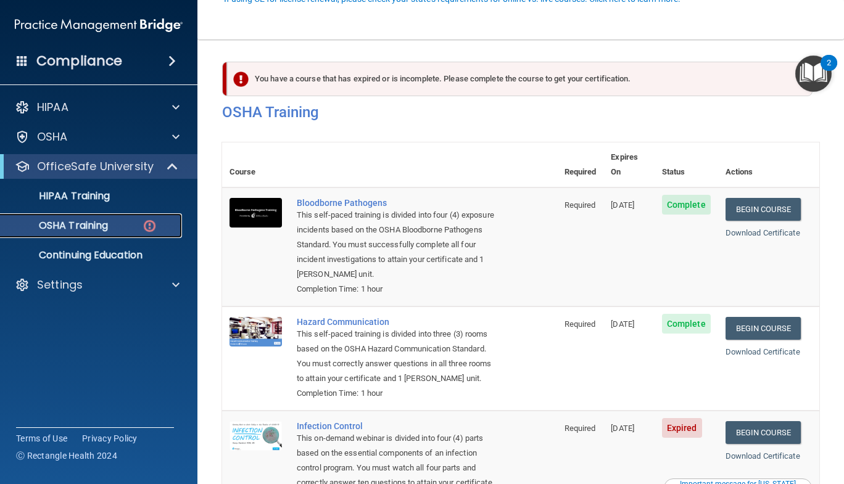
scroll to position [216, 0]
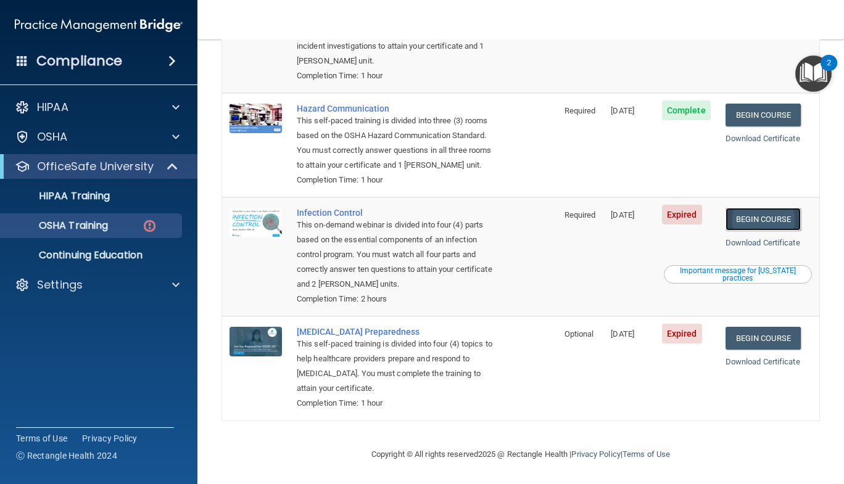
click at [758, 223] on link "Begin Course" at bounding box center [762, 219] width 75 height 23
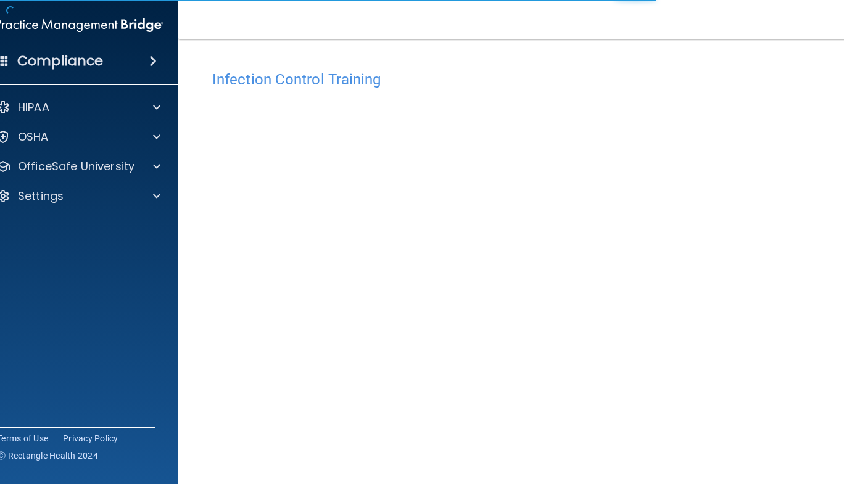
scroll to position [44, 0]
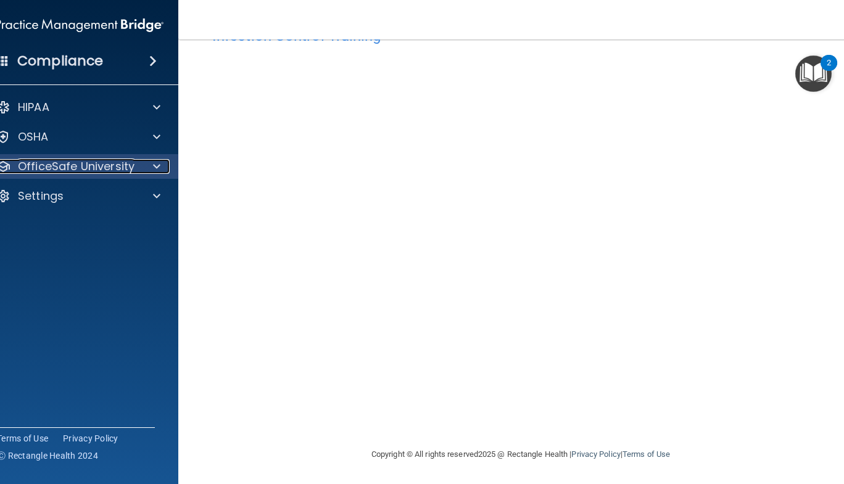
click at [131, 162] on div "OfficeSafe University" at bounding box center [62, 166] width 153 height 15
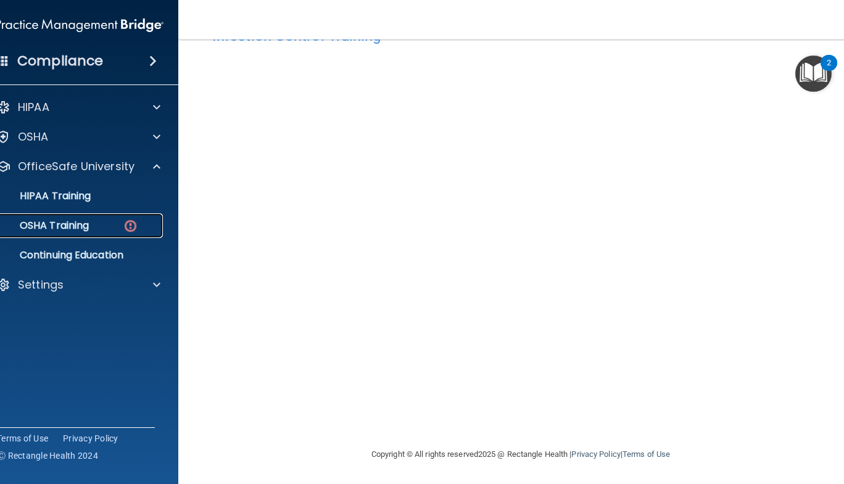
click at [106, 228] on div "OSHA Training" at bounding box center [73, 226] width 168 height 12
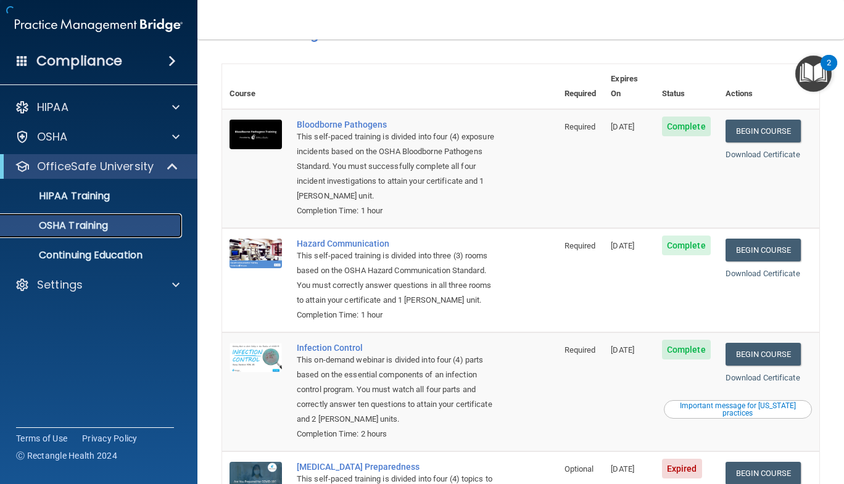
scroll to position [182, 0]
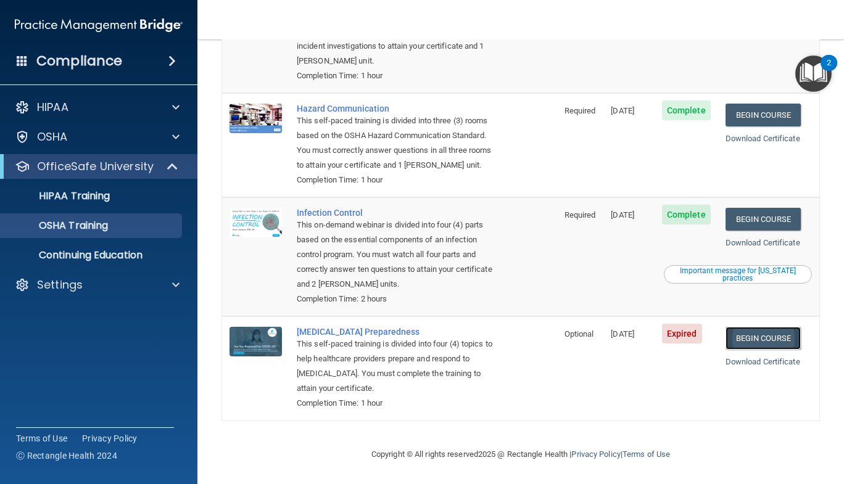
click at [751, 340] on link "Begin Course" at bounding box center [762, 338] width 75 height 23
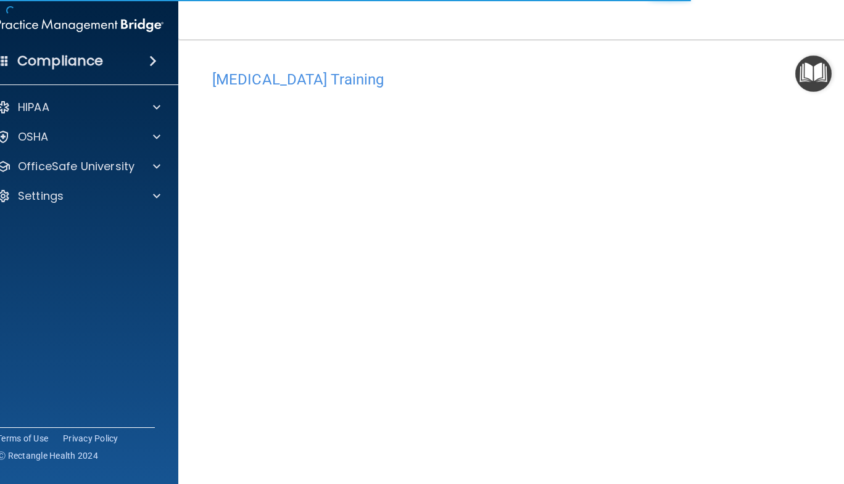
scroll to position [44, 0]
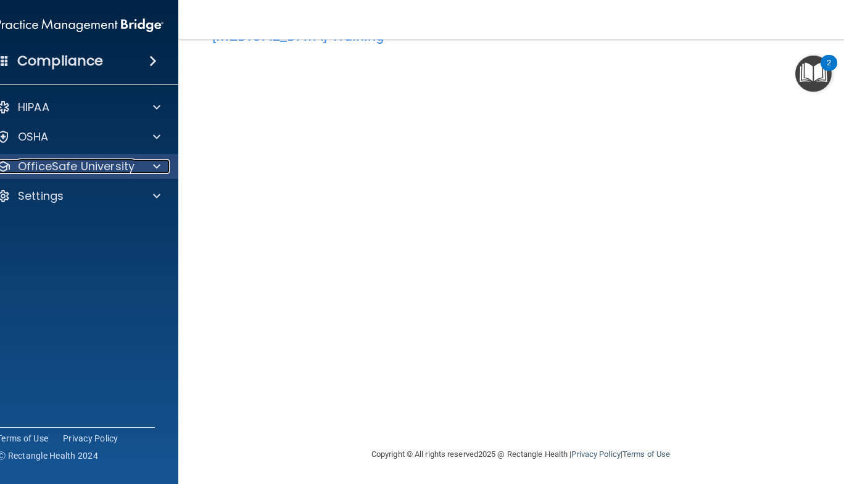
click at [139, 167] on div at bounding box center [154, 166] width 31 height 15
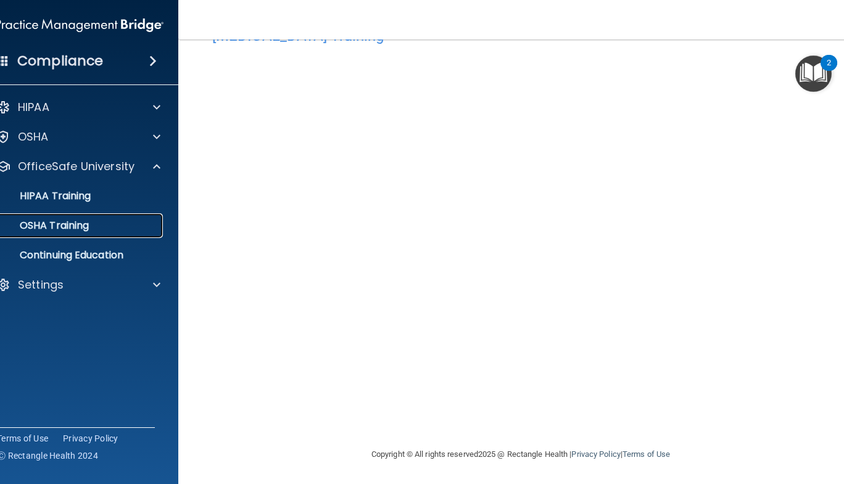
click at [71, 230] on p "OSHA Training" at bounding box center [39, 226] width 100 height 12
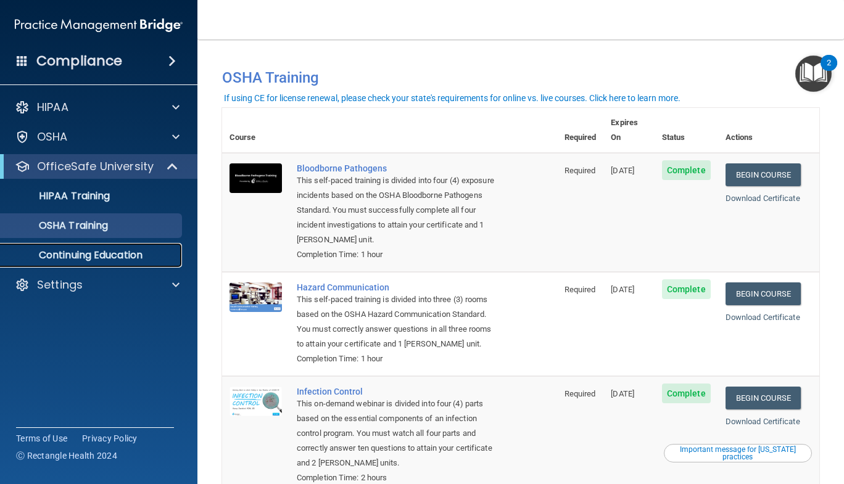
click at [105, 255] on p "Continuing Education" at bounding box center [92, 255] width 168 height 12
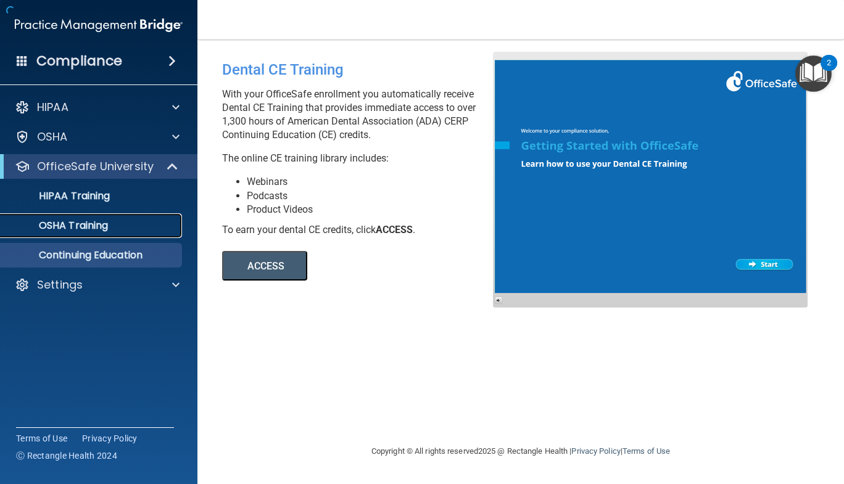
click at [93, 225] on p "OSHA Training" at bounding box center [58, 226] width 100 height 12
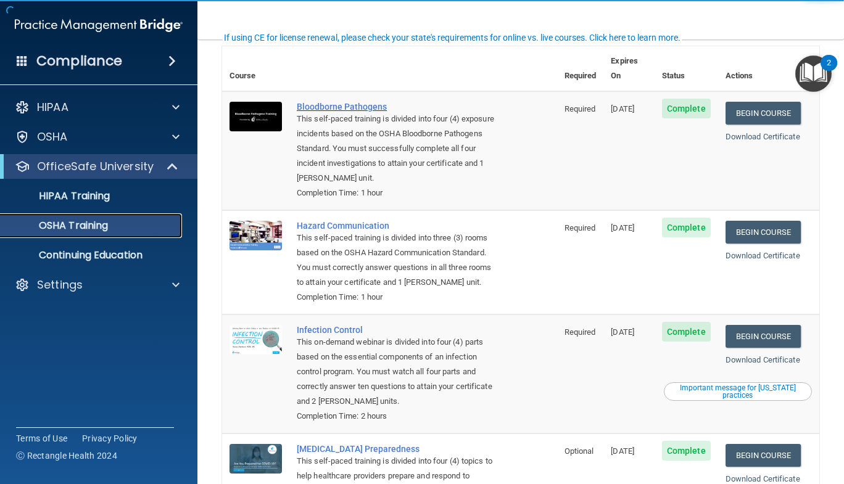
scroll to position [182, 0]
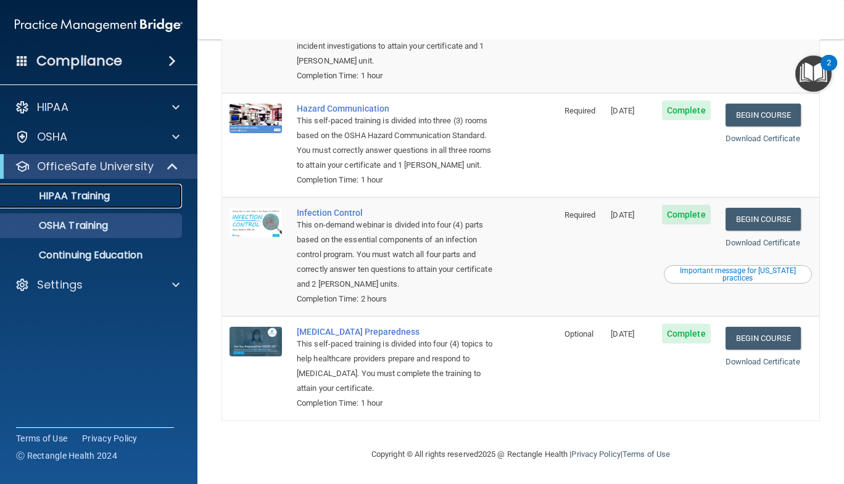
click at [79, 195] on p "HIPAA Training" at bounding box center [59, 196] width 102 height 12
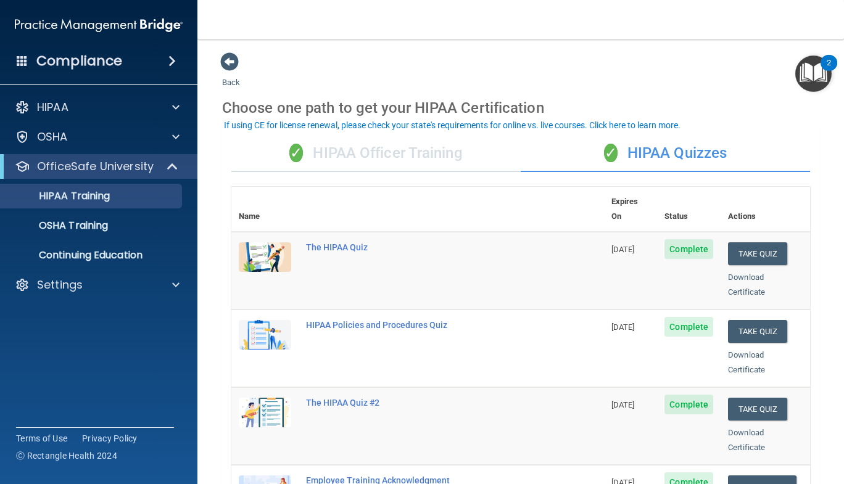
click at [405, 155] on div "✓ HIPAA Officer Training" at bounding box center [375, 153] width 289 height 37
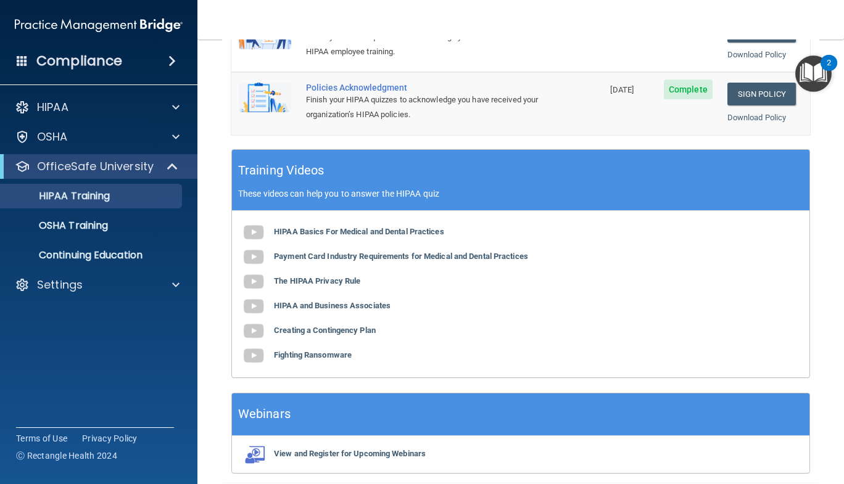
scroll to position [375, 0]
